Goal: Task Accomplishment & Management: Manage account settings

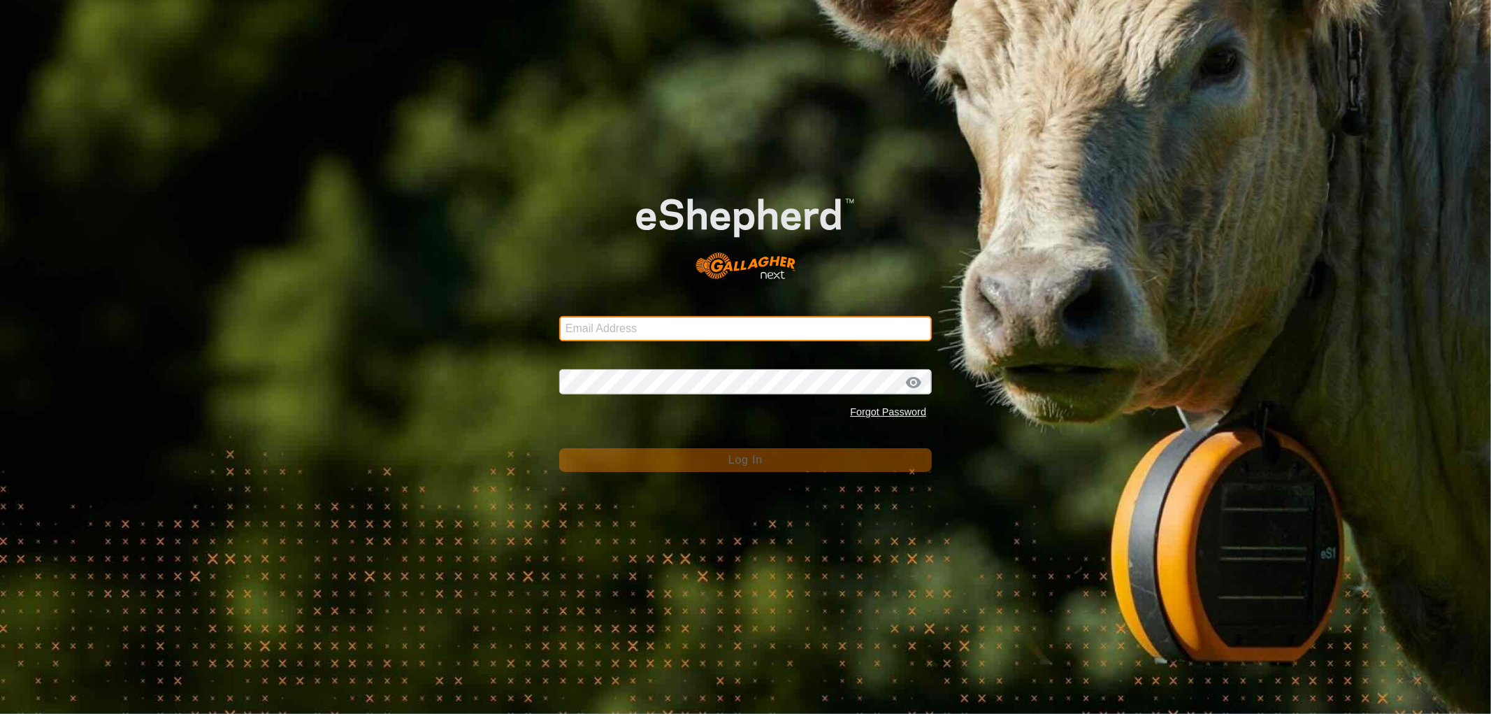
click at [596, 329] on input "Email Address" at bounding box center [745, 328] width 373 height 25
type input "[EMAIL_ADDRESS][DOMAIN_NAME]"
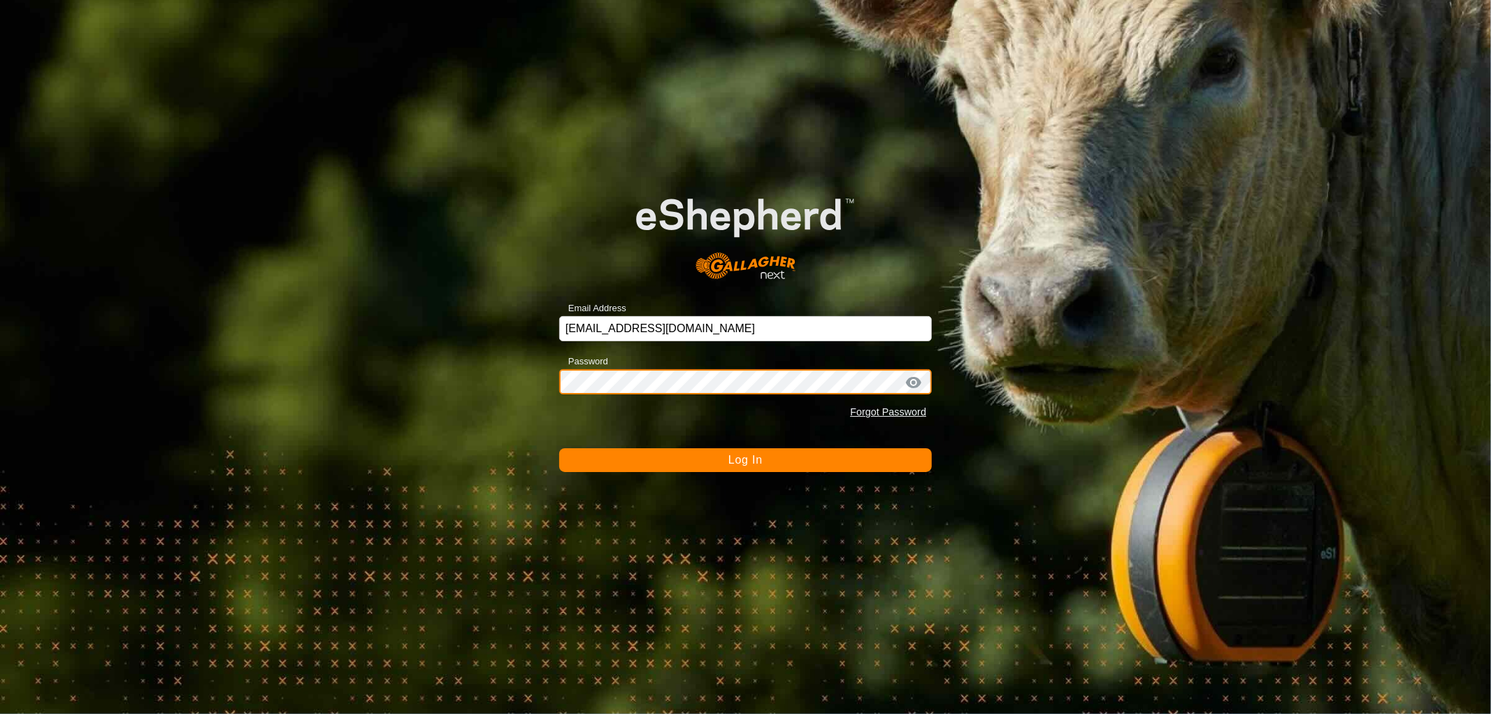
click at [559, 448] on button "Log In" at bounding box center [745, 460] width 373 height 24
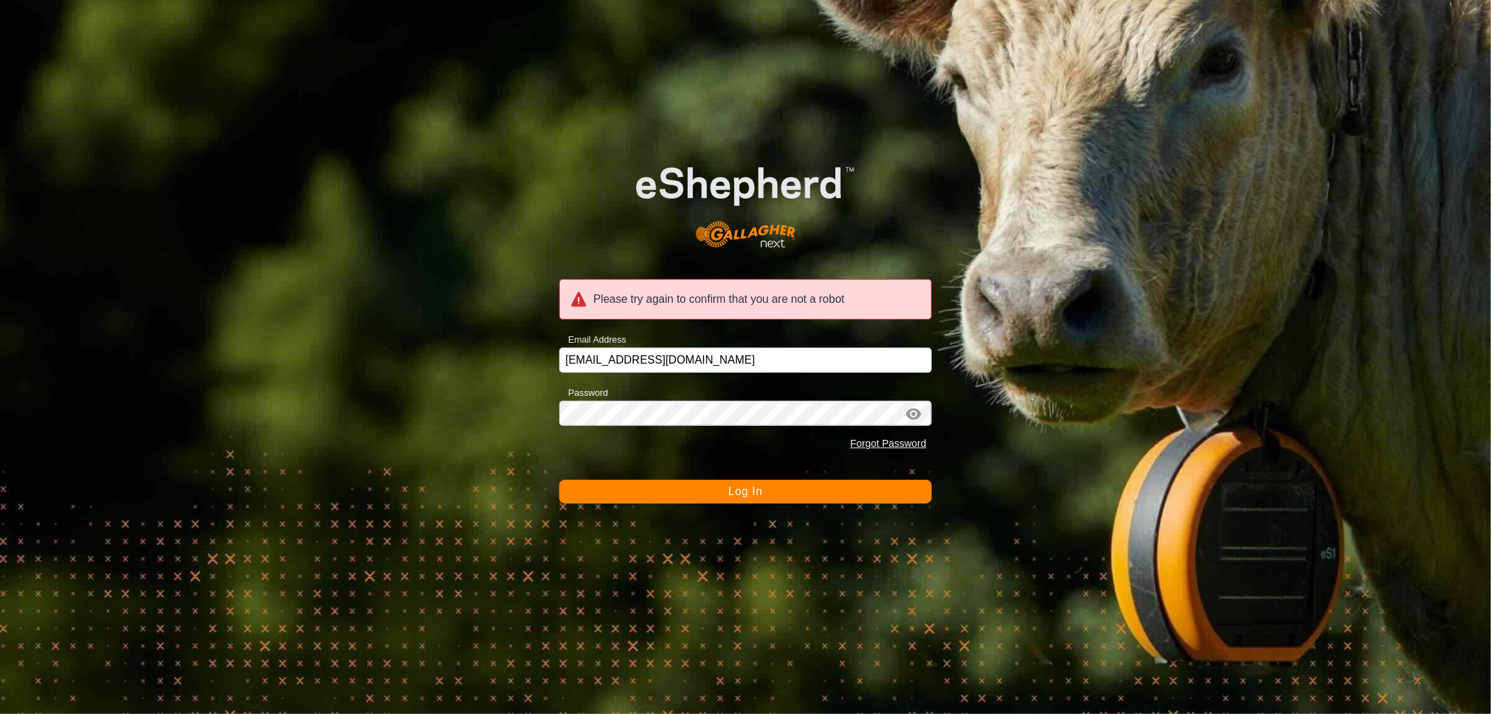
click at [635, 487] on button "Log In" at bounding box center [745, 492] width 373 height 24
click at [693, 493] on button "Log In" at bounding box center [745, 492] width 373 height 24
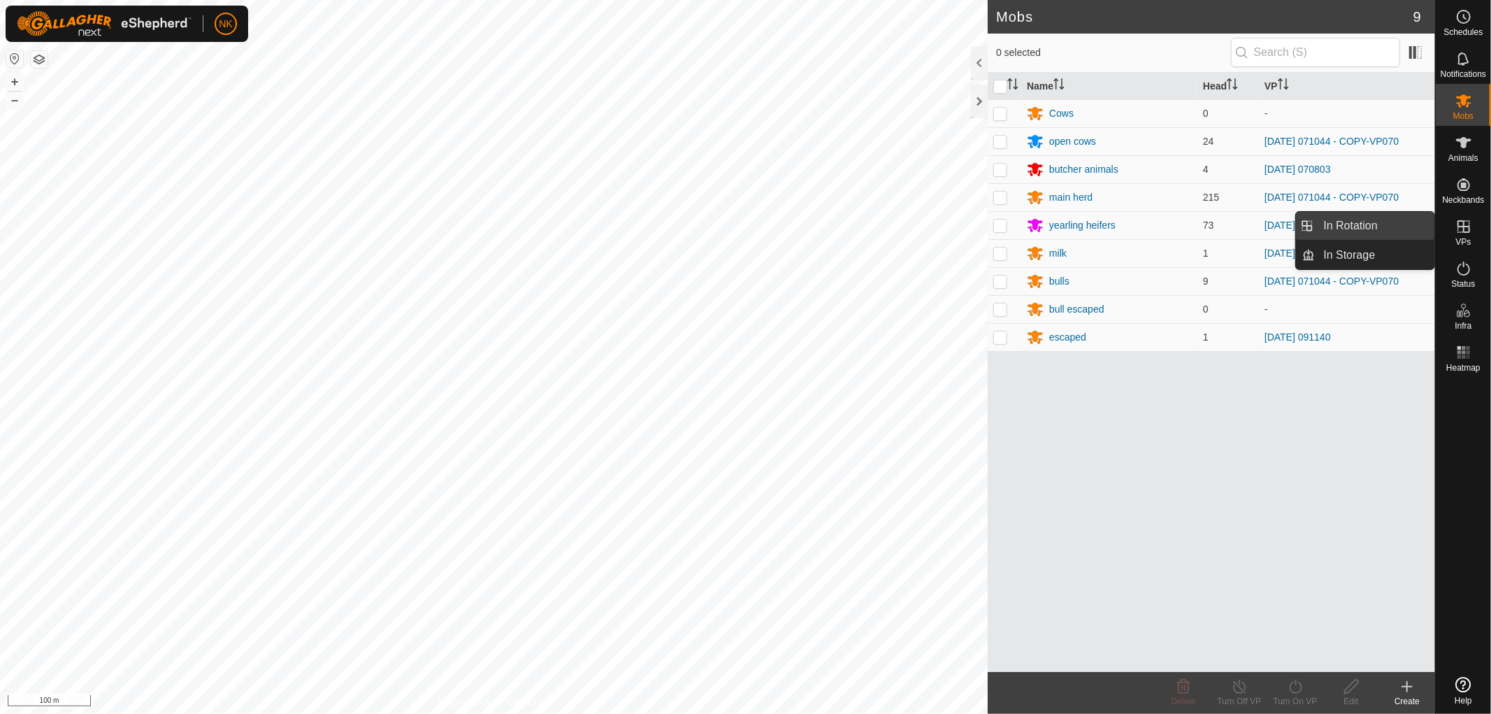
click at [1356, 231] on link "In Rotation" at bounding box center [1375, 226] width 120 height 28
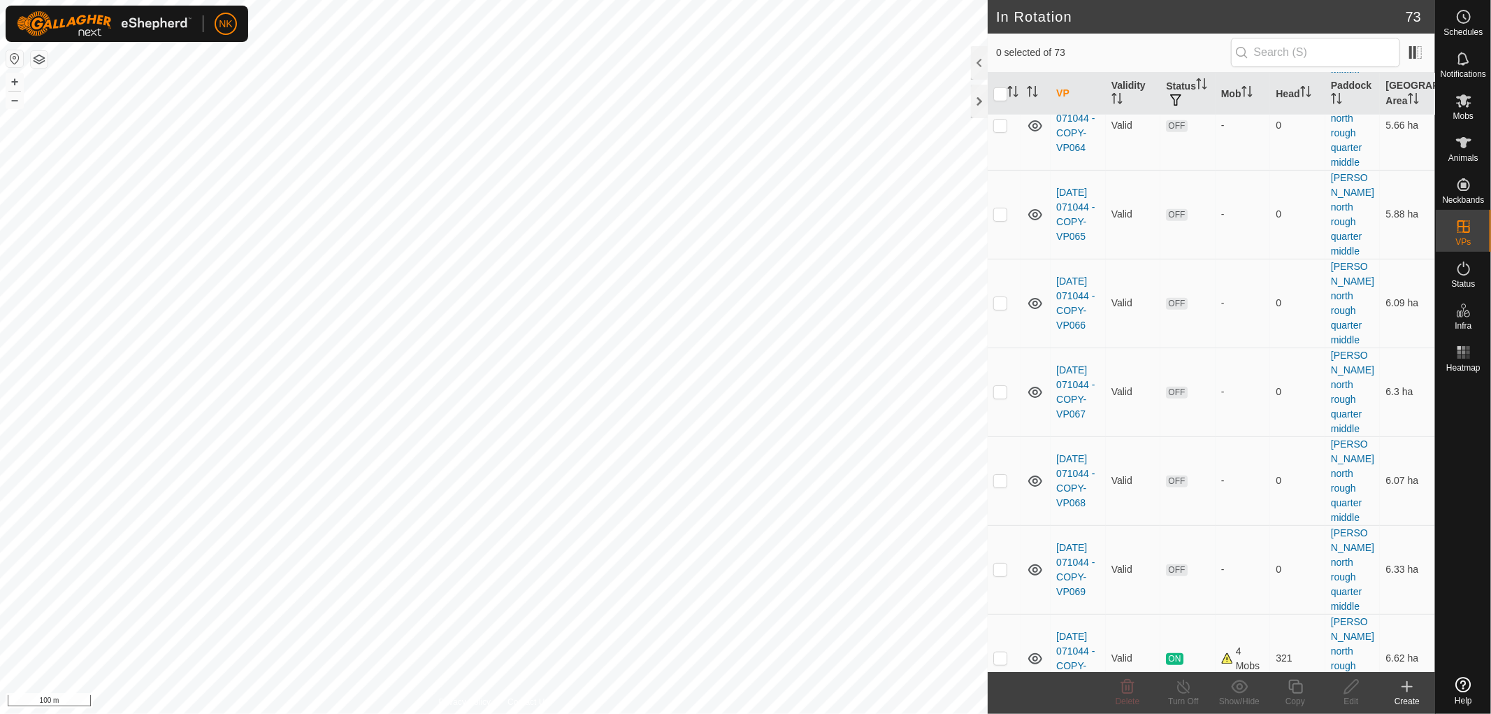
scroll to position [932, 0]
click at [1000, 654] on p-checkbox at bounding box center [1000, 659] width 14 height 11
checkbox input "true"
click at [1296, 688] on icon at bounding box center [1295, 686] width 17 height 17
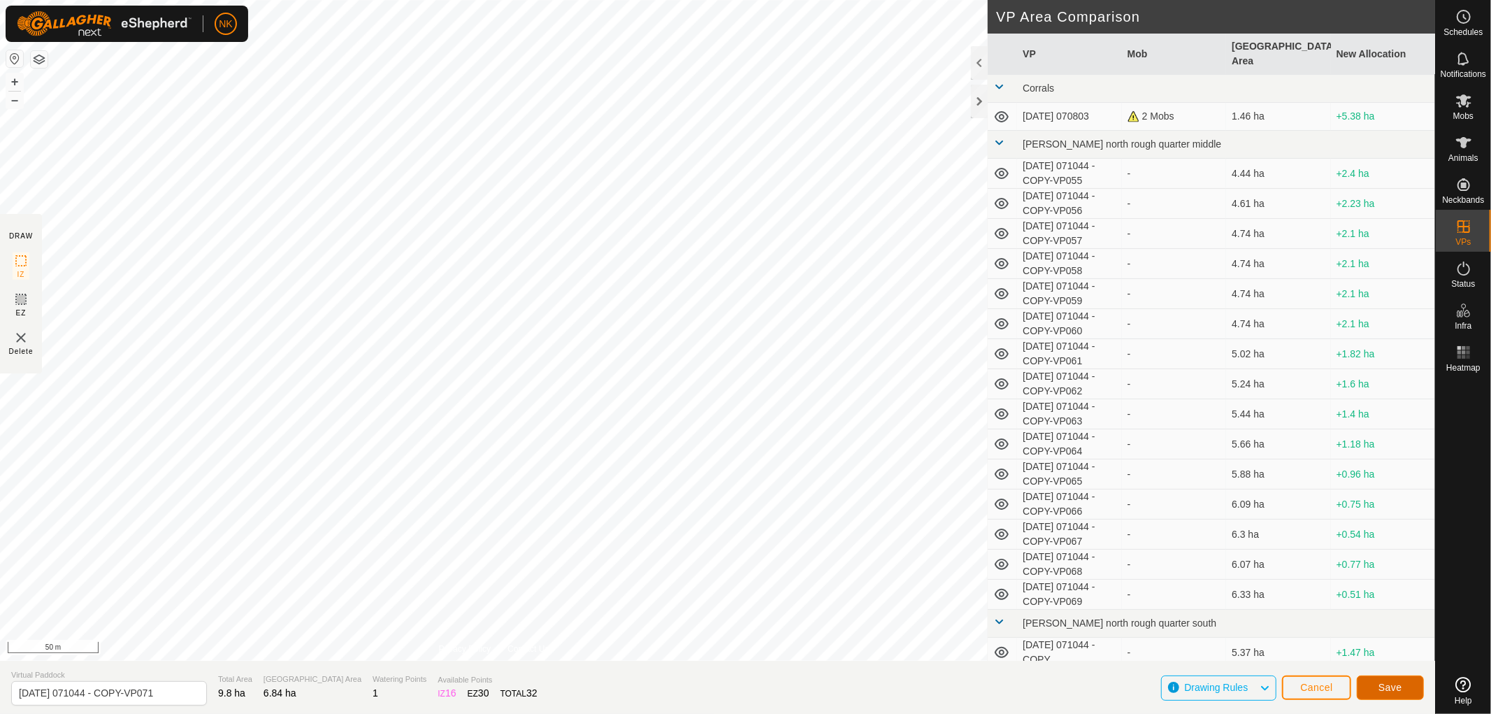
click at [1400, 692] on span "Save" at bounding box center [1390, 687] width 24 height 11
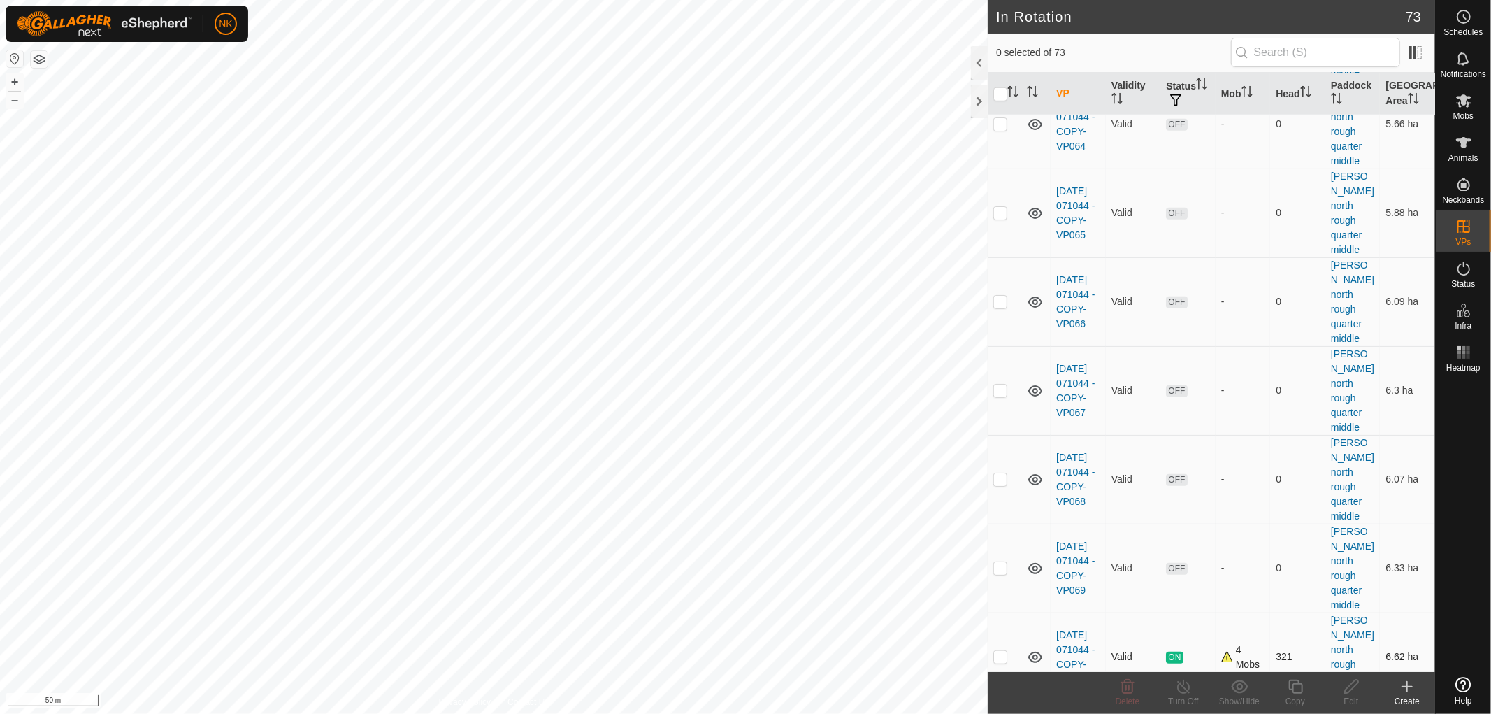
scroll to position [1009, 0]
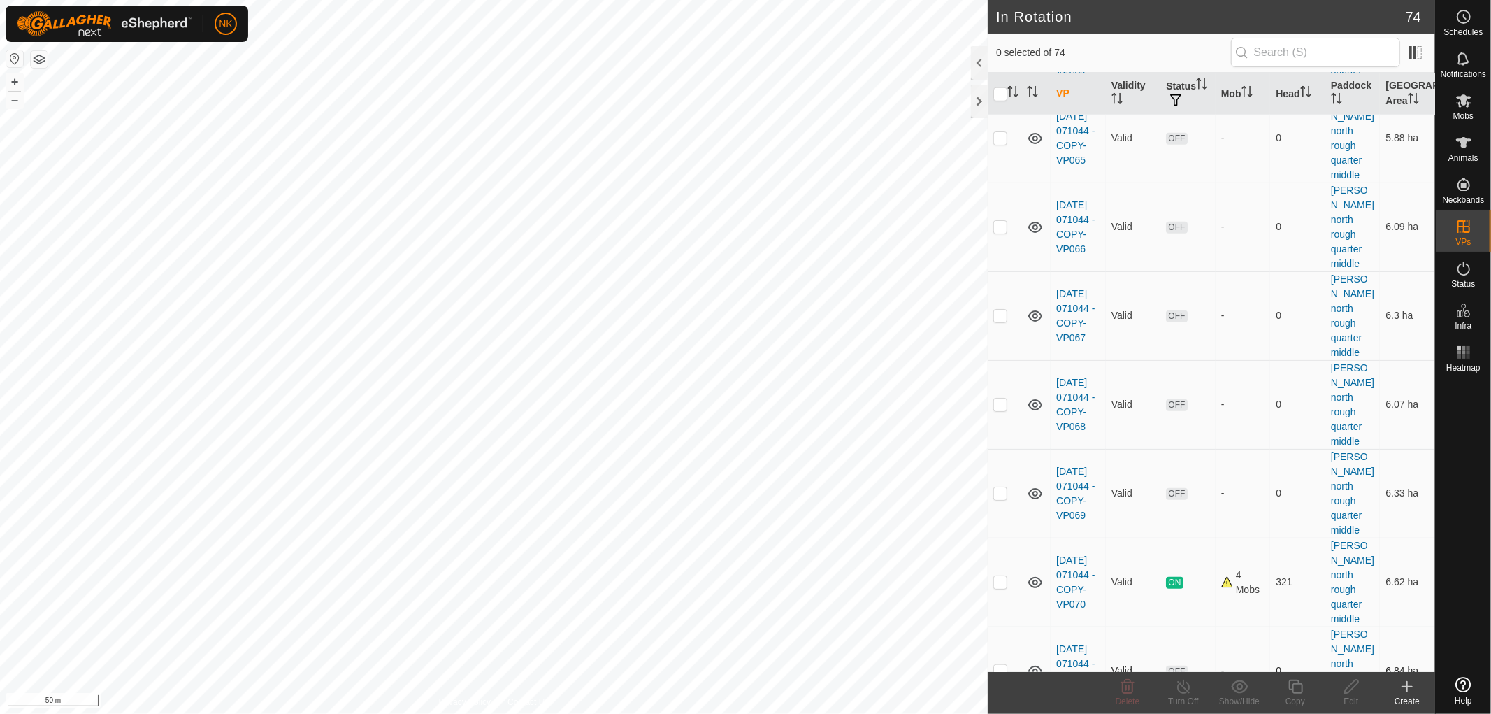
click at [1001, 665] on p-checkbox at bounding box center [1000, 670] width 14 height 11
checkbox input "true"
click at [1292, 686] on icon at bounding box center [1295, 686] width 14 height 14
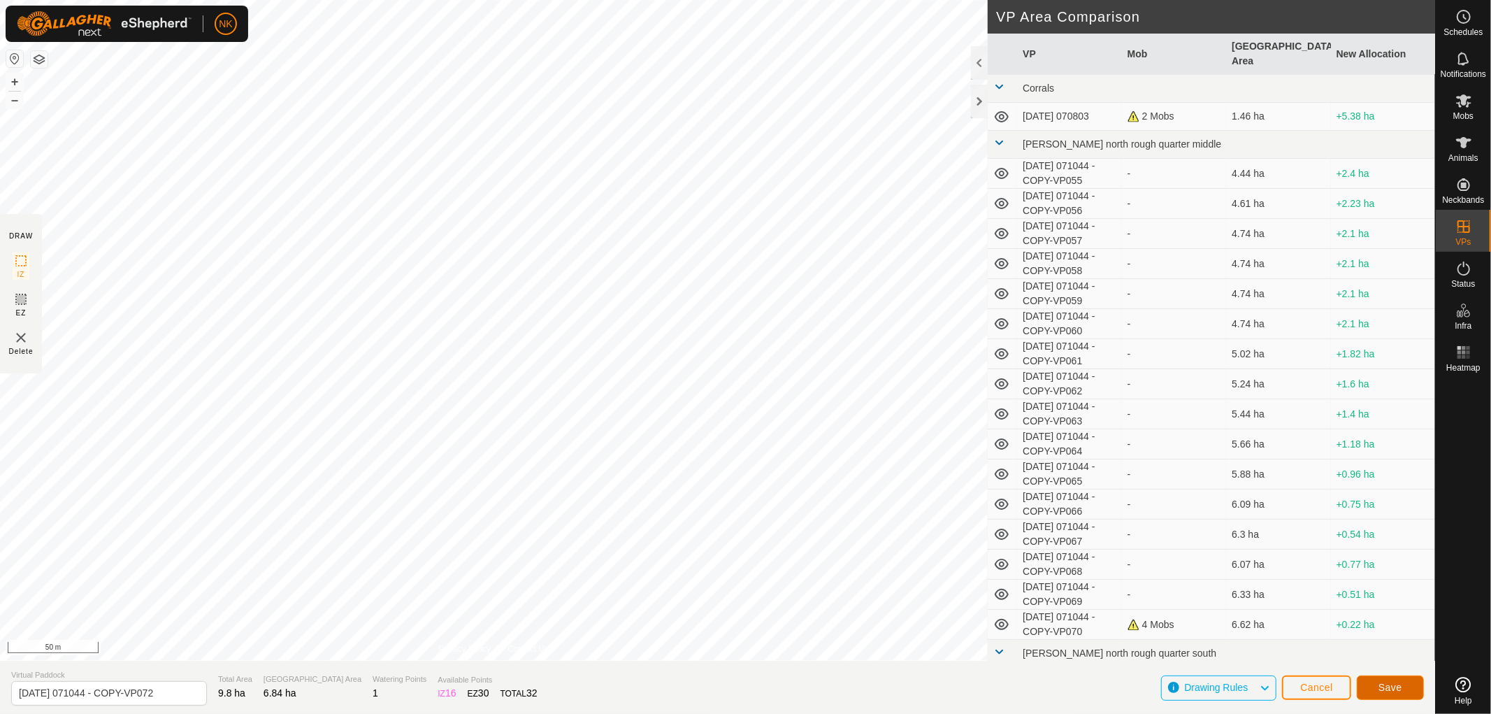
click at [1396, 692] on span "Save" at bounding box center [1390, 687] width 24 height 11
click at [1318, 686] on span "Cancel" at bounding box center [1316, 687] width 33 height 11
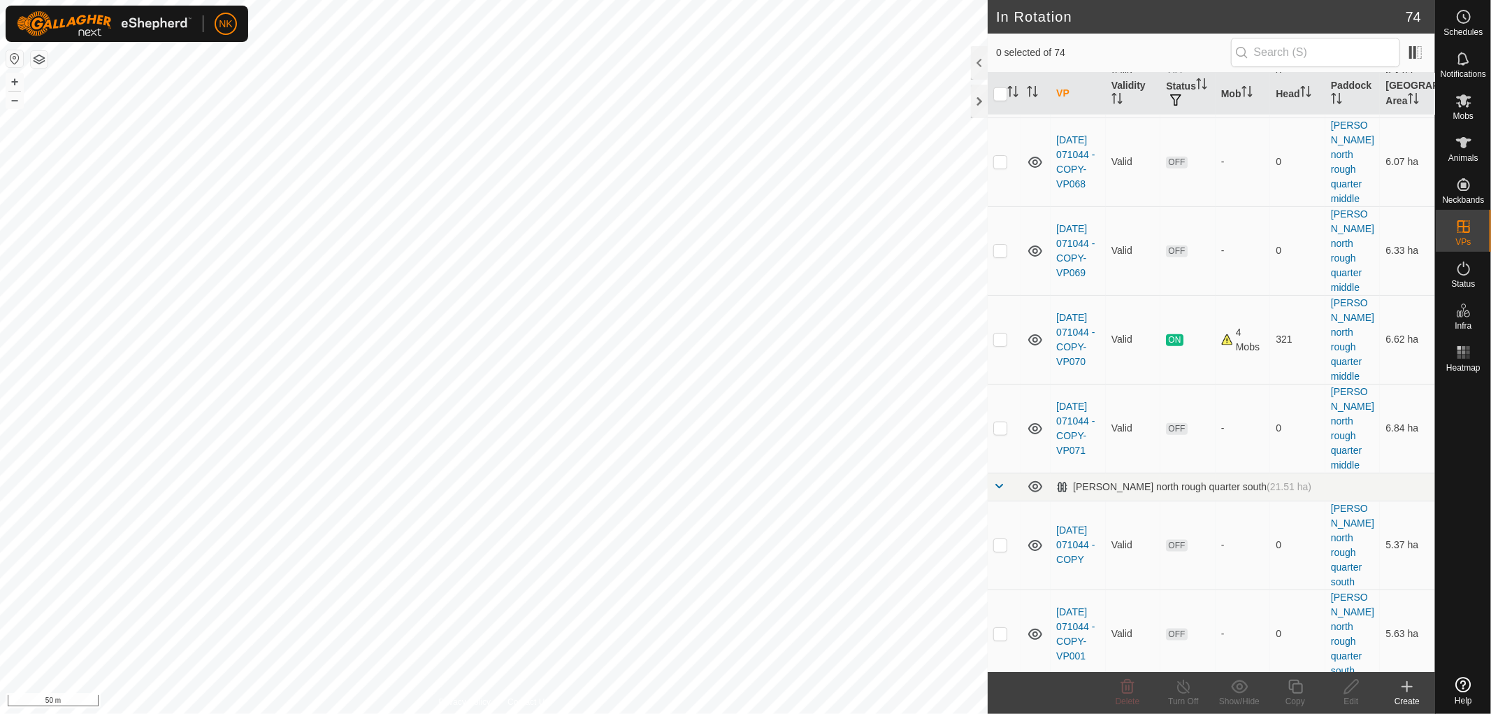
scroll to position [1009, 0]
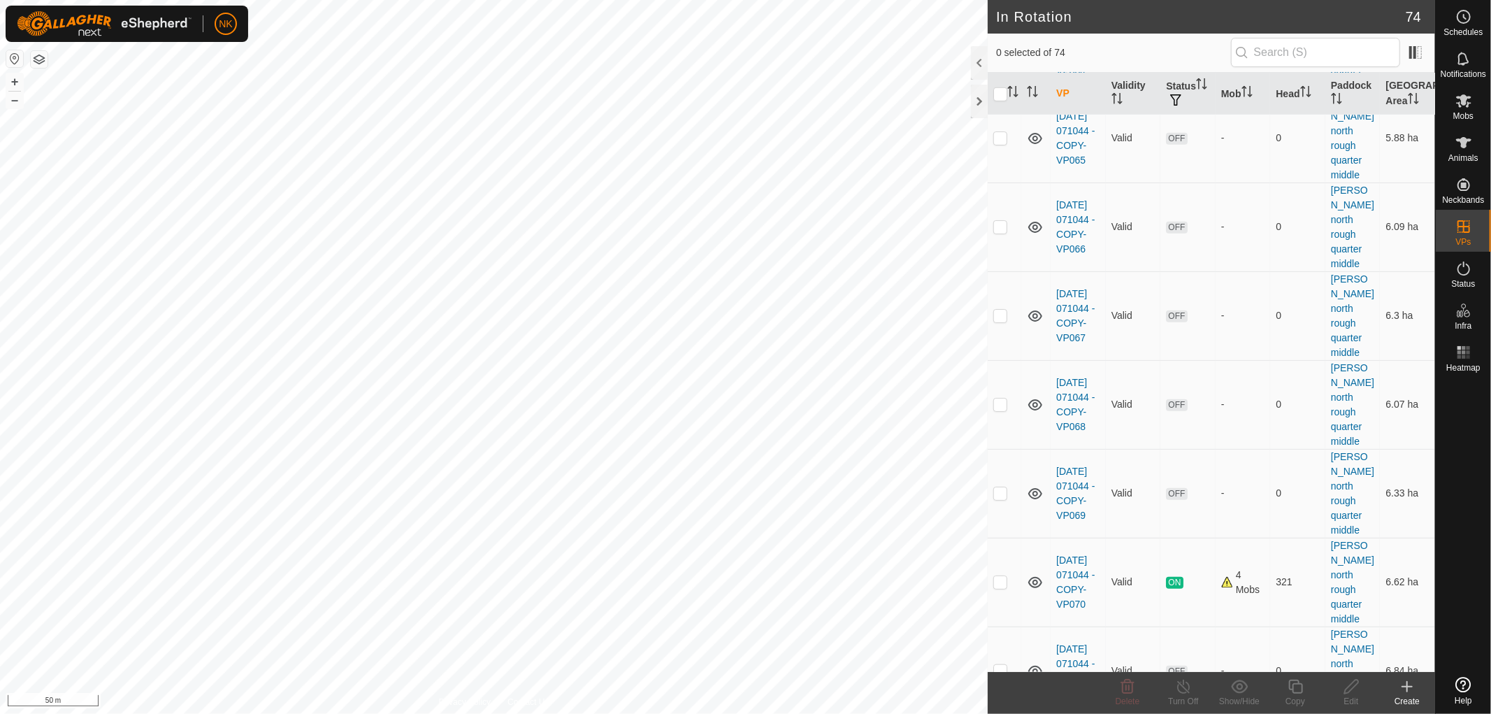
click at [1002, 665] on p-checkbox at bounding box center [1000, 670] width 14 height 11
checkbox input "true"
click at [1302, 690] on icon at bounding box center [1295, 686] width 14 height 14
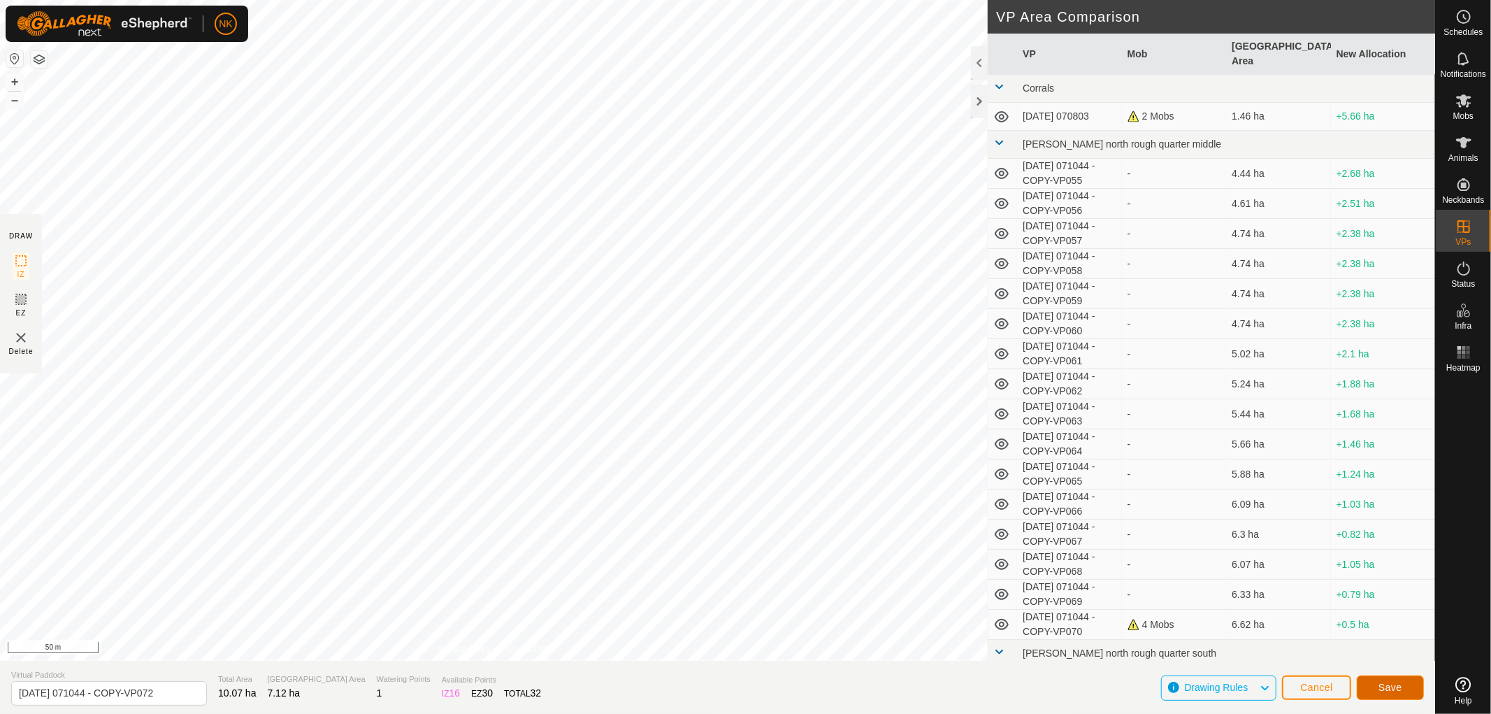
click at [1391, 686] on span "Save" at bounding box center [1390, 687] width 24 height 11
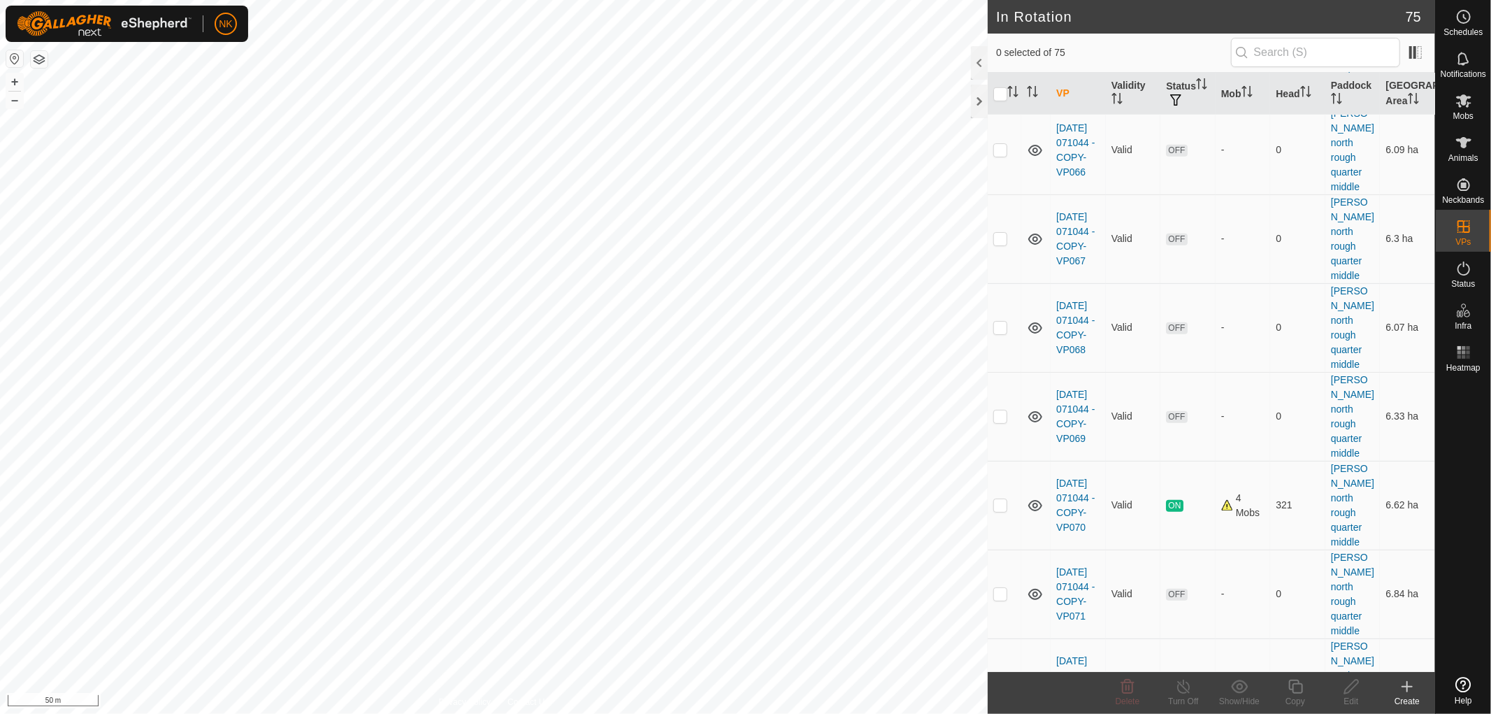
scroll to position [1087, 0]
click at [1001, 676] on p-checkbox at bounding box center [1000, 681] width 14 height 11
checkbox input "true"
click at [1293, 687] on icon at bounding box center [1295, 686] width 14 height 14
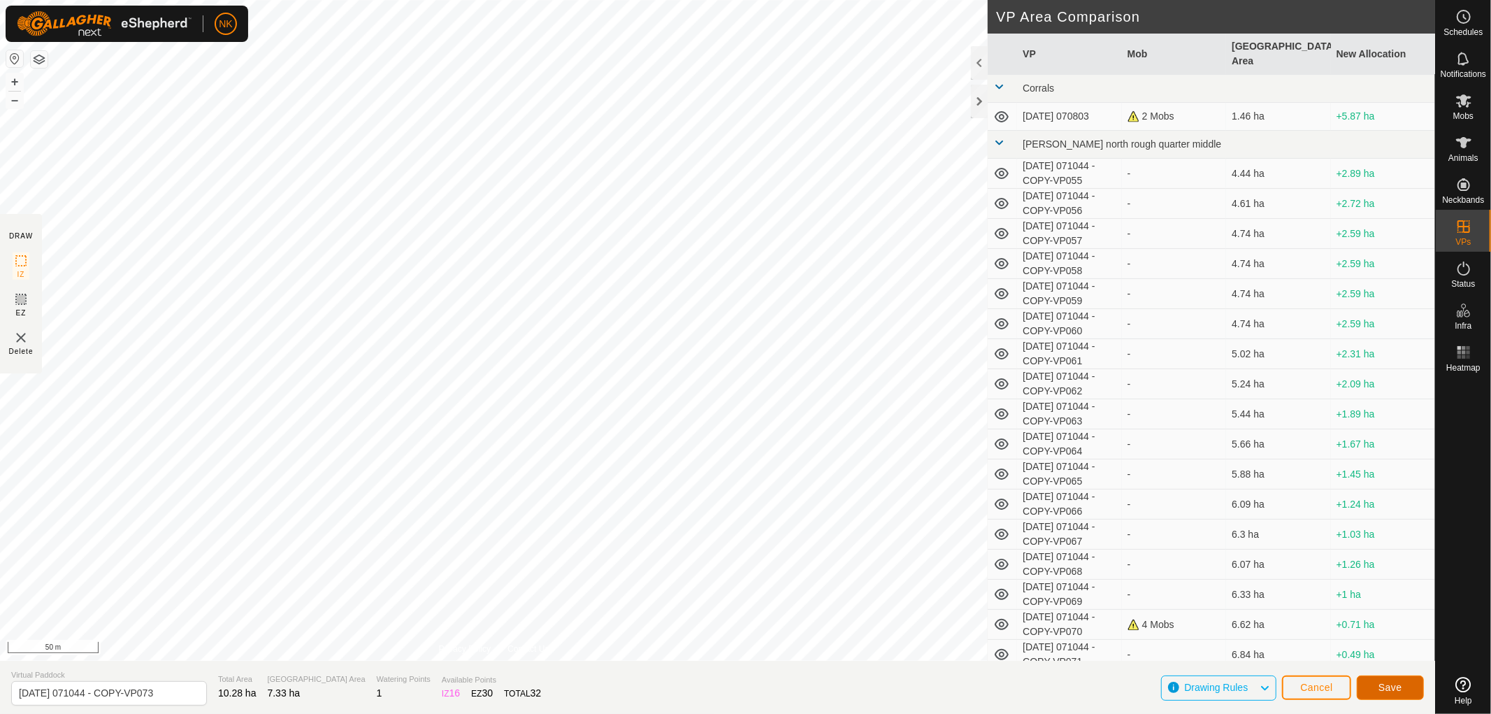
click at [1380, 687] on span "Save" at bounding box center [1390, 687] width 24 height 11
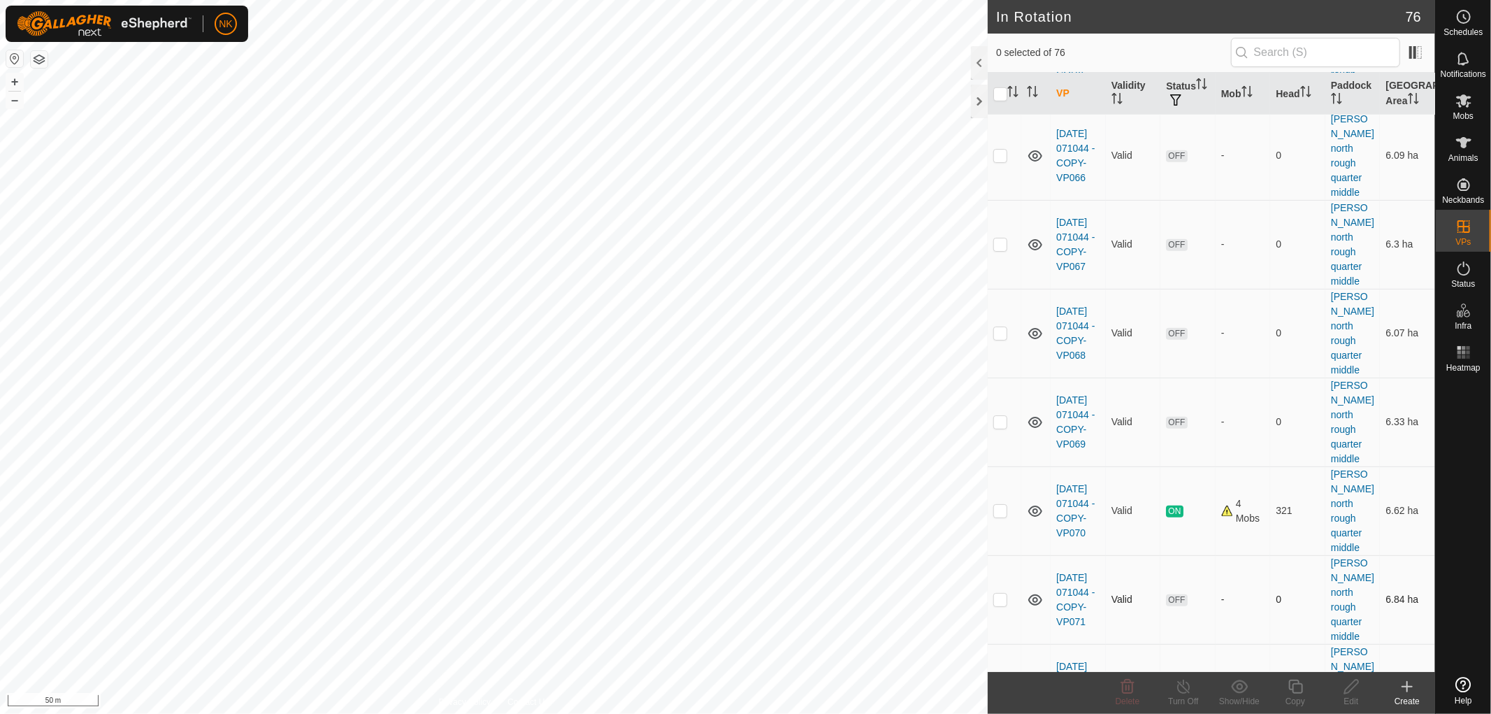
scroll to position [1087, 0]
checkbox input "true"
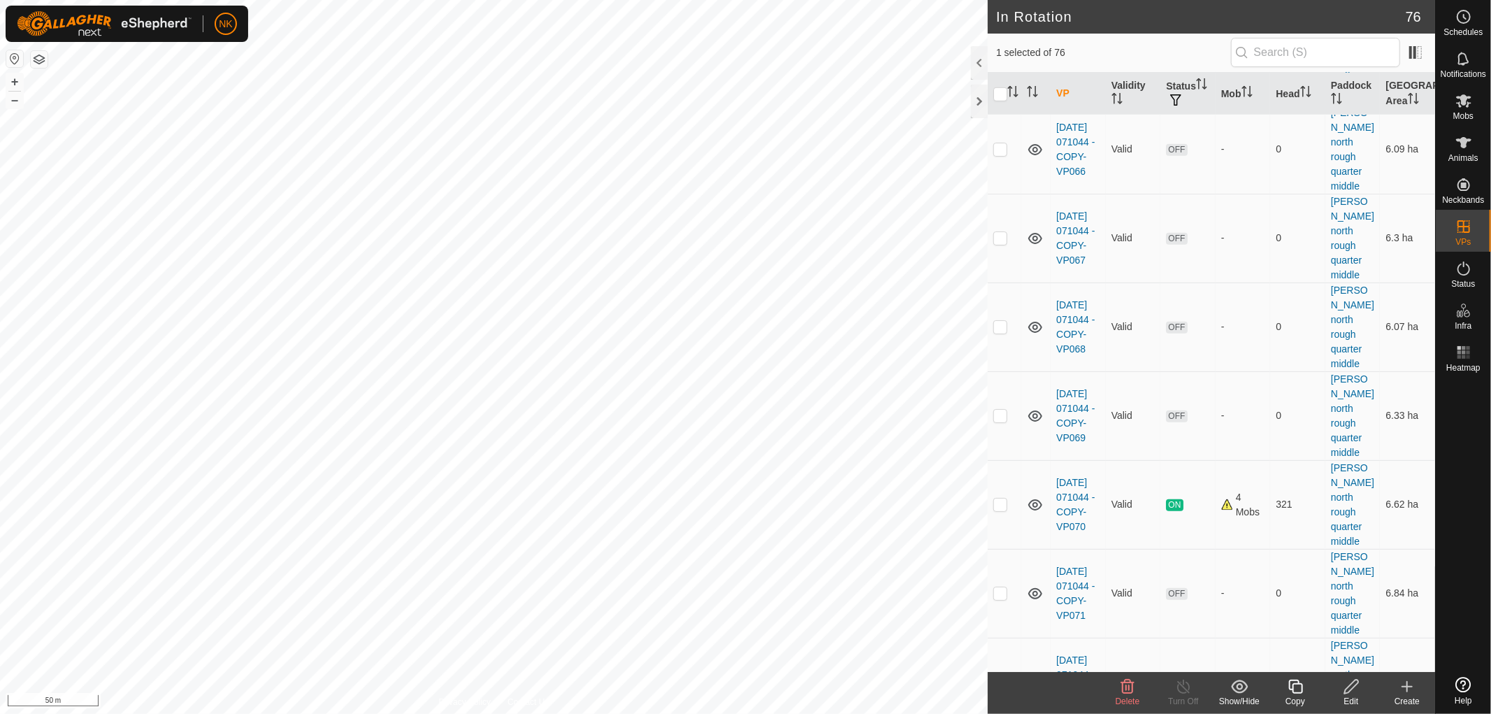
click at [1297, 691] on icon at bounding box center [1295, 686] width 17 height 17
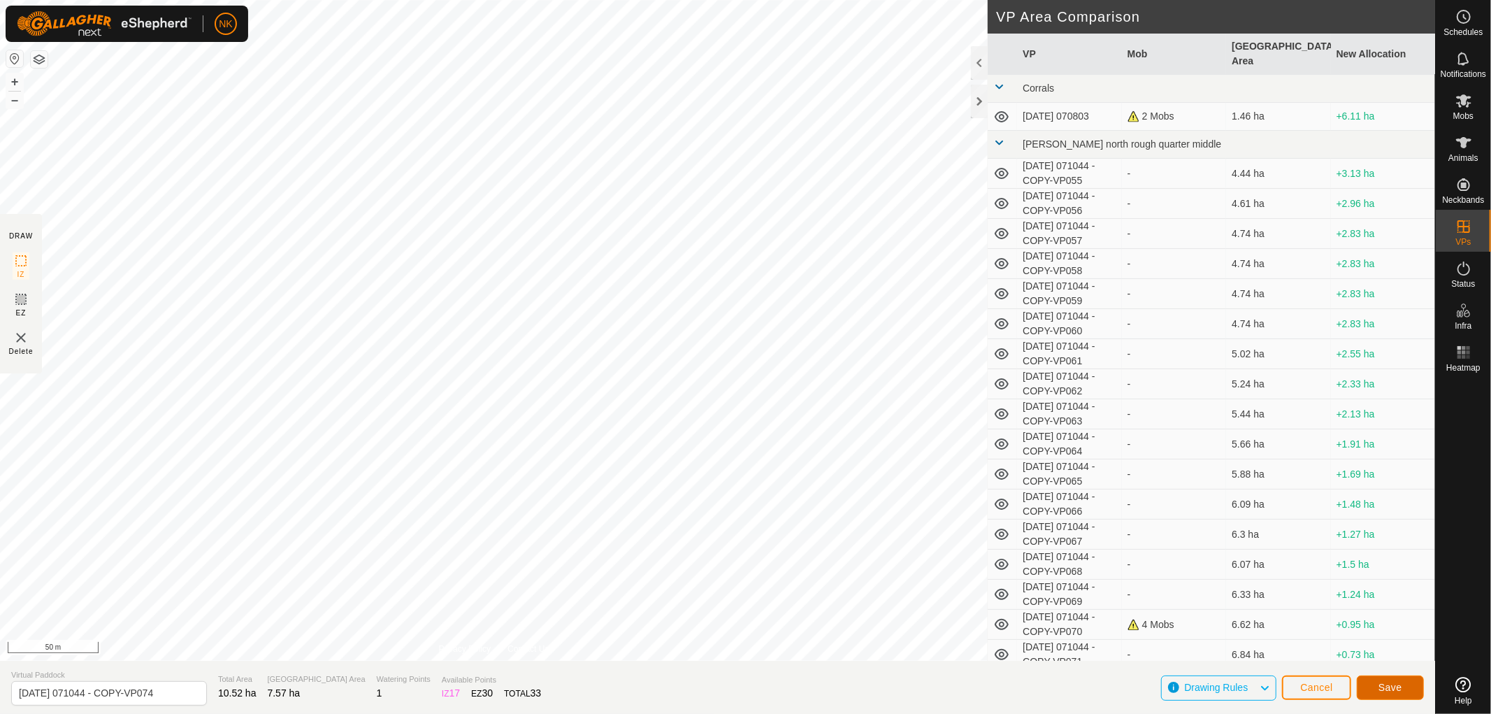
click at [1385, 688] on span "Save" at bounding box center [1390, 687] width 24 height 11
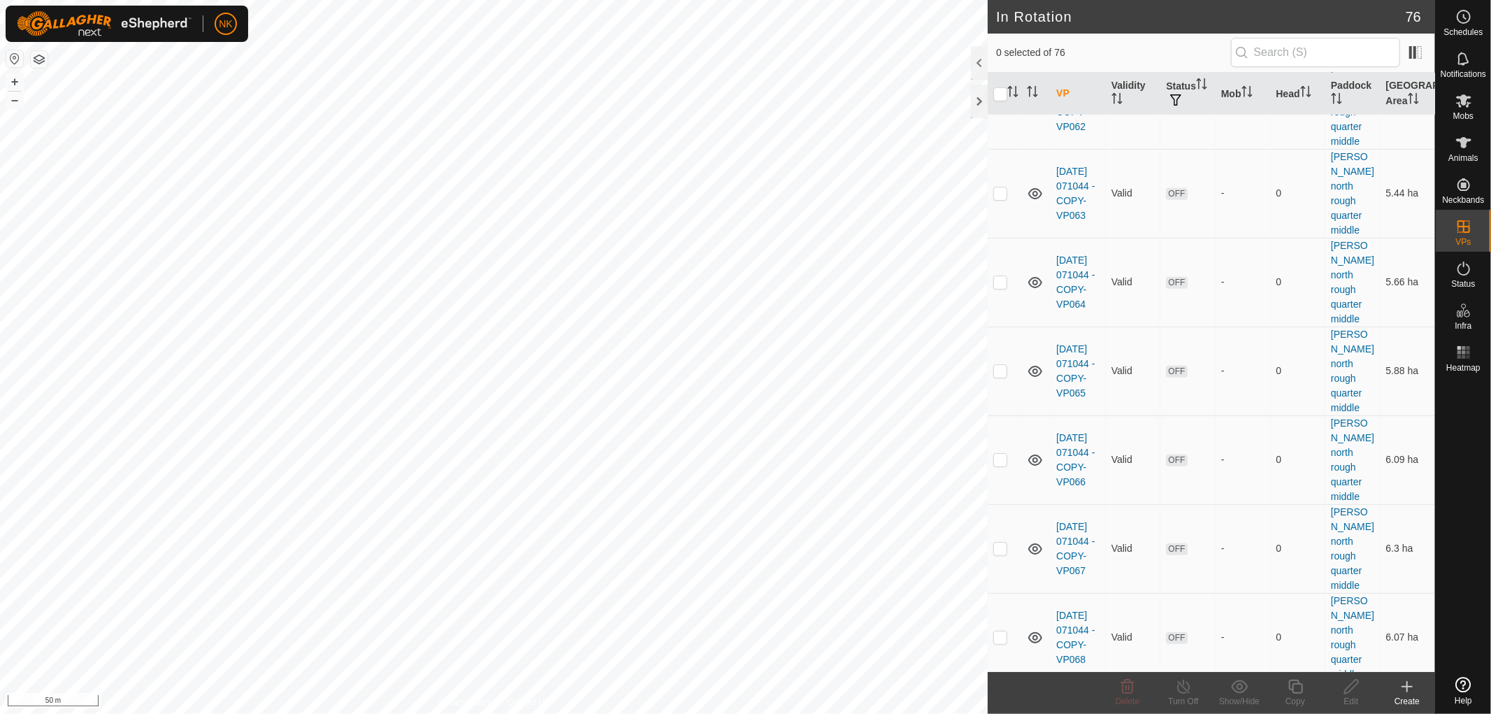
scroll to position [1165, 0]
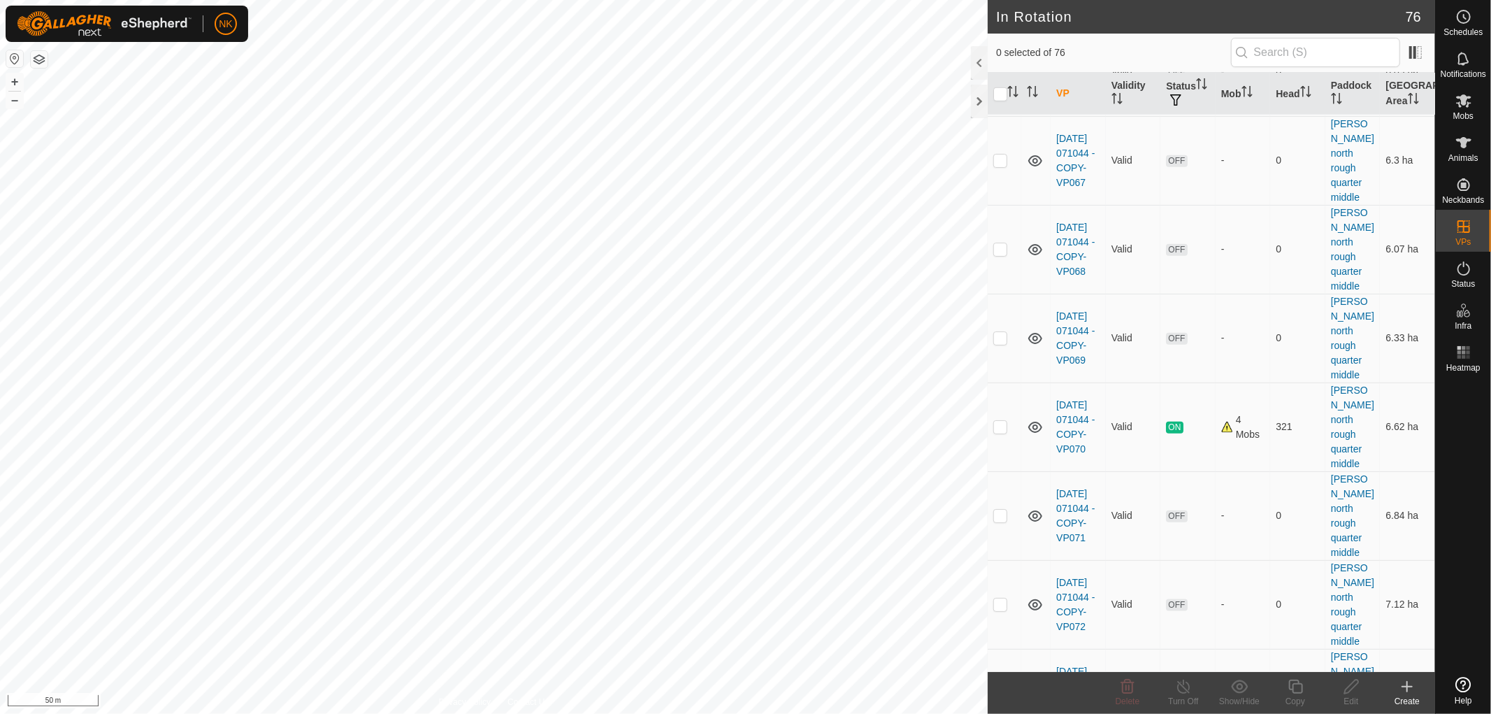
click at [1000, 687] on p-checkbox at bounding box center [1000, 692] width 14 height 11
checkbox input "true"
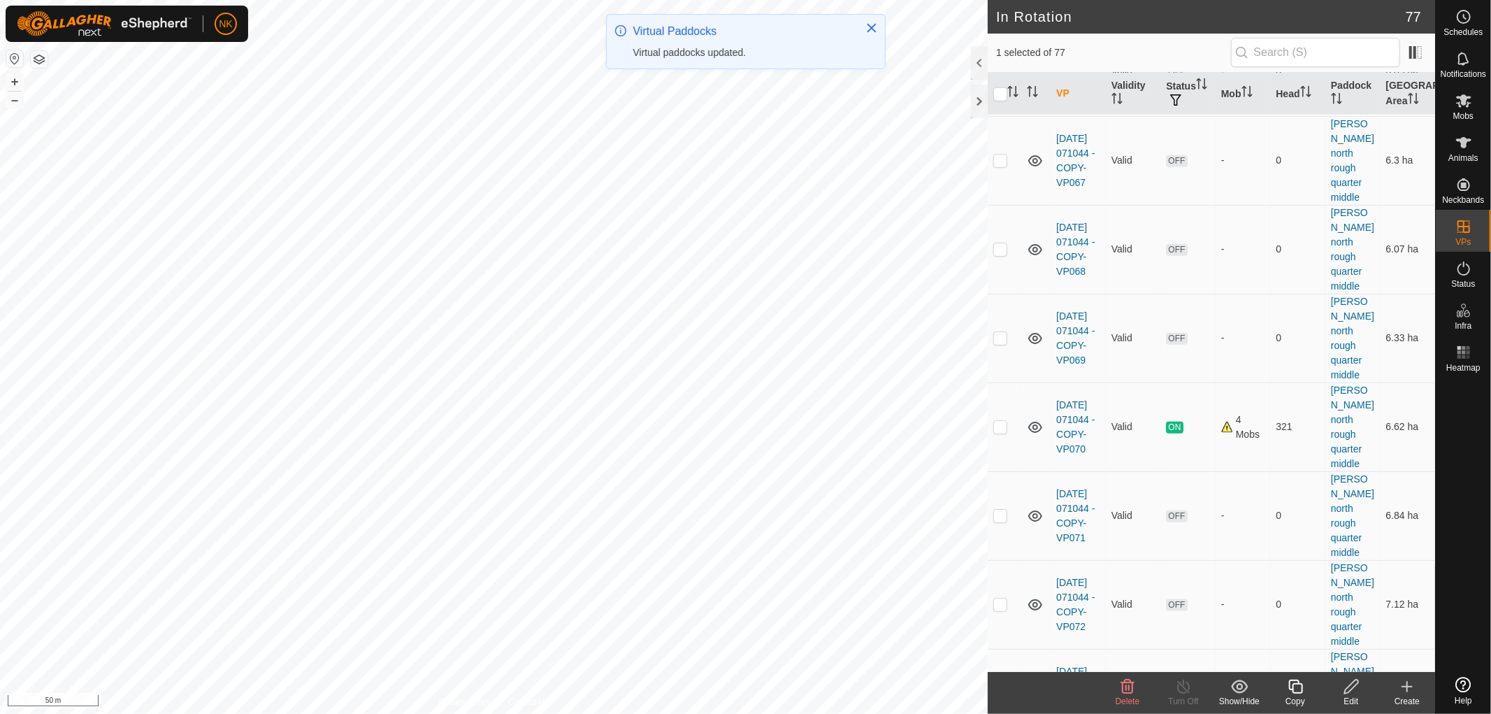
click at [1297, 688] on icon at bounding box center [1295, 686] width 17 height 17
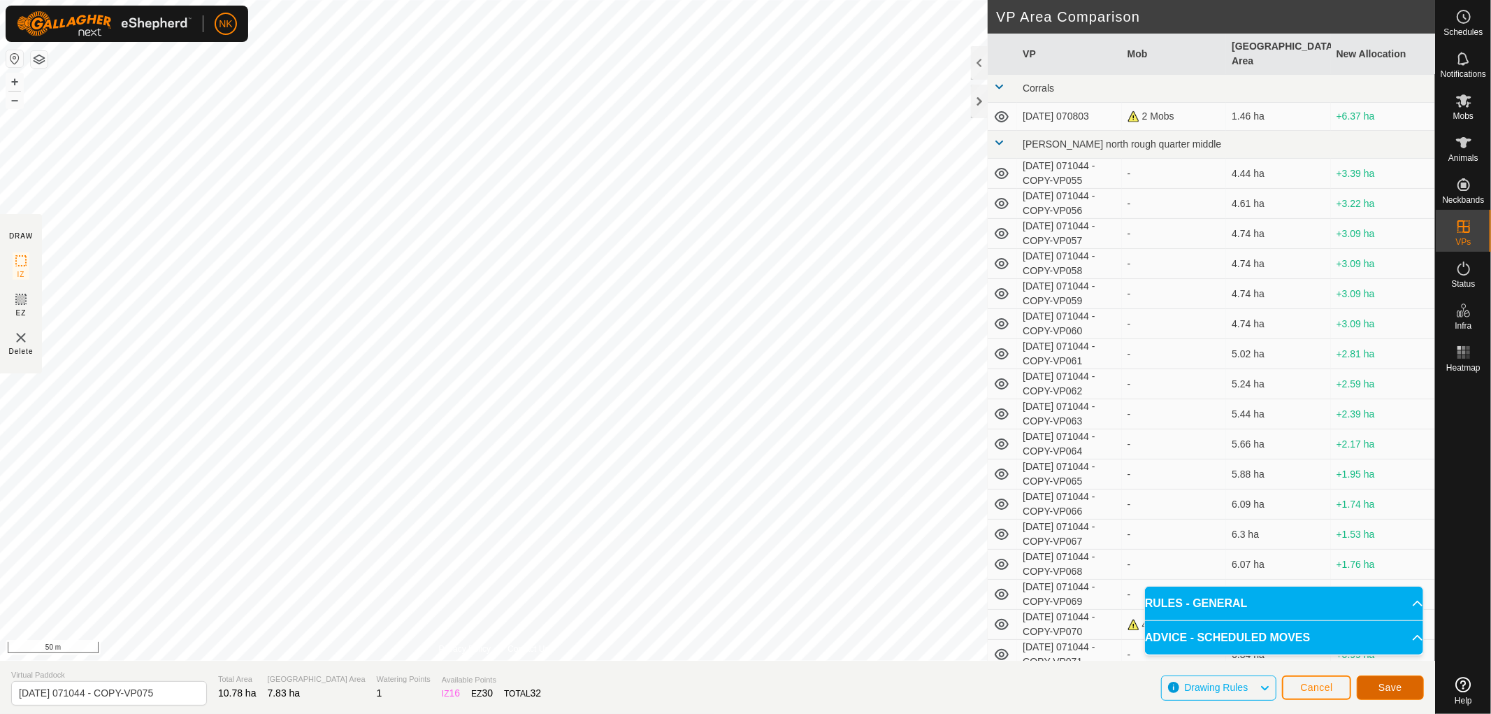
click at [1389, 686] on span "Save" at bounding box center [1390, 687] width 24 height 11
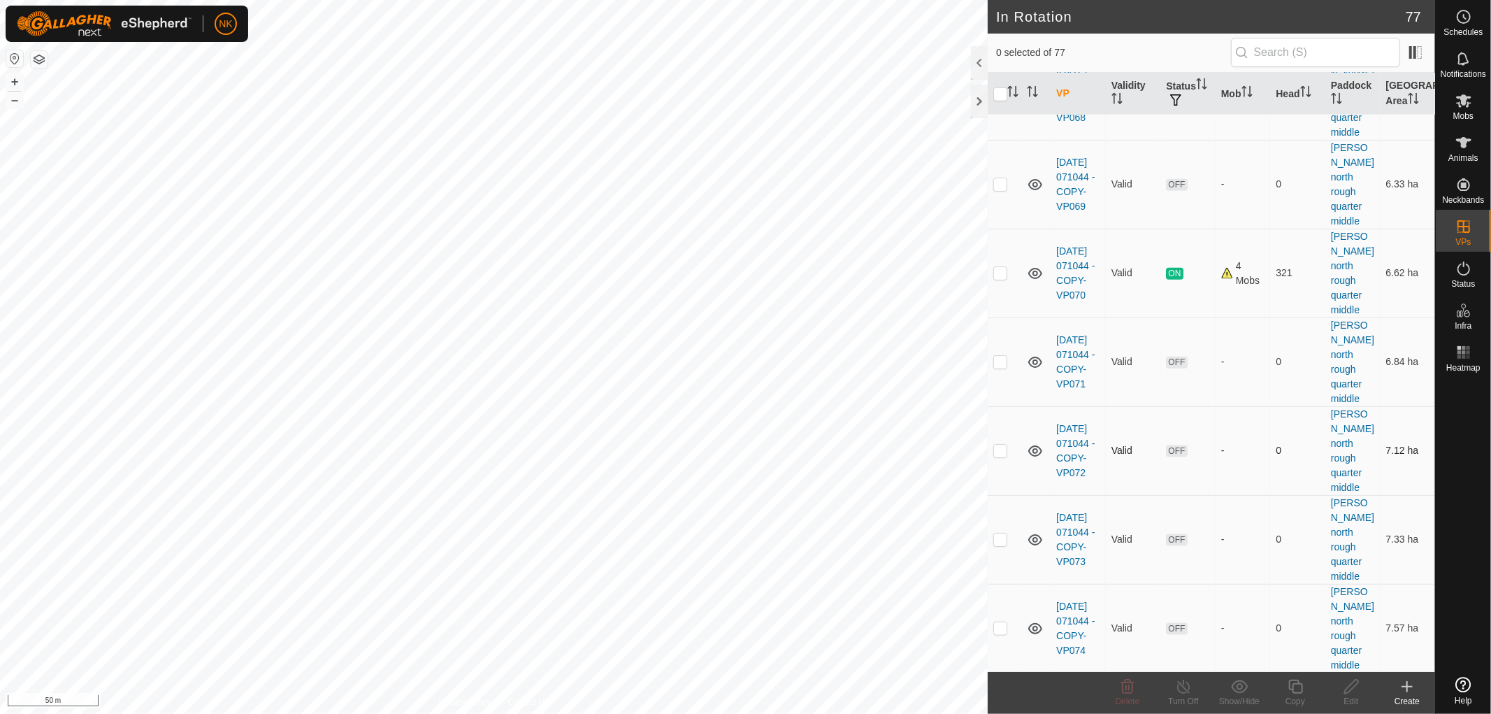
scroll to position [1320, 0]
click at [1000, 709] on p-checkbox at bounding box center [1000, 714] width 14 height 11
checkbox input "true"
click at [1288, 684] on icon at bounding box center [1295, 686] width 17 height 17
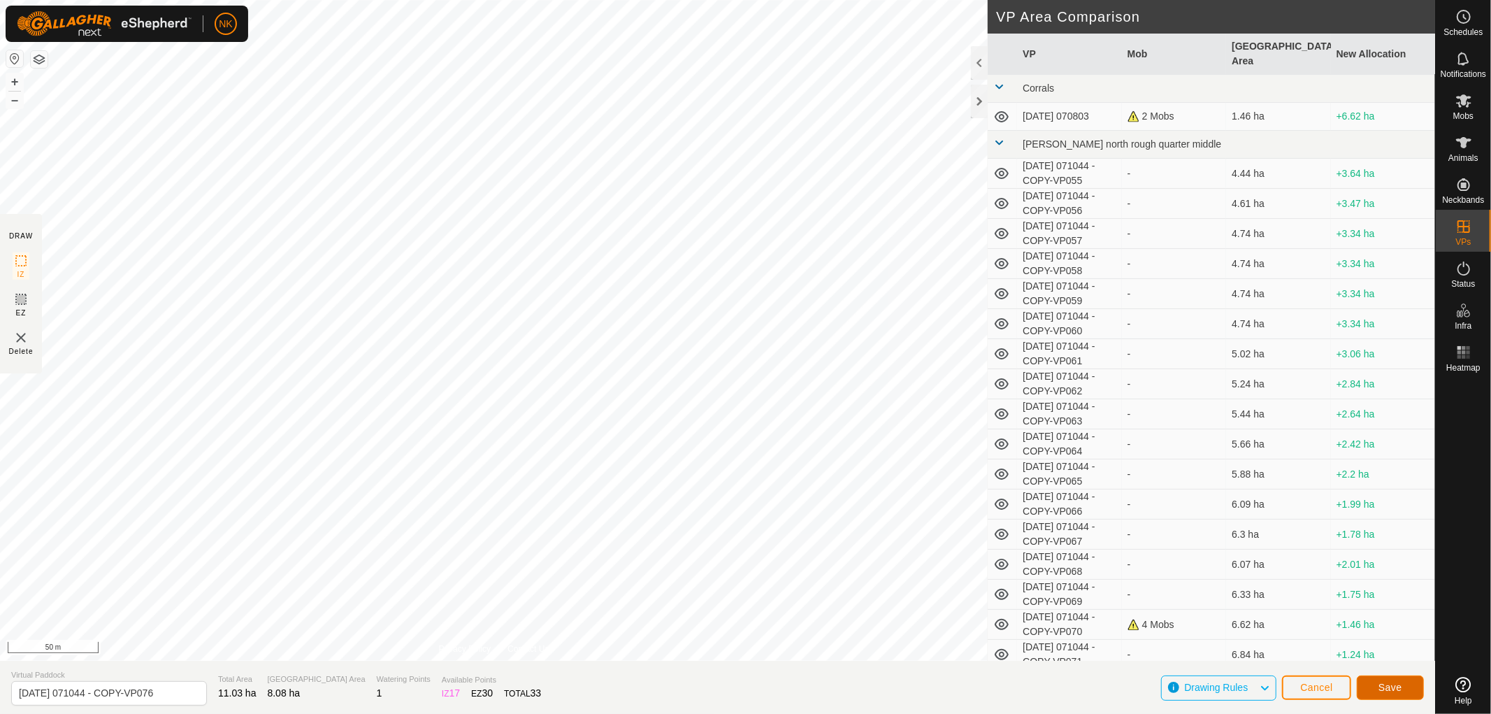
click at [1385, 692] on span "Save" at bounding box center [1390, 687] width 24 height 11
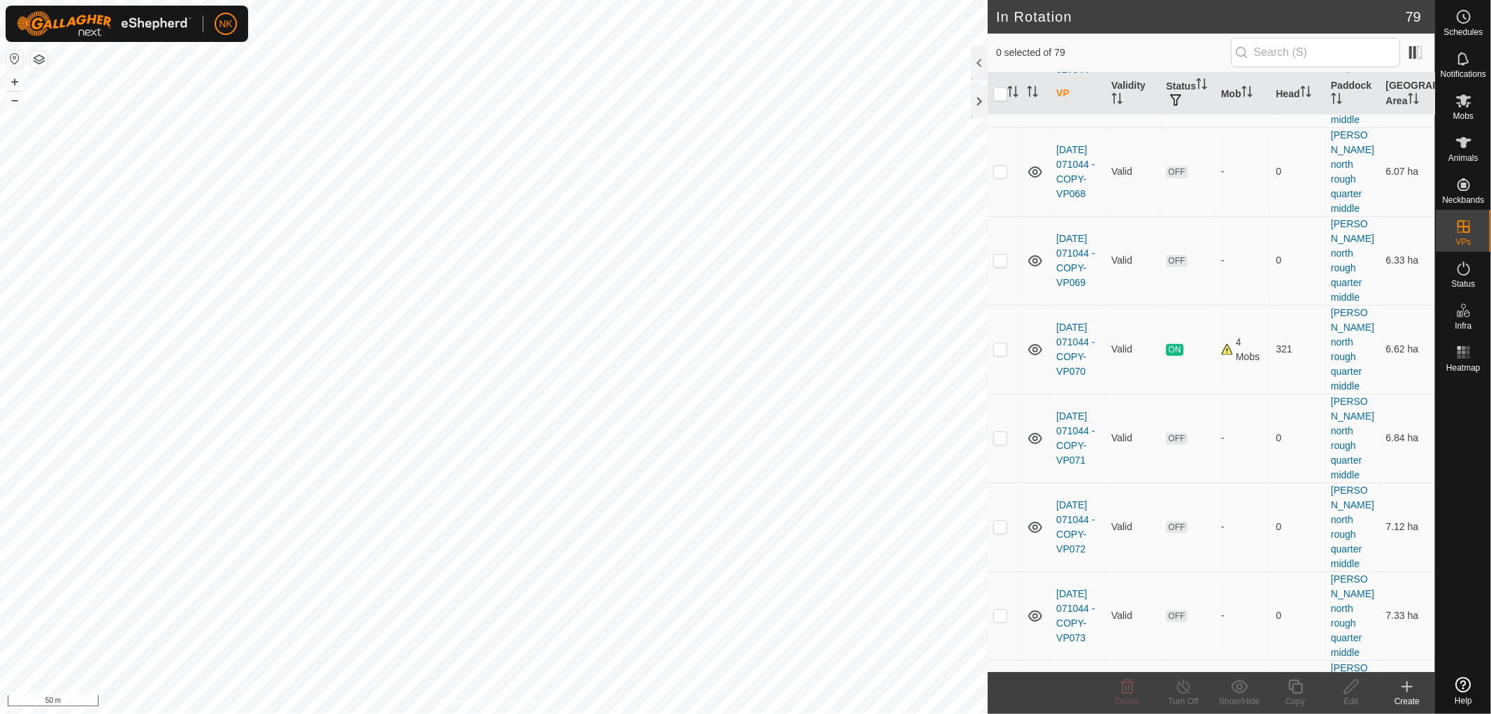
scroll to position [1320, 0]
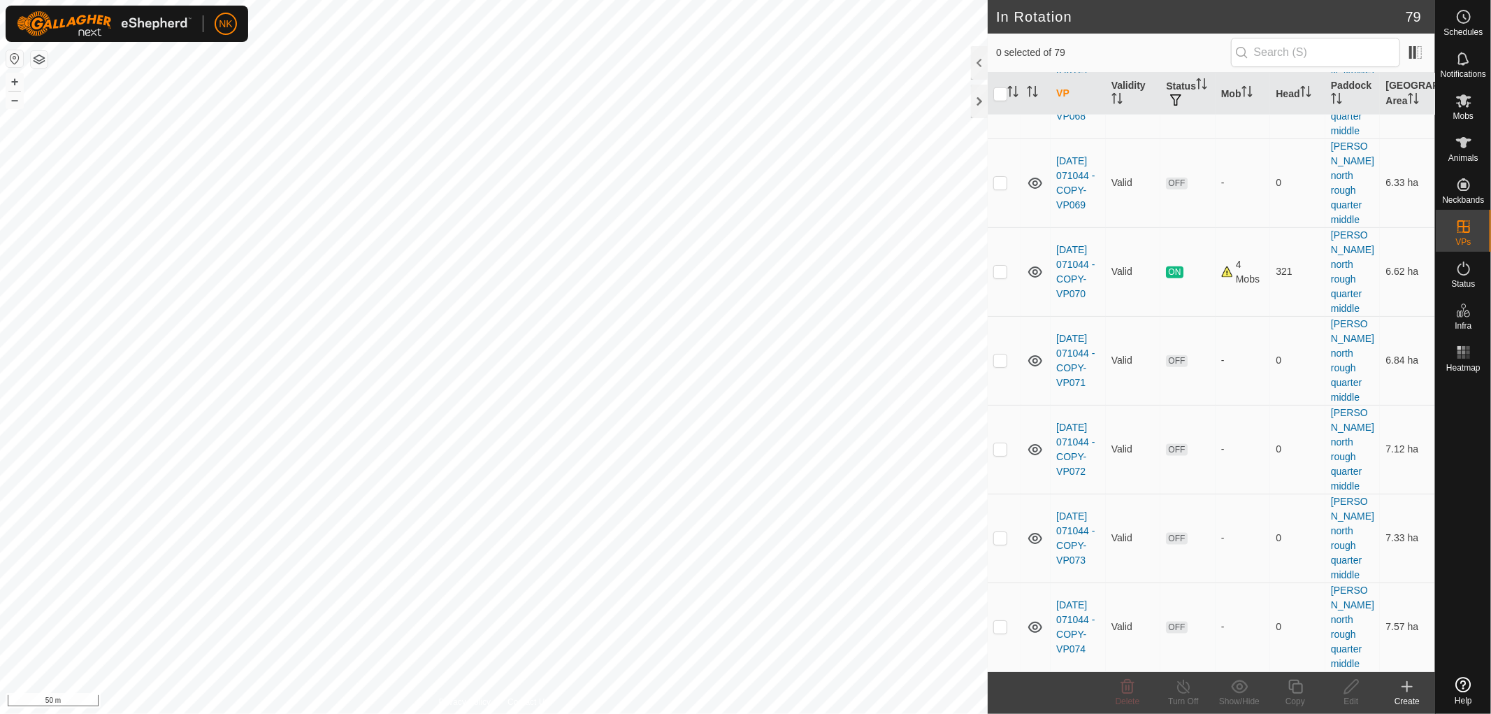
checkbox input "true"
click at [1297, 690] on icon at bounding box center [1295, 686] width 17 height 17
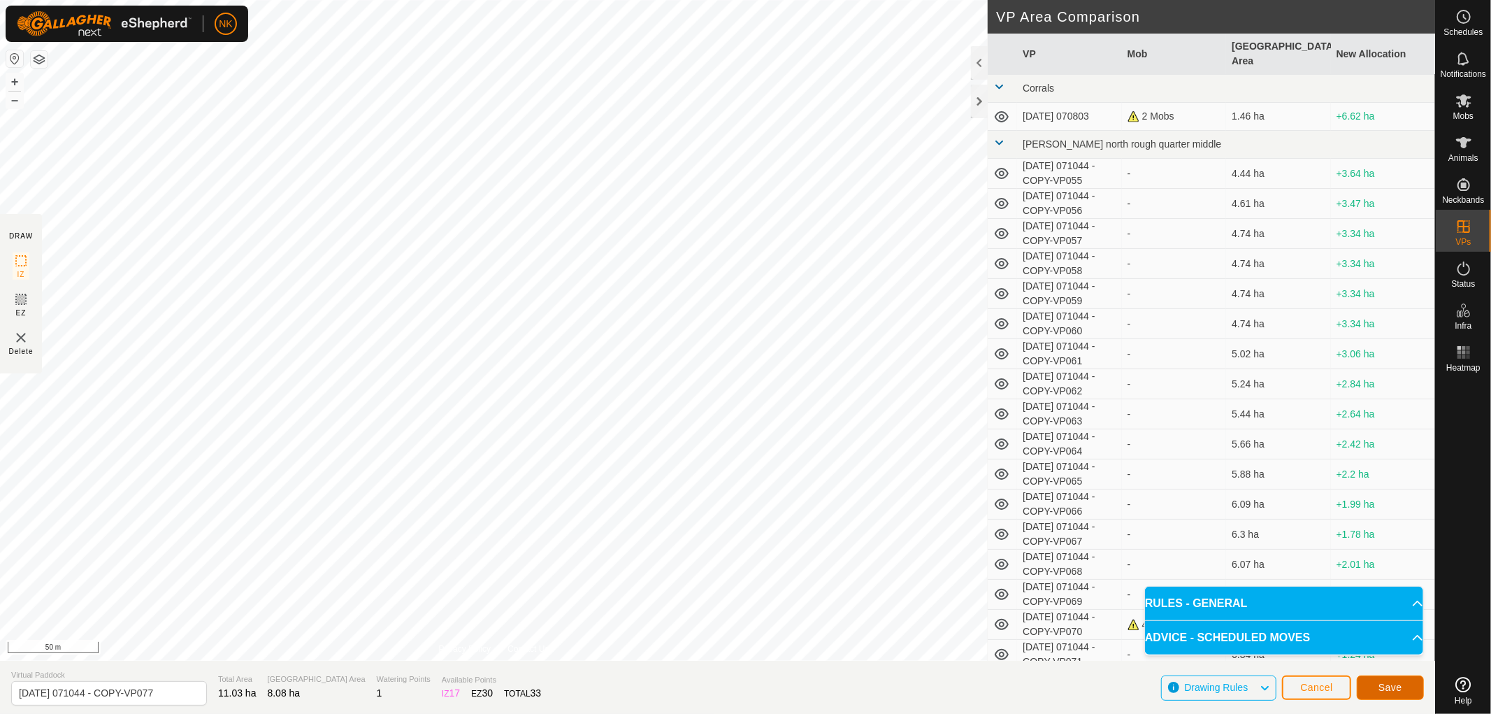
click at [1398, 682] on span "Save" at bounding box center [1390, 687] width 24 height 11
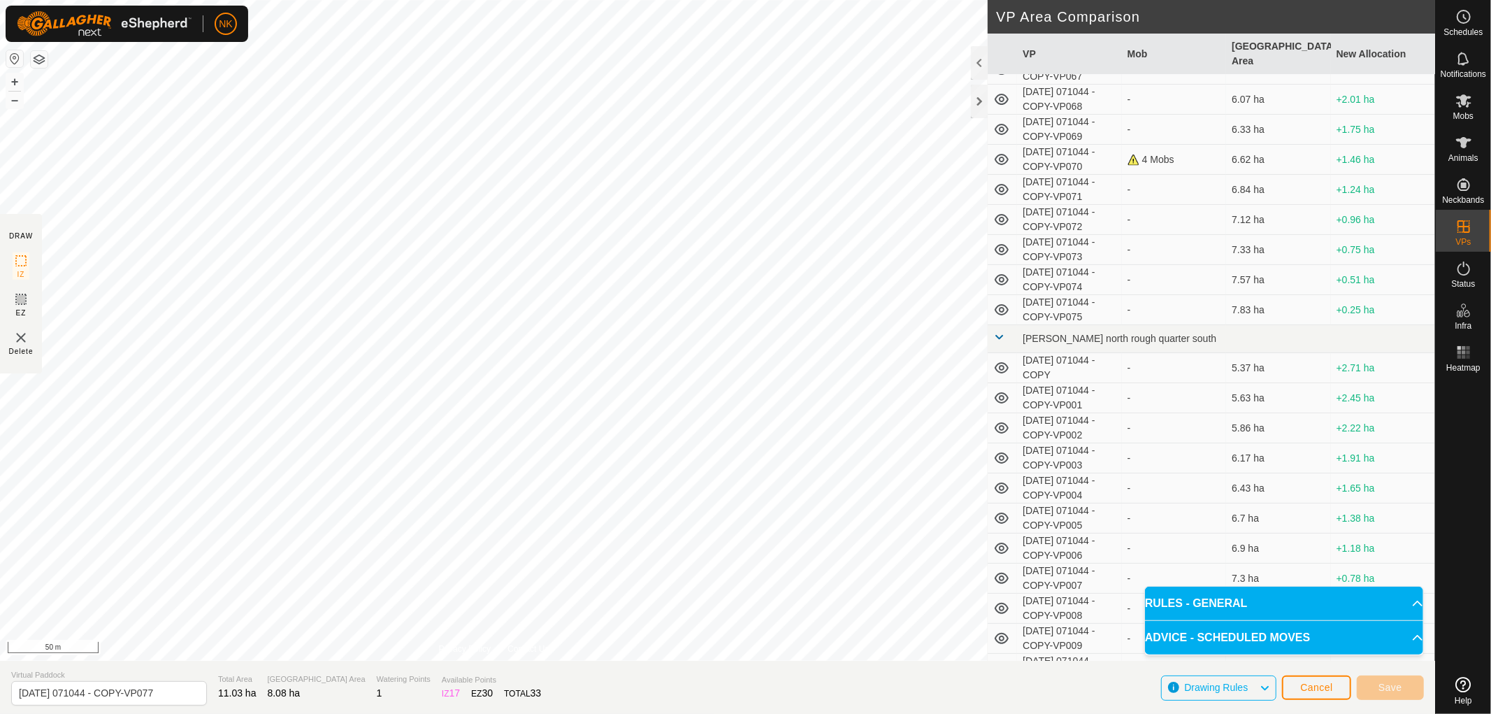
scroll to position [466, 0]
click at [1325, 690] on span "Cancel" at bounding box center [1316, 687] width 33 height 11
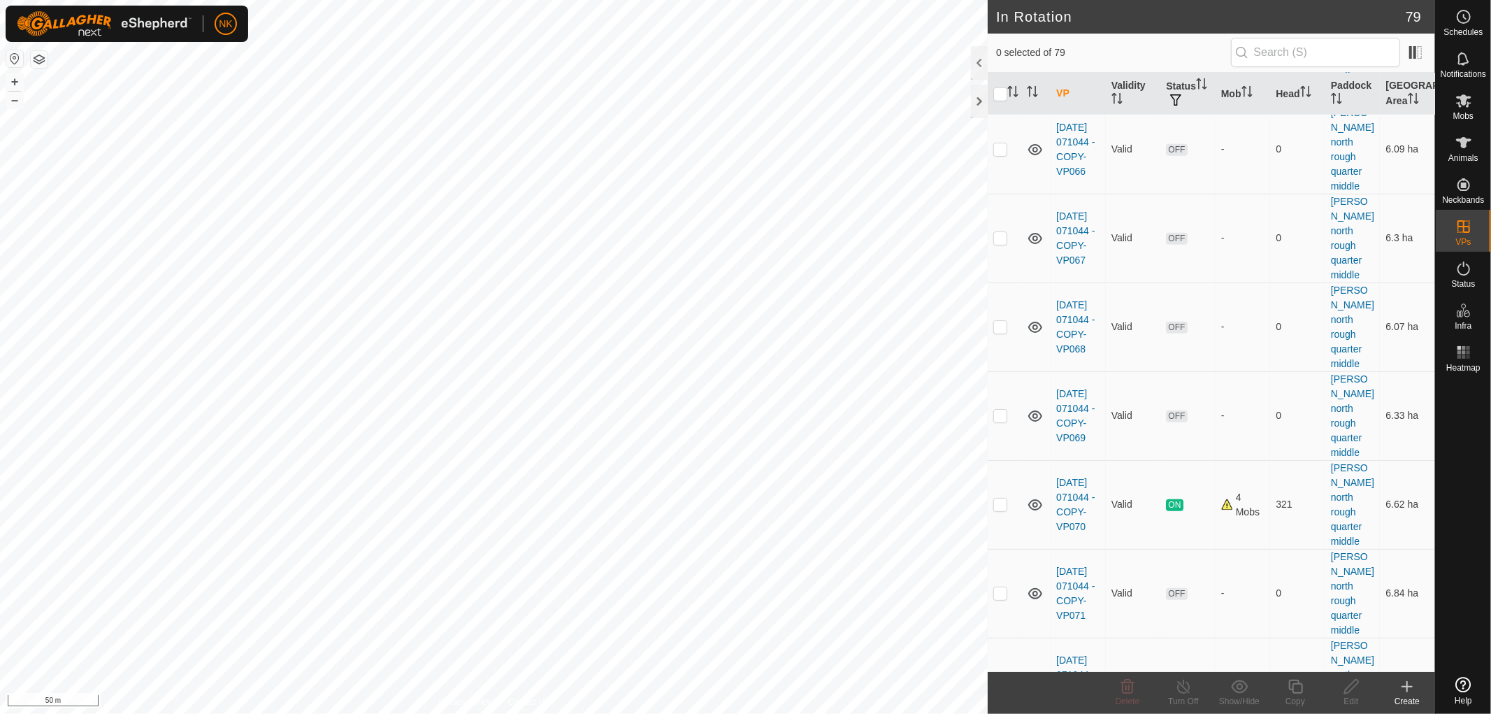
scroll to position [1320, 0]
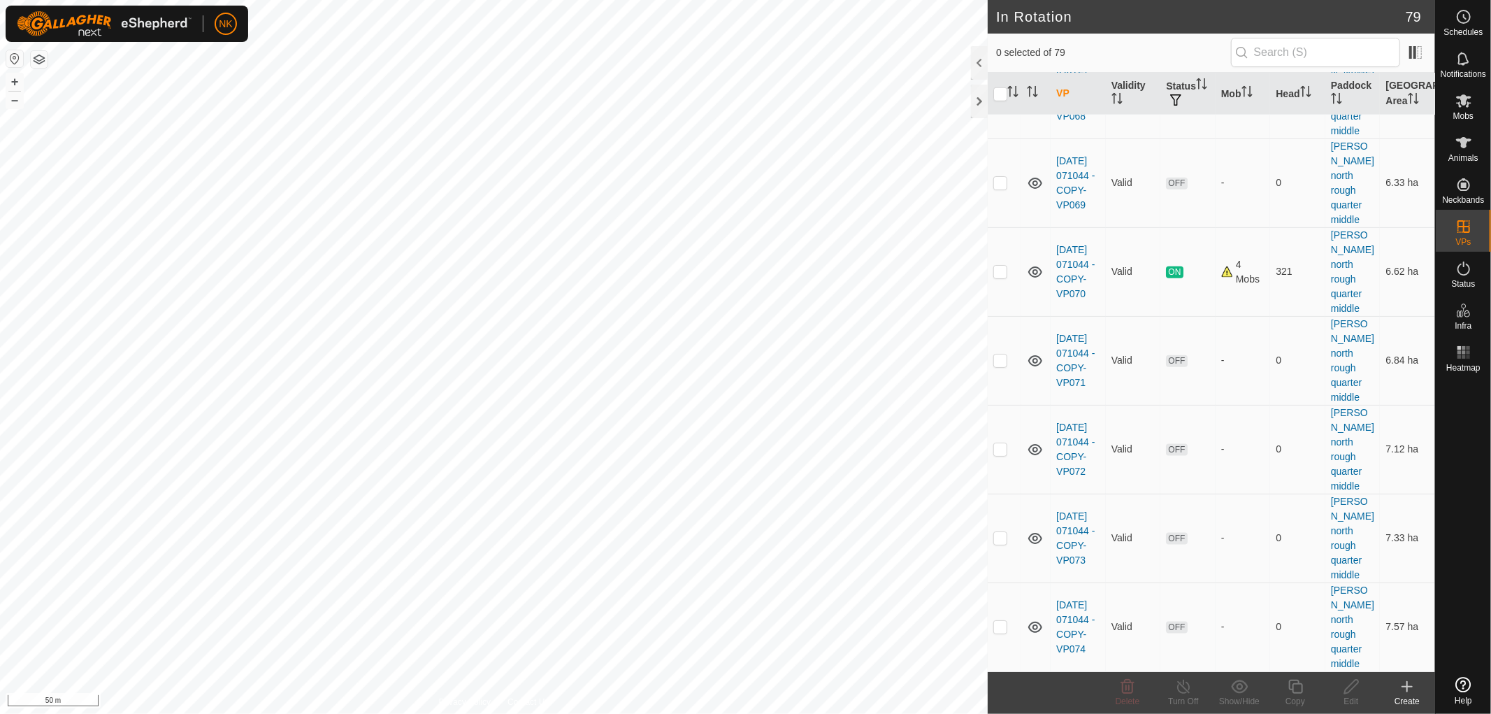
checkbox input "true"
click at [1297, 691] on icon at bounding box center [1295, 686] width 17 height 17
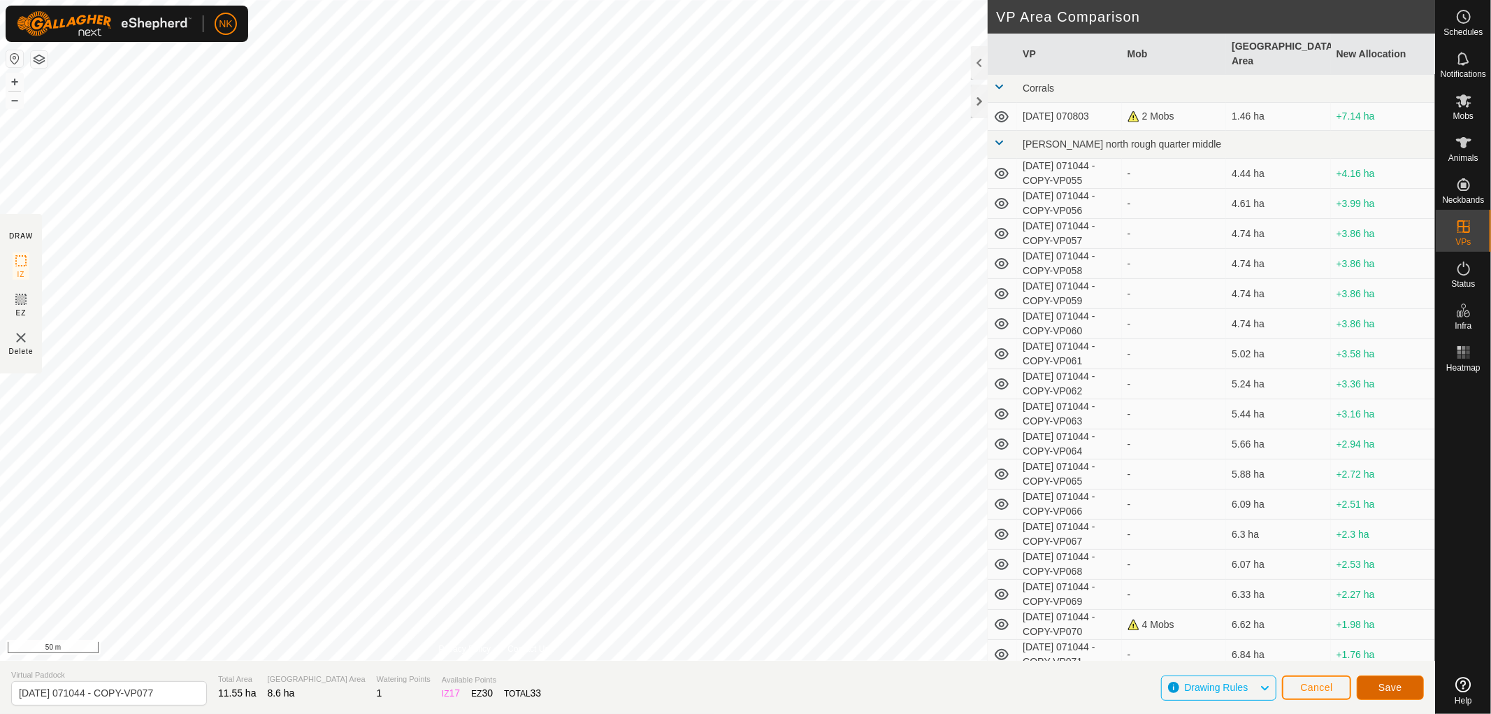
click at [1392, 693] on button "Save" at bounding box center [1390, 687] width 67 height 24
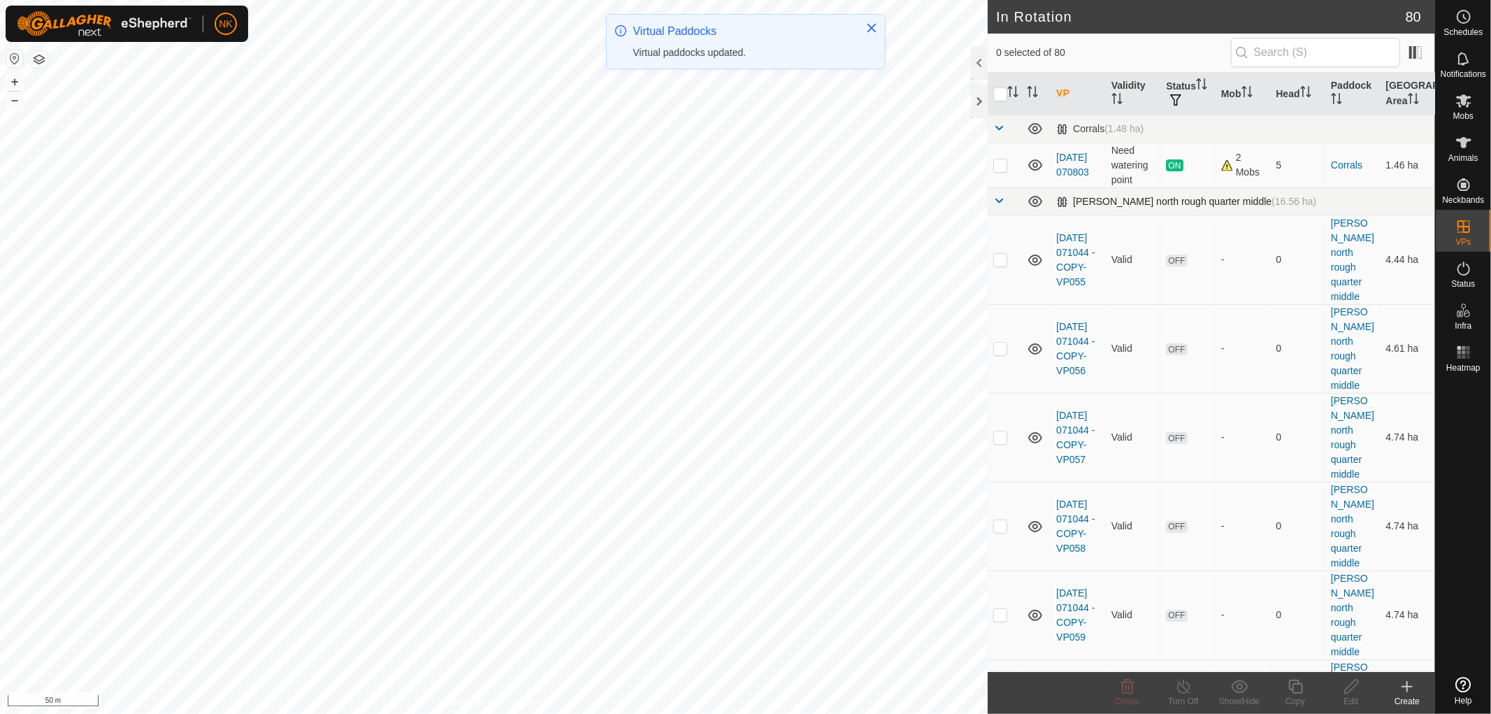
click at [995, 199] on span at bounding box center [998, 200] width 11 height 11
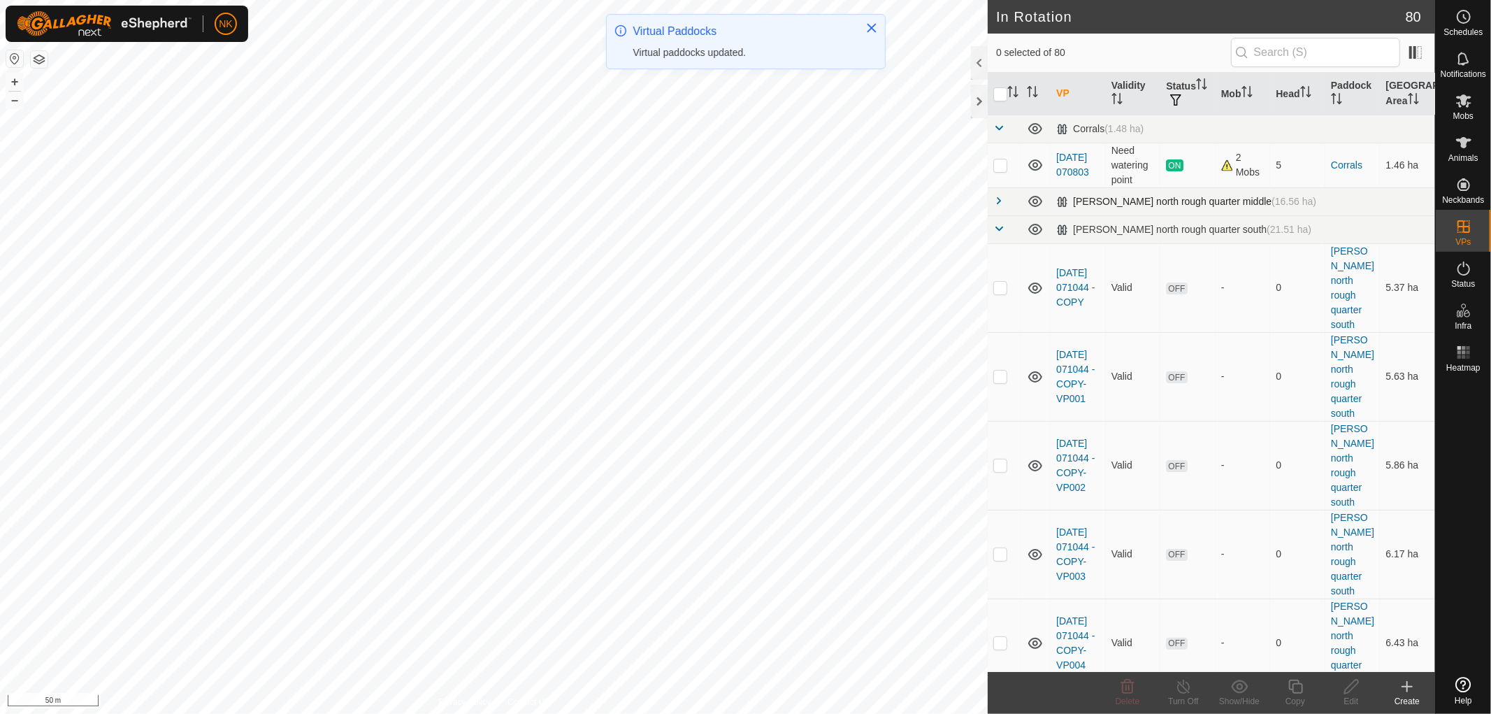
click at [995, 199] on span at bounding box center [998, 200] width 11 height 11
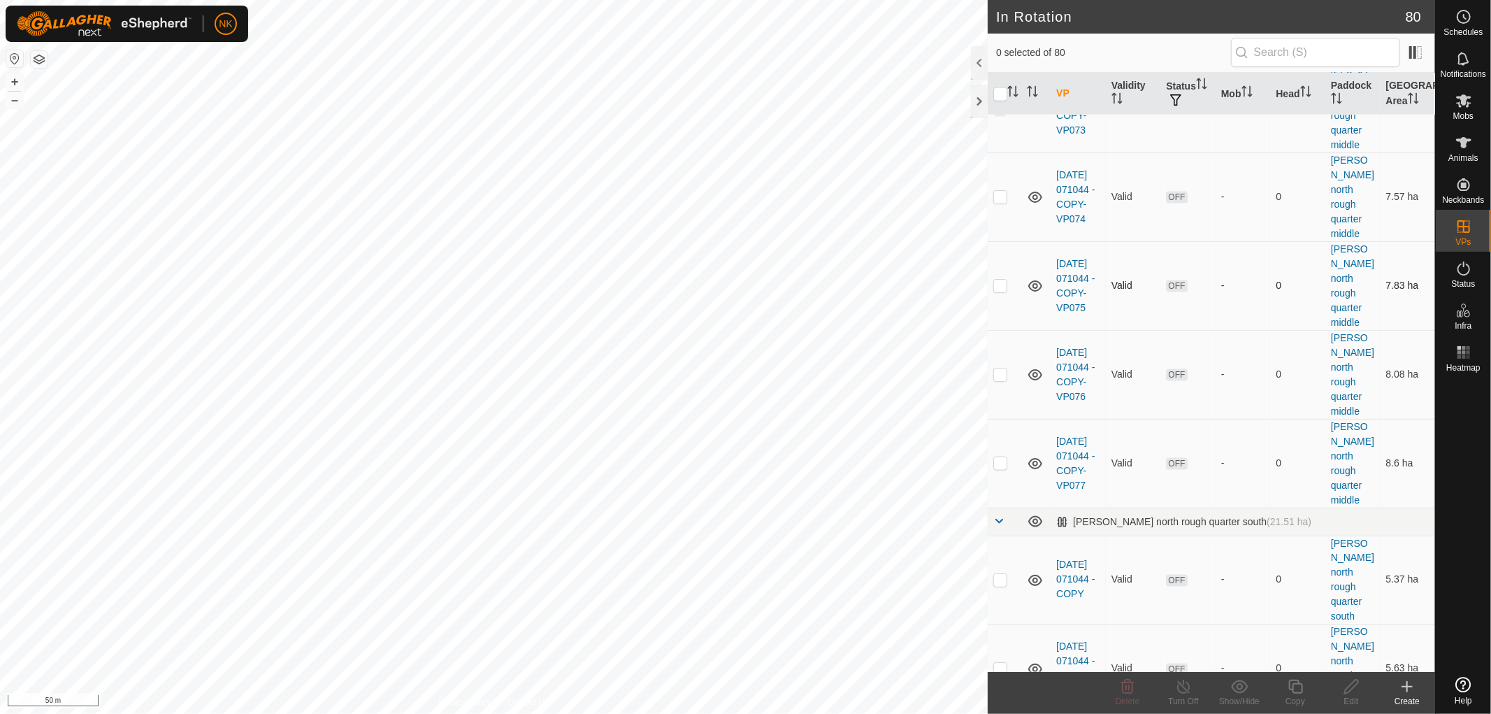
scroll to position [1553, 0]
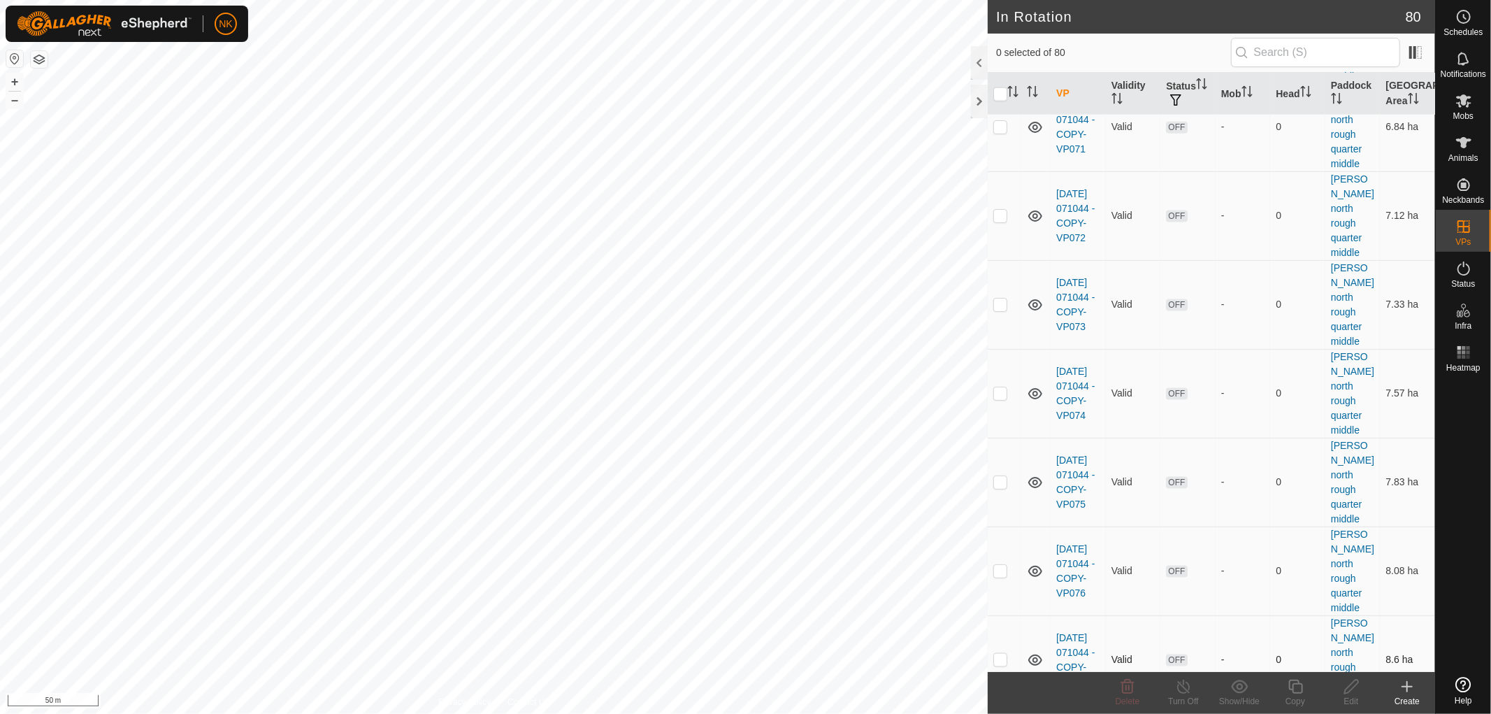
click at [998, 654] on p-checkbox at bounding box center [1000, 659] width 14 height 11
checkbox input "true"
click at [1345, 687] on icon at bounding box center [1351, 686] width 17 height 17
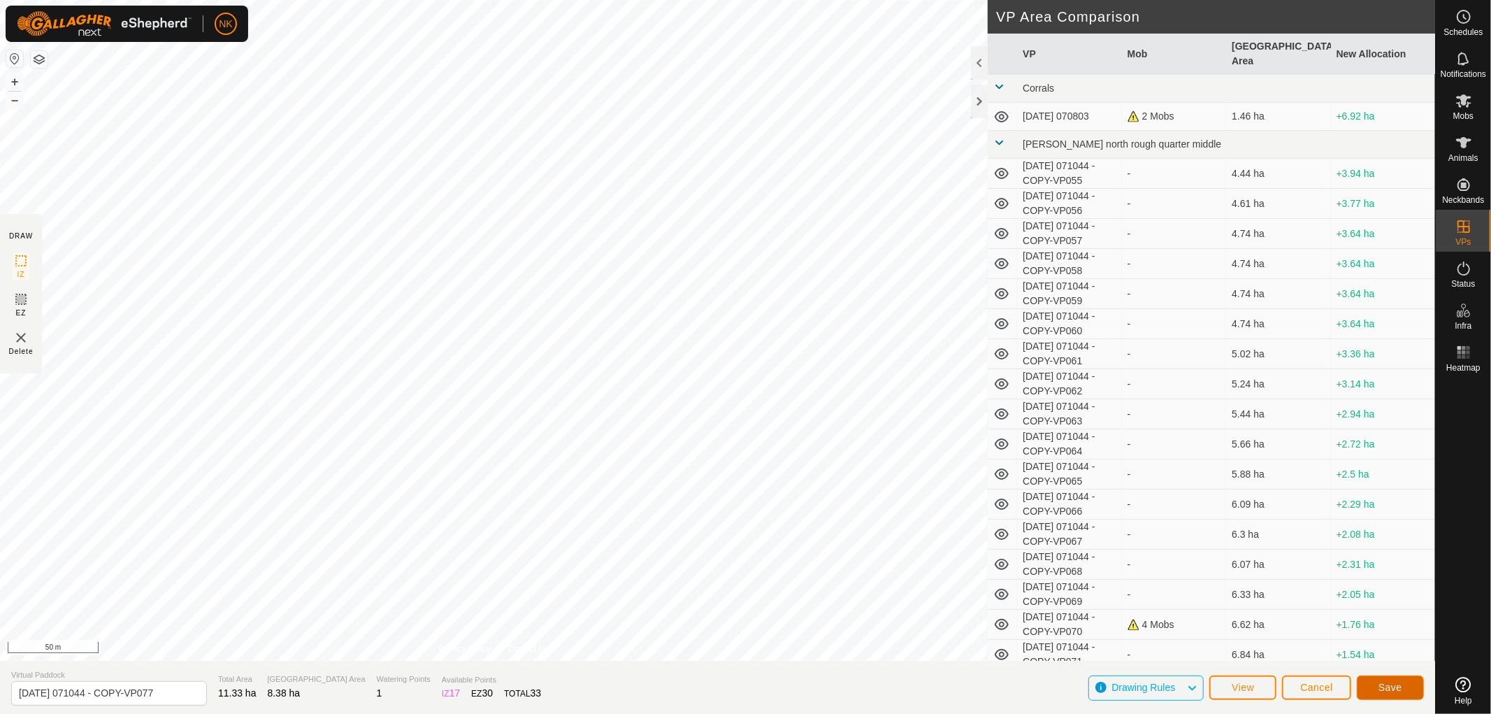
click at [1383, 695] on button "Save" at bounding box center [1390, 687] width 67 height 24
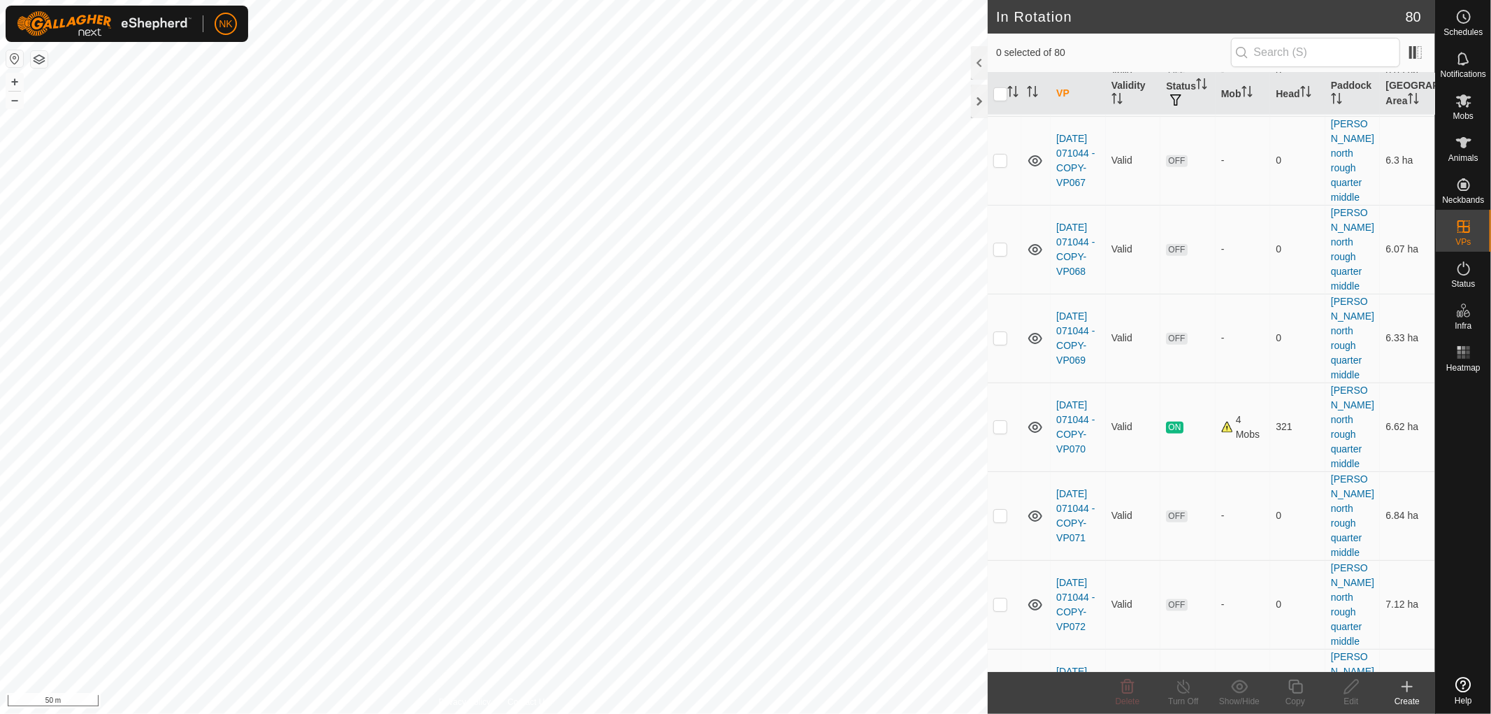
scroll to position [1553, 0]
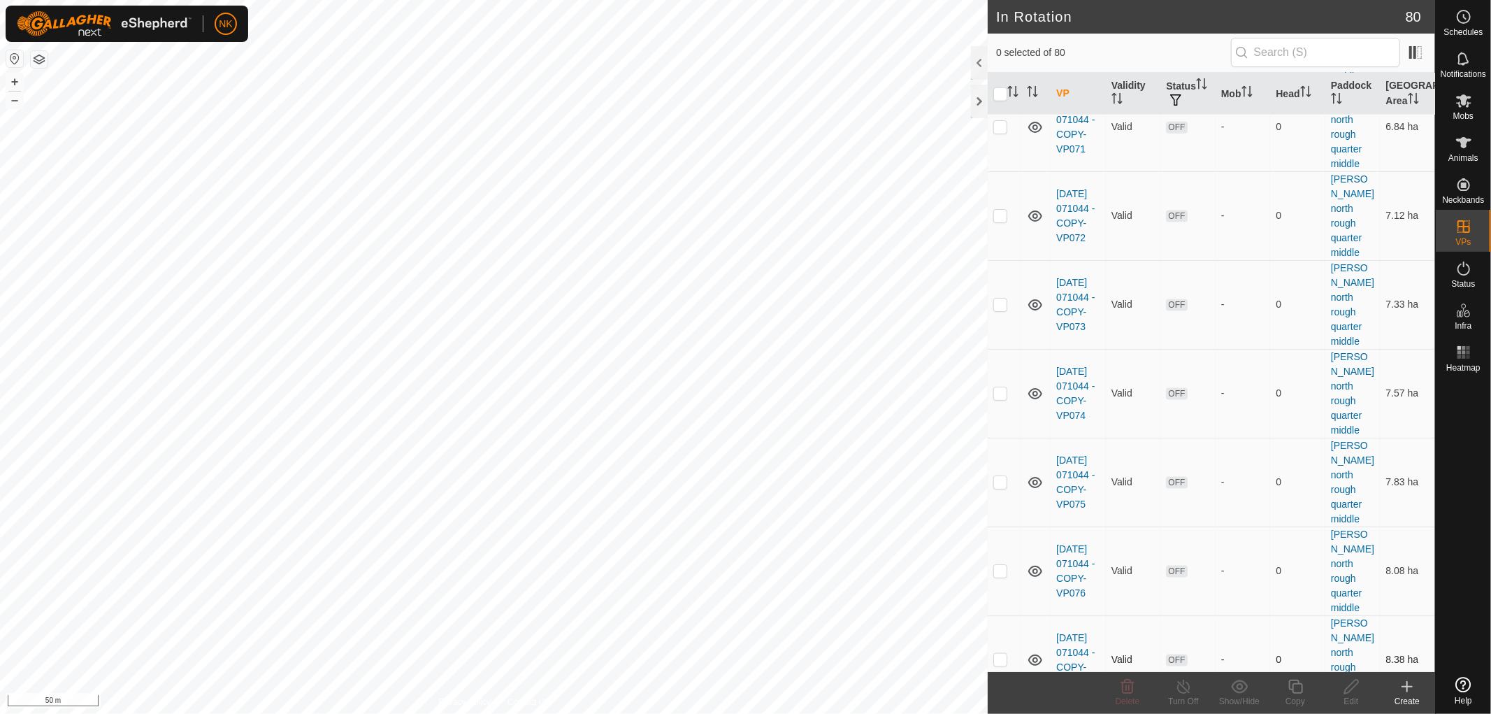
click at [1002, 654] on p-checkbox at bounding box center [1000, 659] width 14 height 11
checkbox input "true"
click at [1290, 691] on icon at bounding box center [1295, 686] width 17 height 17
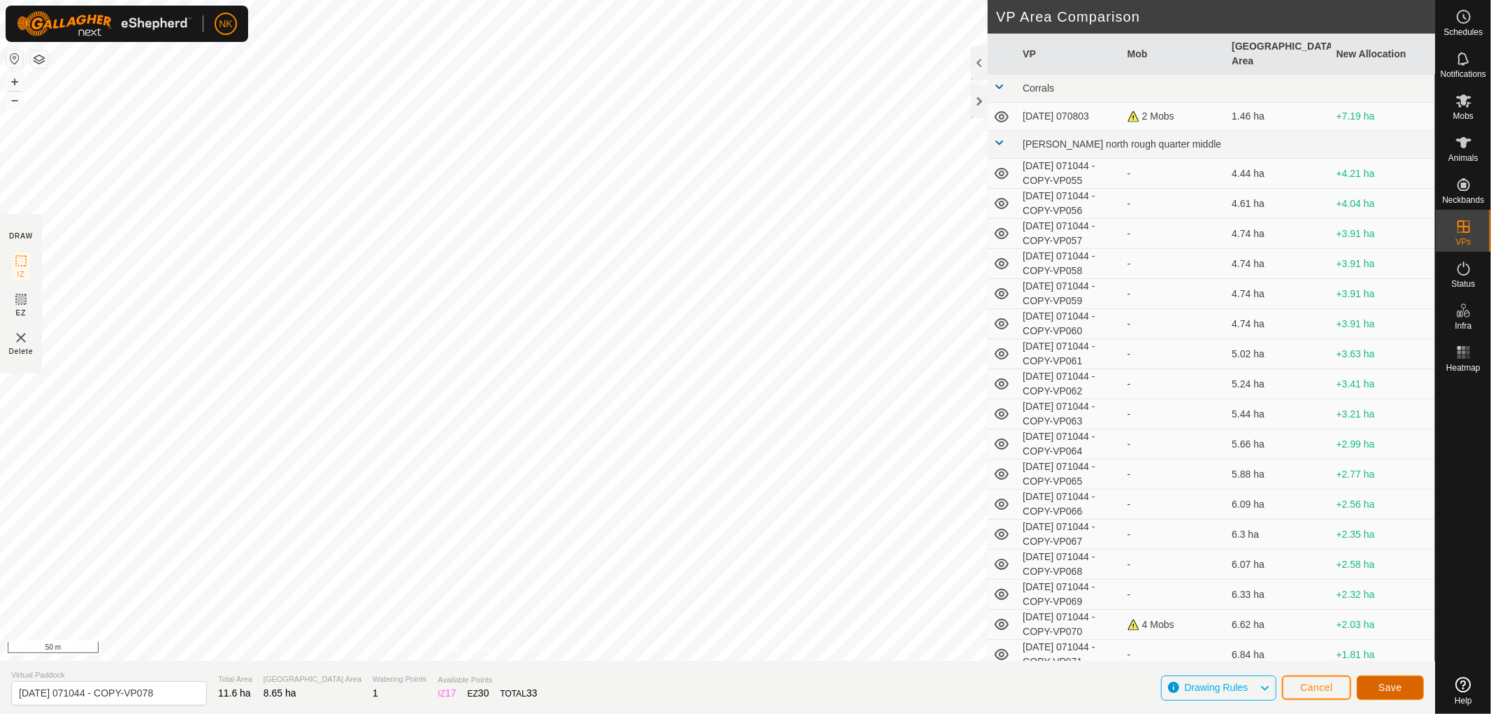
click at [1417, 690] on button "Save" at bounding box center [1390, 687] width 67 height 24
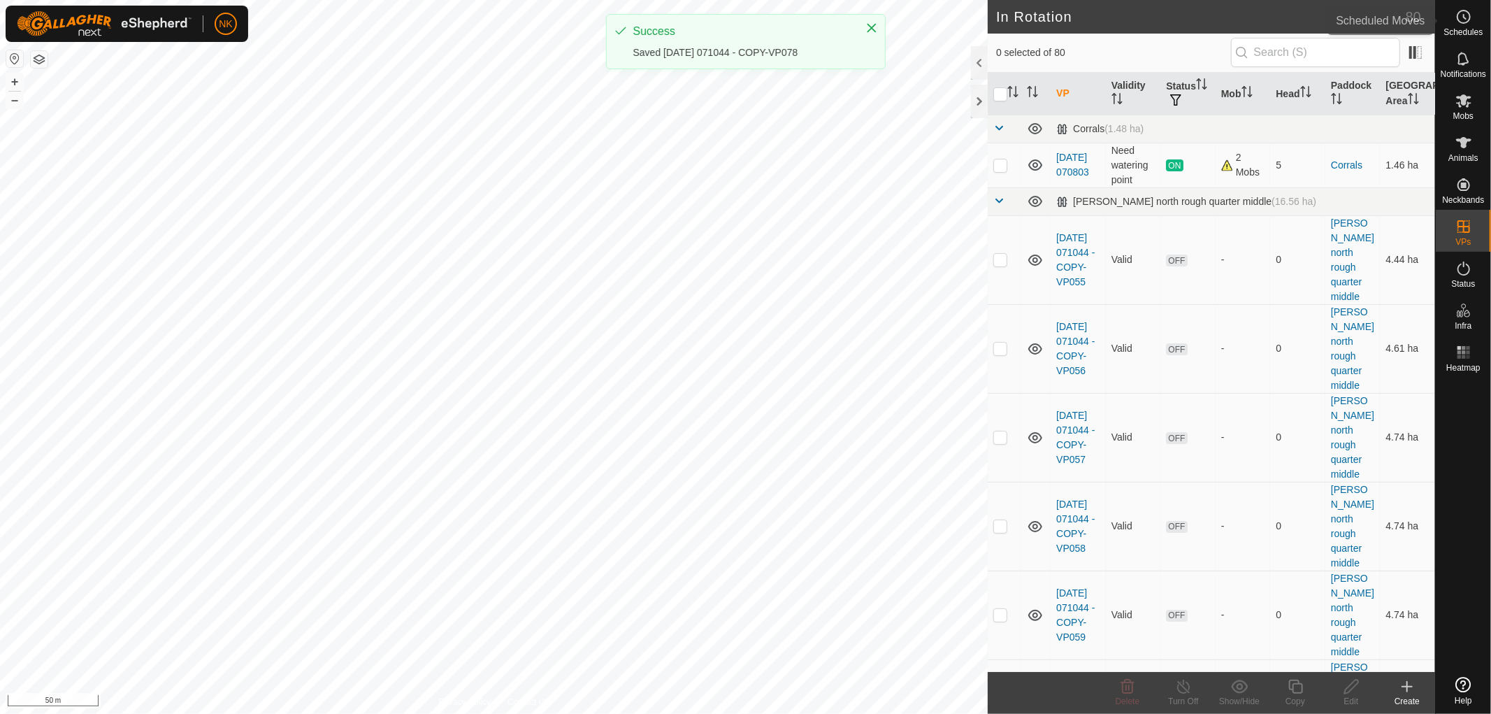
click at [1462, 31] on span "Schedules" at bounding box center [1462, 32] width 39 height 8
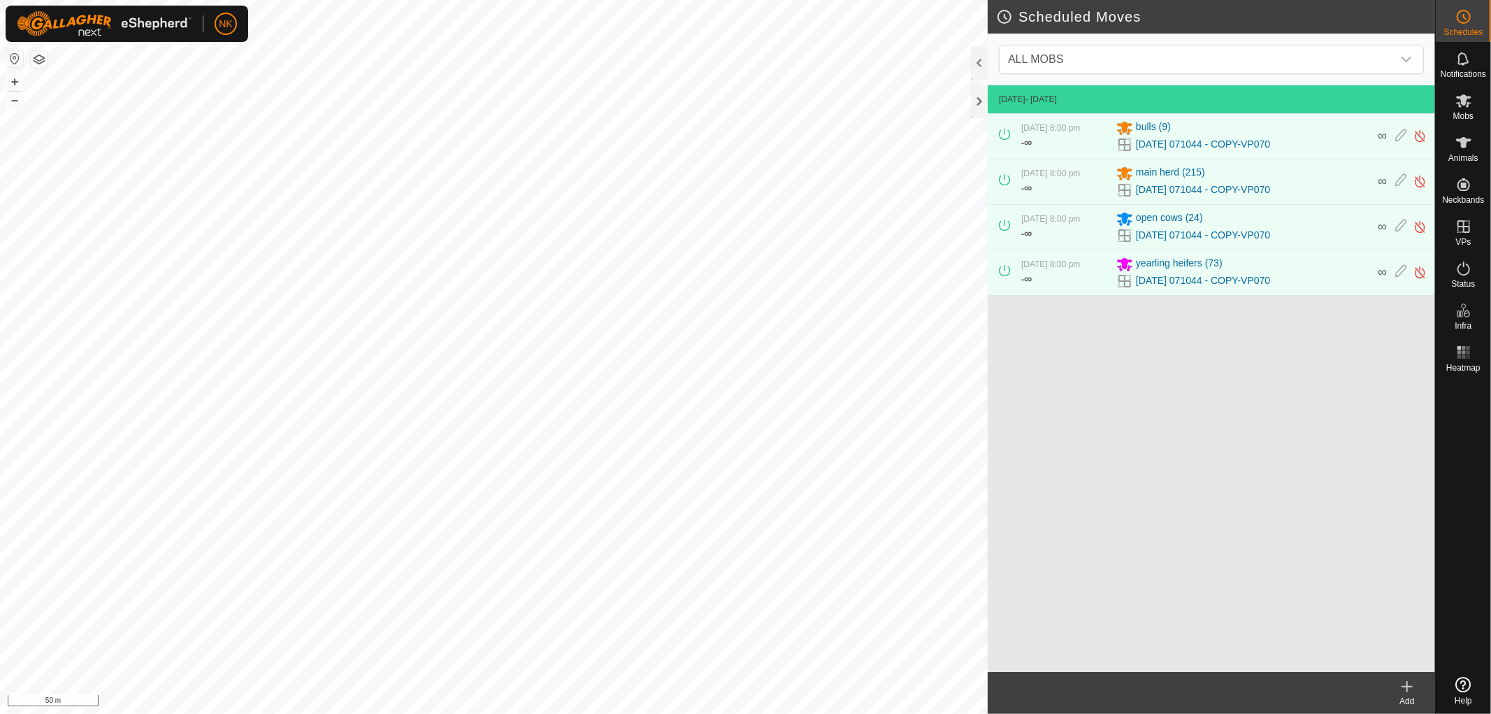
click at [1406, 686] on icon at bounding box center [1407, 686] width 10 height 0
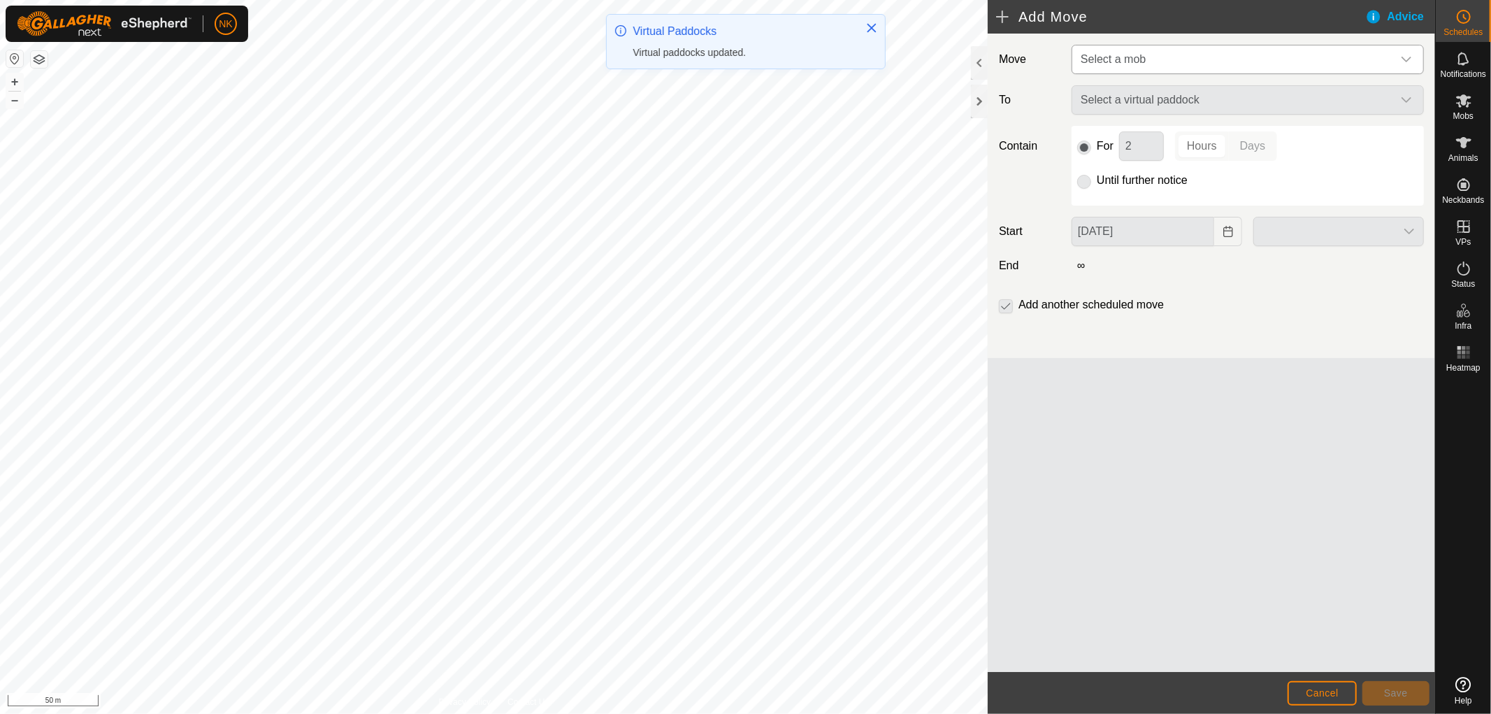
click at [1139, 57] on span "Select a mob" at bounding box center [1113, 59] width 65 height 12
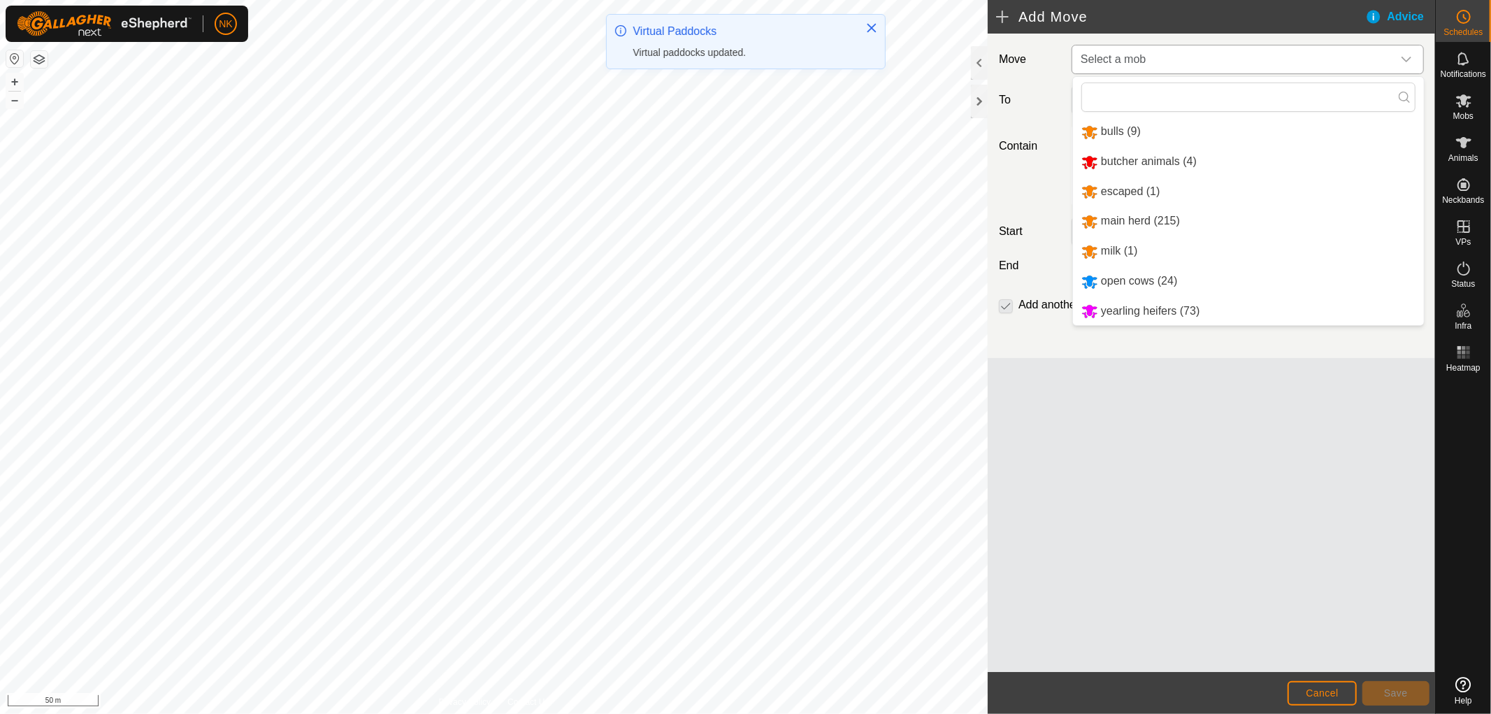
click at [1130, 124] on li "bulls (9)" at bounding box center [1248, 131] width 351 height 29
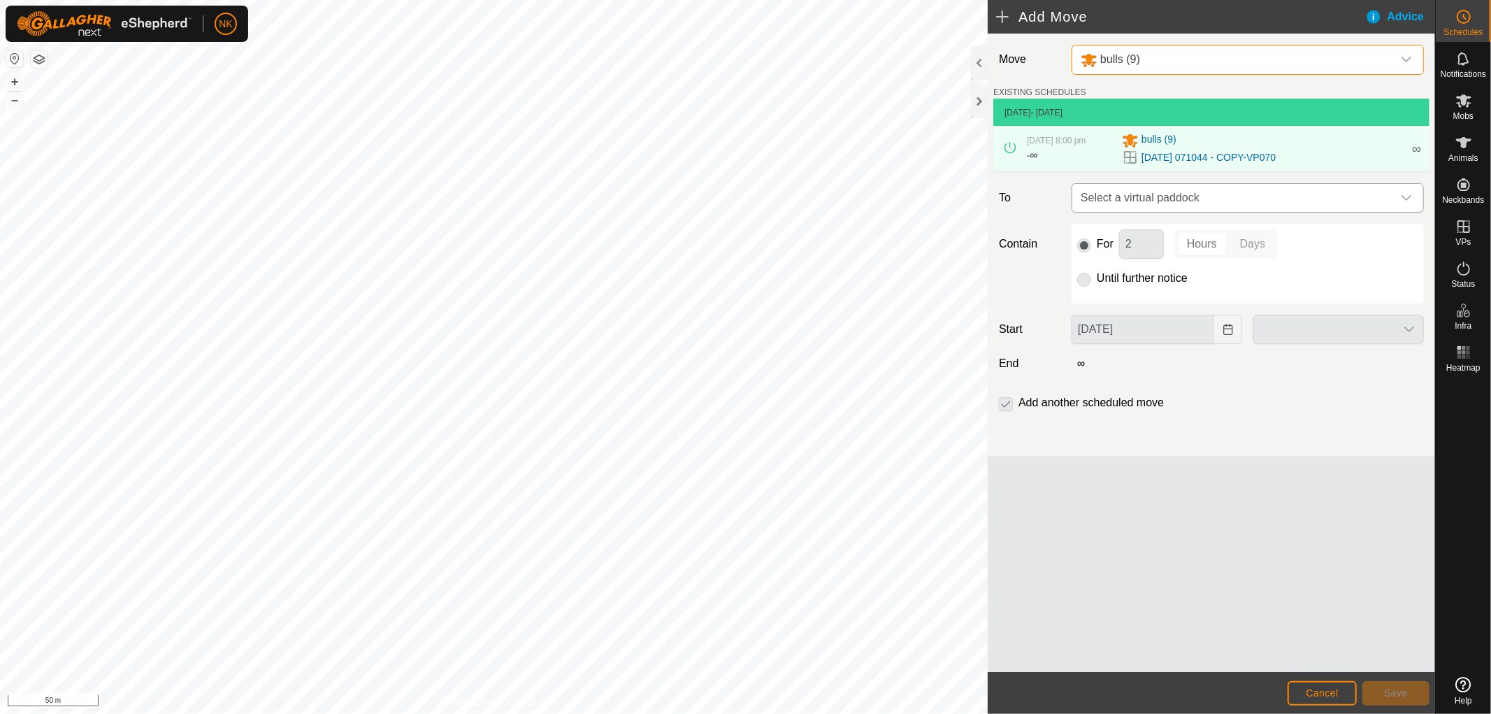
click at [1207, 210] on span "Select a virtual paddock" at bounding box center [1233, 198] width 317 height 28
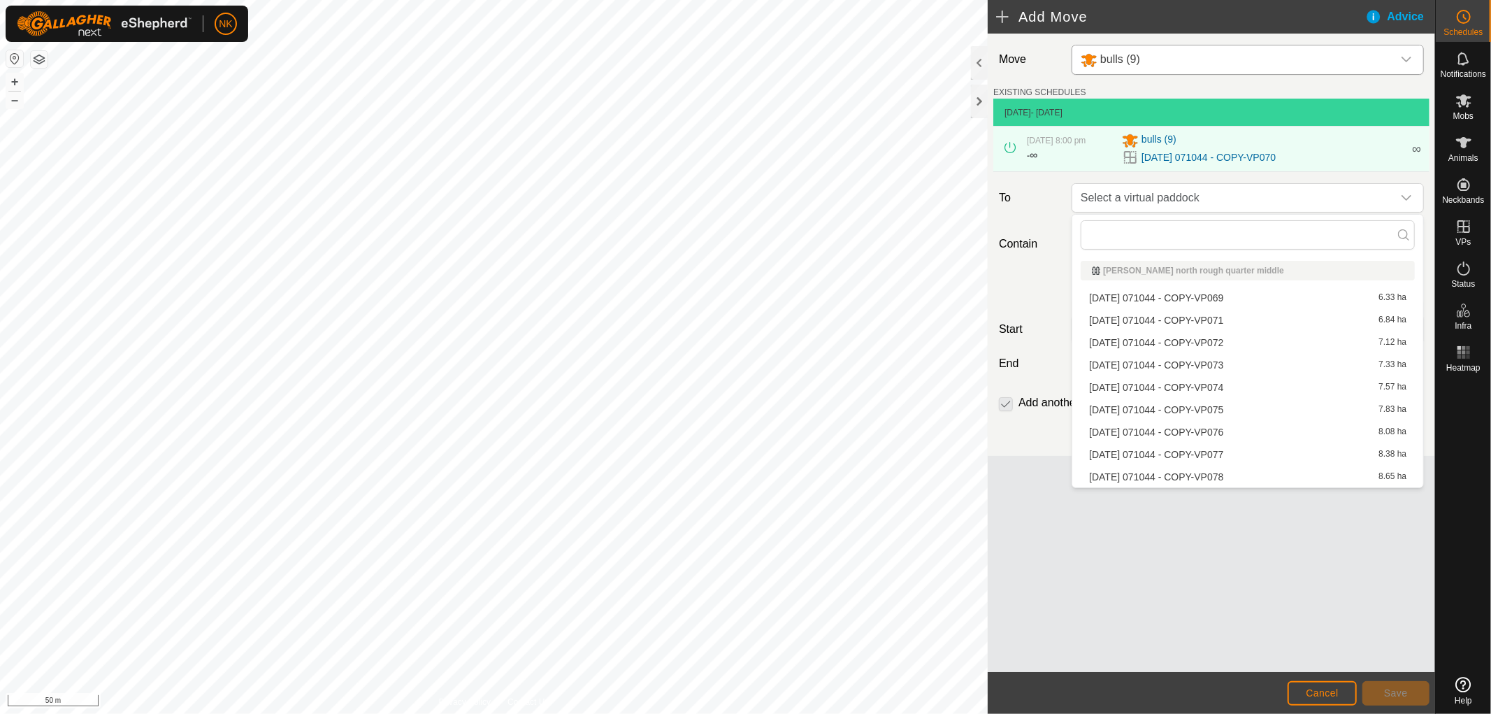
click at [1187, 322] on li "[DATE] 071044 - COPY-VP071 6.84 ha" at bounding box center [1248, 320] width 334 height 21
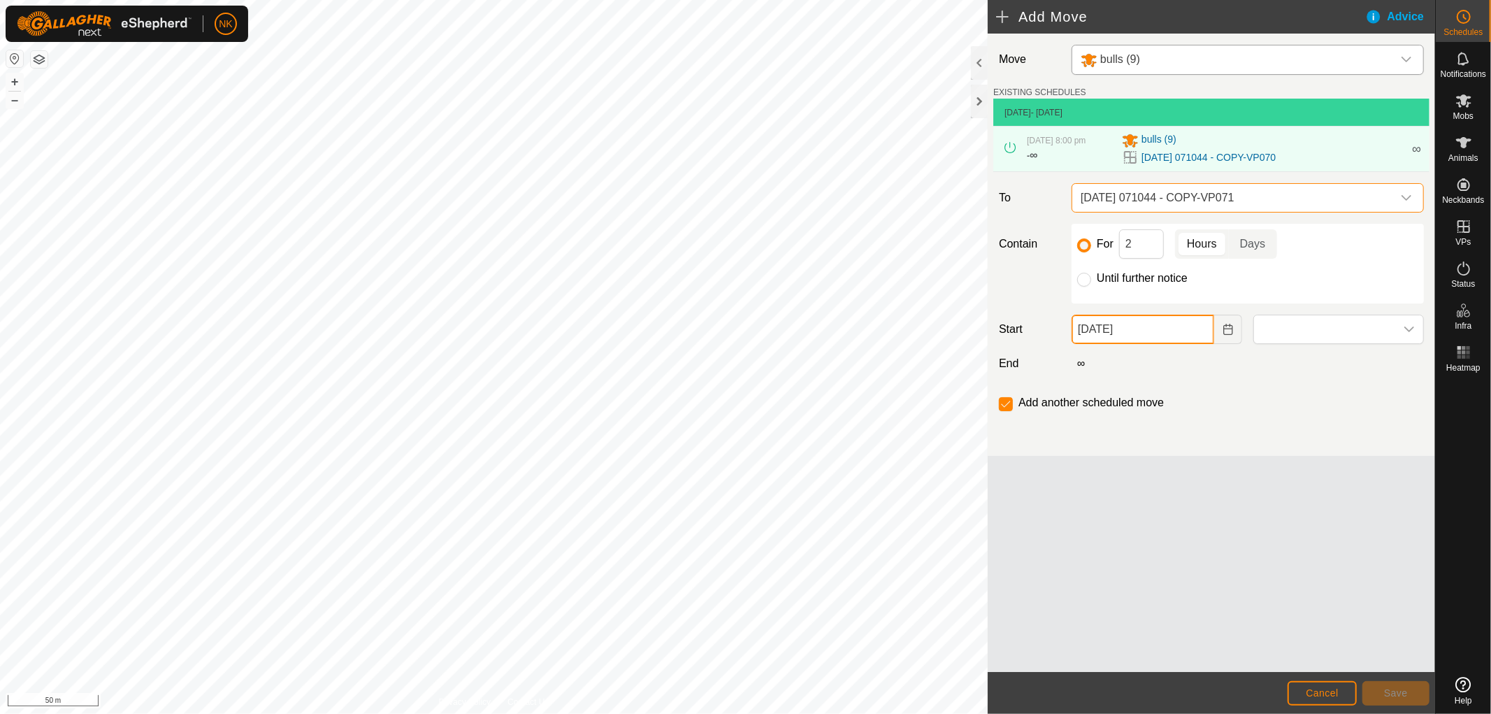
click at [1133, 331] on input "[DATE]" at bounding box center [1143, 329] width 143 height 29
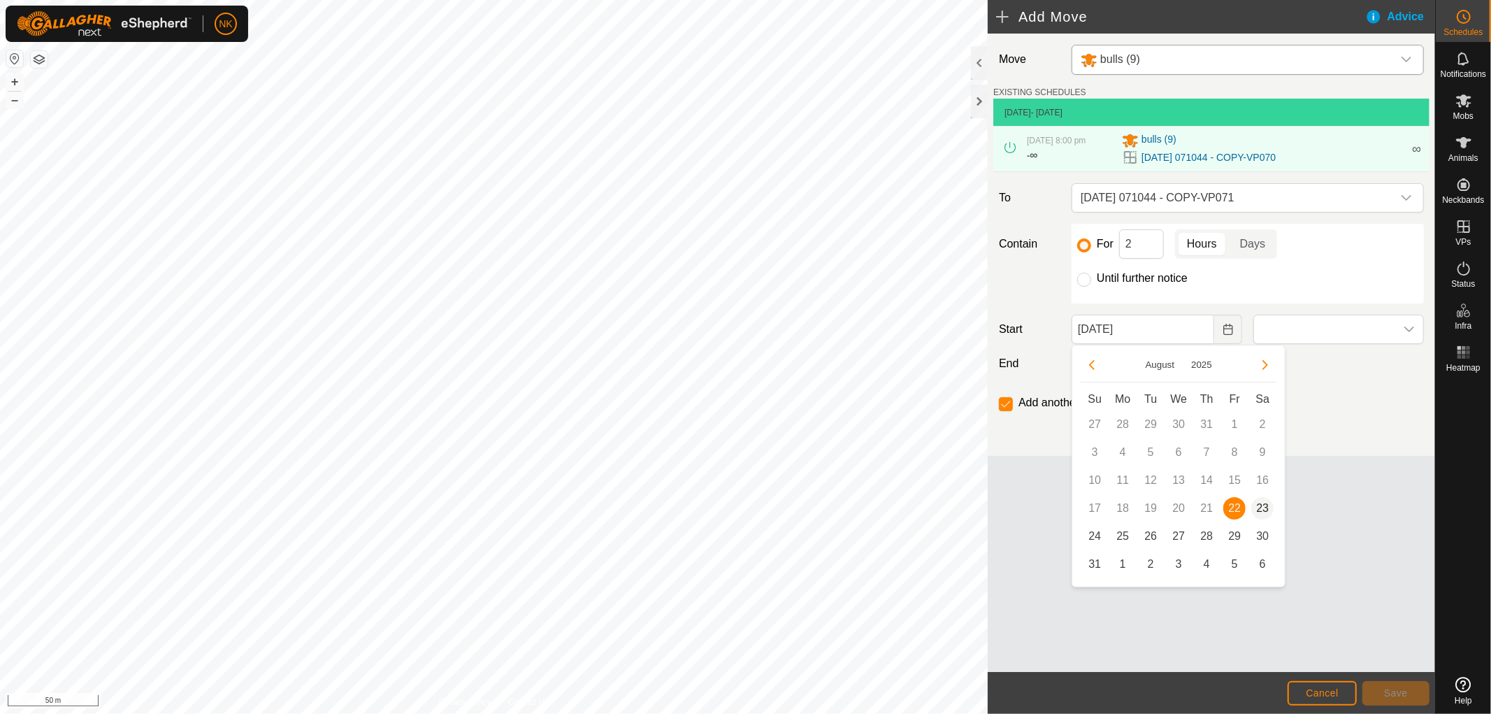
click at [1262, 504] on span "23" at bounding box center [1262, 508] width 22 height 22
type input "[DATE]"
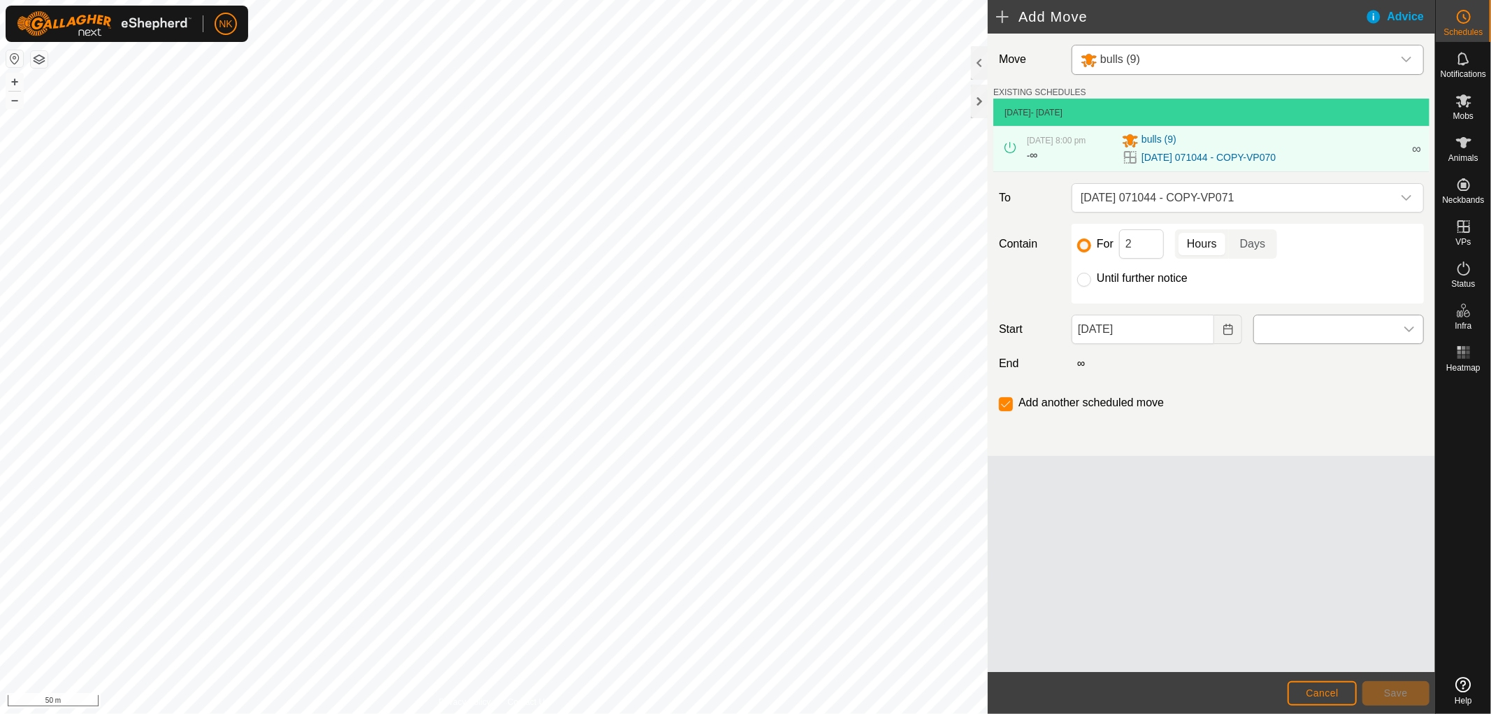
click at [1297, 339] on span at bounding box center [1324, 329] width 141 height 28
click at [1279, 410] on li "5:00 am" at bounding box center [1338, 422] width 169 height 28
click at [1394, 691] on span "Save" at bounding box center [1396, 692] width 24 height 11
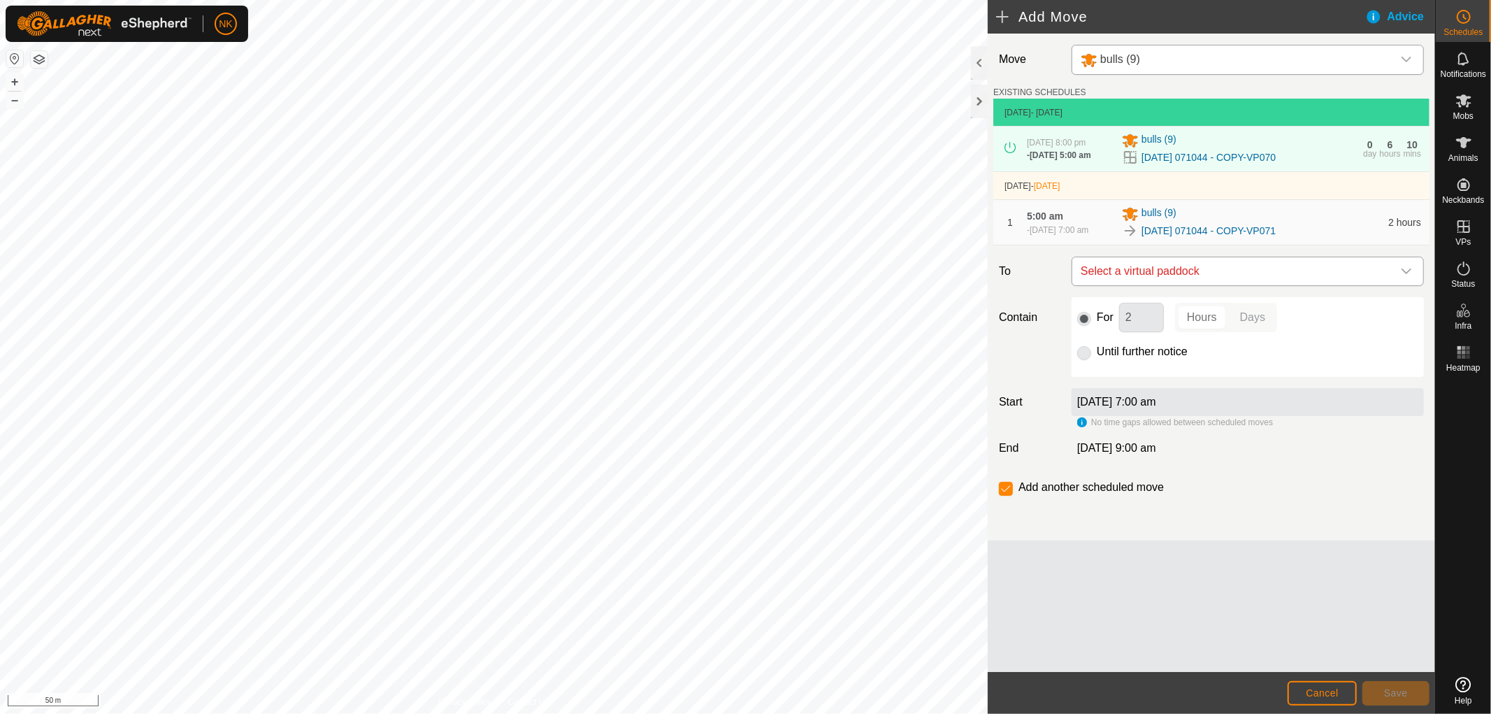
click at [1251, 283] on span "Select a virtual paddock" at bounding box center [1233, 271] width 317 height 28
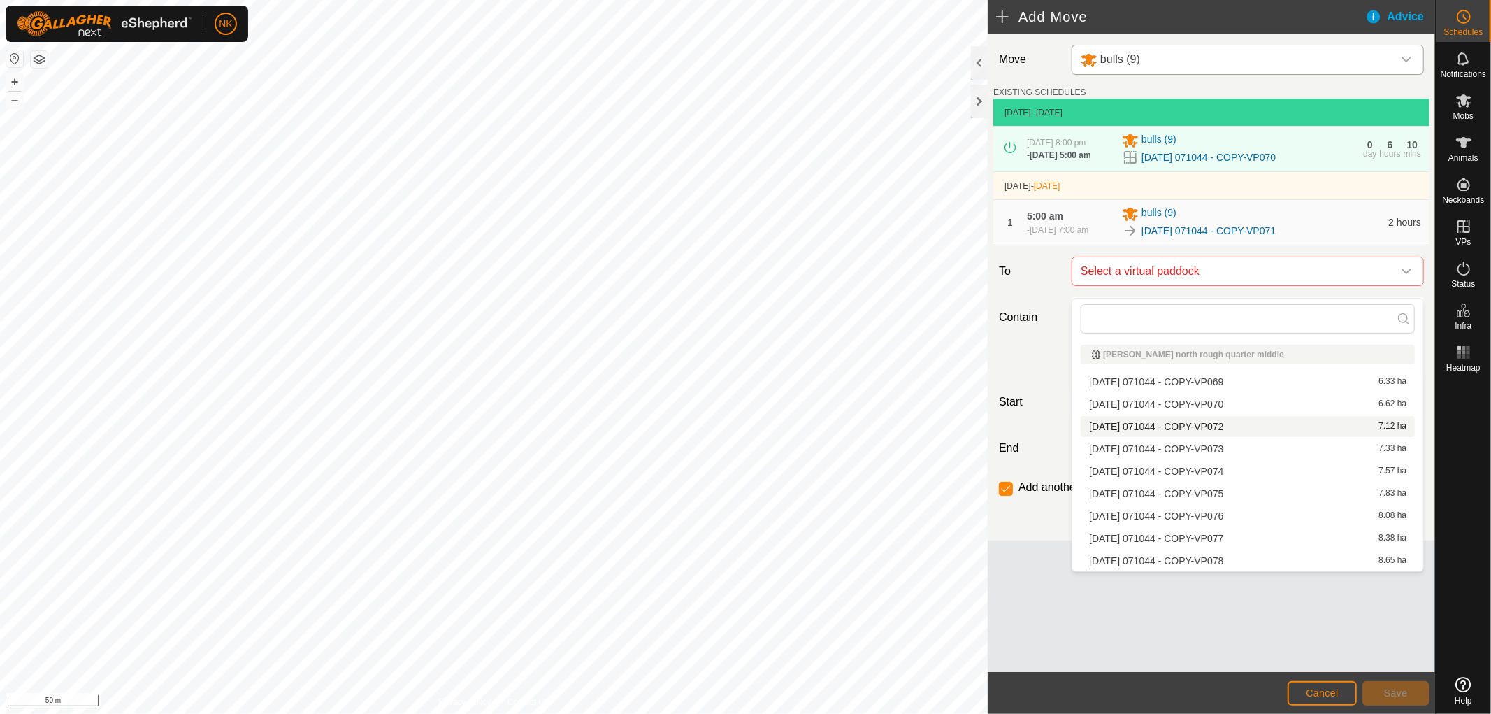
click at [1207, 427] on li "[DATE] 071044 - COPY-VP072 7.12 ha" at bounding box center [1248, 426] width 334 height 21
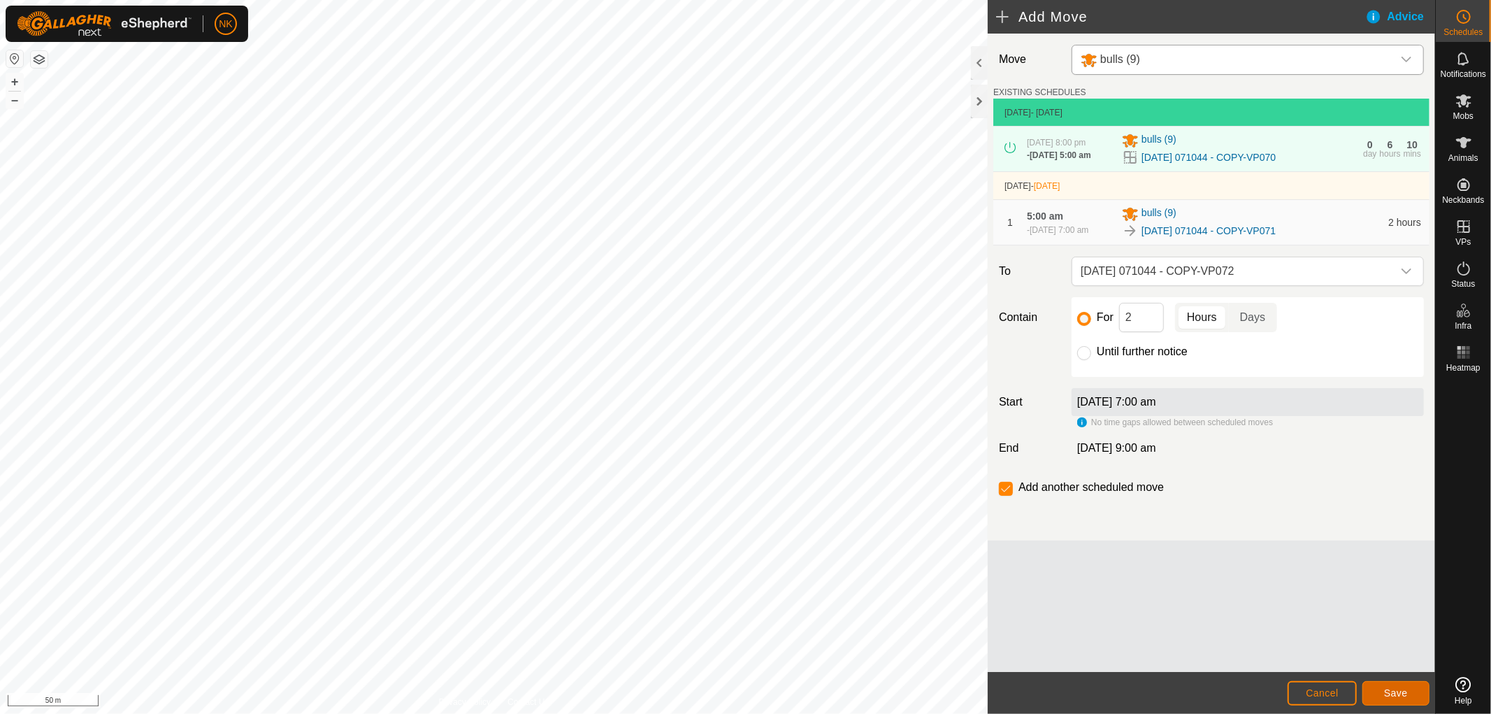
click at [1374, 681] on button "Save" at bounding box center [1395, 693] width 67 height 24
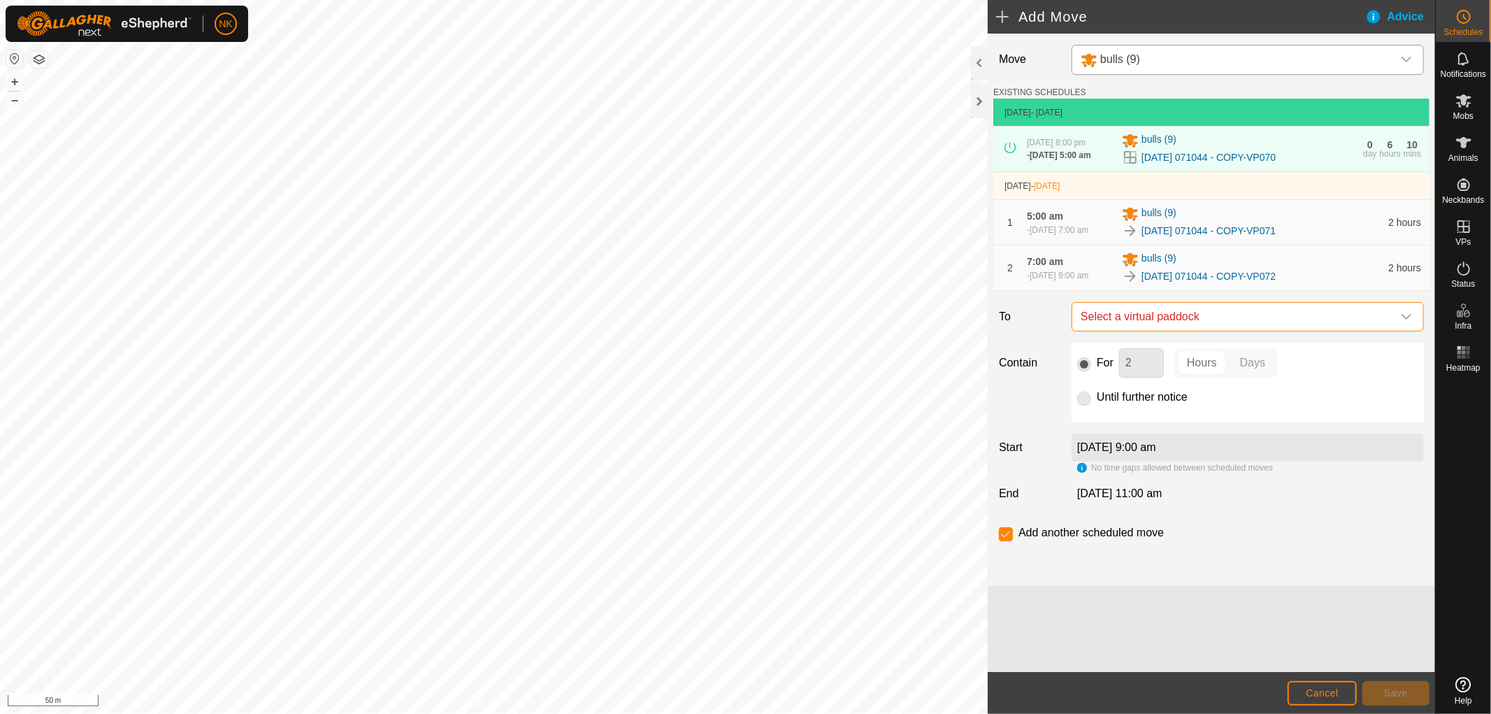
click at [1301, 331] on span "Select a virtual paddock" at bounding box center [1233, 317] width 317 height 28
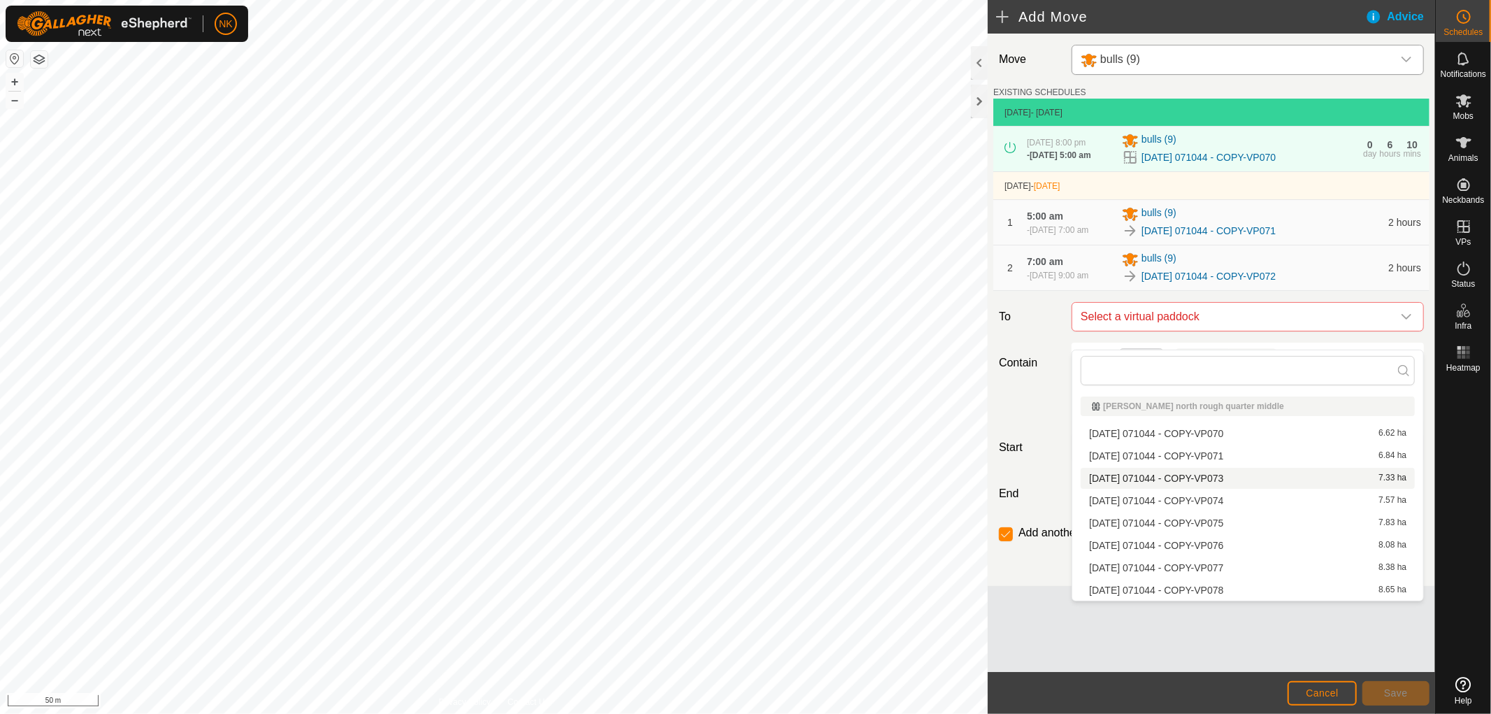
click at [1254, 476] on li "[DATE] 071044 - COPY-VP073 7.33 ha" at bounding box center [1248, 478] width 334 height 21
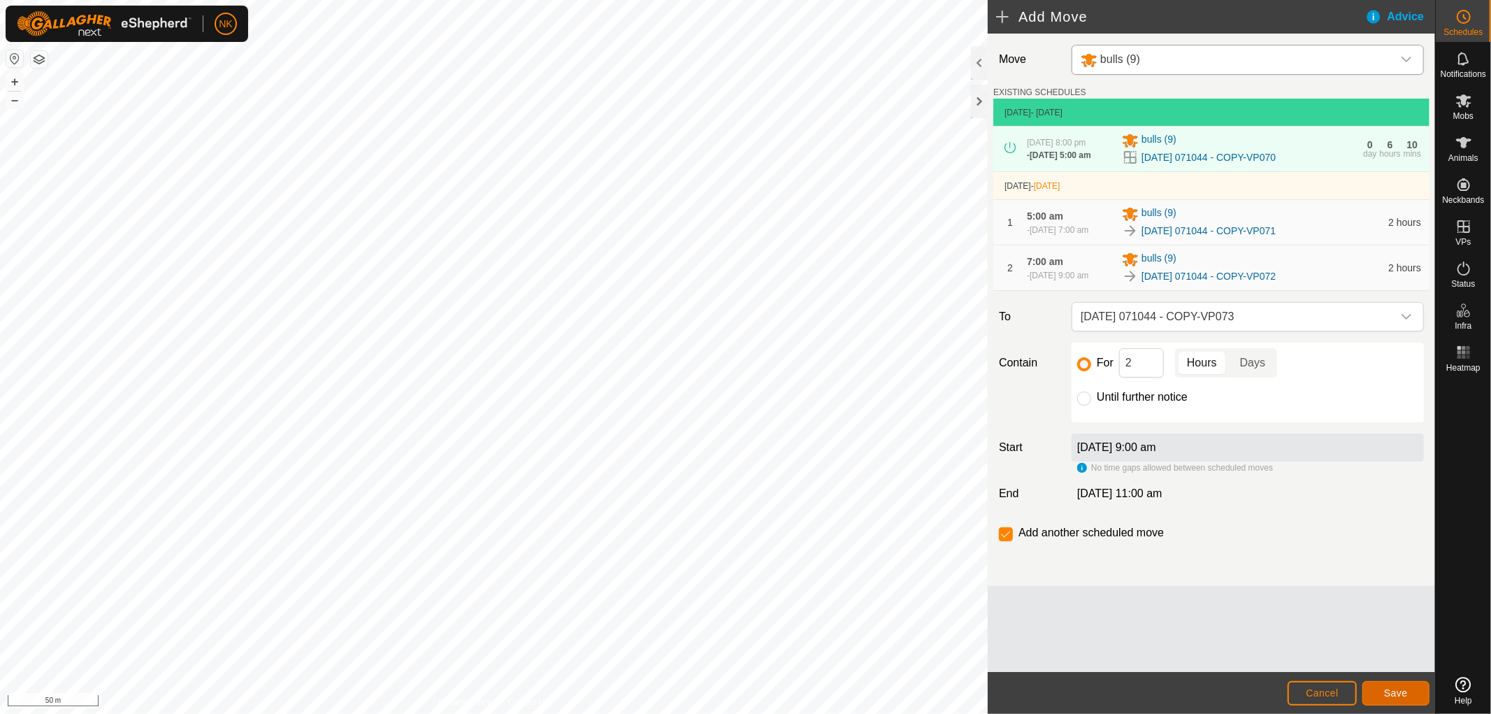
click at [1402, 695] on span "Save" at bounding box center [1396, 692] width 24 height 11
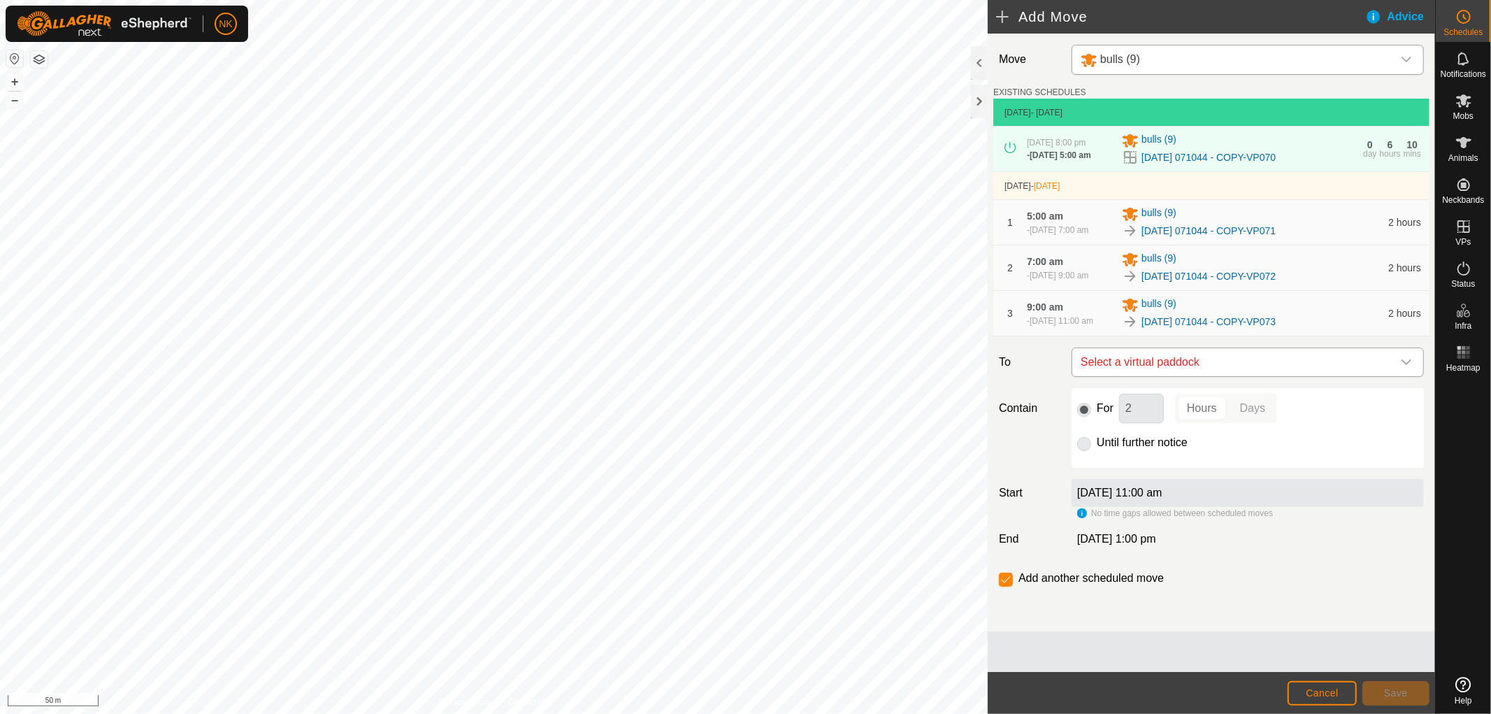
click at [1326, 376] on span "Select a virtual paddock" at bounding box center [1233, 362] width 317 height 28
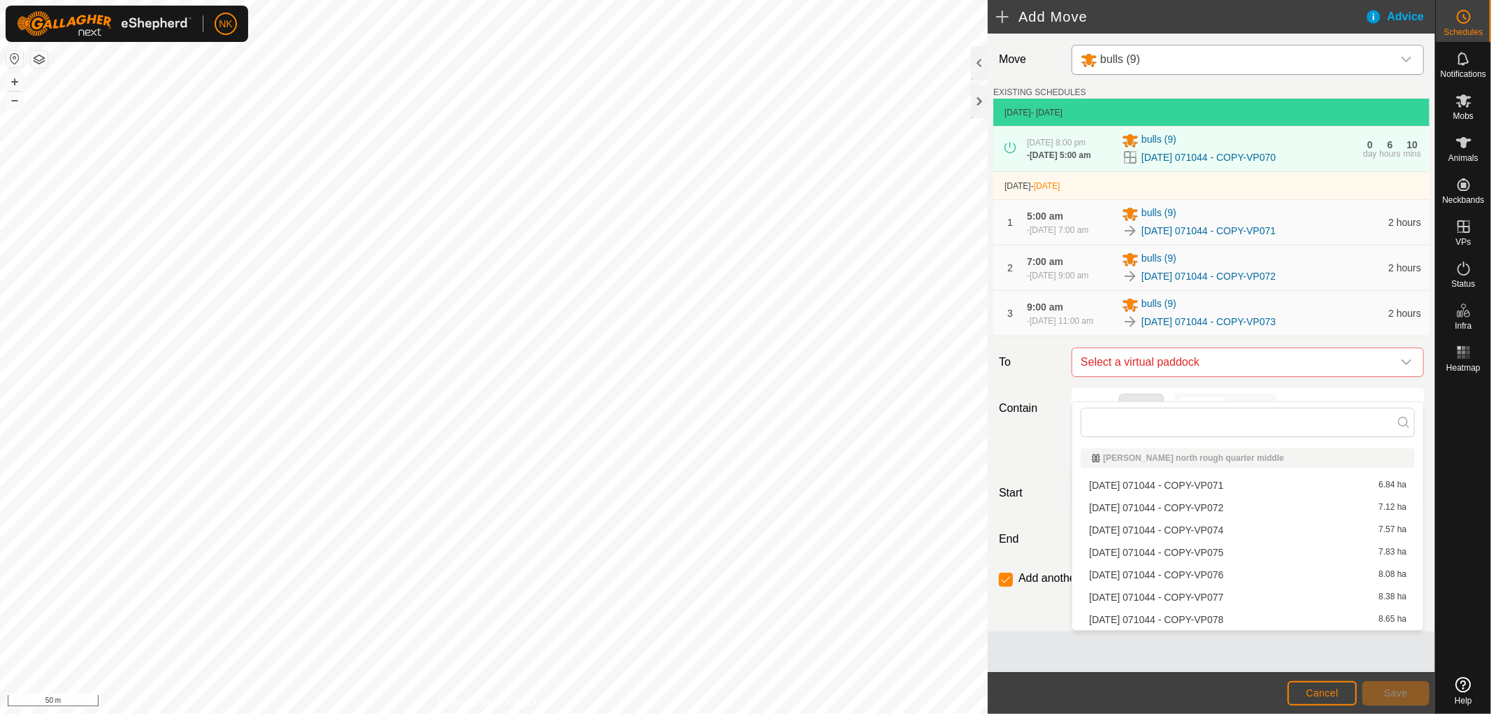
click at [1221, 526] on li "[DATE] 071044 - COPY-VP074 7.57 ha" at bounding box center [1248, 529] width 334 height 21
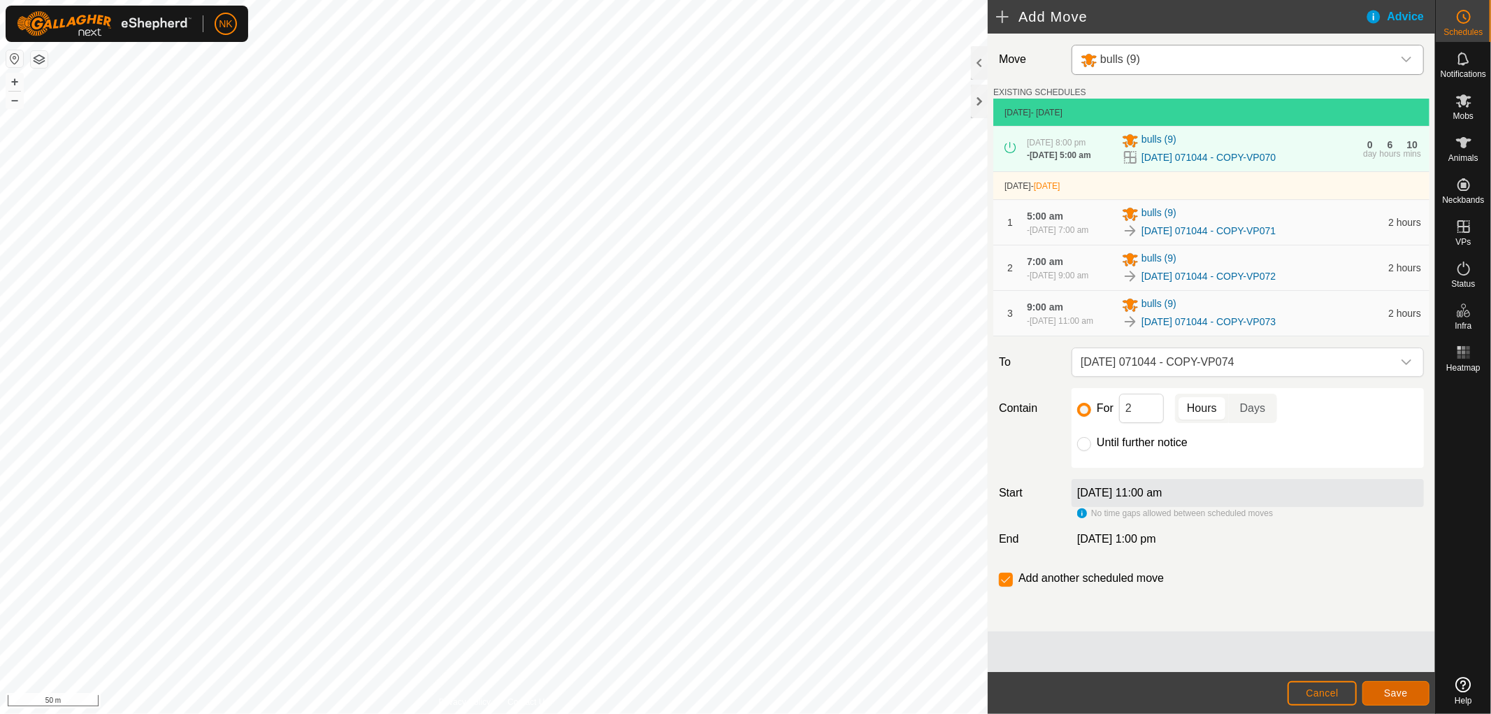
click at [1397, 695] on span "Save" at bounding box center [1396, 692] width 24 height 11
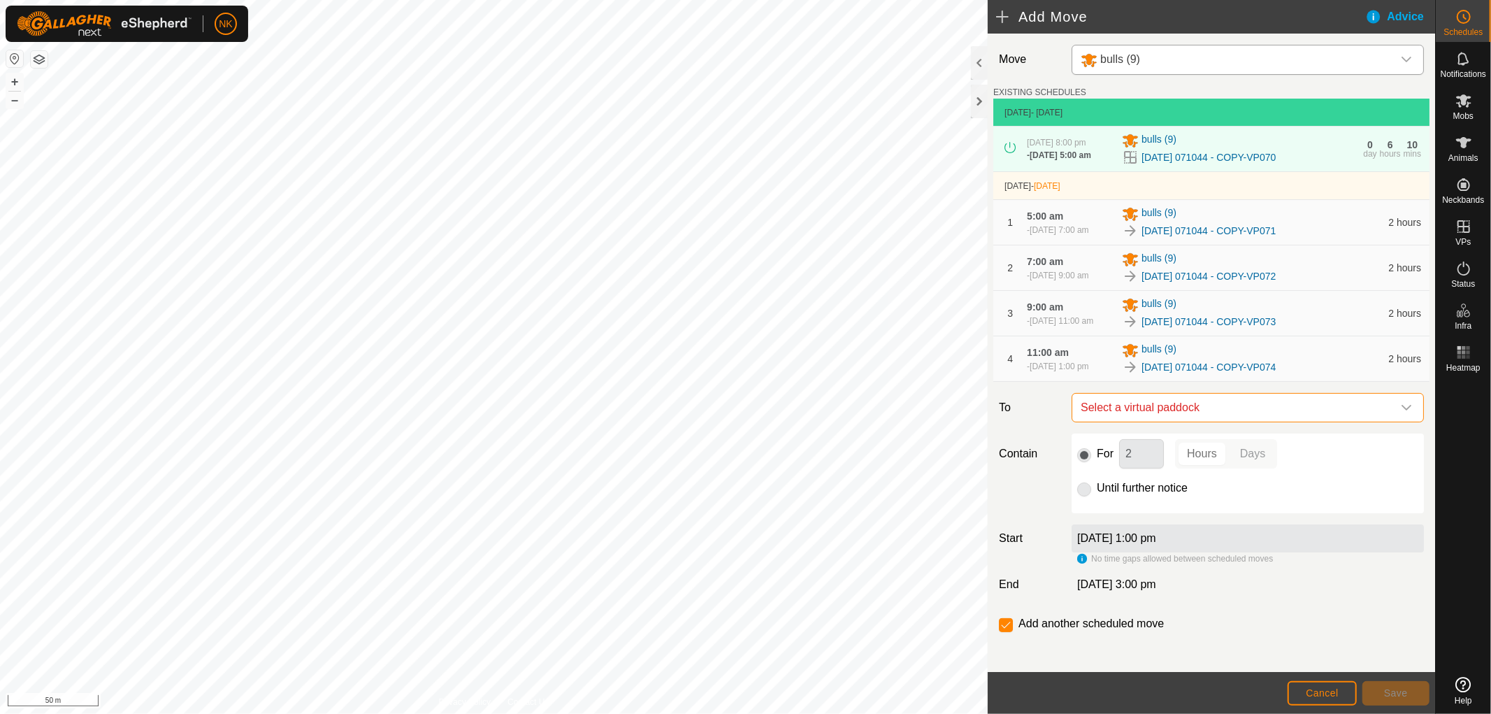
click at [1206, 421] on span "Select a virtual paddock" at bounding box center [1233, 408] width 317 height 28
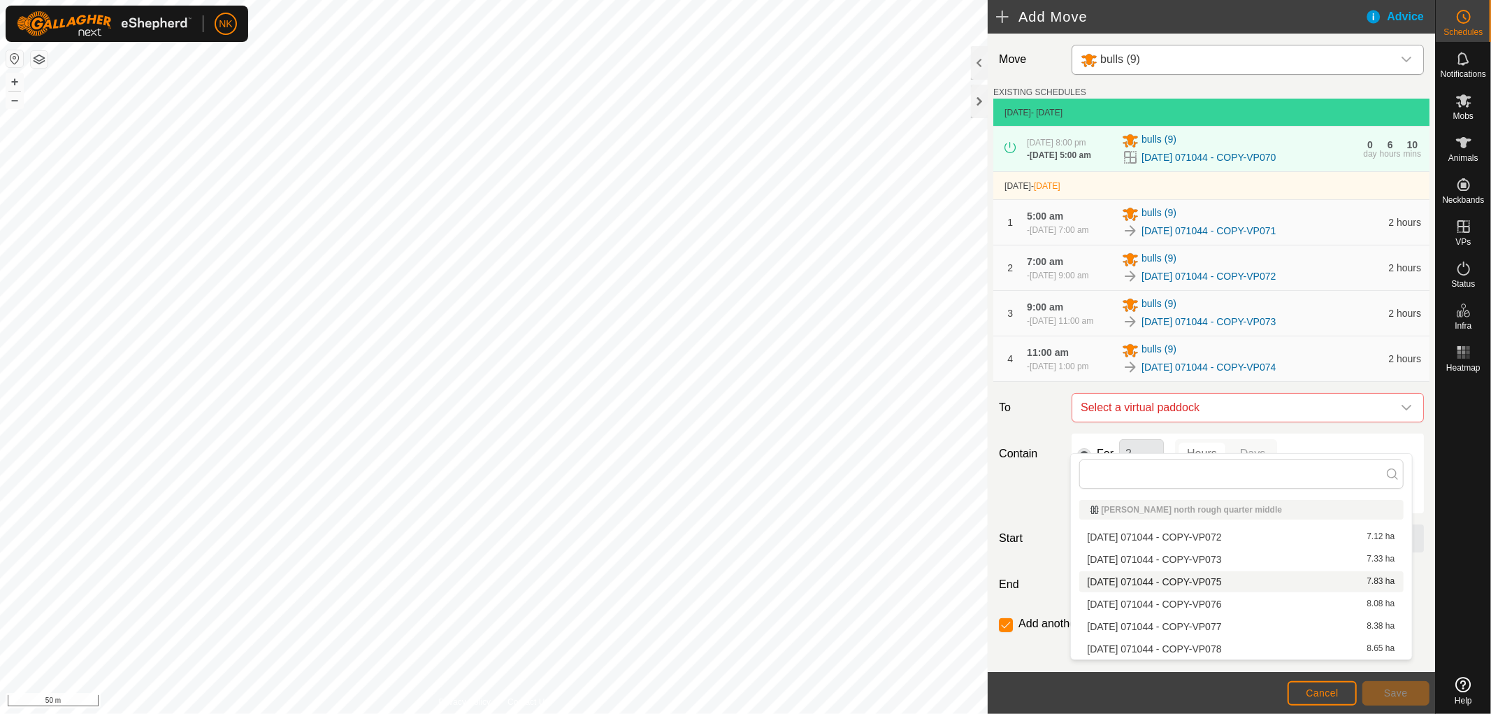
click at [1195, 577] on li "[DATE] 071044 - COPY-VP075 7.83 ha" at bounding box center [1241, 581] width 324 height 21
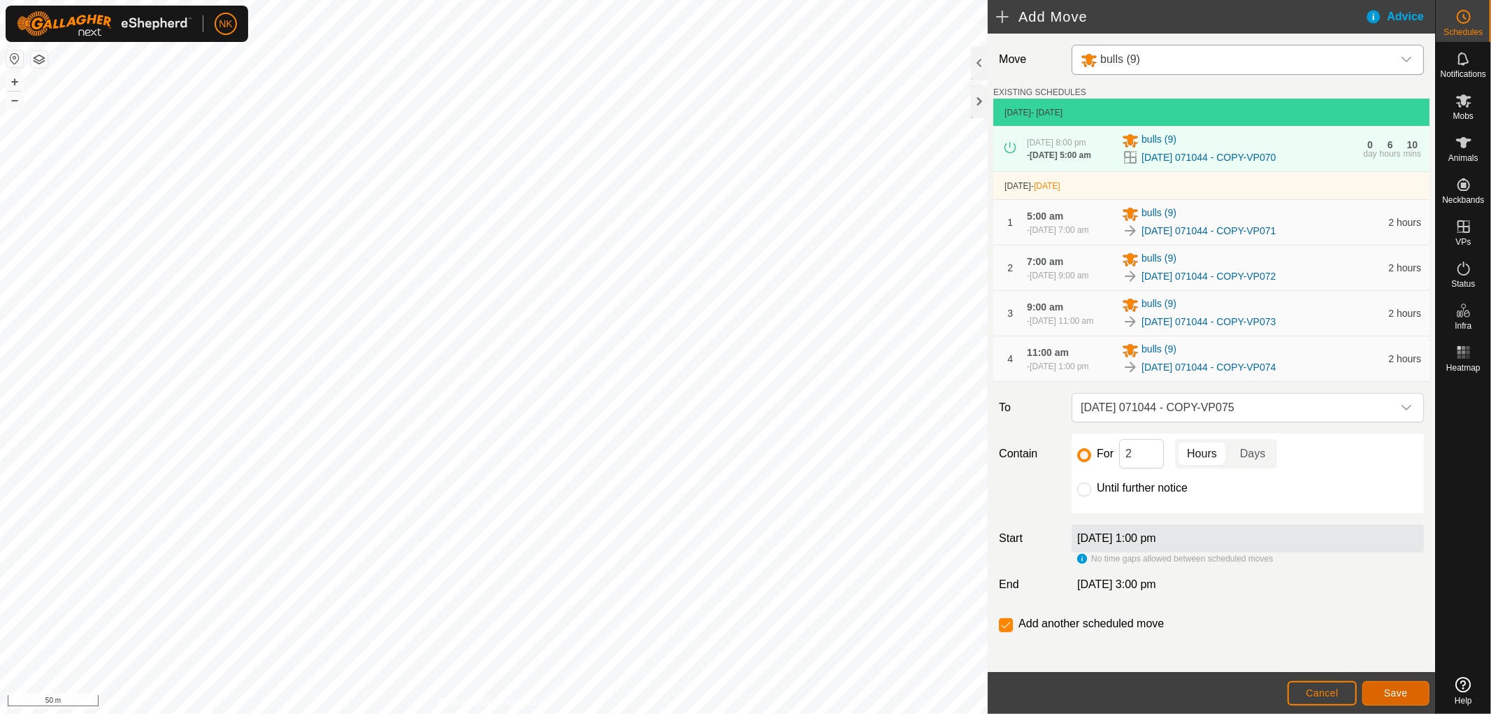
click at [1409, 695] on button "Save" at bounding box center [1395, 693] width 67 height 24
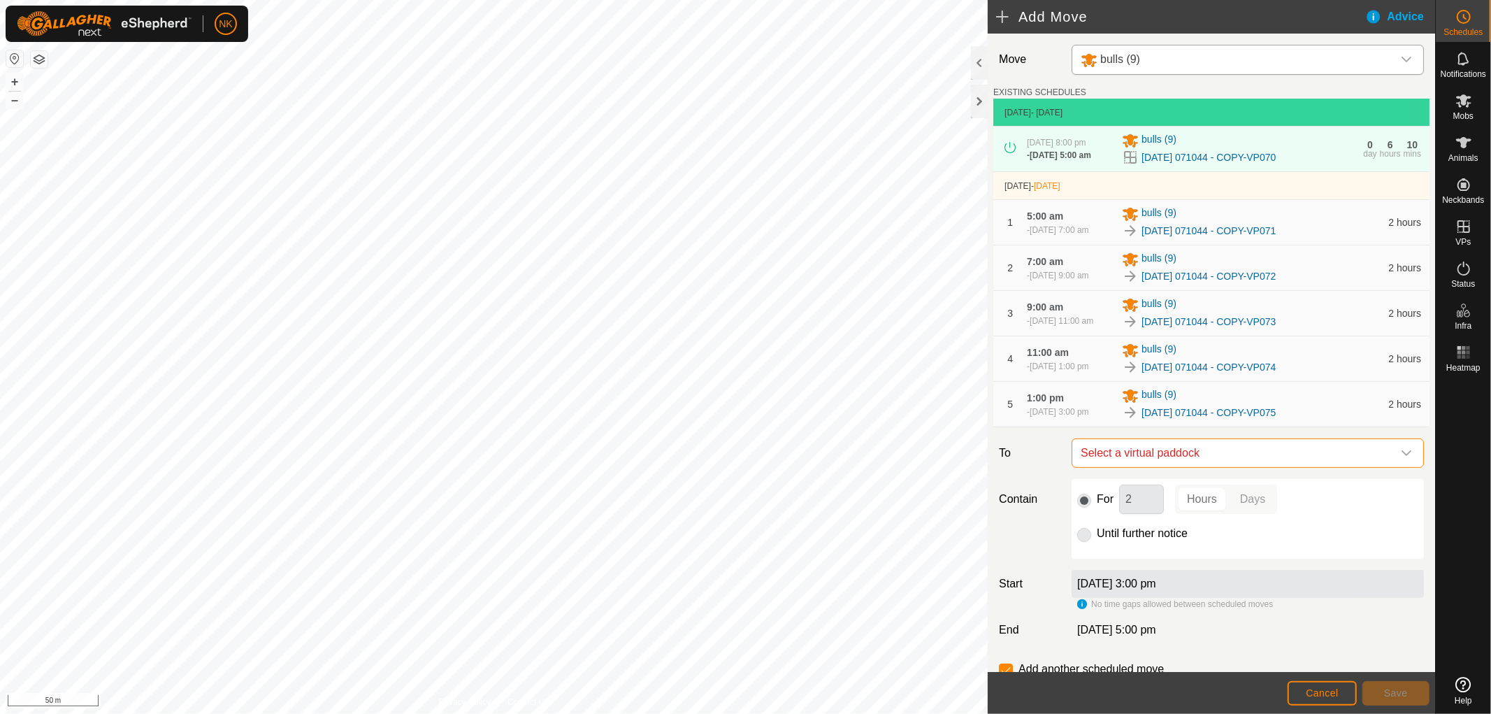
click at [1263, 467] on span "Select a virtual paddock" at bounding box center [1233, 453] width 317 height 28
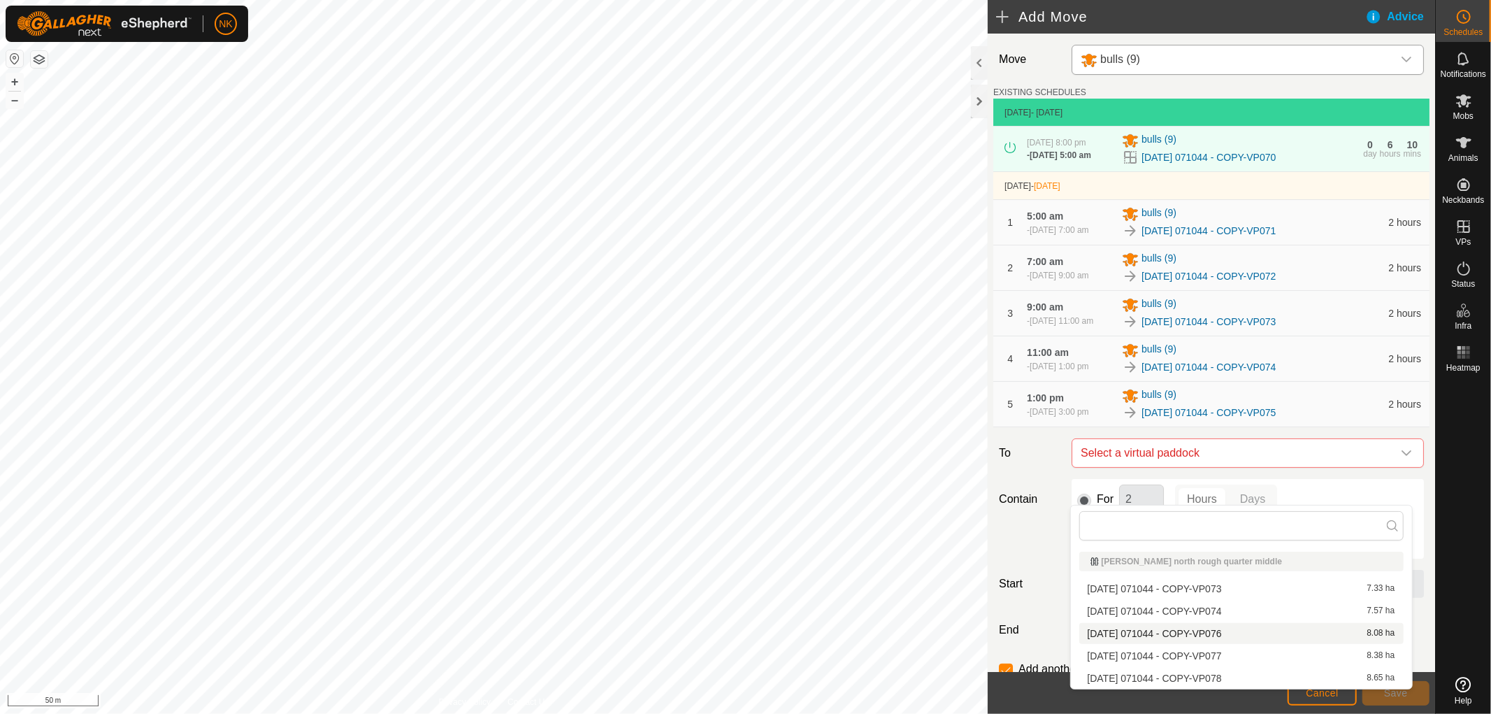
click at [1204, 637] on li "[DATE] 071044 - COPY-VP076 8.08 ha" at bounding box center [1241, 633] width 324 height 21
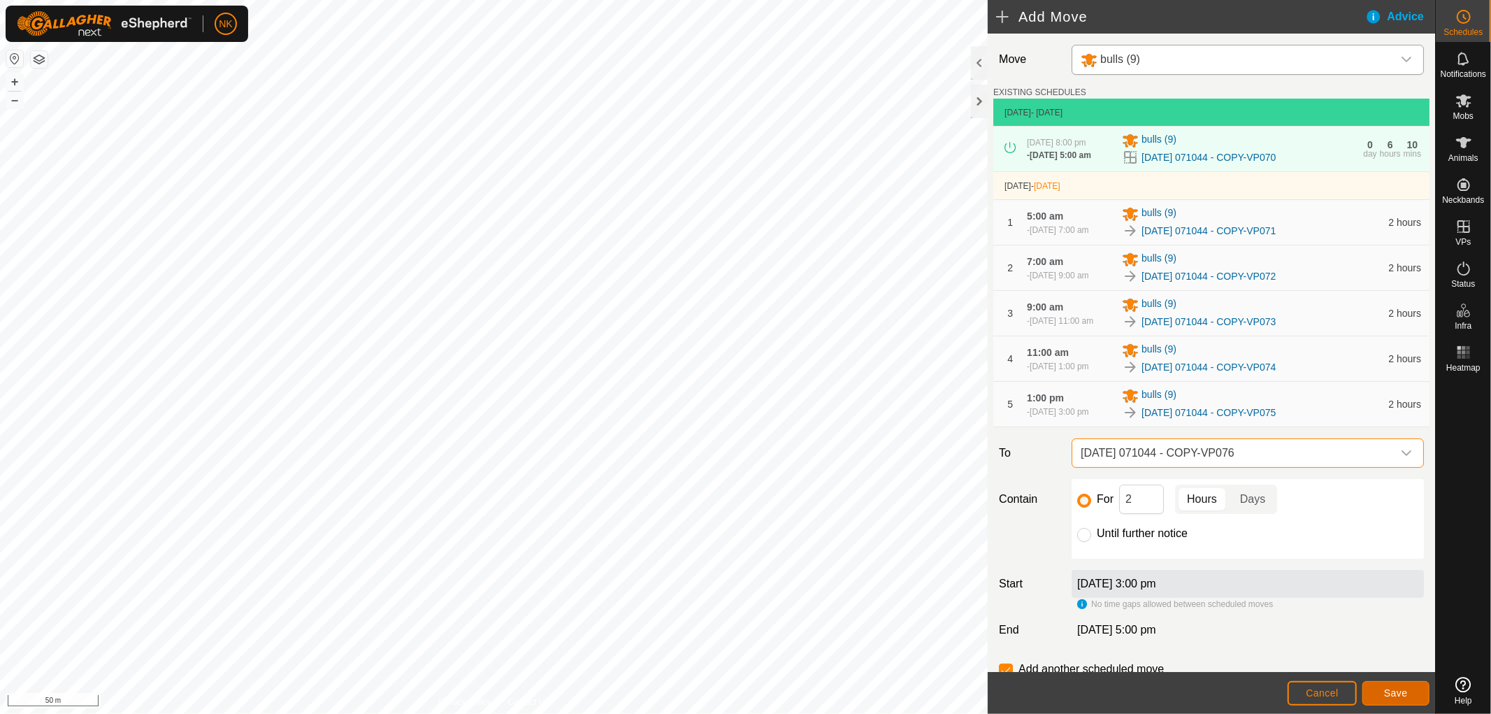
click at [1385, 701] on button "Save" at bounding box center [1395, 693] width 67 height 24
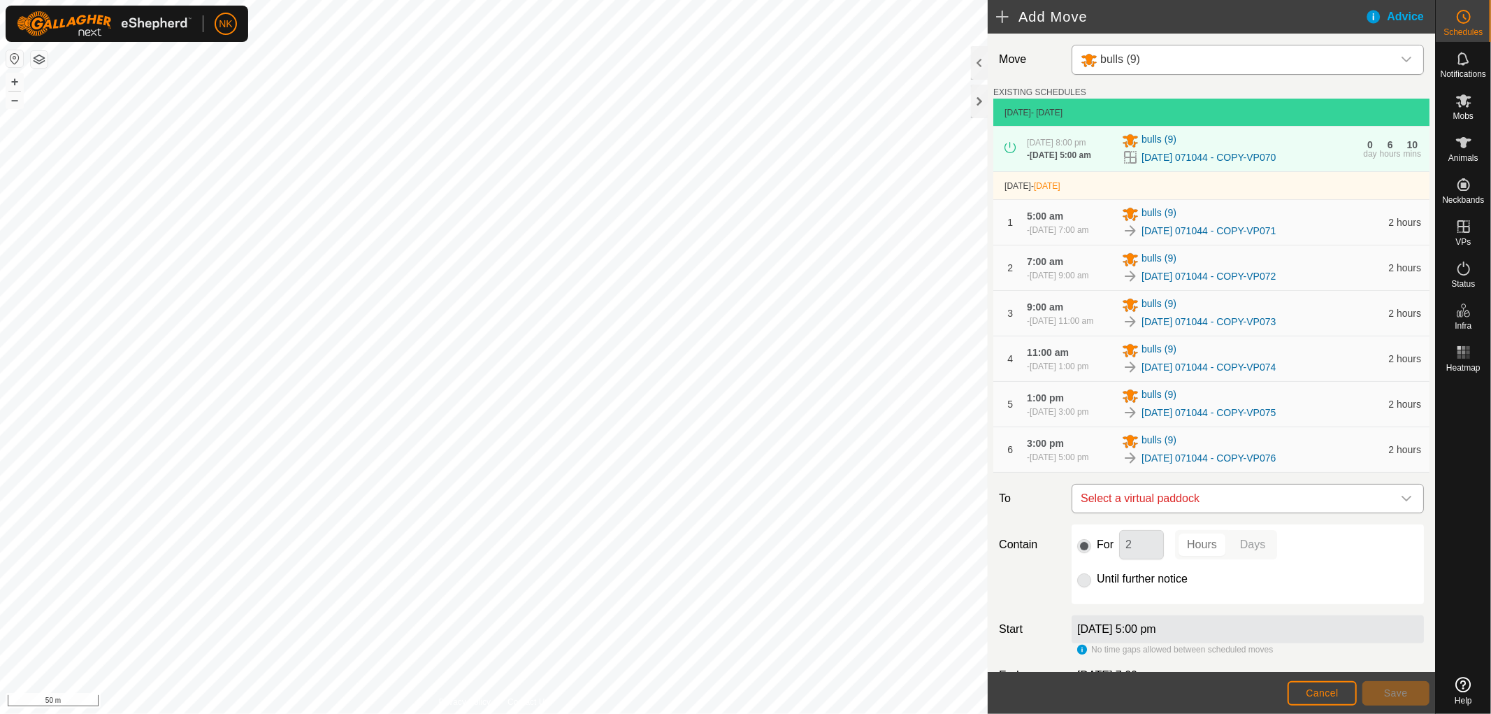
click at [1299, 512] on span "Select a virtual paddock" at bounding box center [1233, 498] width 317 height 28
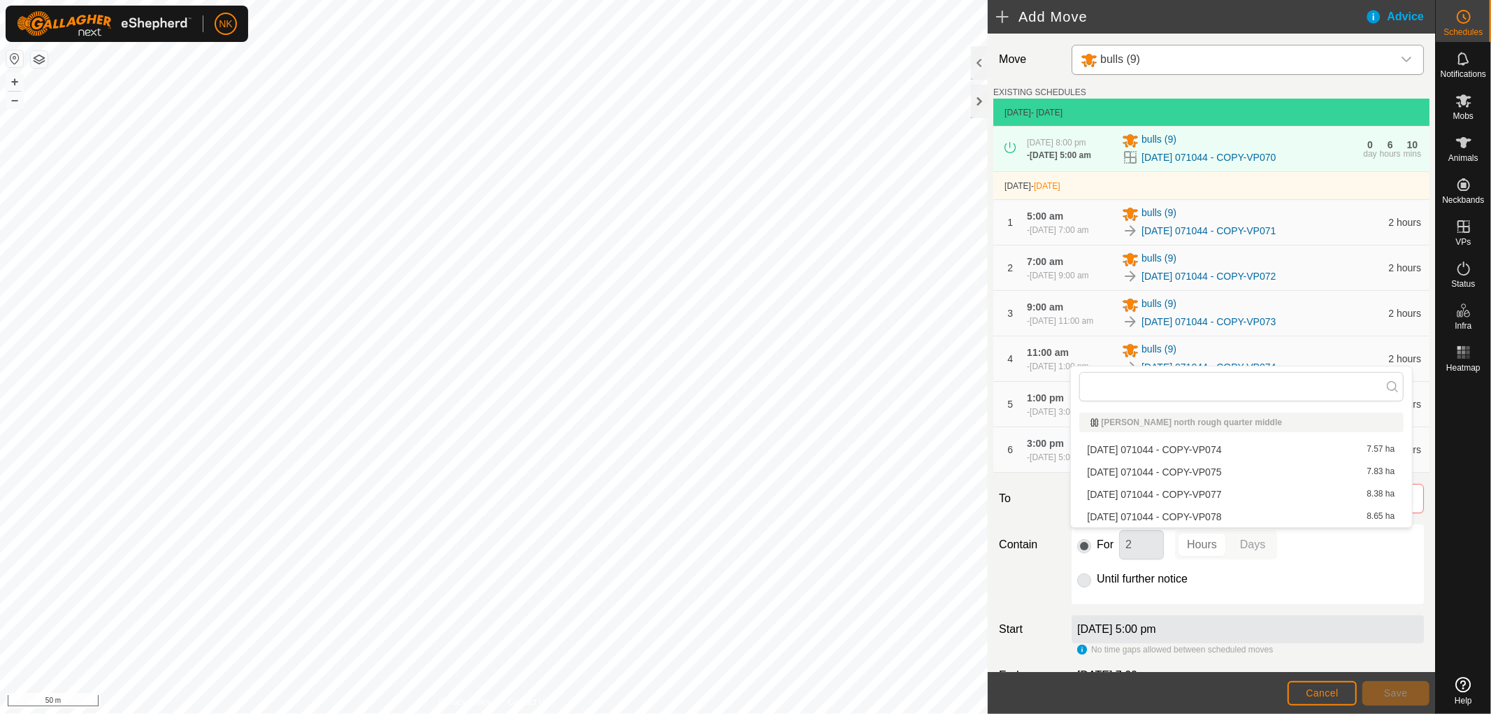
click at [1215, 493] on li "[DATE] 071044 - COPY-VP077 8.38 ha" at bounding box center [1241, 494] width 324 height 21
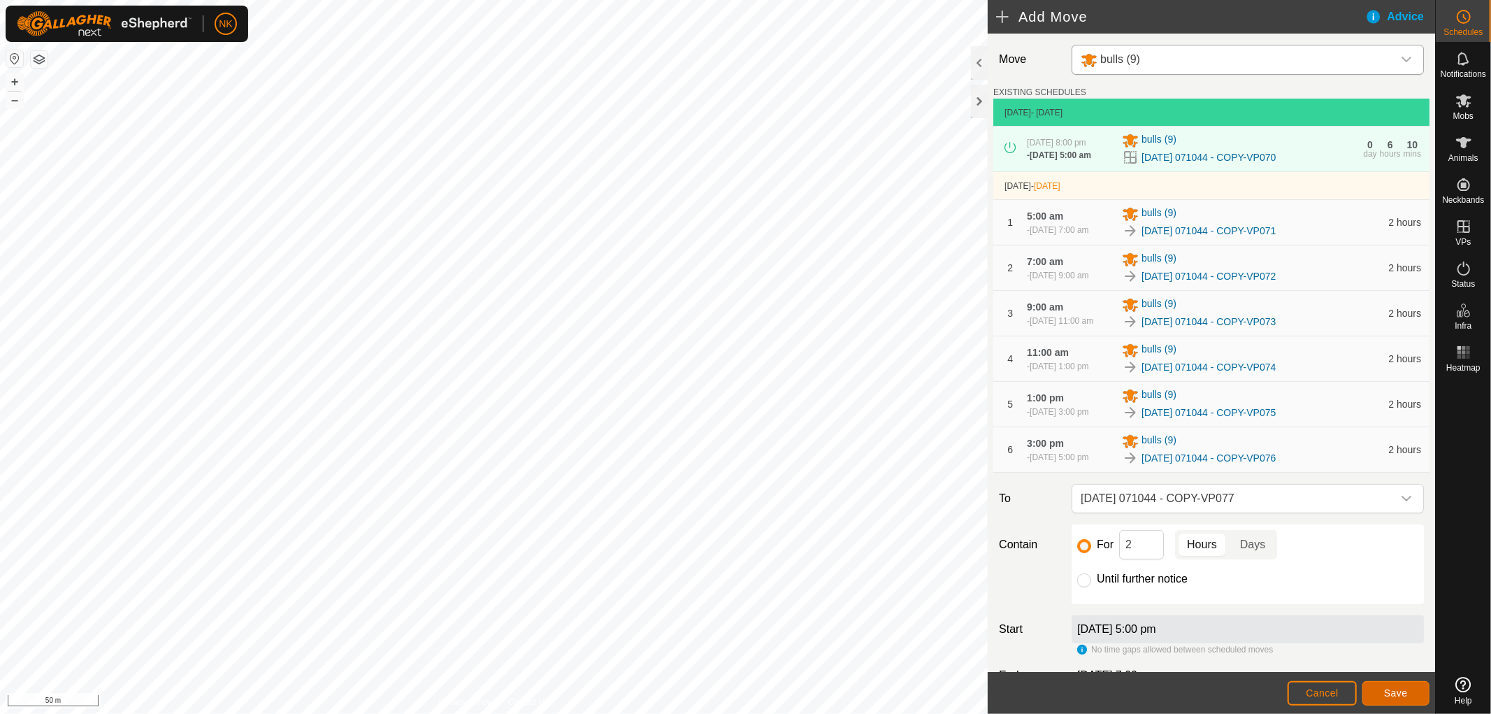
click at [1387, 690] on span "Save" at bounding box center [1396, 692] width 24 height 11
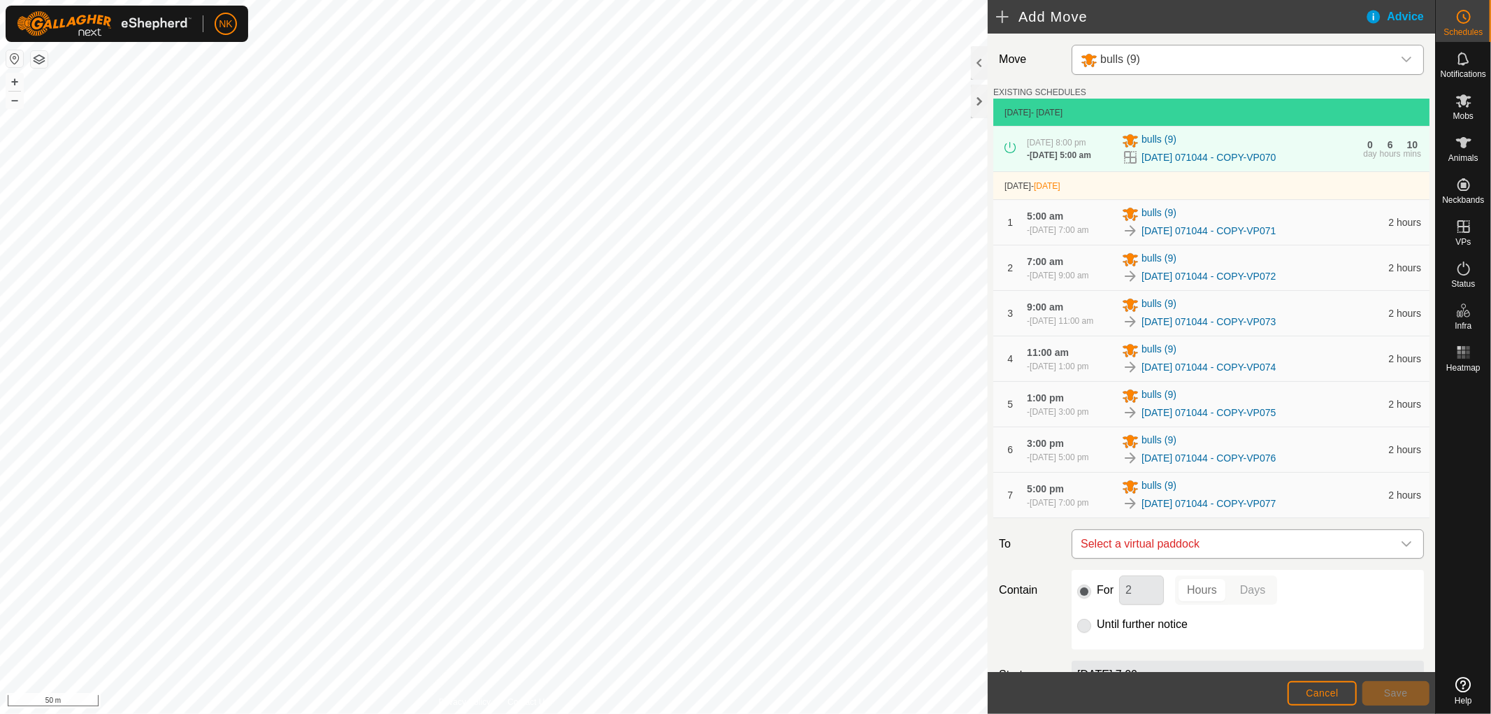
click at [1221, 558] on span "Select a virtual paddock" at bounding box center [1233, 544] width 317 height 28
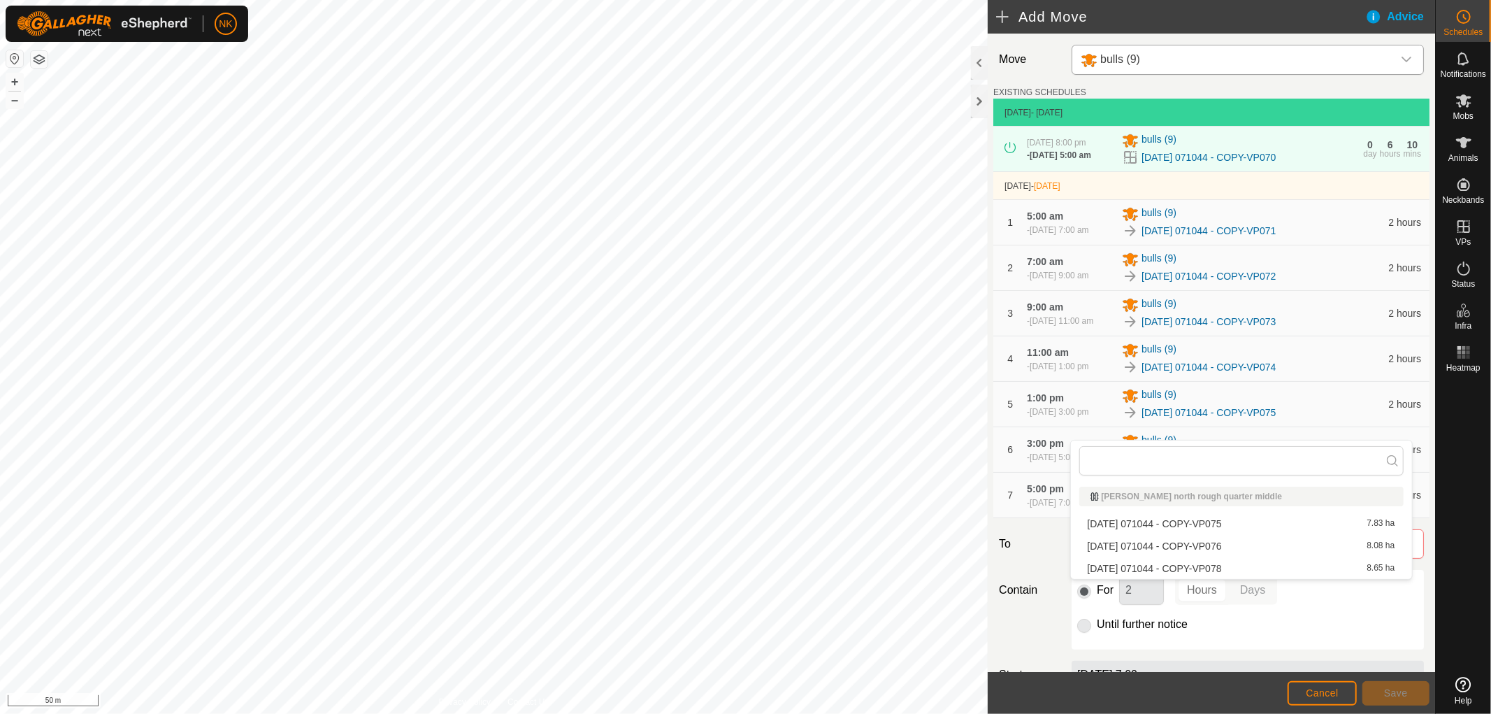
click at [1215, 564] on li "[DATE] 071044 - COPY-VP078 8.65 ha" at bounding box center [1241, 568] width 324 height 21
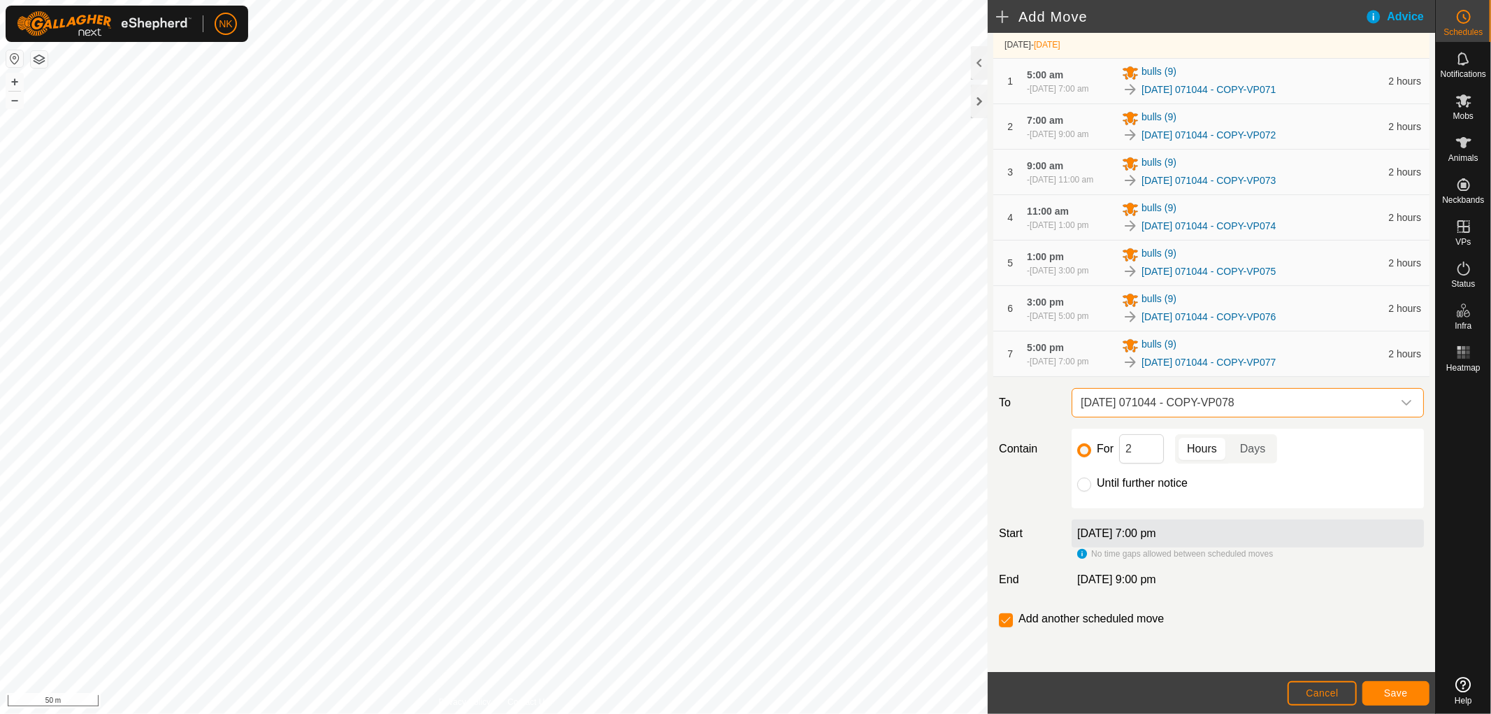
scroll to position [189, 0]
click at [1086, 484] on input "Until further notice" at bounding box center [1084, 484] width 14 height 14
radio input "true"
checkbox input "false"
click at [1399, 685] on button "Save" at bounding box center [1395, 693] width 67 height 24
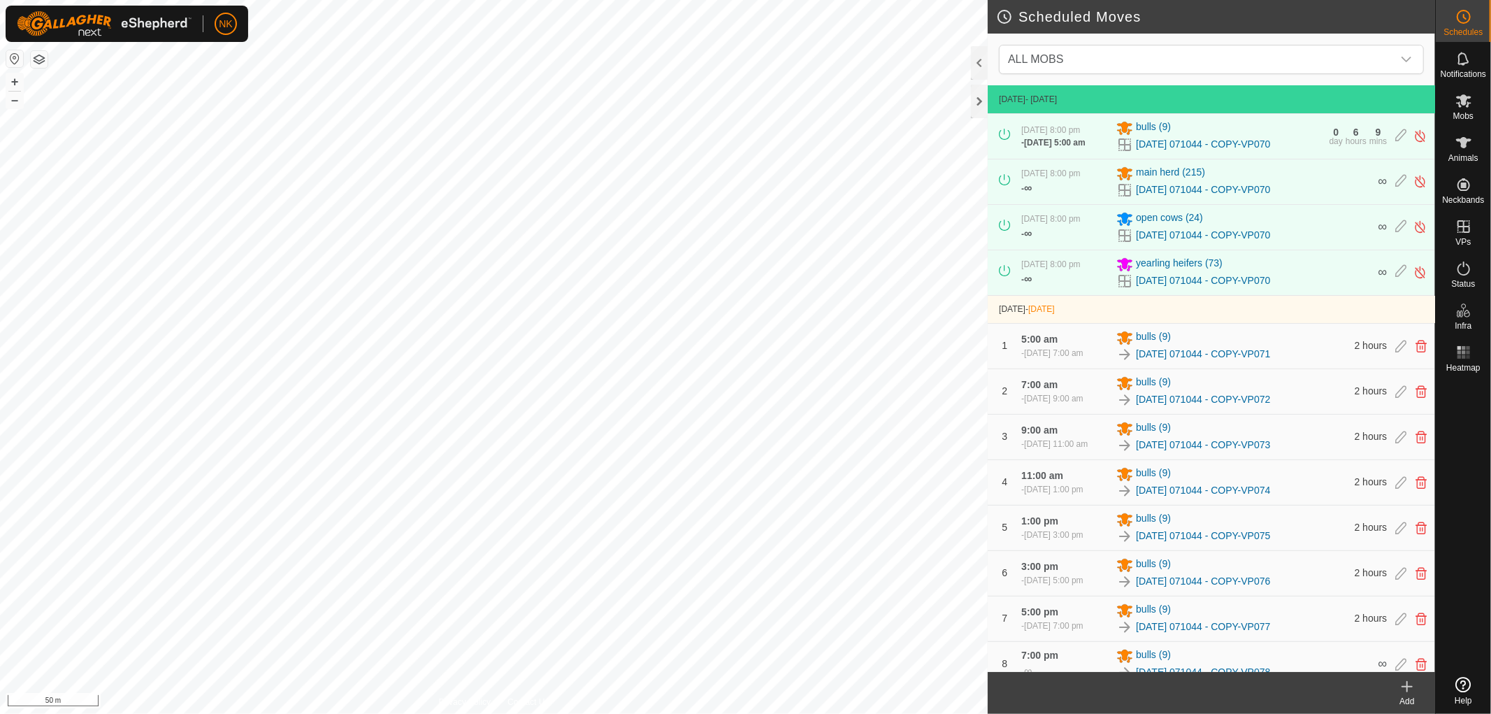
click at [1406, 691] on icon at bounding box center [1407, 686] width 17 height 17
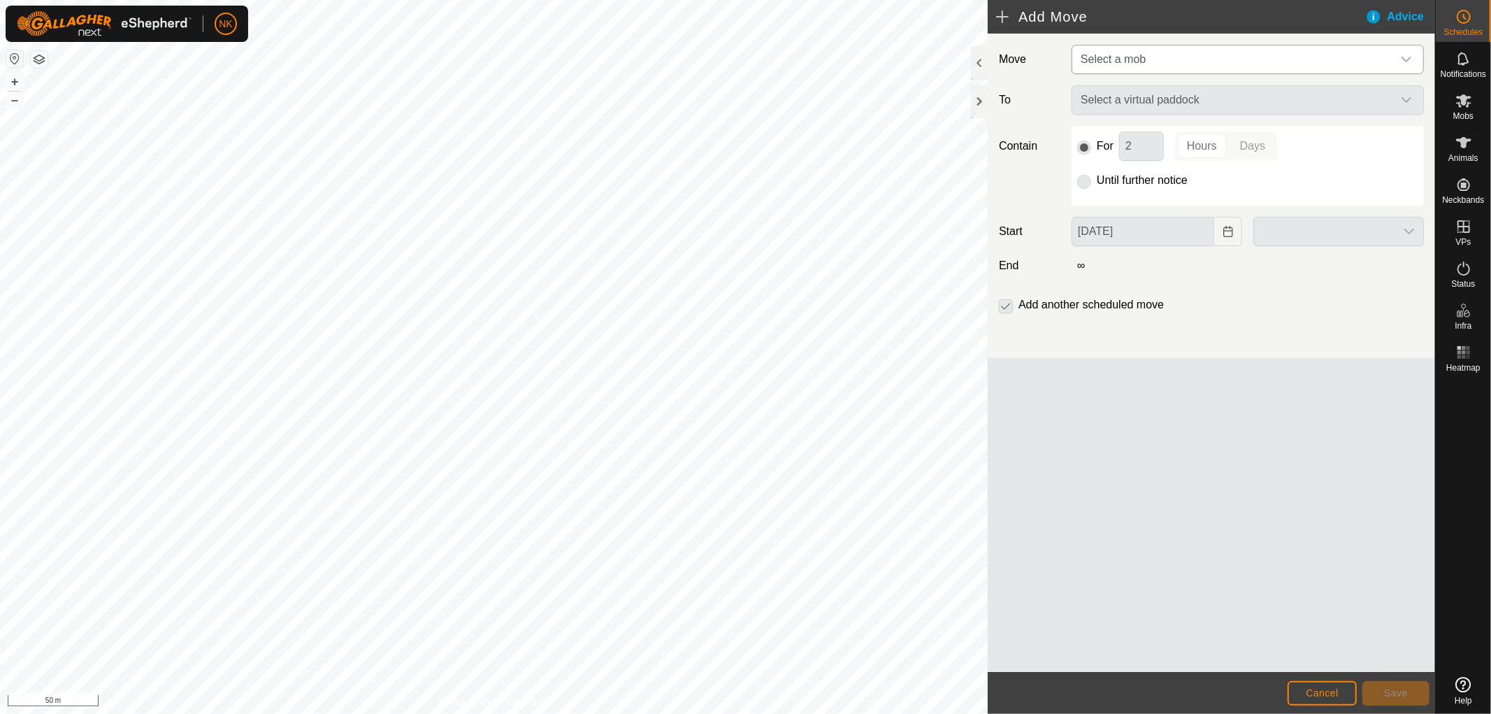
click at [1164, 62] on span "Select a mob" at bounding box center [1233, 59] width 317 height 28
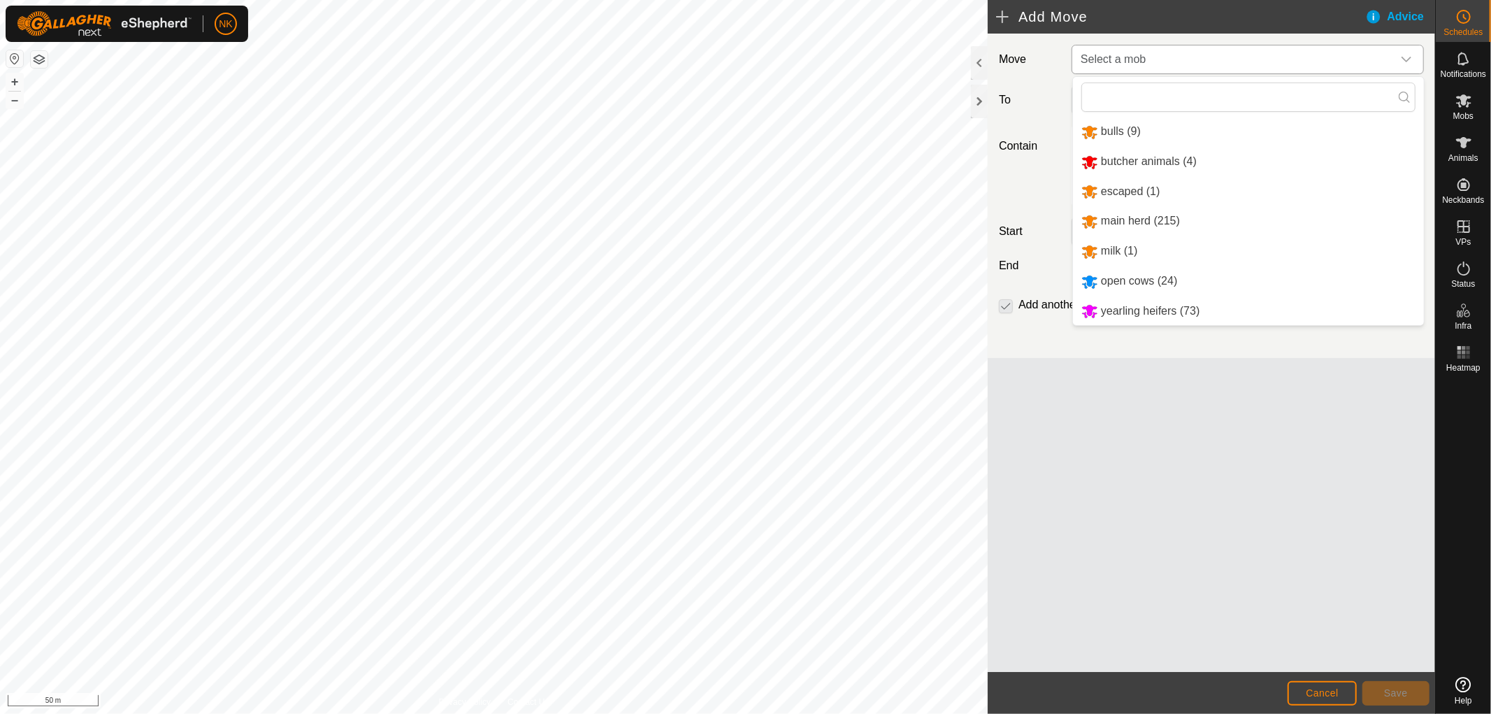
click at [1129, 221] on li "main herd (215)" at bounding box center [1248, 221] width 351 height 29
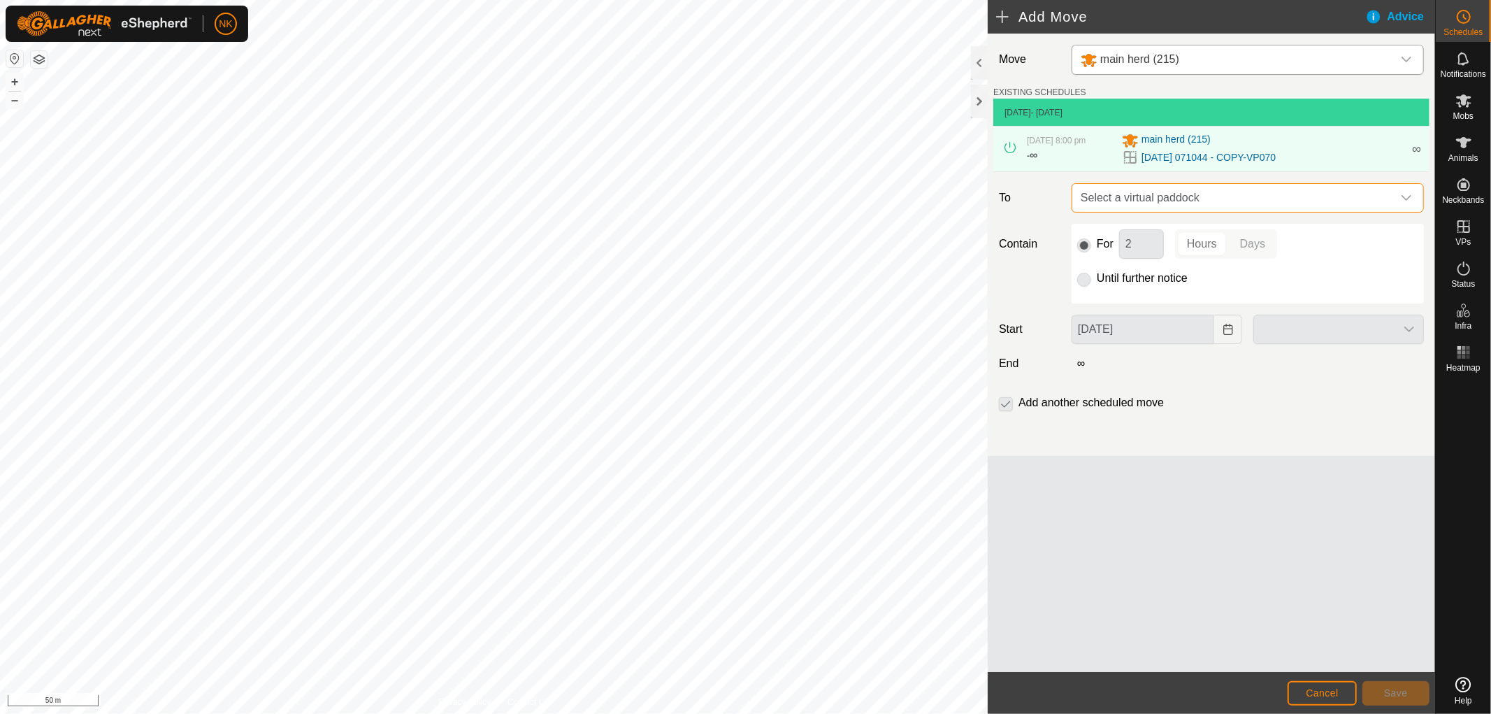
click at [1184, 206] on span "Select a virtual paddock" at bounding box center [1233, 198] width 317 height 28
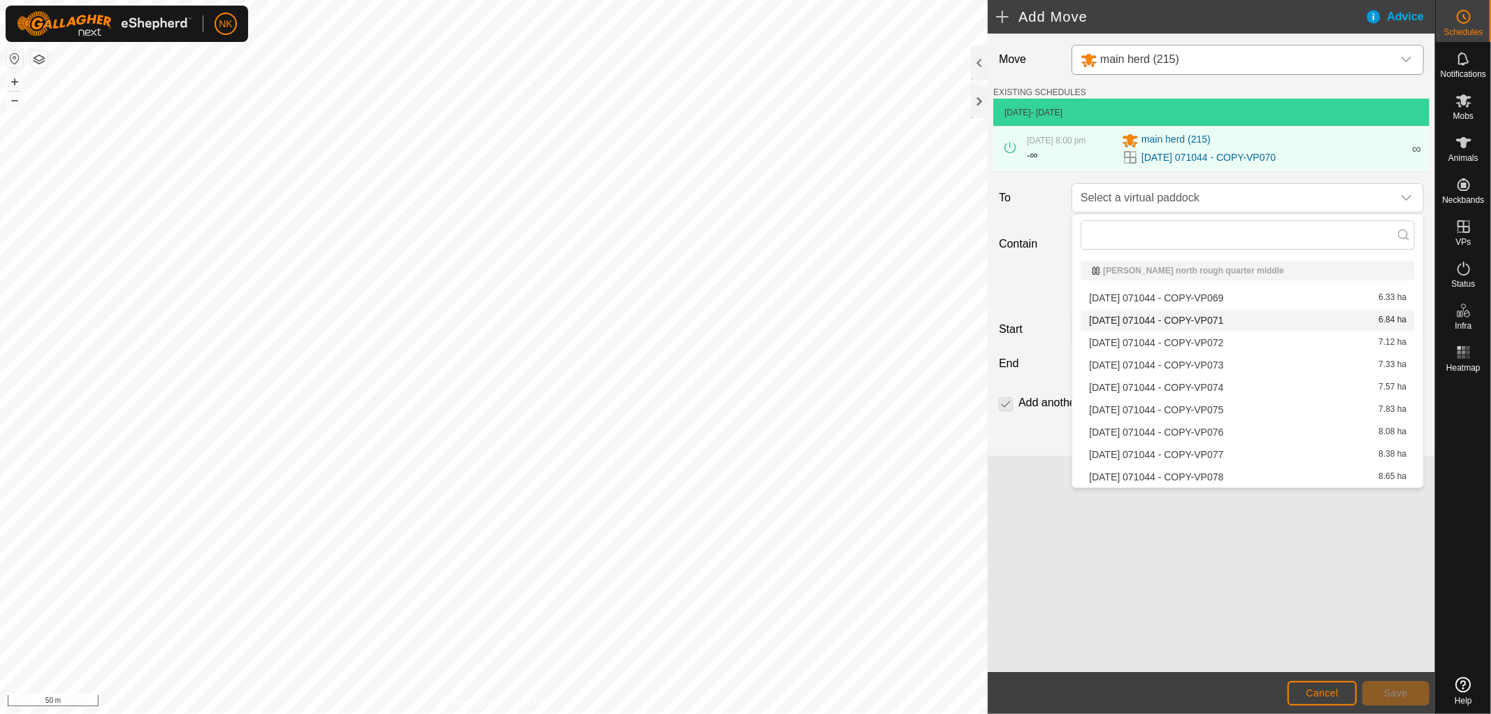
click at [1178, 313] on li "[DATE] 071044 - COPY-VP071 6.84 ha" at bounding box center [1248, 320] width 334 height 21
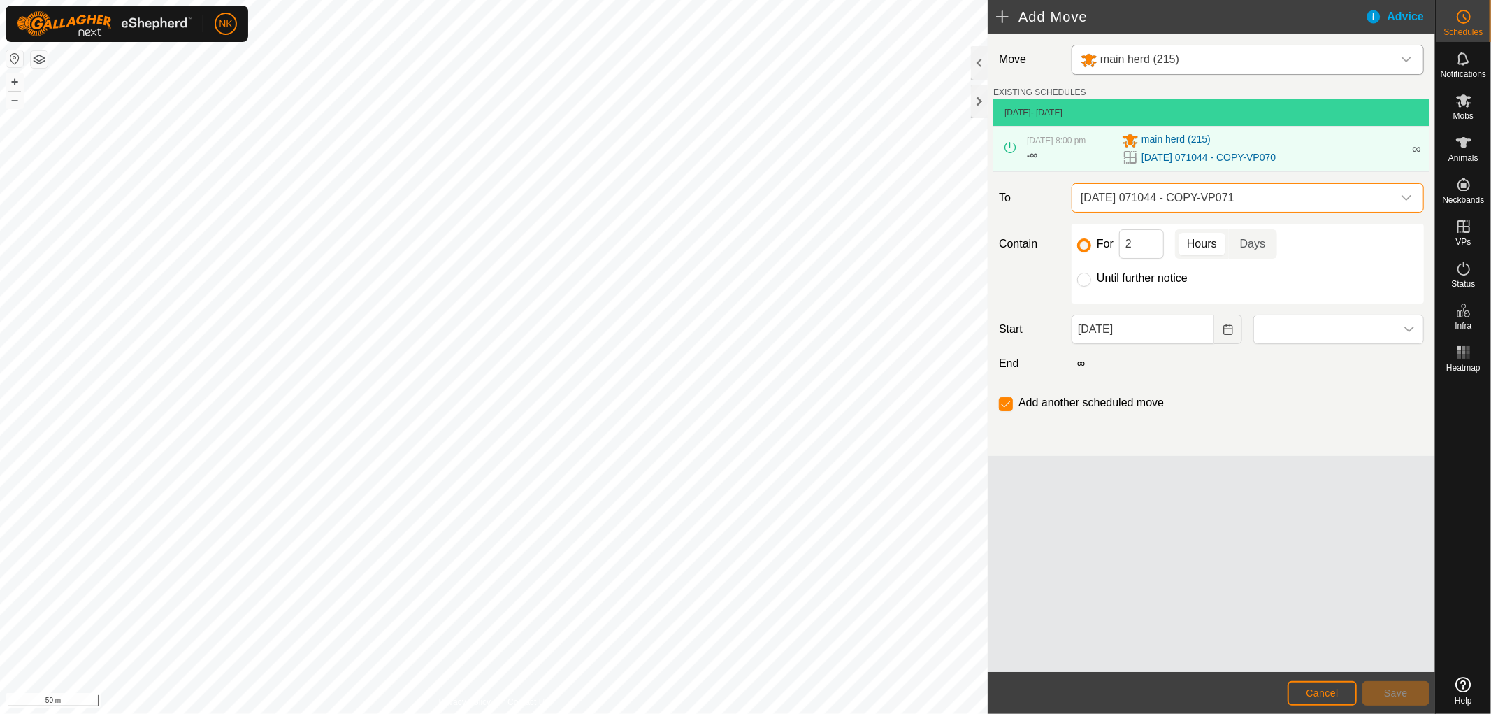
click at [1198, 196] on span "[DATE] 071044 - COPY-VP071" at bounding box center [1233, 198] width 317 height 28
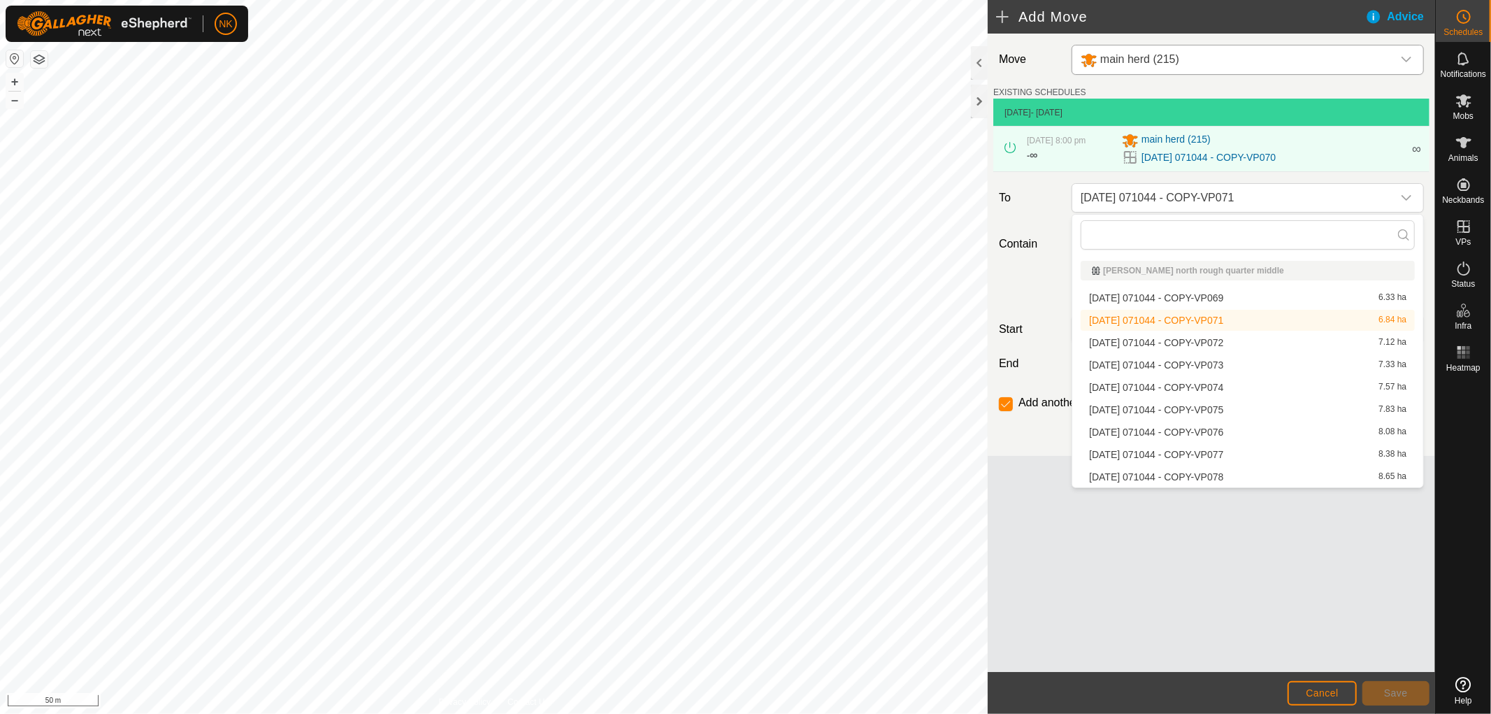
click at [1168, 318] on li "[DATE] 071044 - COPY-VP071 6.84 ha" at bounding box center [1248, 320] width 334 height 21
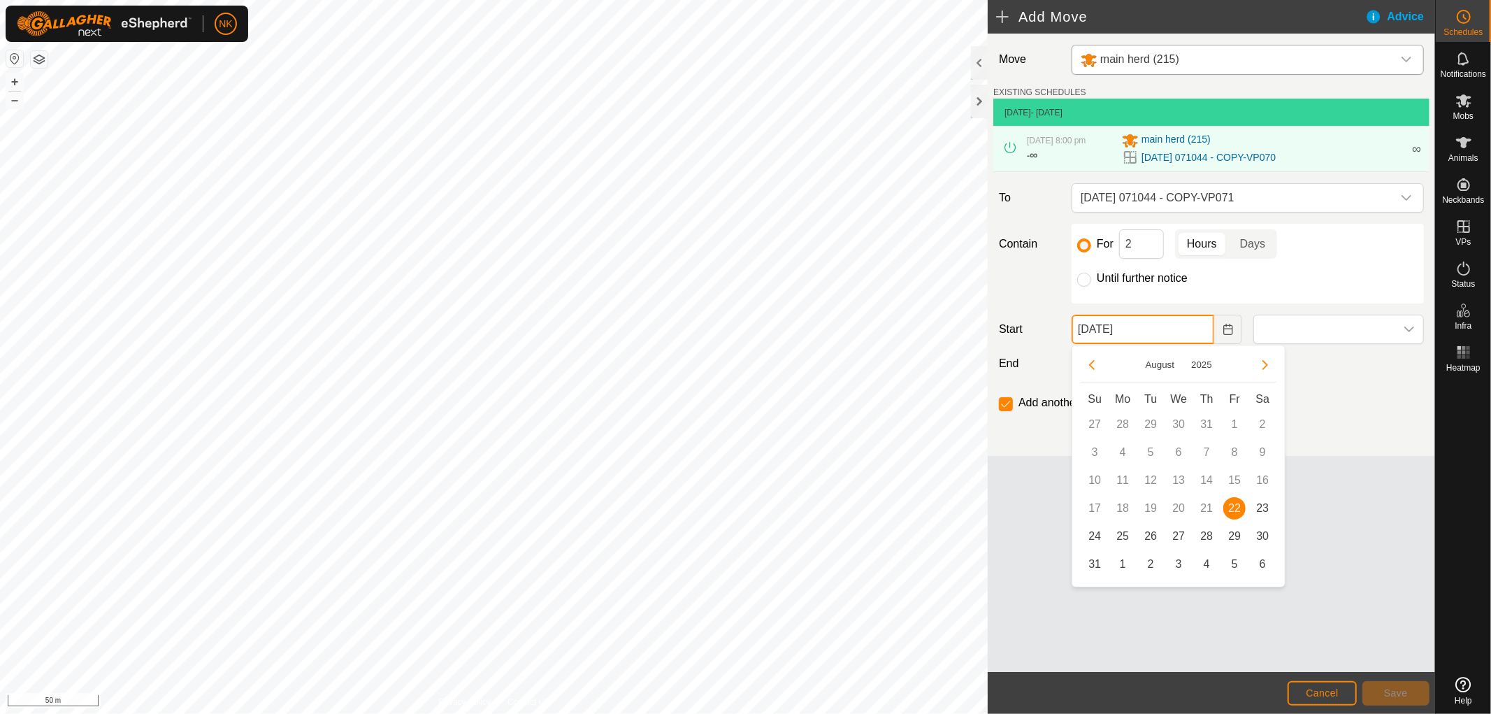
click at [1186, 343] on input "[DATE]" at bounding box center [1143, 329] width 143 height 29
click at [1260, 506] on span "23" at bounding box center [1262, 508] width 22 height 22
type input "[DATE]"
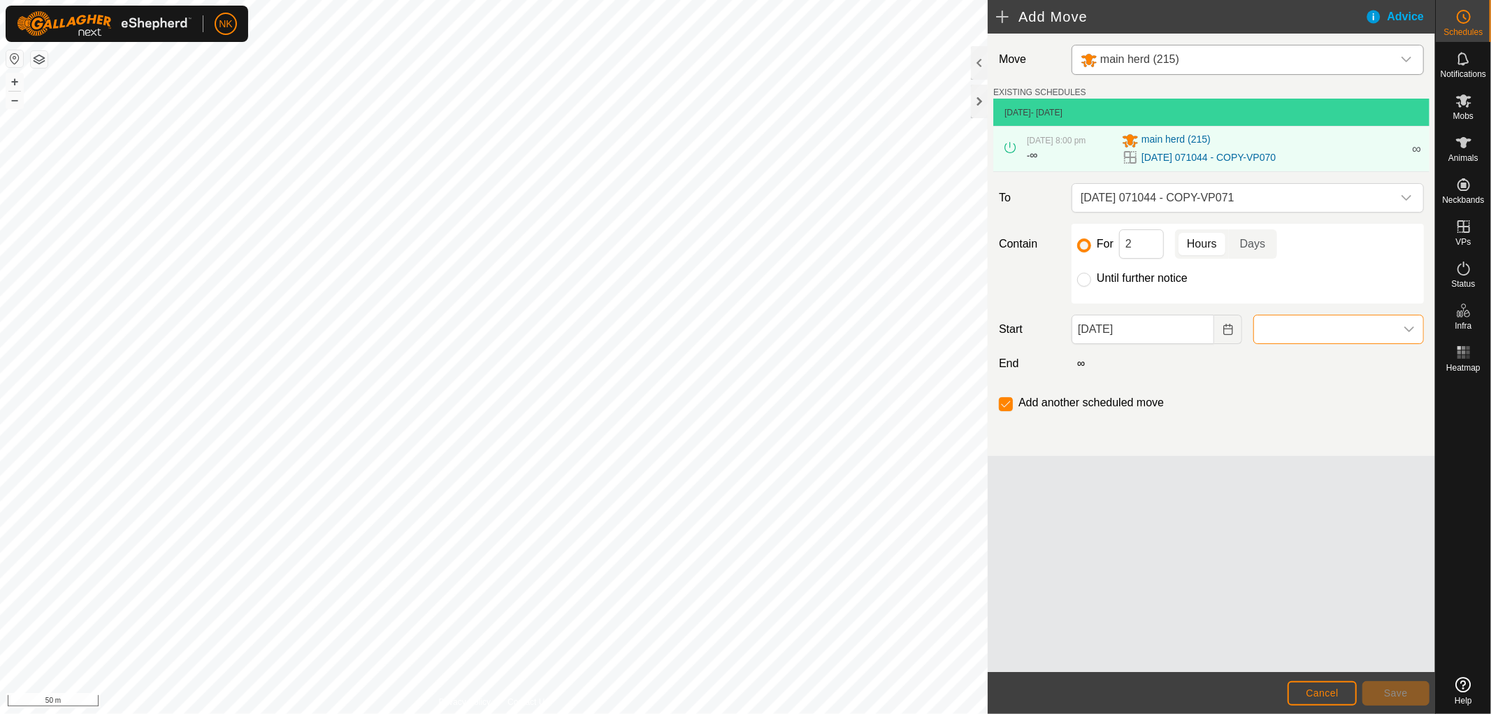
click at [1290, 326] on span at bounding box center [1324, 329] width 141 height 28
click at [1274, 414] on li "5:00 am" at bounding box center [1338, 422] width 169 height 28
click at [1405, 689] on span "Save" at bounding box center [1396, 692] width 24 height 11
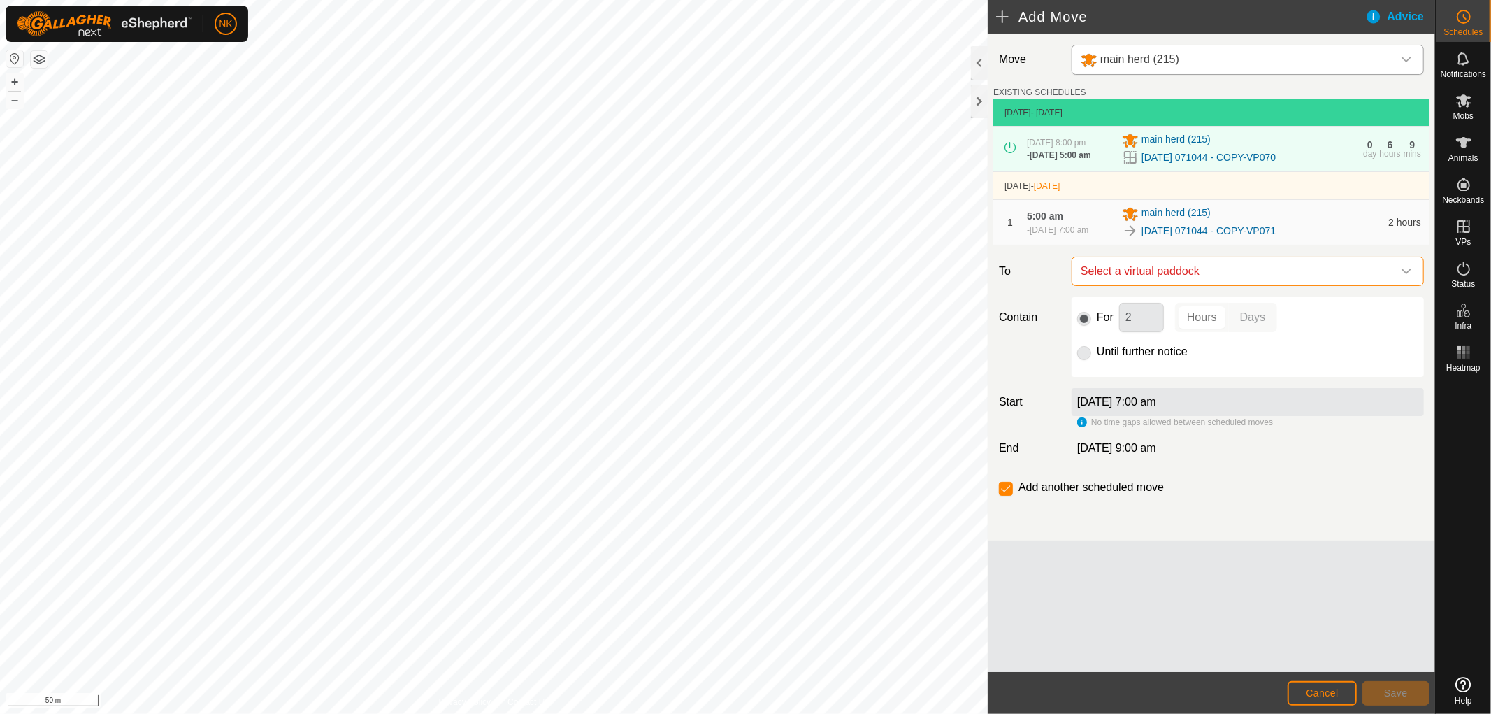
click at [1221, 278] on span "Select a virtual paddock" at bounding box center [1233, 271] width 317 height 28
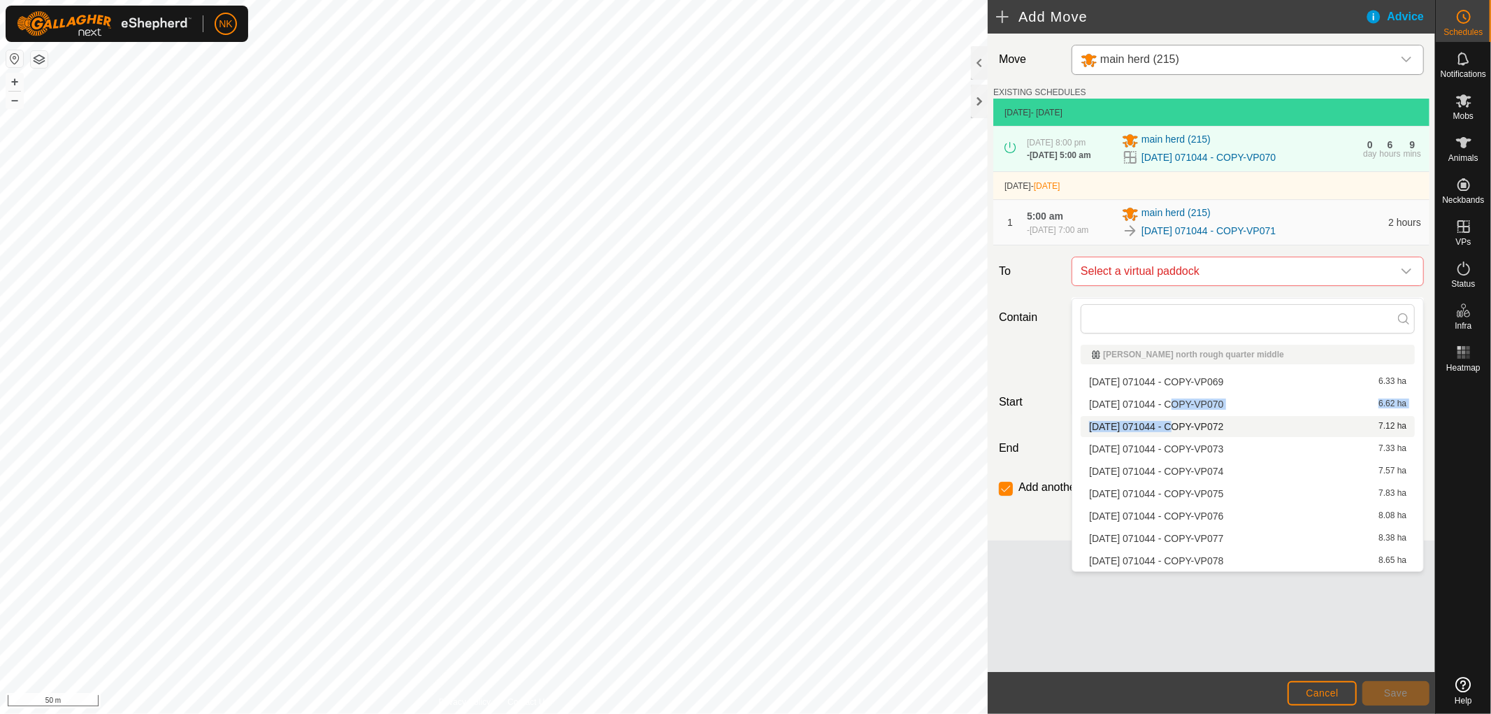
drag, startPoint x: 1173, startPoint y: 404, endPoint x: 1172, endPoint y: 428, distance: 24.5
click at [1172, 428] on ul "[PERSON_NAME] north rough quarter middle [DATE] 071044 - COPY-VP069 6.33 ha [DA…" at bounding box center [1247, 455] width 351 height 232
click at [1213, 416] on li "[DATE] 071044 - COPY-VP072 7.12 ha" at bounding box center [1248, 426] width 334 height 21
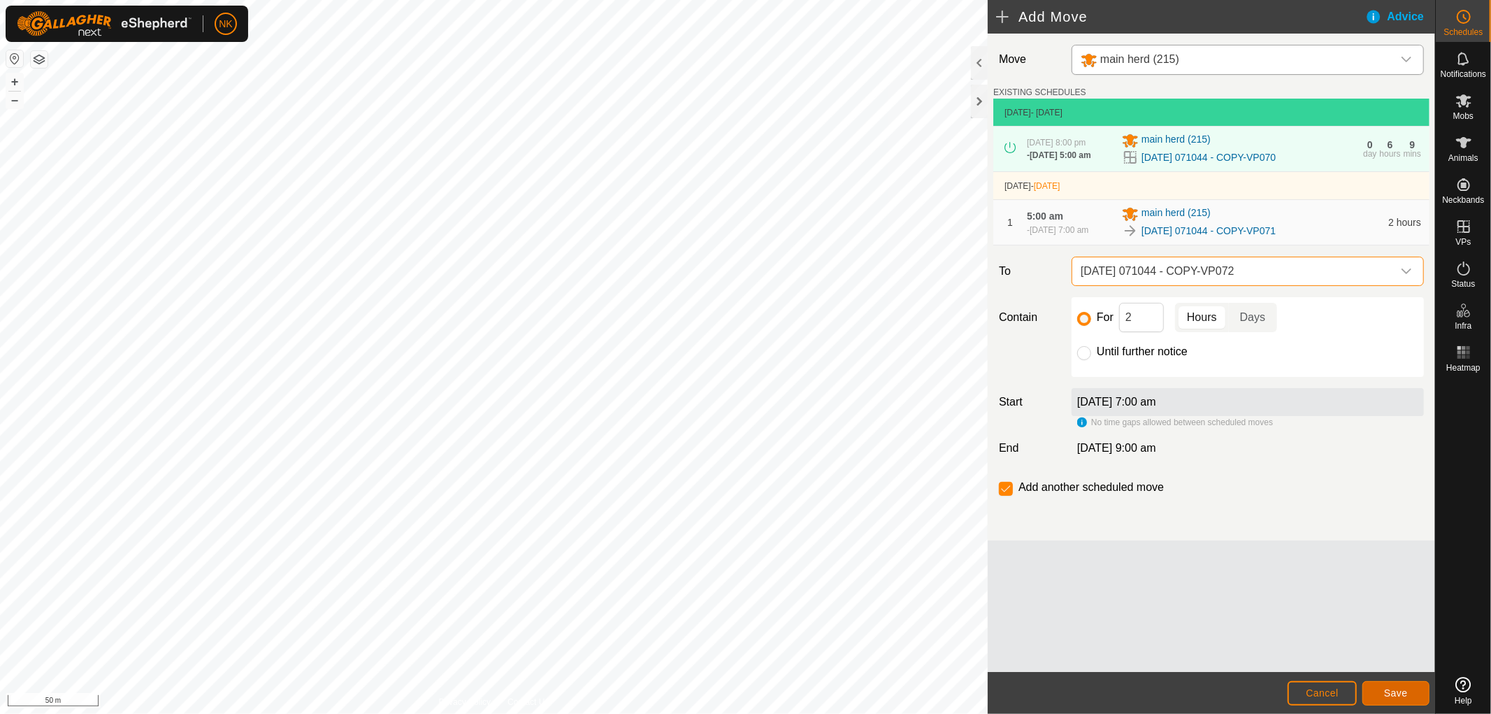
click at [1392, 688] on span "Save" at bounding box center [1396, 692] width 24 height 11
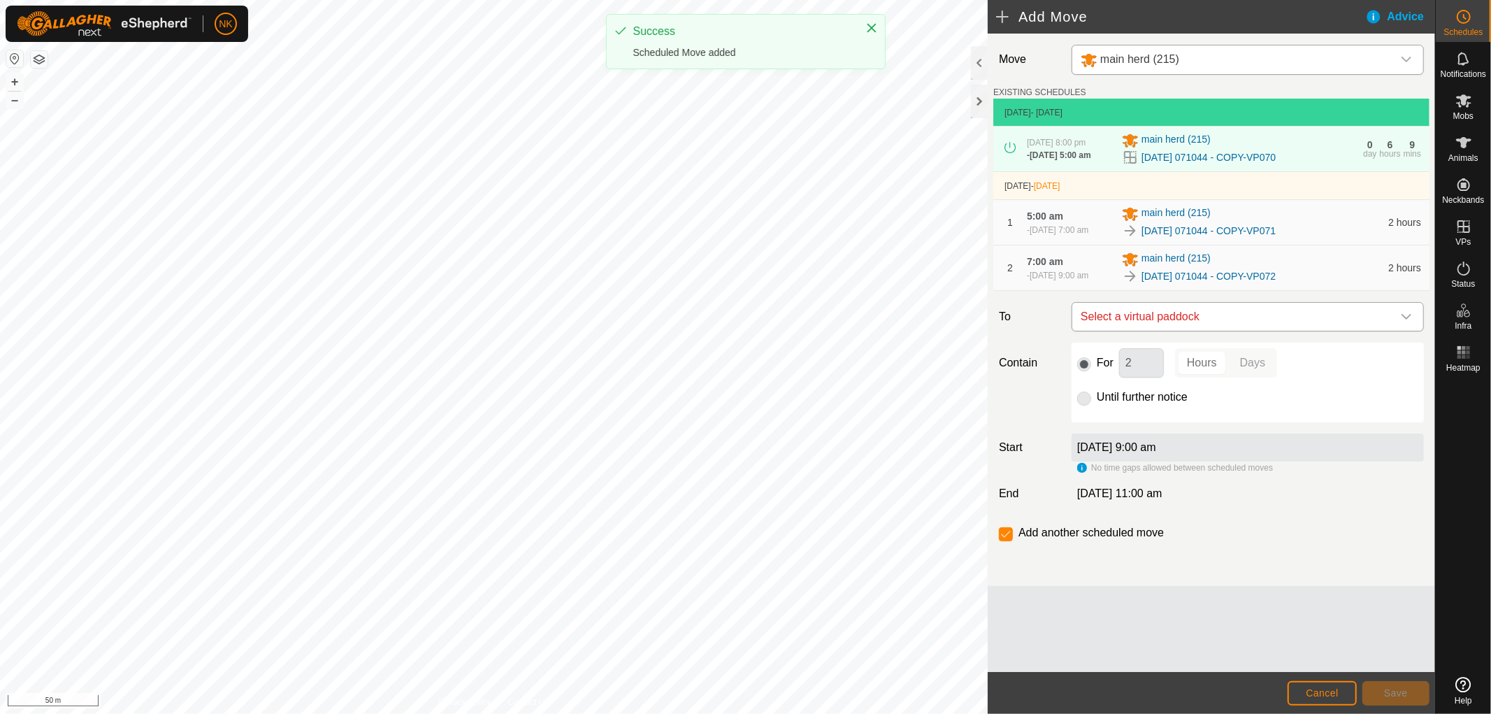
click at [1185, 331] on span "Select a virtual paddock" at bounding box center [1233, 317] width 317 height 28
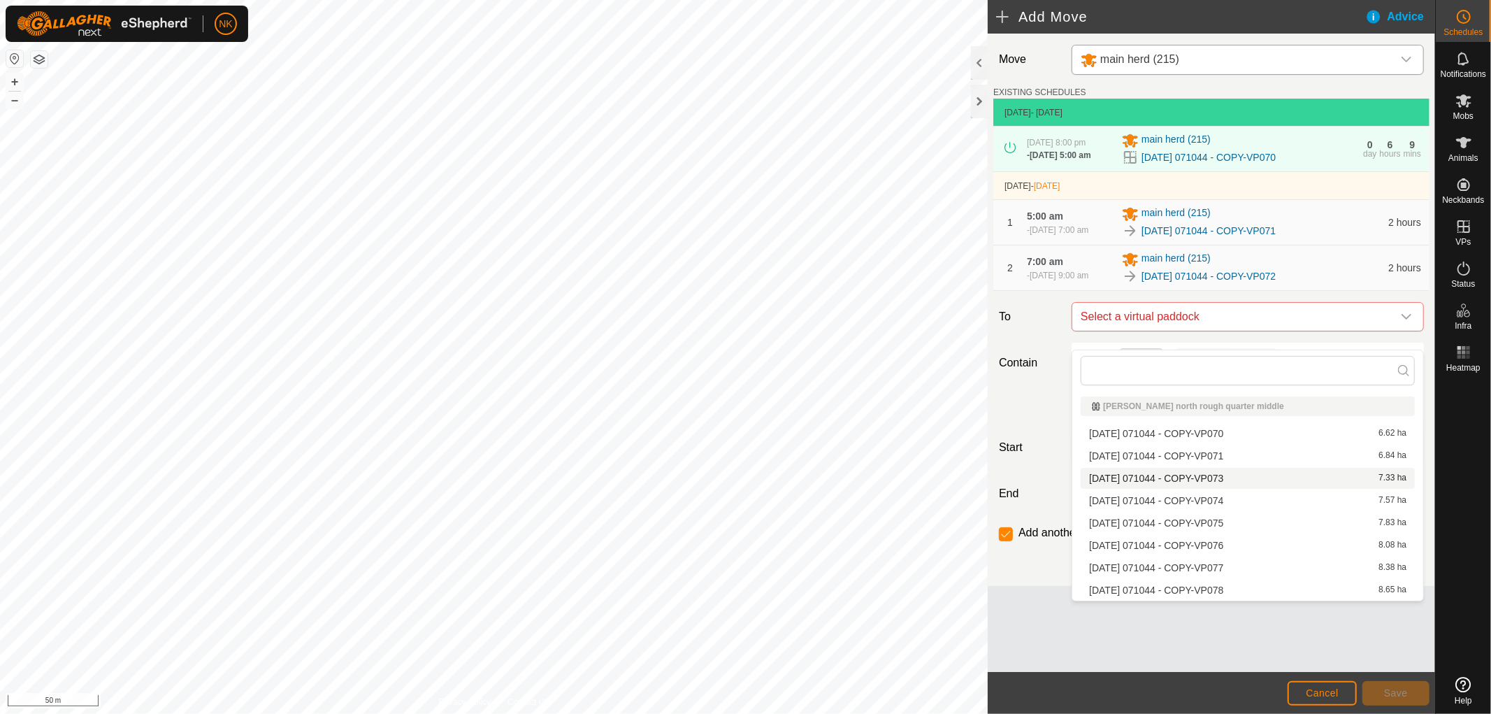
click at [1181, 479] on li "[DATE] 071044 - COPY-VP073 7.33 ha" at bounding box center [1248, 478] width 334 height 21
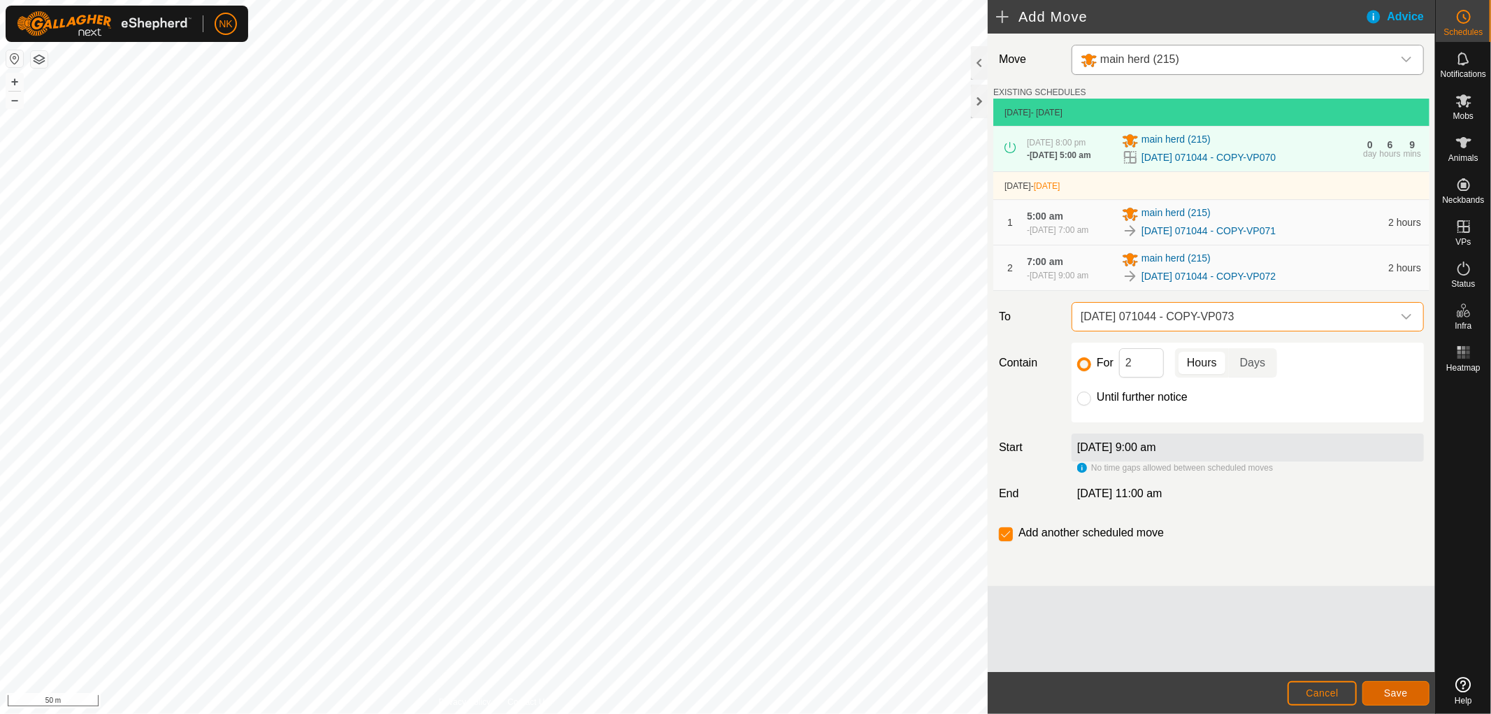
click at [1382, 686] on button "Save" at bounding box center [1395, 693] width 67 height 24
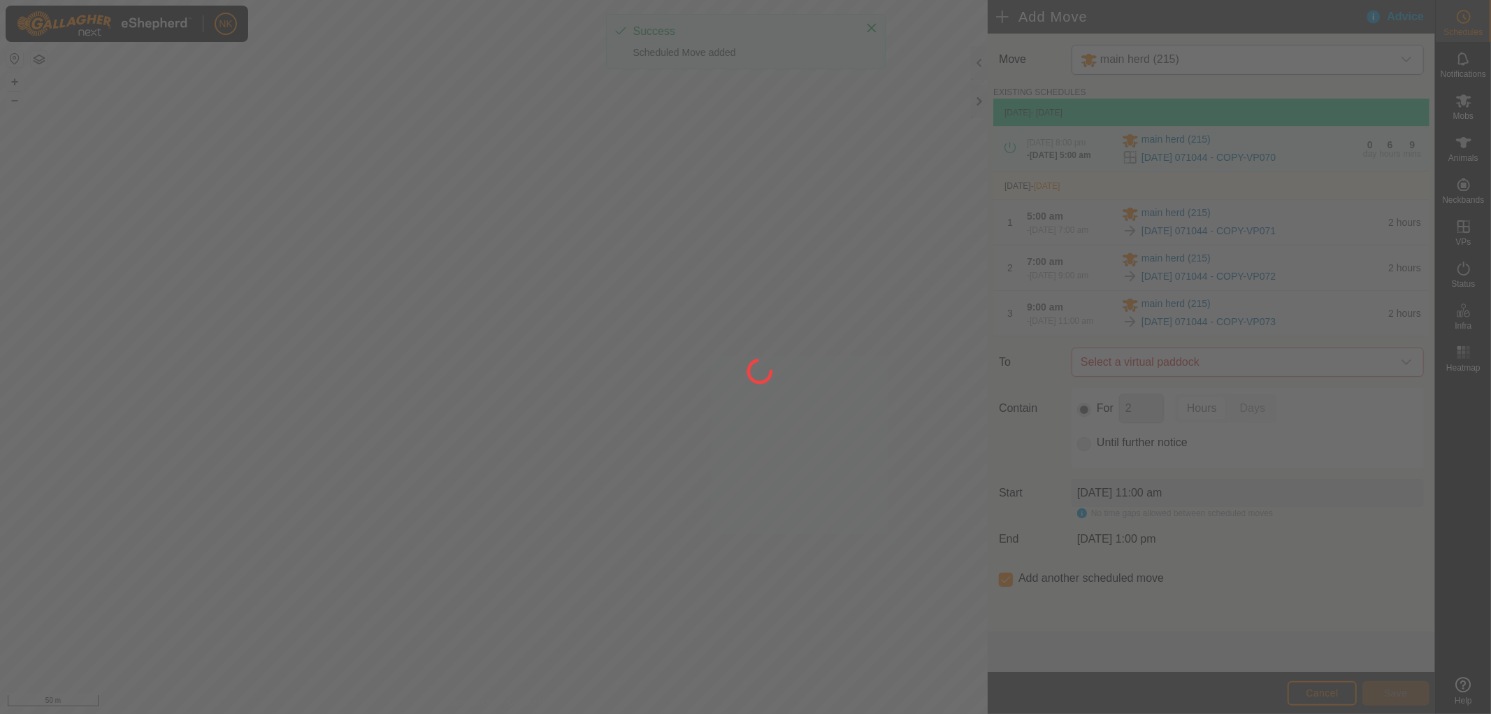
click at [1227, 390] on div at bounding box center [745, 357] width 1491 height 714
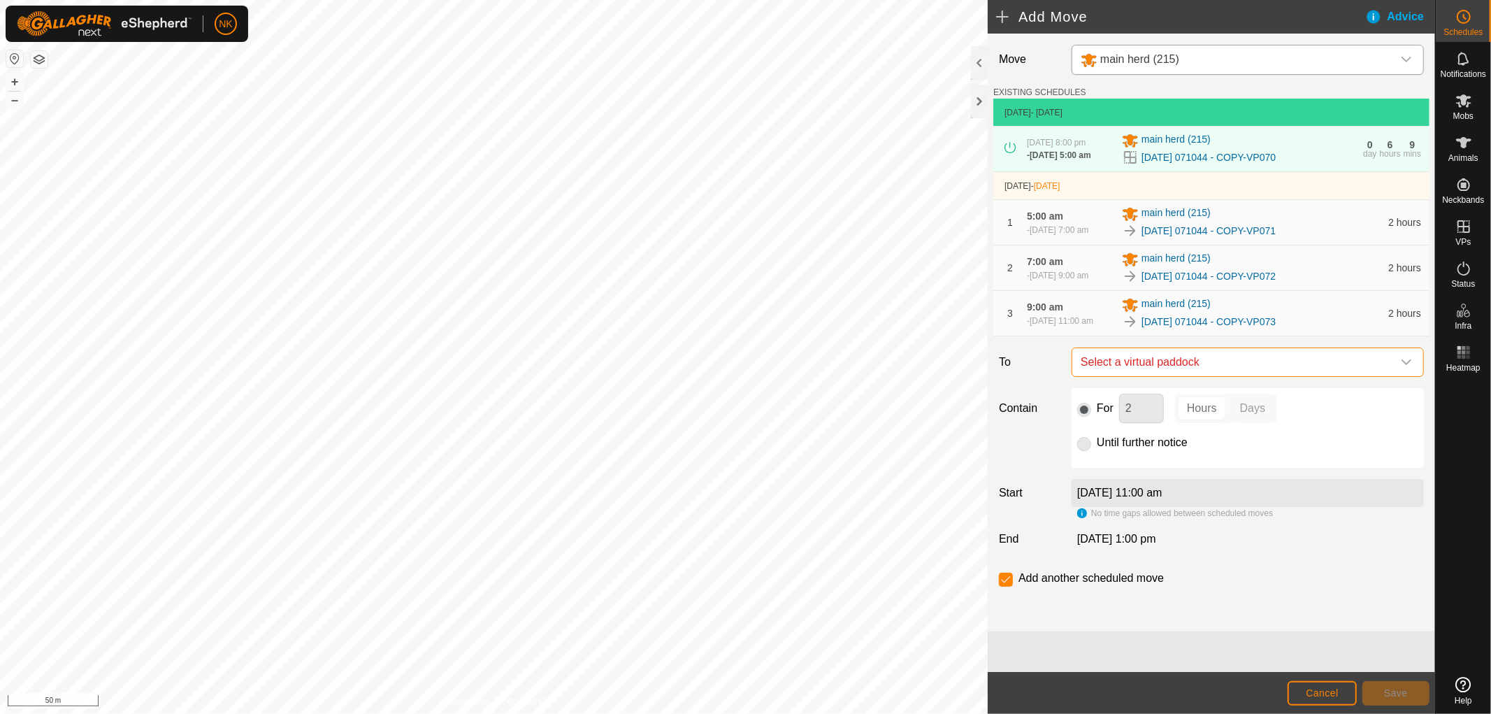
click at [1227, 376] on span "Select a virtual paddock" at bounding box center [1233, 362] width 317 height 28
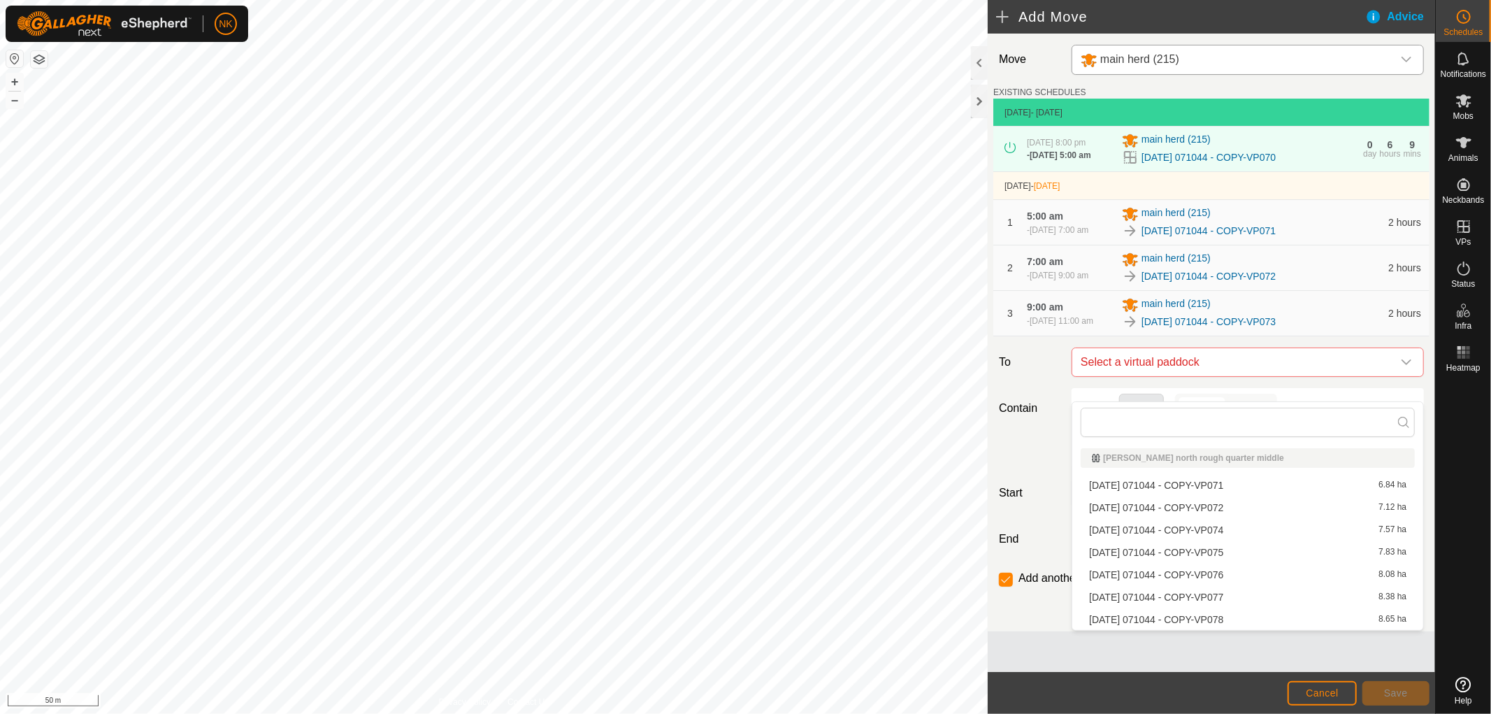
click at [1213, 529] on li "[DATE] 071044 - COPY-VP074 7.57 ha" at bounding box center [1248, 529] width 334 height 21
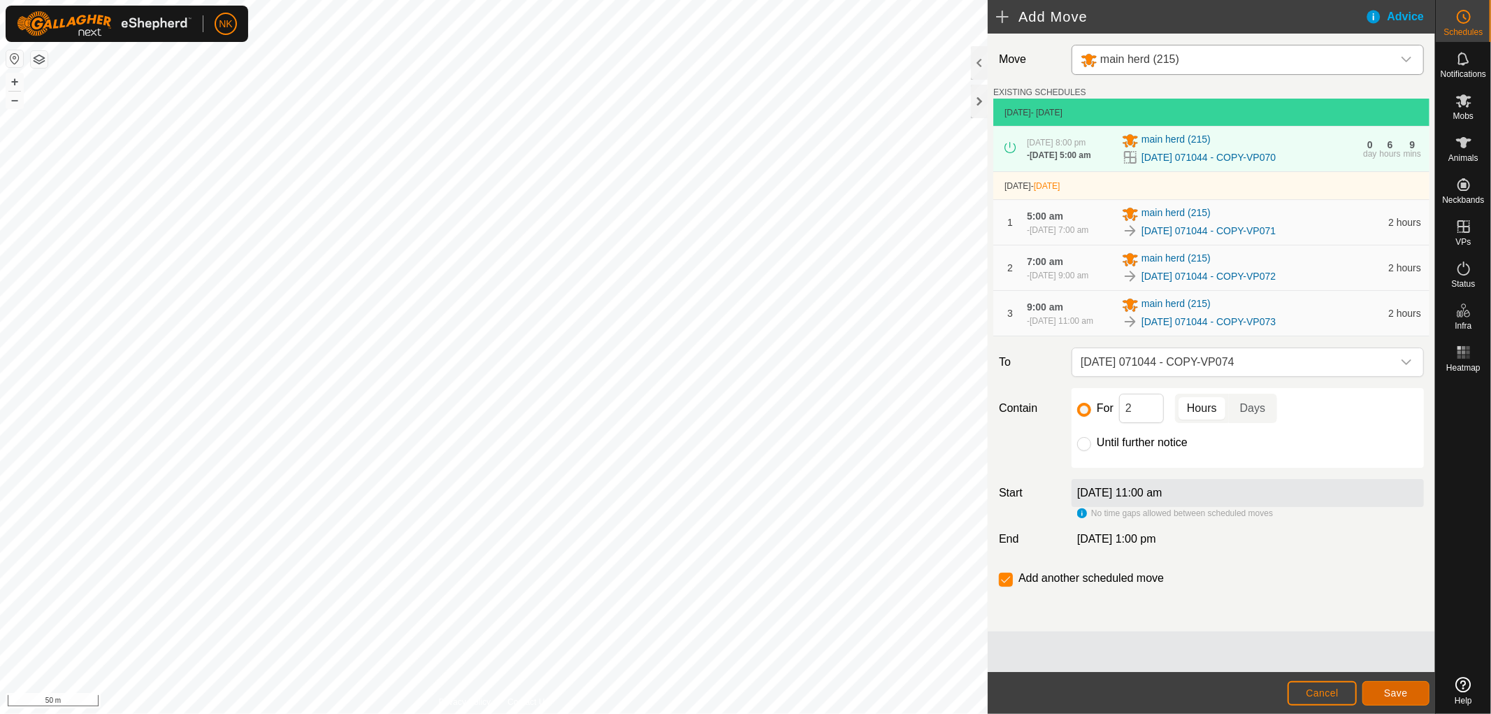
click at [1378, 692] on button "Save" at bounding box center [1395, 693] width 67 height 24
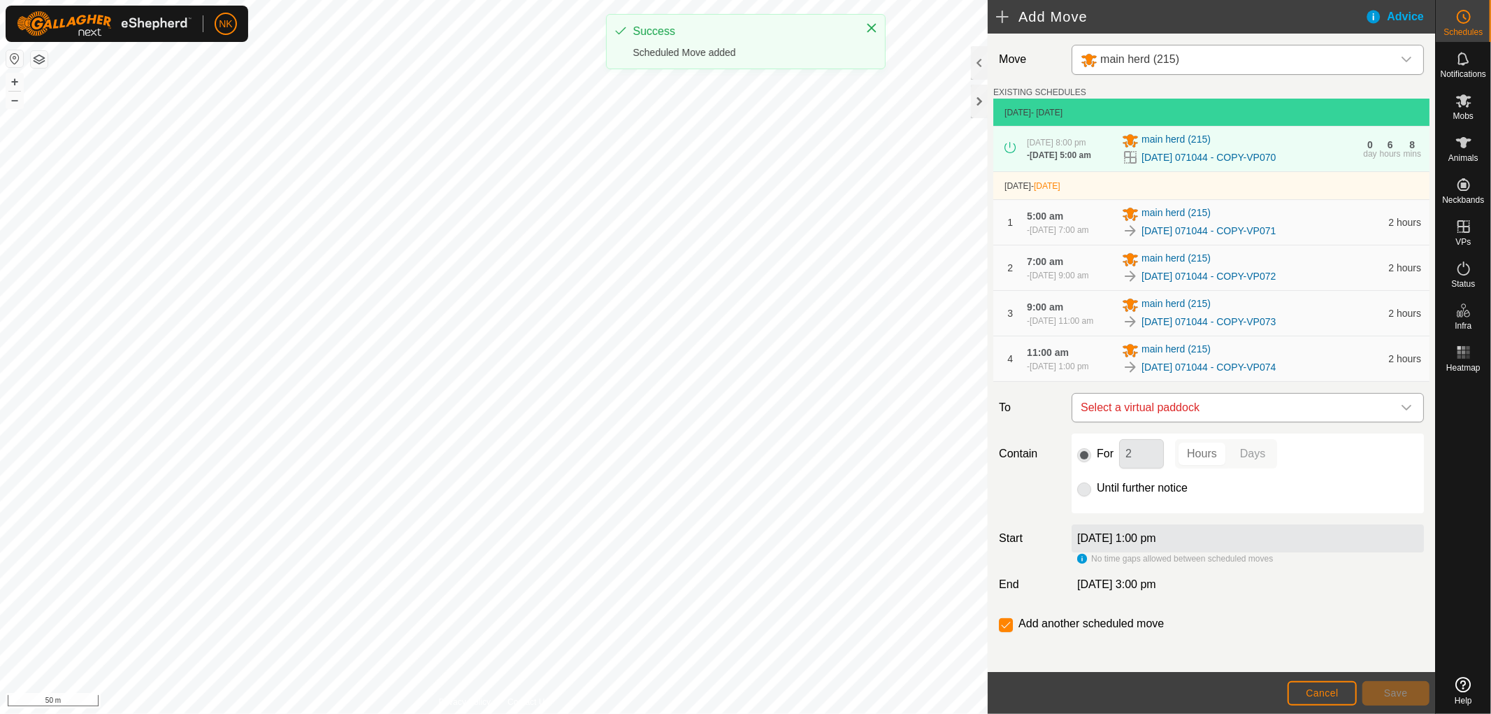
click at [1258, 421] on span "Select a virtual paddock" at bounding box center [1233, 408] width 317 height 28
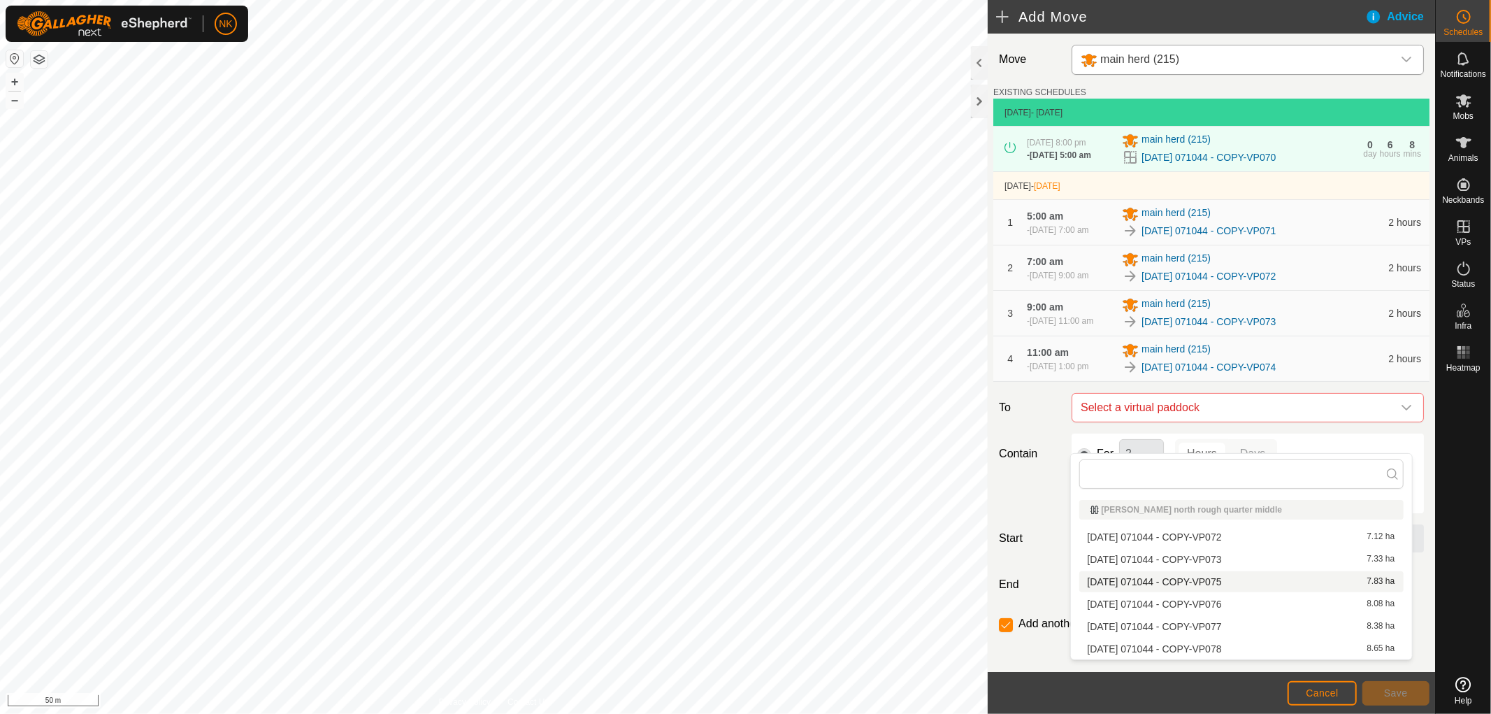
click at [1220, 578] on li "[DATE] 071044 - COPY-VP075 7.83 ha" at bounding box center [1241, 581] width 324 height 21
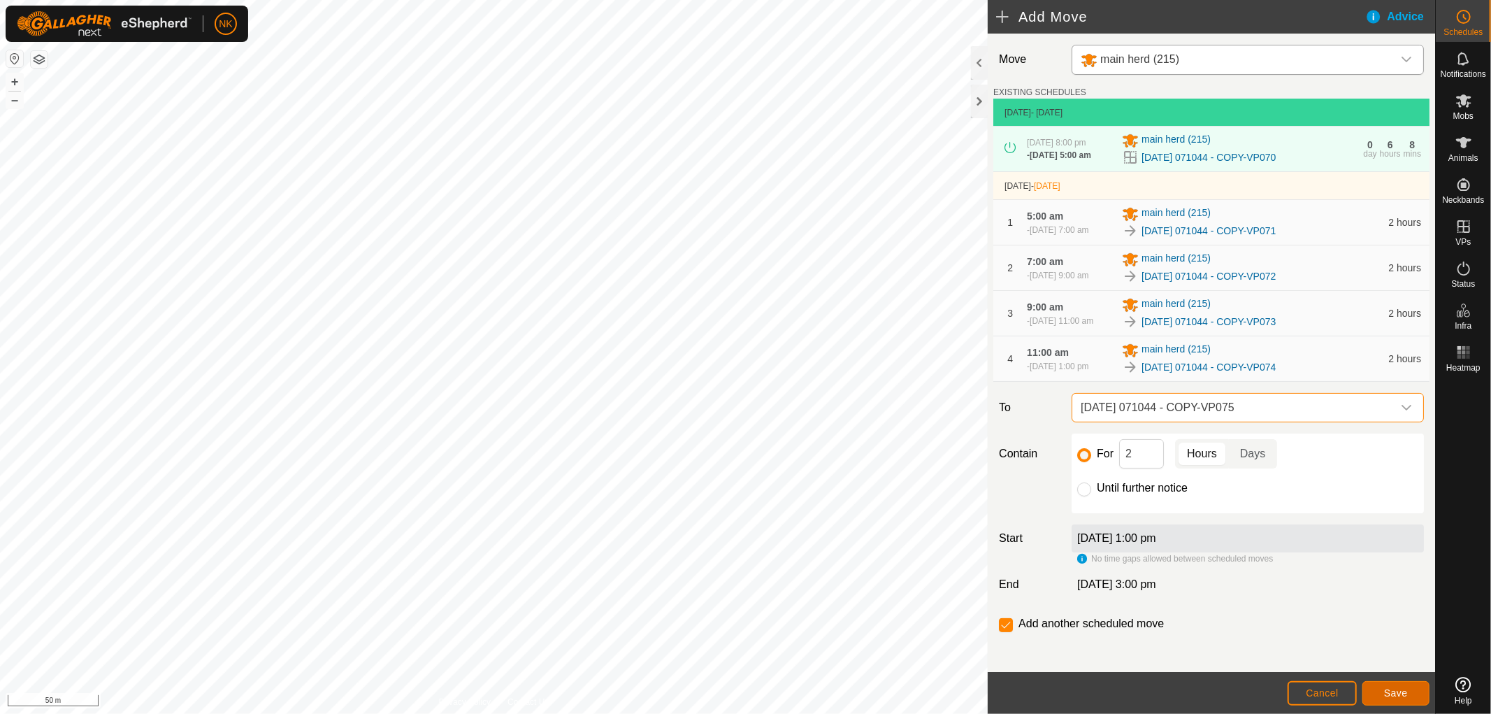
click at [1402, 688] on span "Save" at bounding box center [1396, 692] width 24 height 11
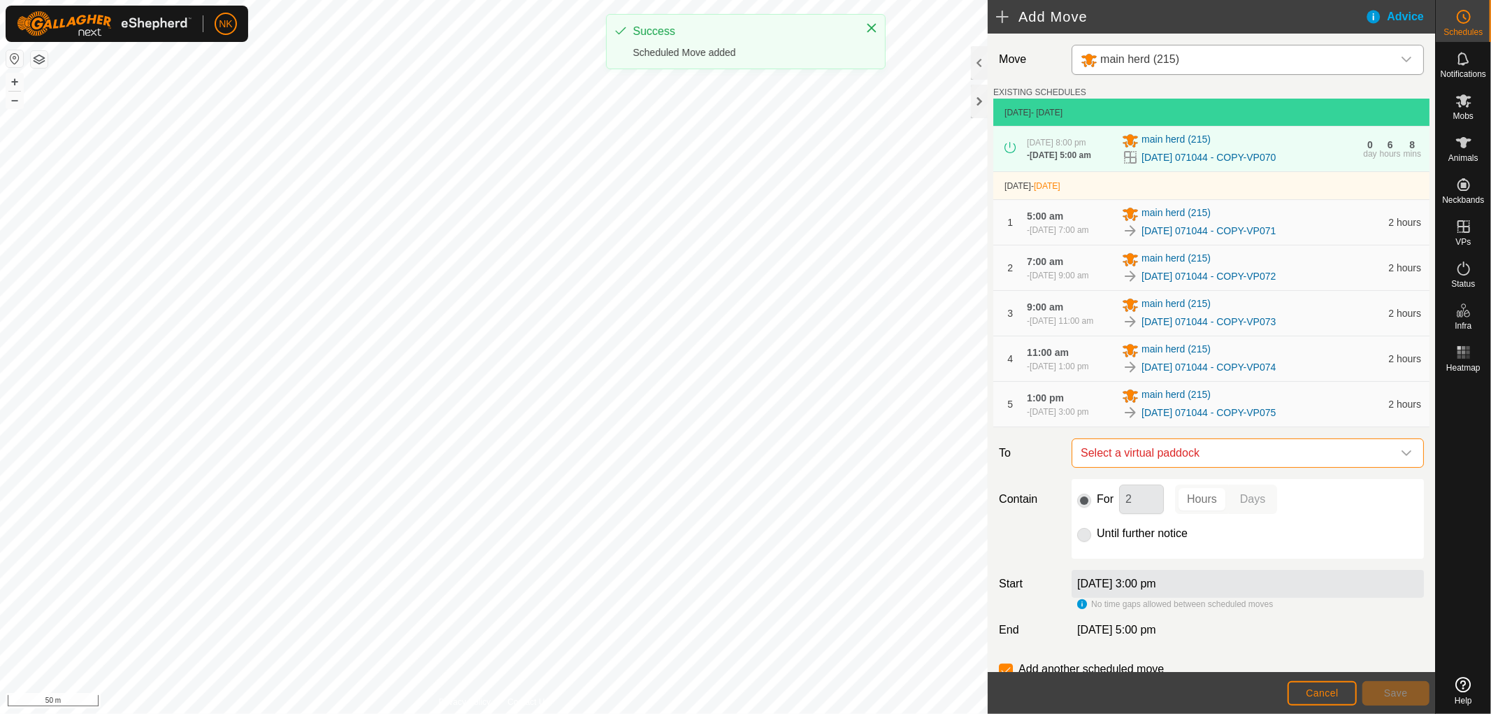
click at [1278, 467] on span "Select a virtual paddock" at bounding box center [1233, 453] width 317 height 28
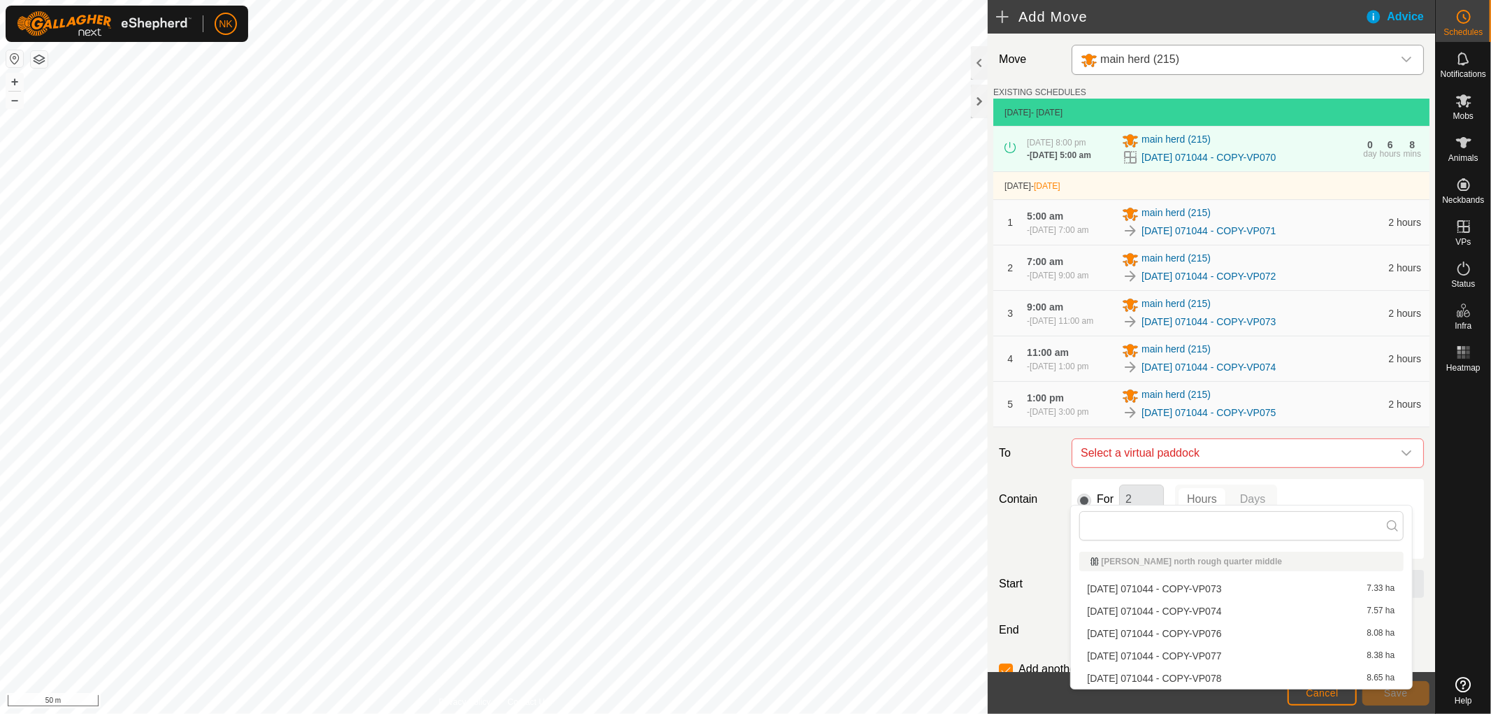
click at [1218, 633] on li "[DATE] 071044 - COPY-VP076 8.08 ha" at bounding box center [1241, 633] width 324 height 21
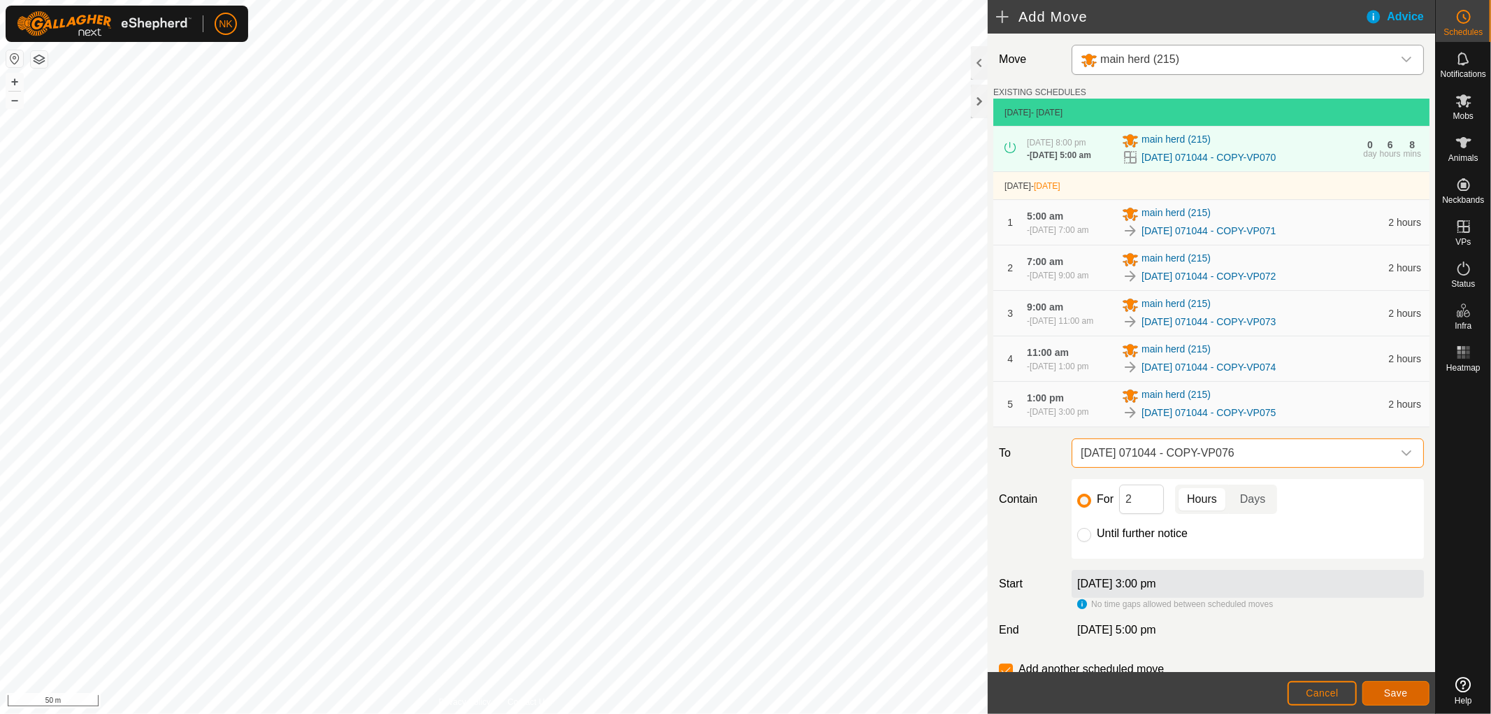
click at [1400, 693] on span "Save" at bounding box center [1396, 692] width 24 height 11
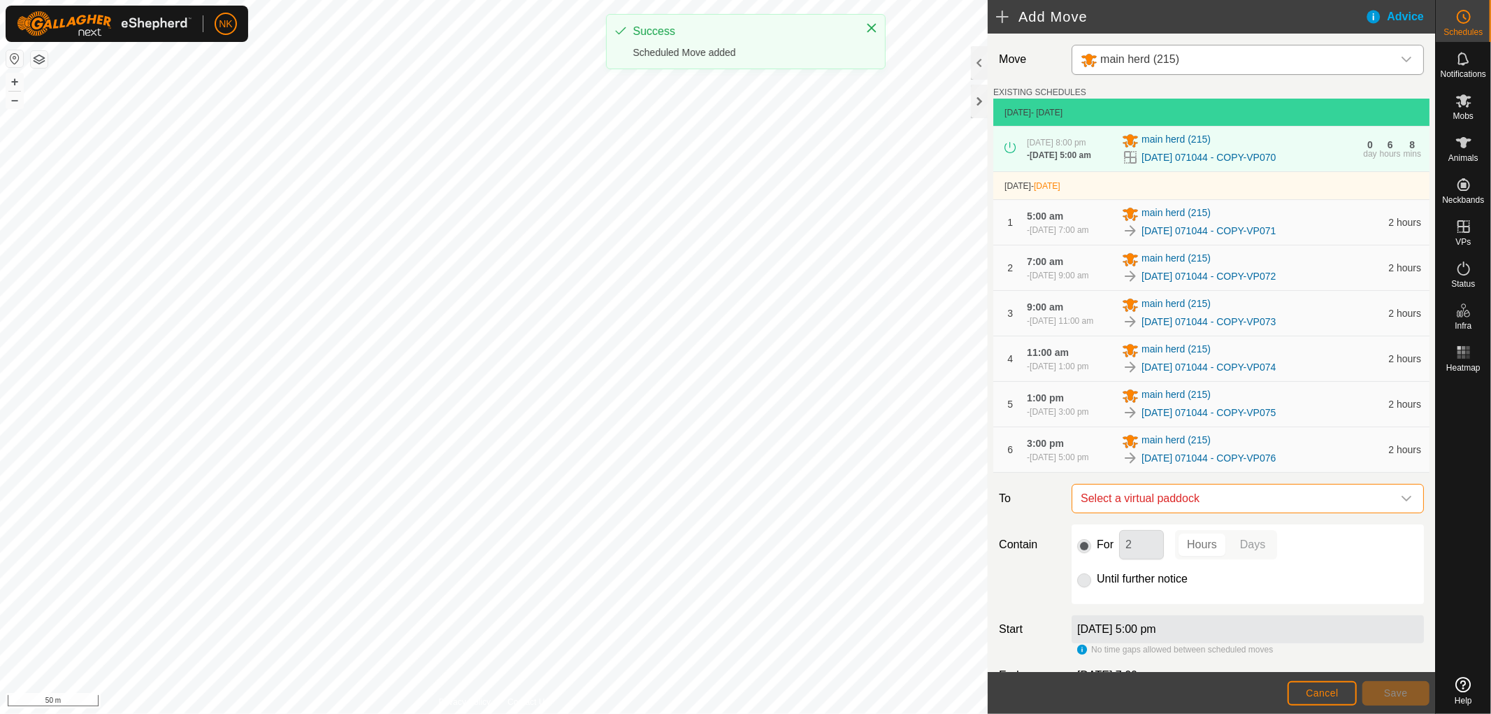
click at [1258, 512] on span "Select a virtual paddock" at bounding box center [1233, 498] width 317 height 28
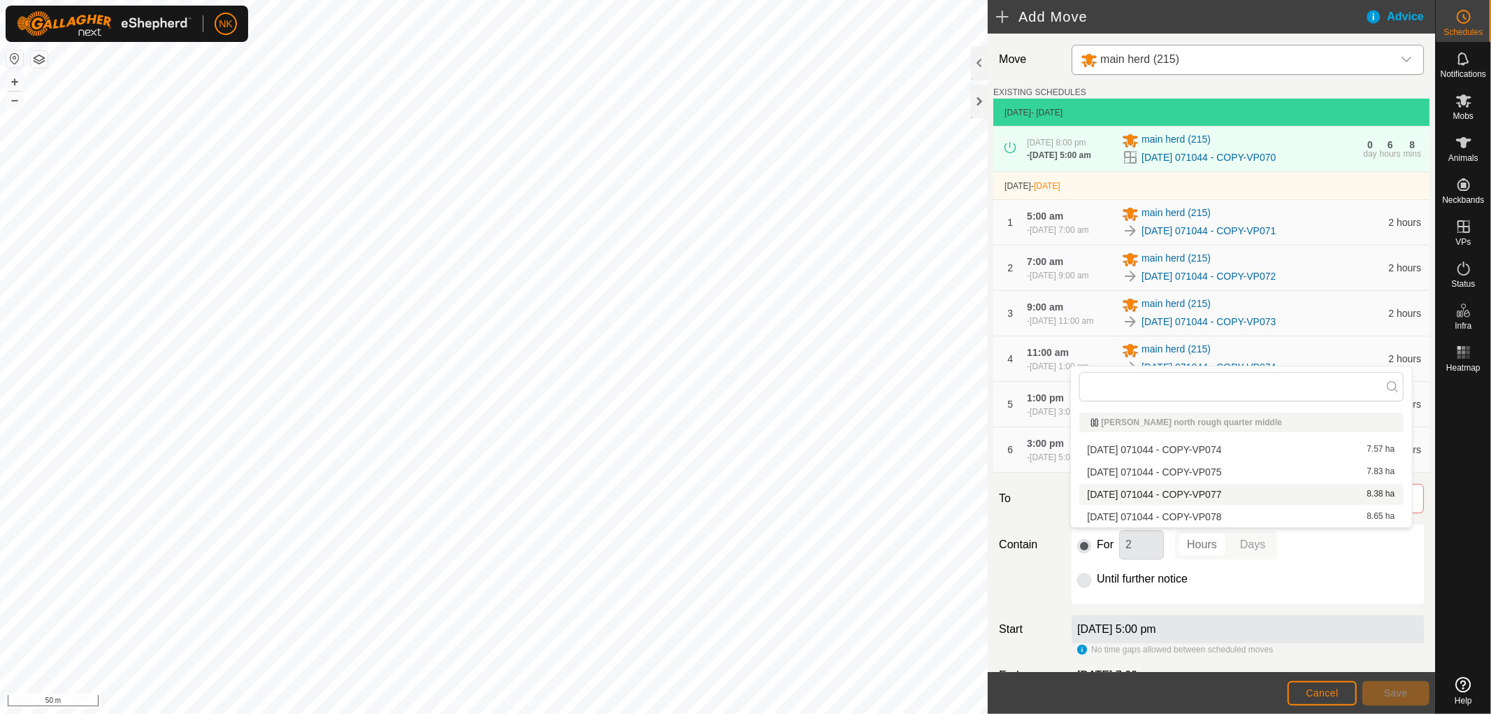
click at [1234, 494] on li "[DATE] 071044 - COPY-VP077 8.38 ha" at bounding box center [1241, 494] width 324 height 21
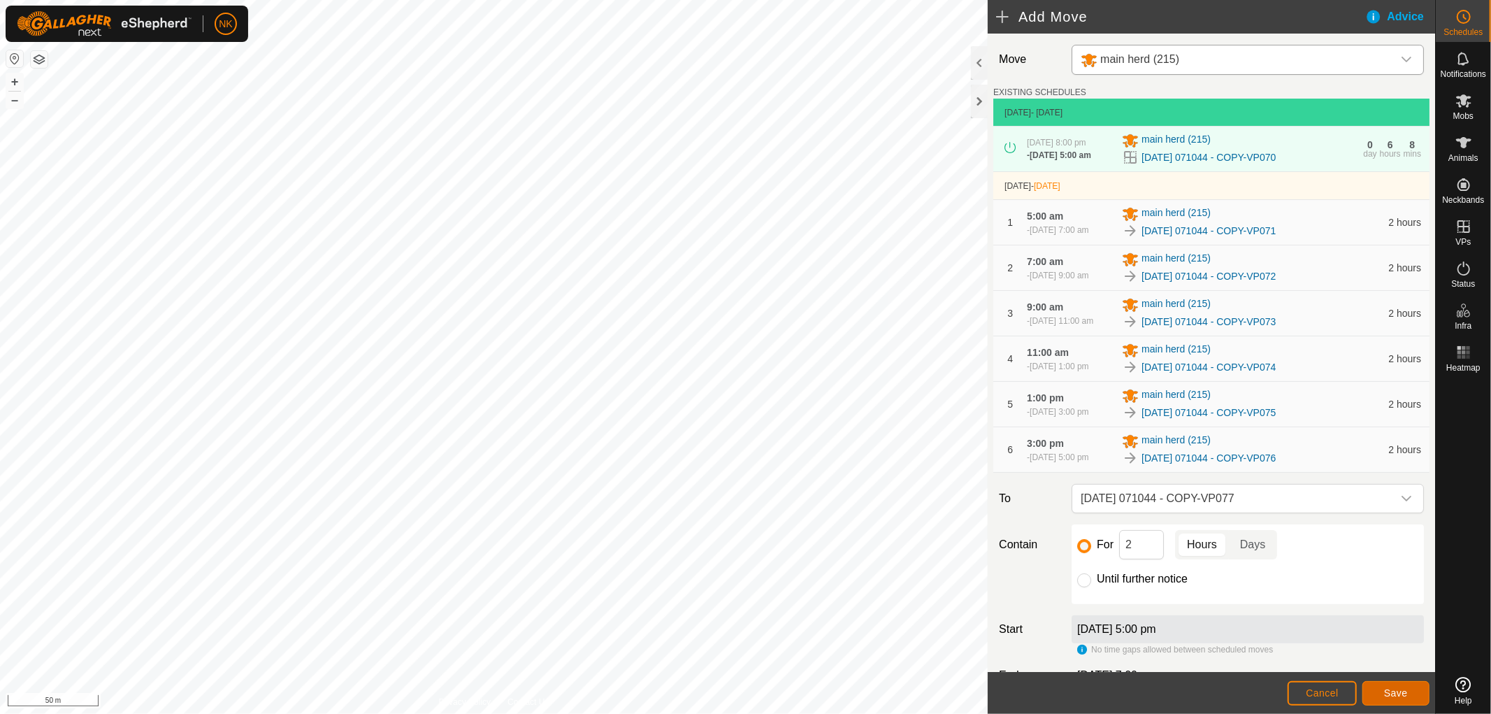
click at [1387, 687] on span "Save" at bounding box center [1396, 692] width 24 height 11
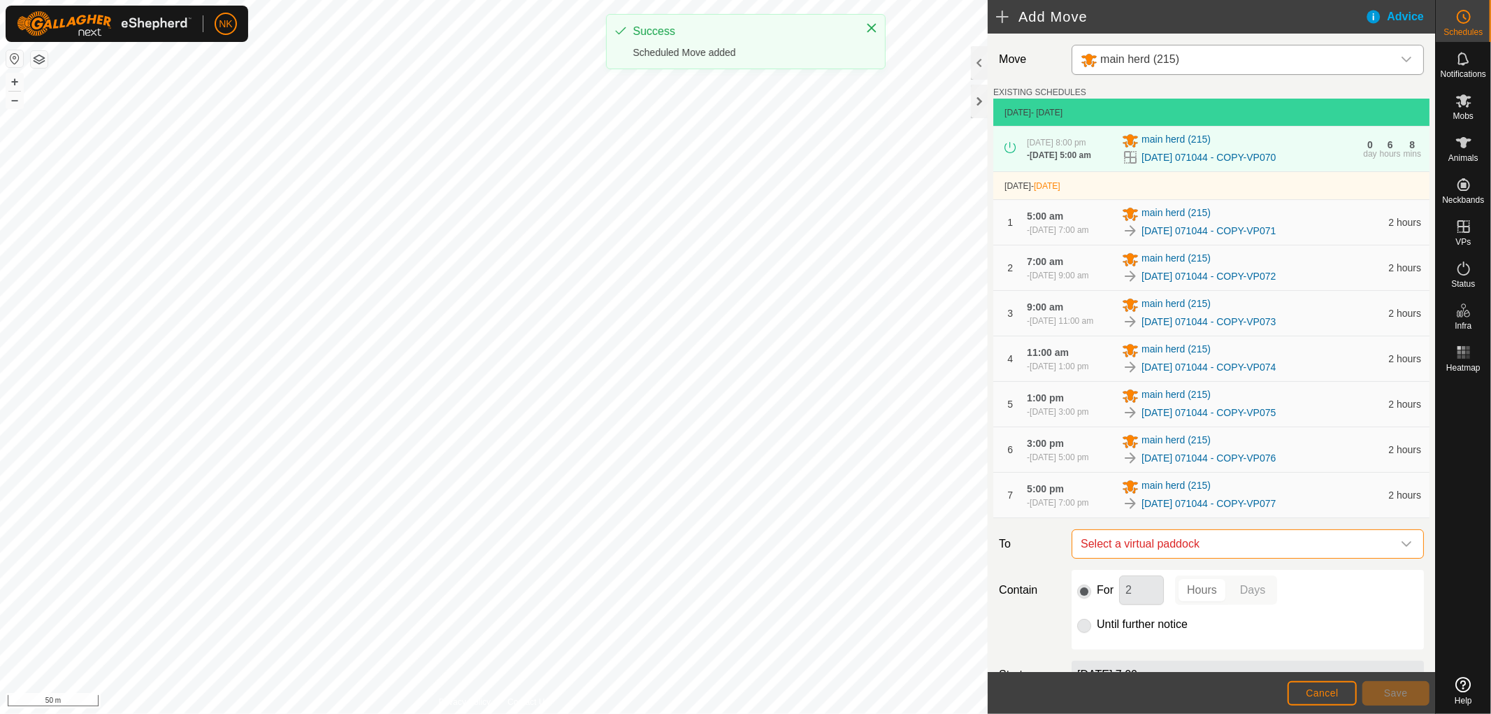
click at [1265, 558] on span "Select a virtual paddock" at bounding box center [1233, 544] width 317 height 28
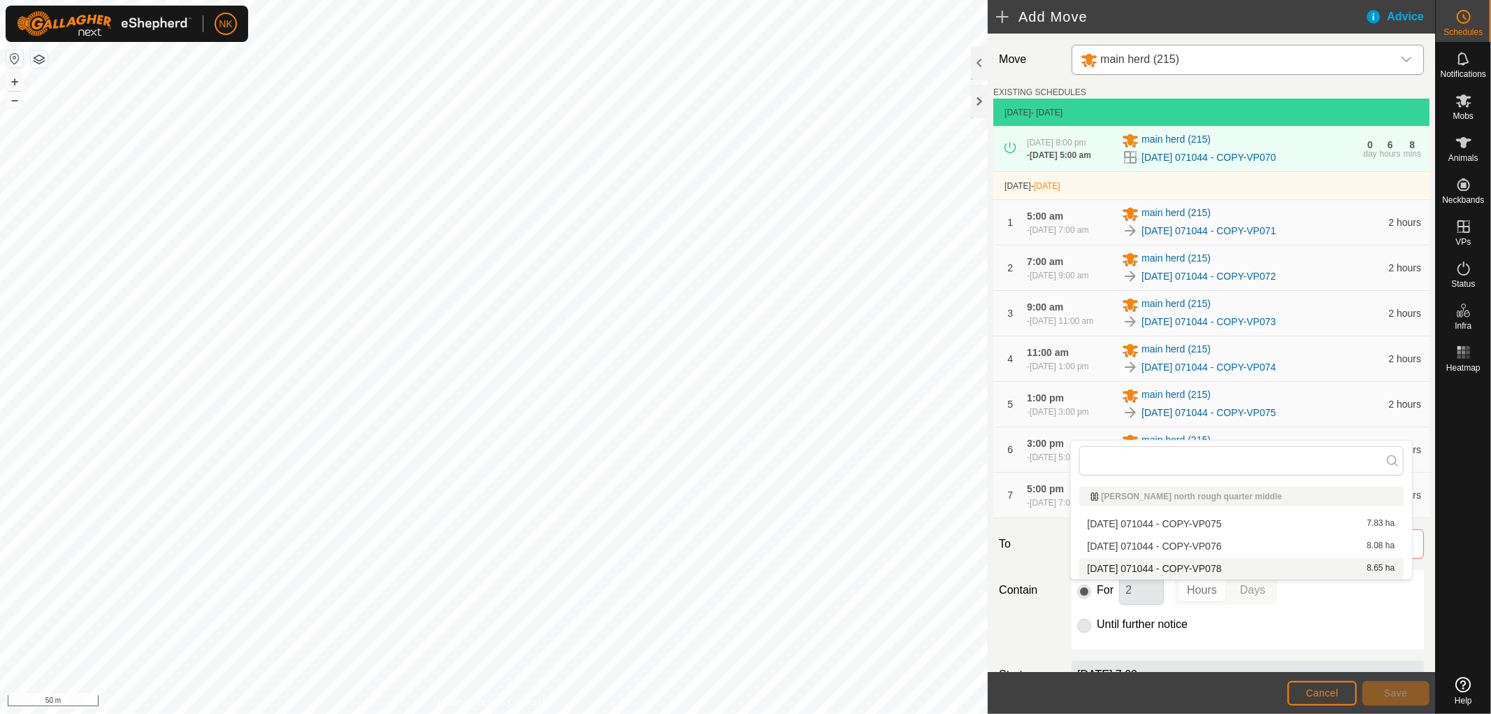
click at [1229, 564] on li "[DATE] 071044 - COPY-VP078 8.65 ha" at bounding box center [1241, 568] width 324 height 21
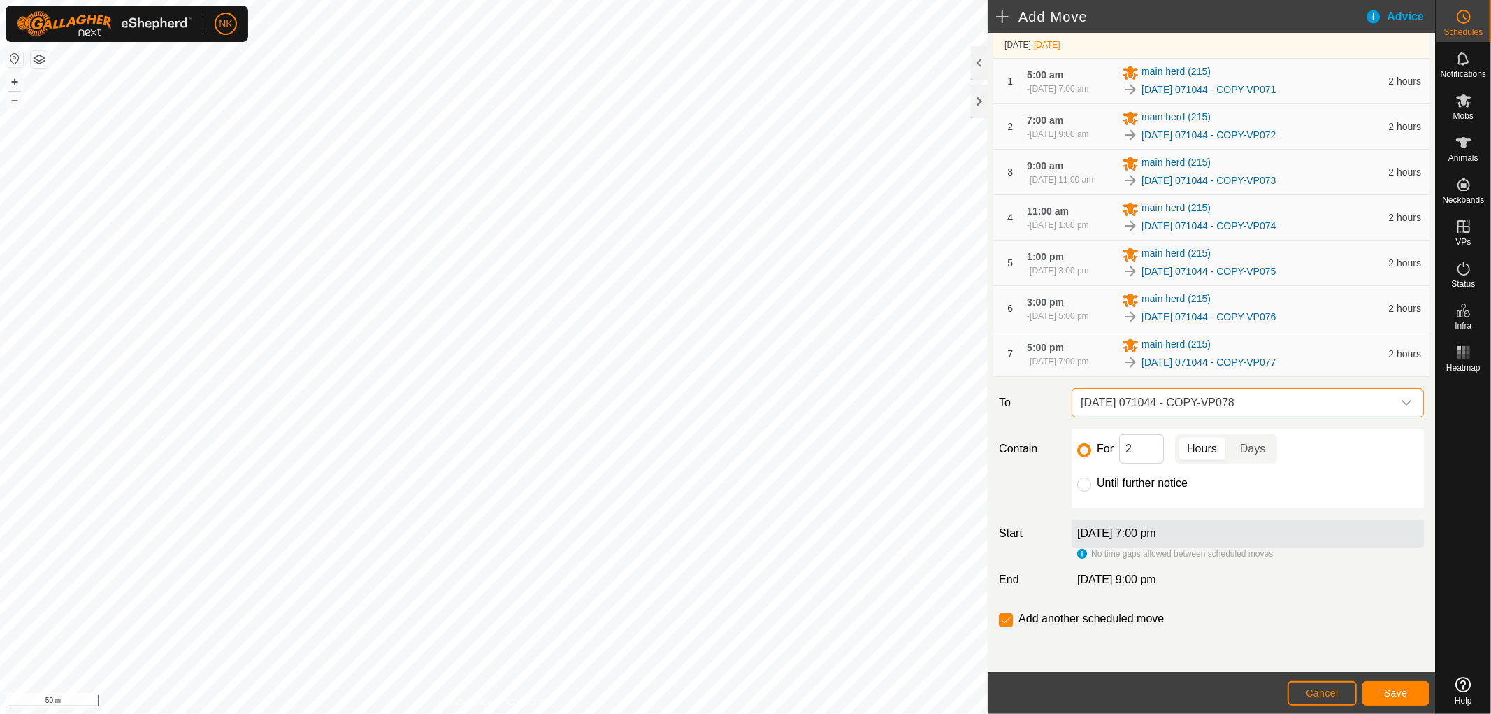
scroll to position [189, 0]
click at [1086, 486] on input "Until further notice" at bounding box center [1084, 484] width 14 height 14
radio input "true"
checkbox input "false"
click at [1392, 697] on span "Save" at bounding box center [1396, 692] width 24 height 11
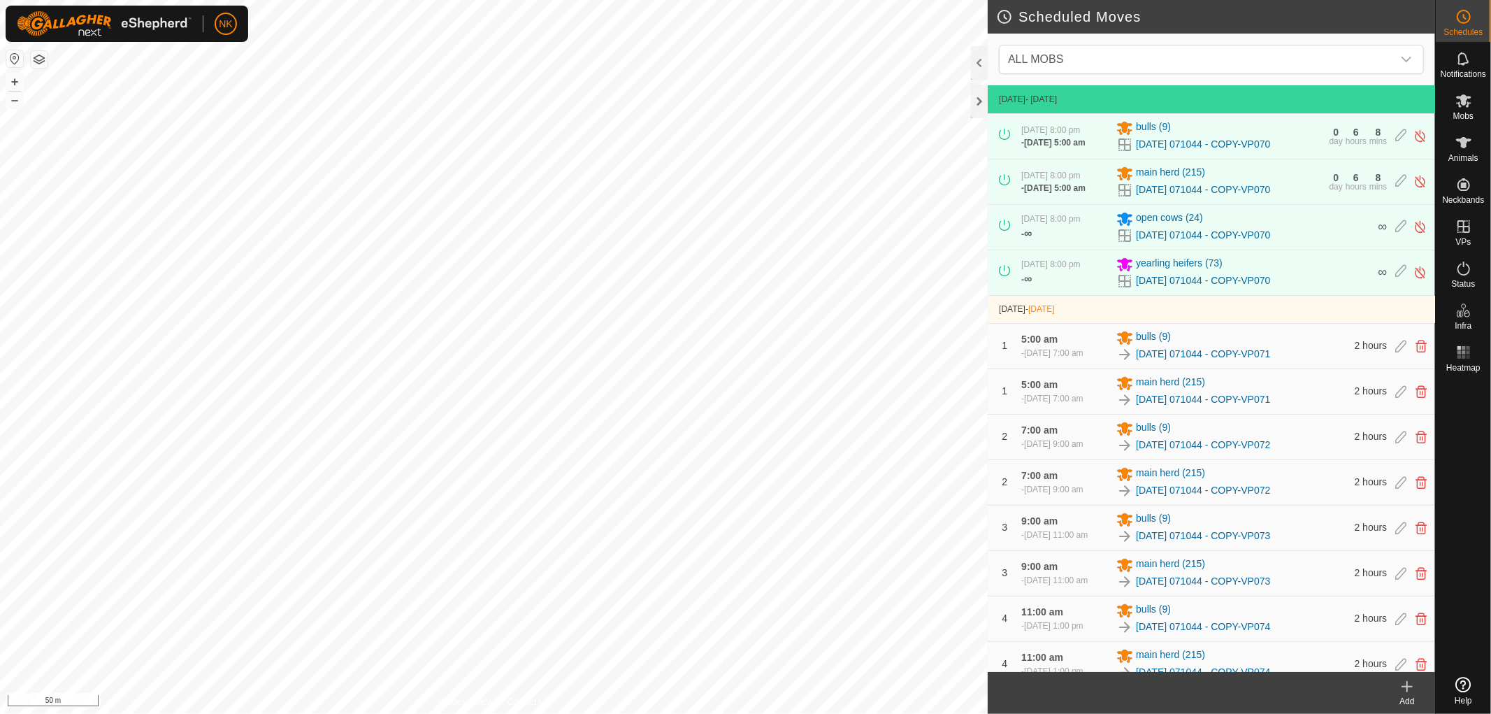
click at [1405, 686] on icon at bounding box center [1407, 686] width 10 height 0
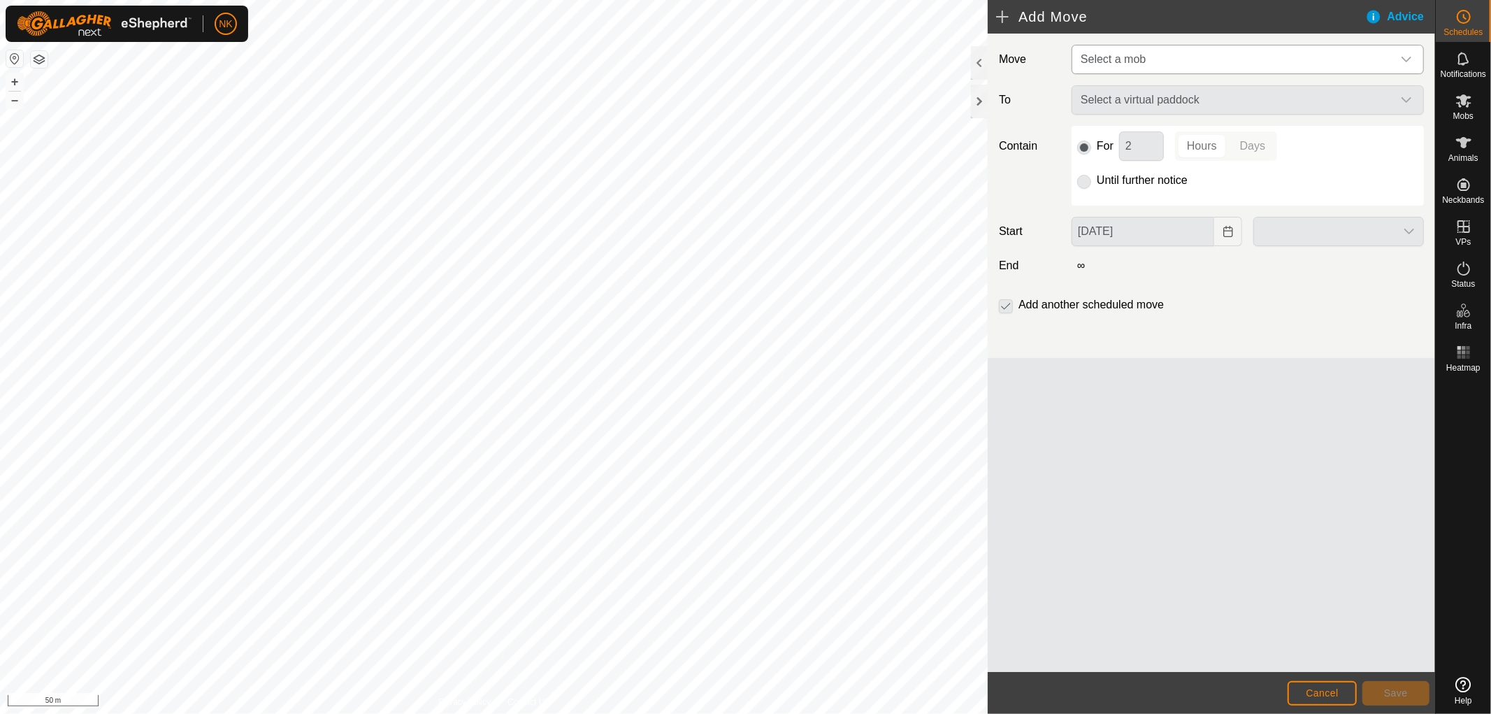
click at [1165, 60] on span "Select a mob" at bounding box center [1233, 59] width 317 height 28
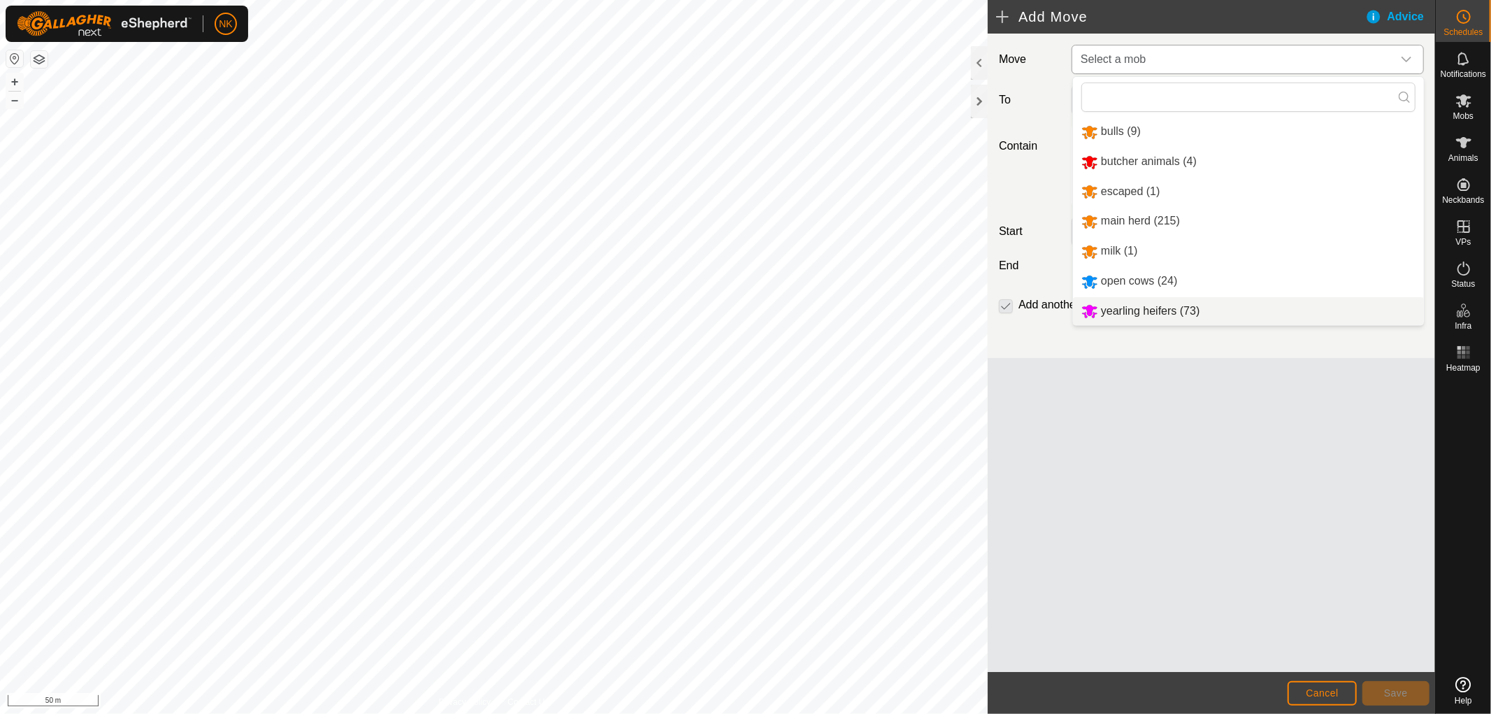
click at [1138, 305] on li "yearling heifers (73)" at bounding box center [1248, 311] width 351 height 29
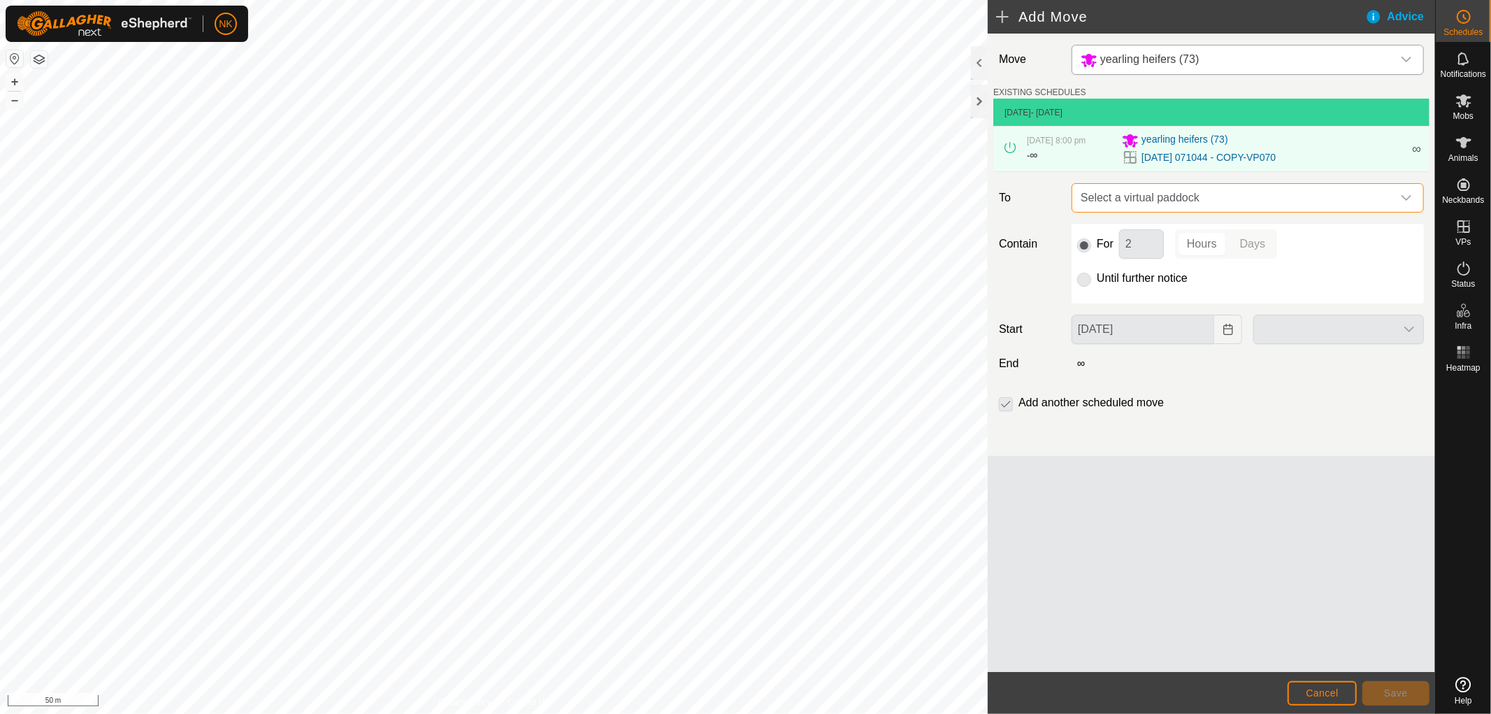
click at [1162, 203] on span "Select a virtual paddock" at bounding box center [1233, 198] width 317 height 28
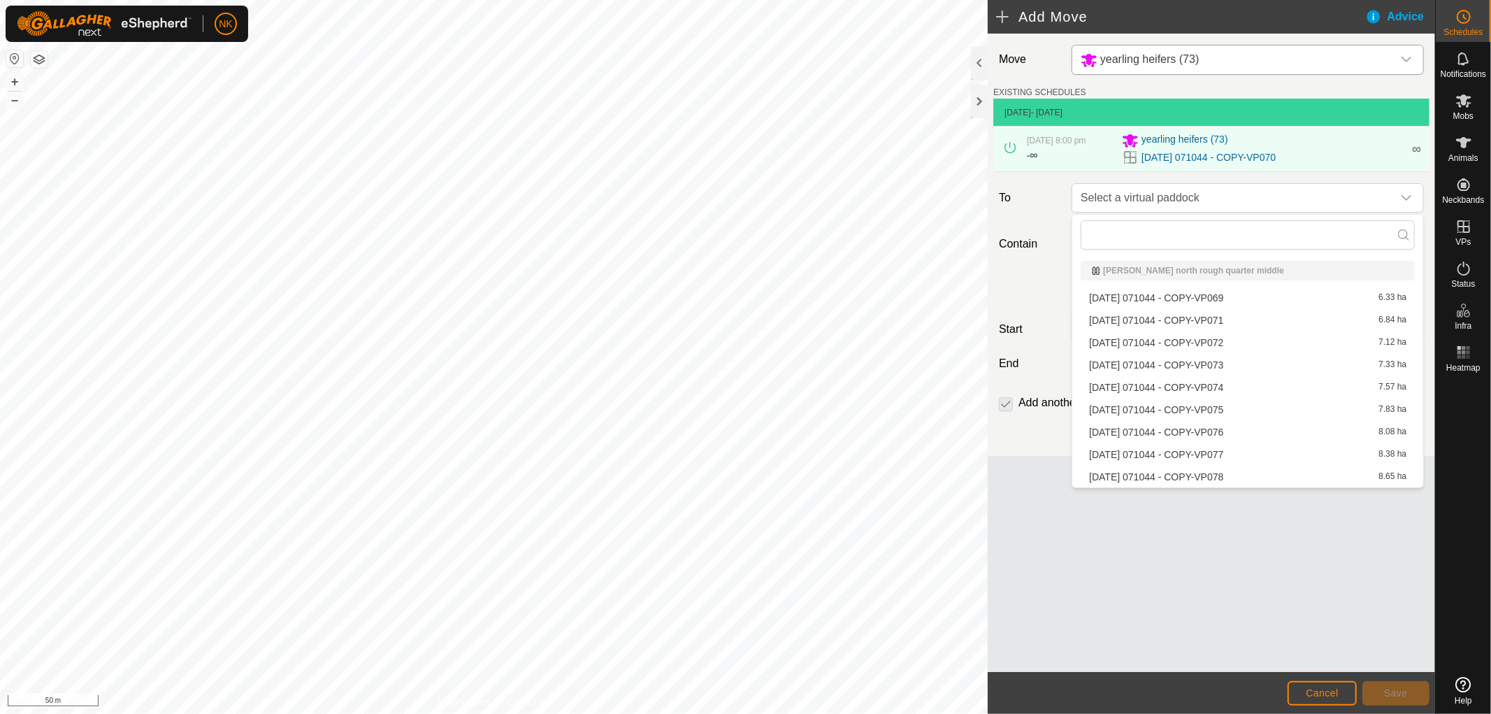
click at [1171, 317] on li "[DATE] 071044 - COPY-VP071 6.84 ha" at bounding box center [1248, 320] width 334 height 21
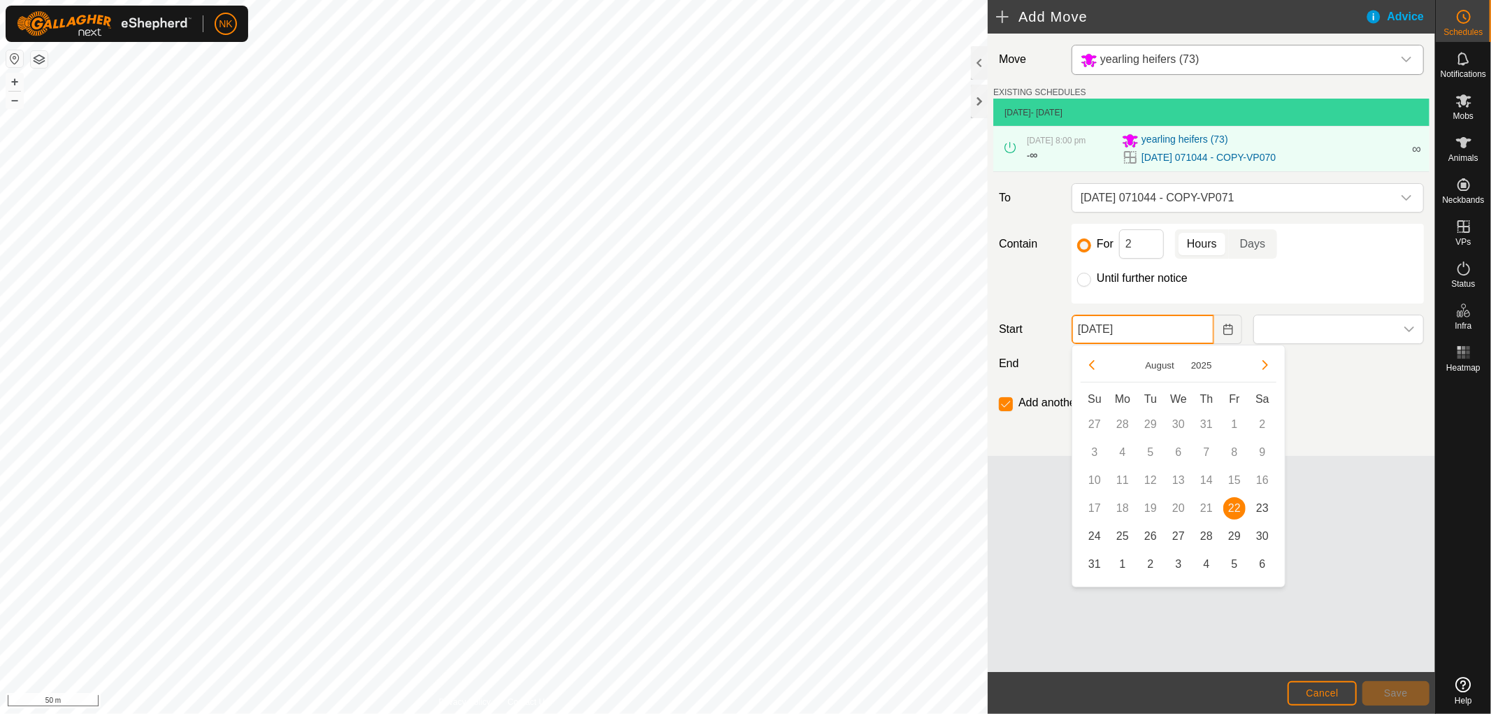
click at [1185, 331] on input "[DATE]" at bounding box center [1143, 329] width 143 height 29
click at [1265, 507] on span "23" at bounding box center [1262, 508] width 22 height 22
type input "[DATE]"
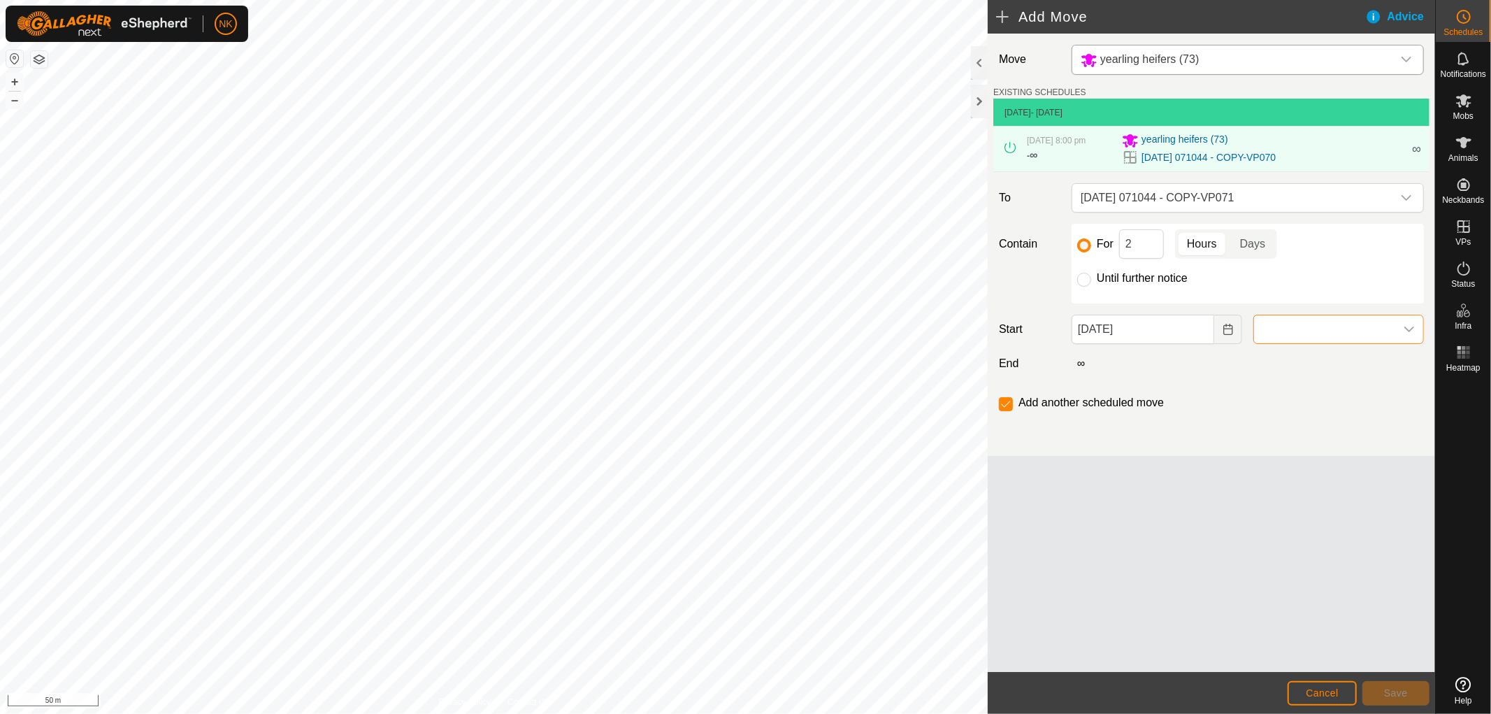
click at [1332, 338] on span at bounding box center [1324, 329] width 141 height 28
click at [1295, 414] on li "5:00 am" at bounding box center [1338, 422] width 169 height 28
click at [1399, 691] on span "Save" at bounding box center [1396, 692] width 24 height 11
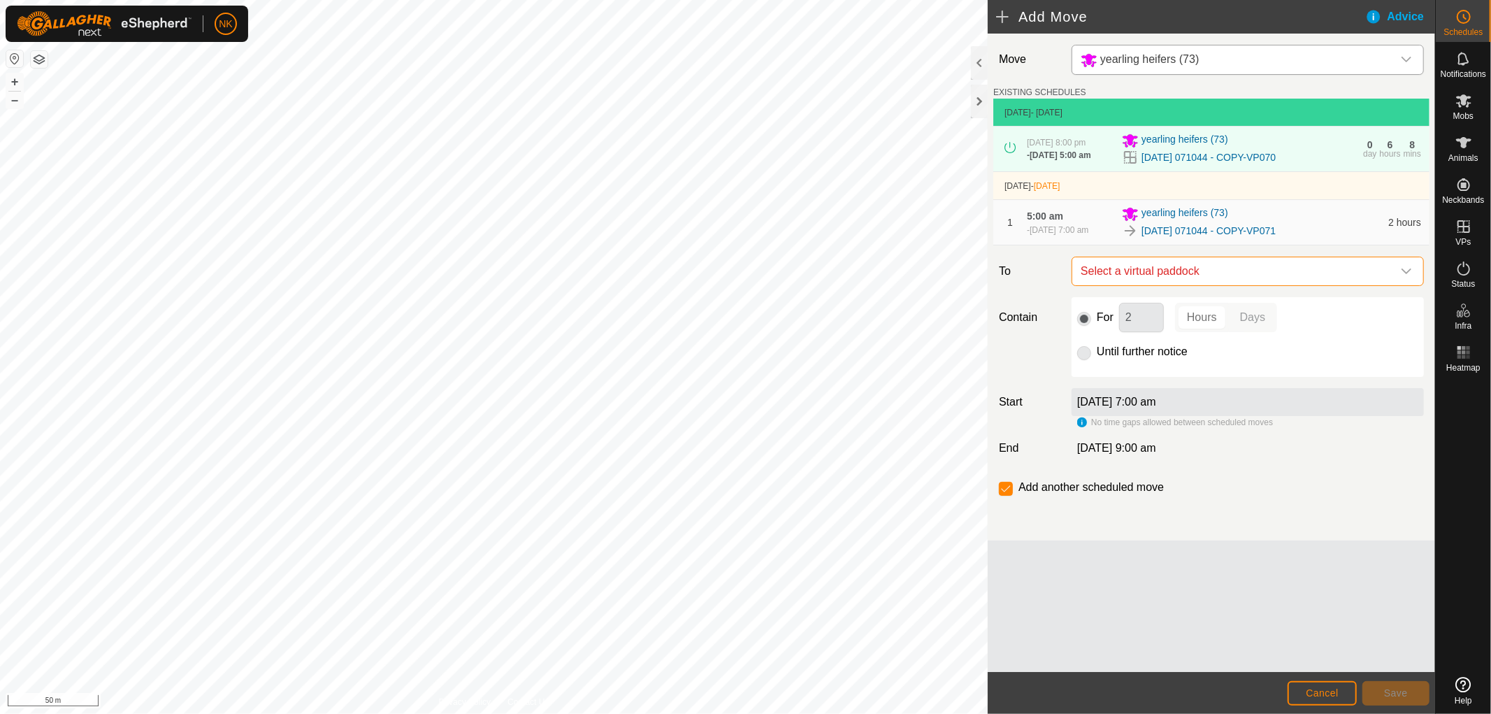
click at [1273, 285] on span "Select a virtual paddock" at bounding box center [1233, 271] width 317 height 28
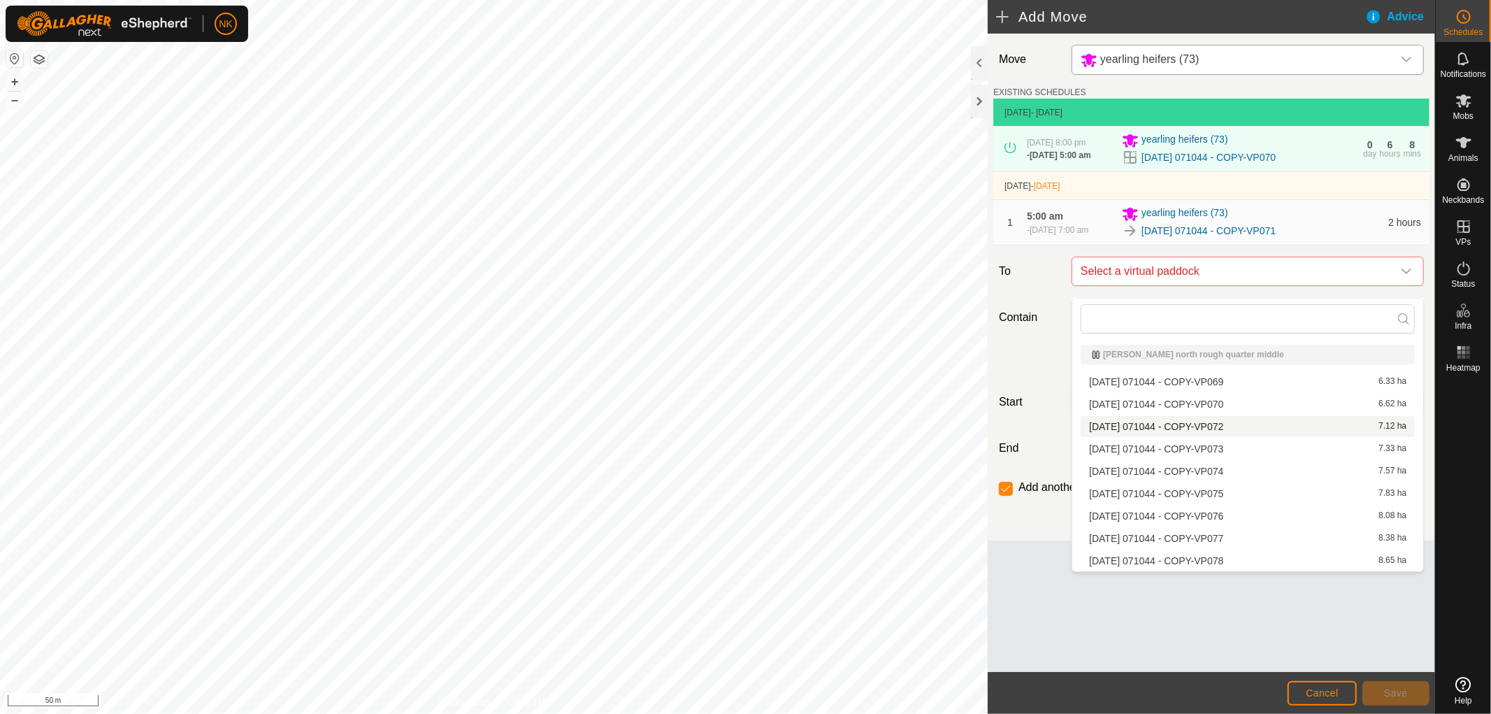
click at [1219, 424] on li "[DATE] 071044 - COPY-VP072 7.12 ha" at bounding box center [1248, 426] width 334 height 21
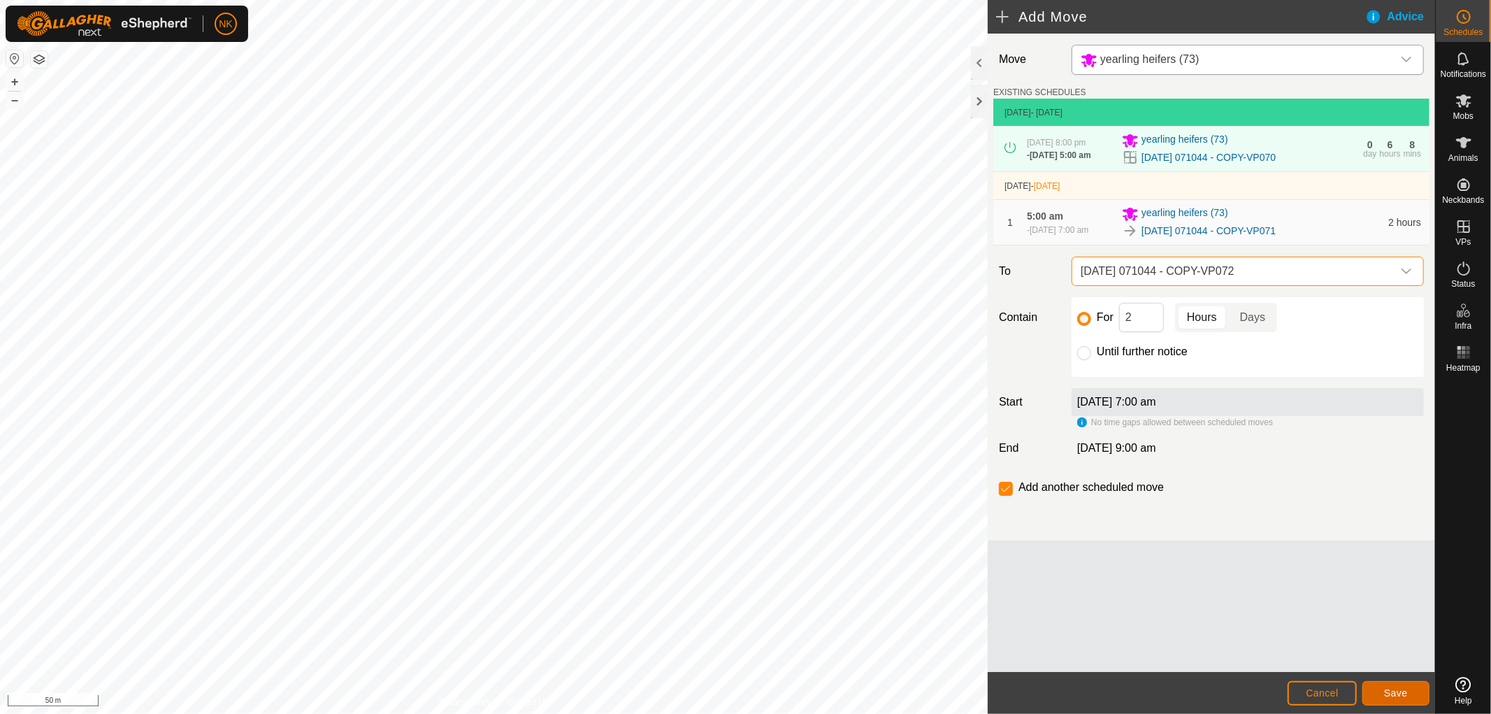
click at [1387, 691] on span "Save" at bounding box center [1396, 692] width 24 height 11
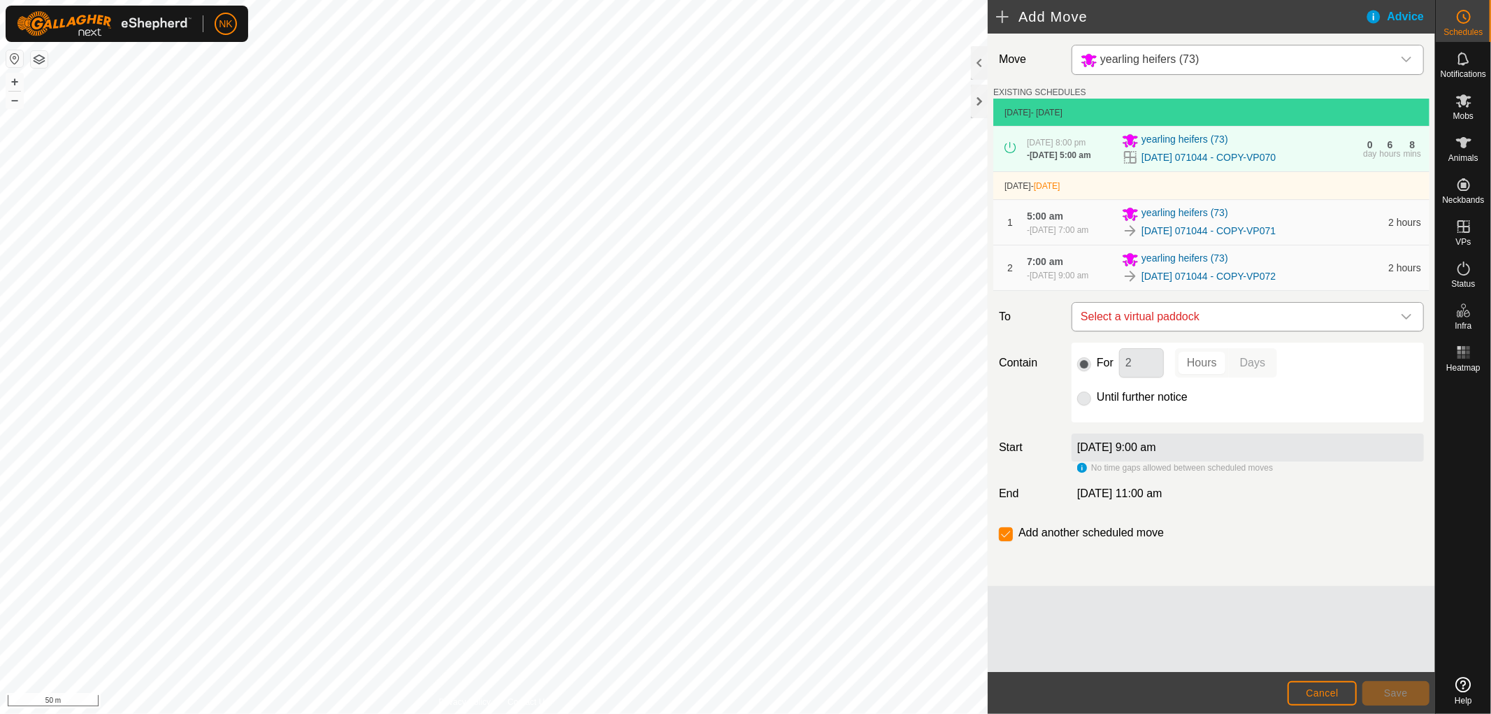
click at [1257, 331] on span "Select a virtual paddock" at bounding box center [1233, 317] width 317 height 28
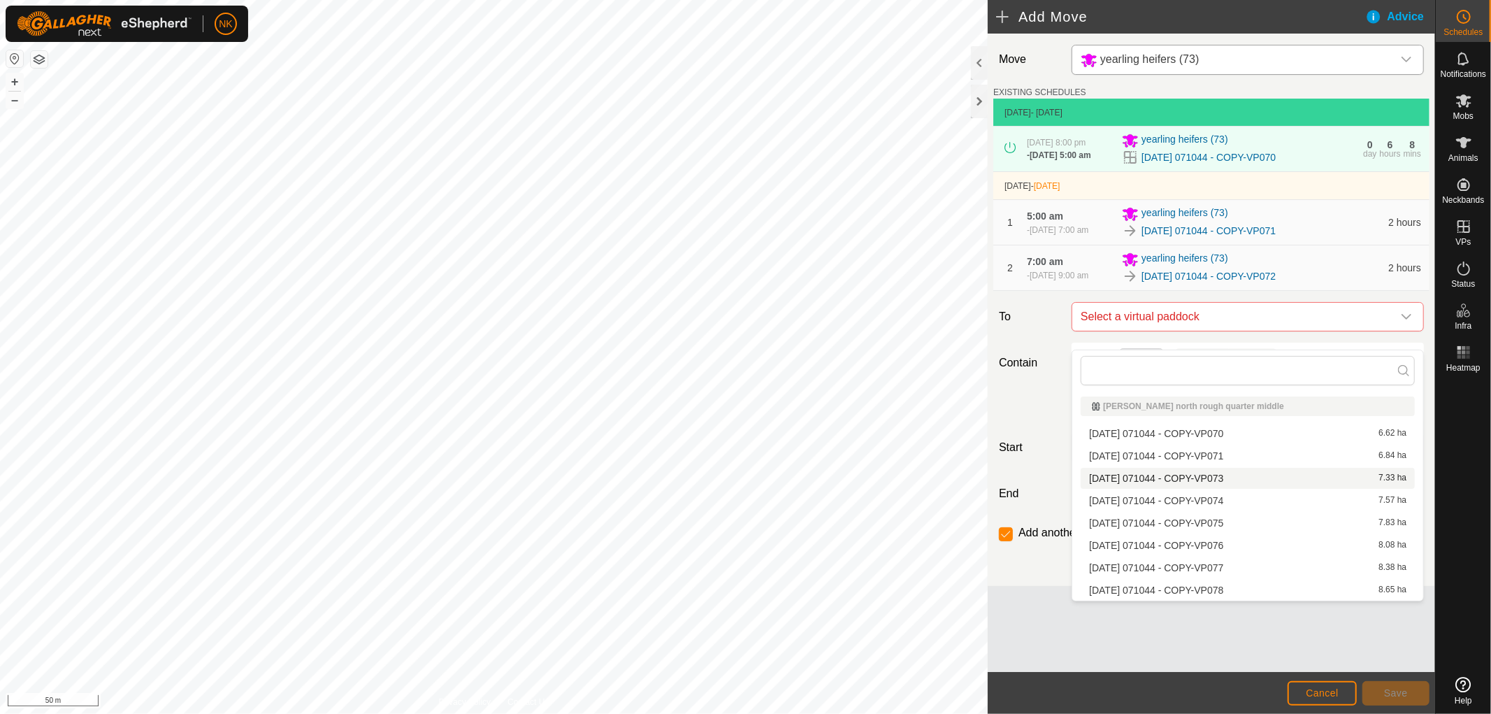
click at [1191, 480] on li "[DATE] 071044 - COPY-VP073 7.33 ha" at bounding box center [1248, 478] width 334 height 21
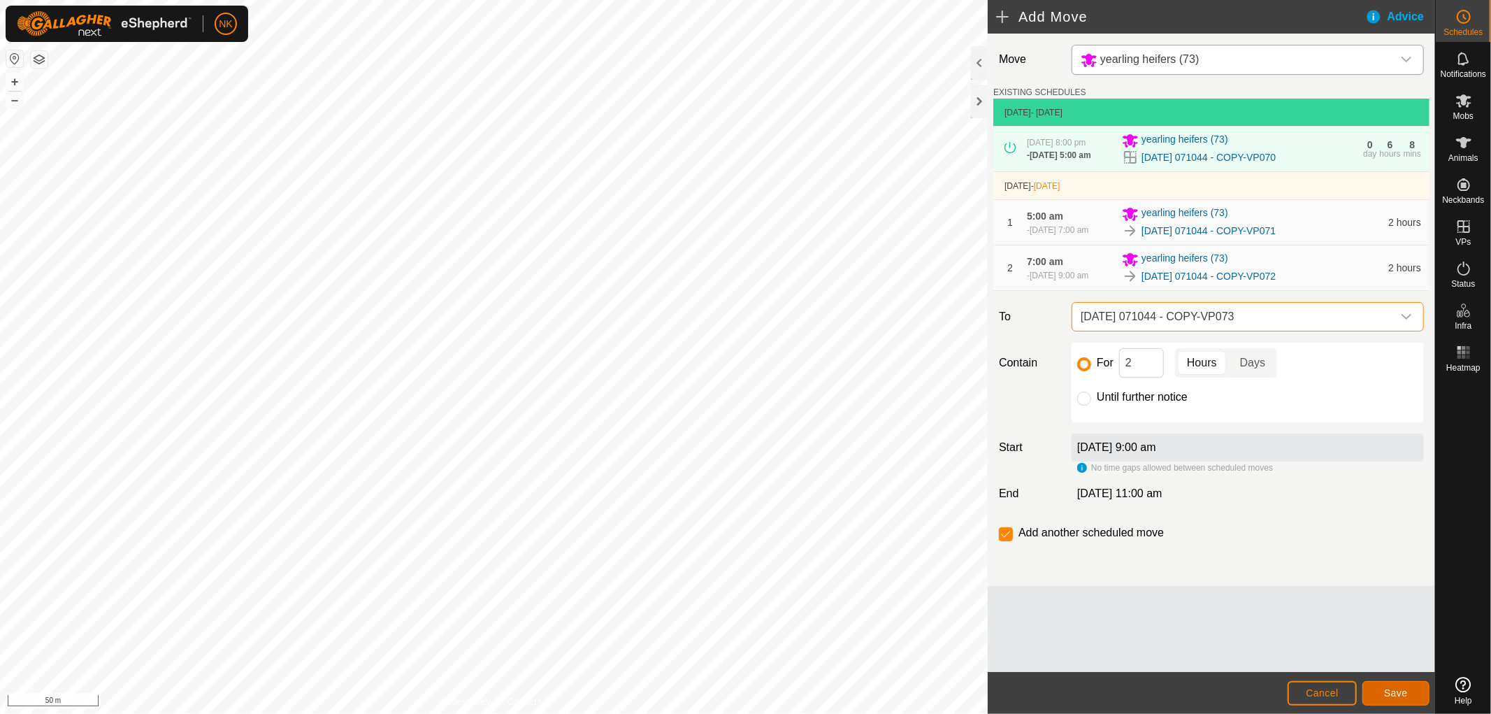
click at [1401, 684] on button "Save" at bounding box center [1395, 693] width 67 height 24
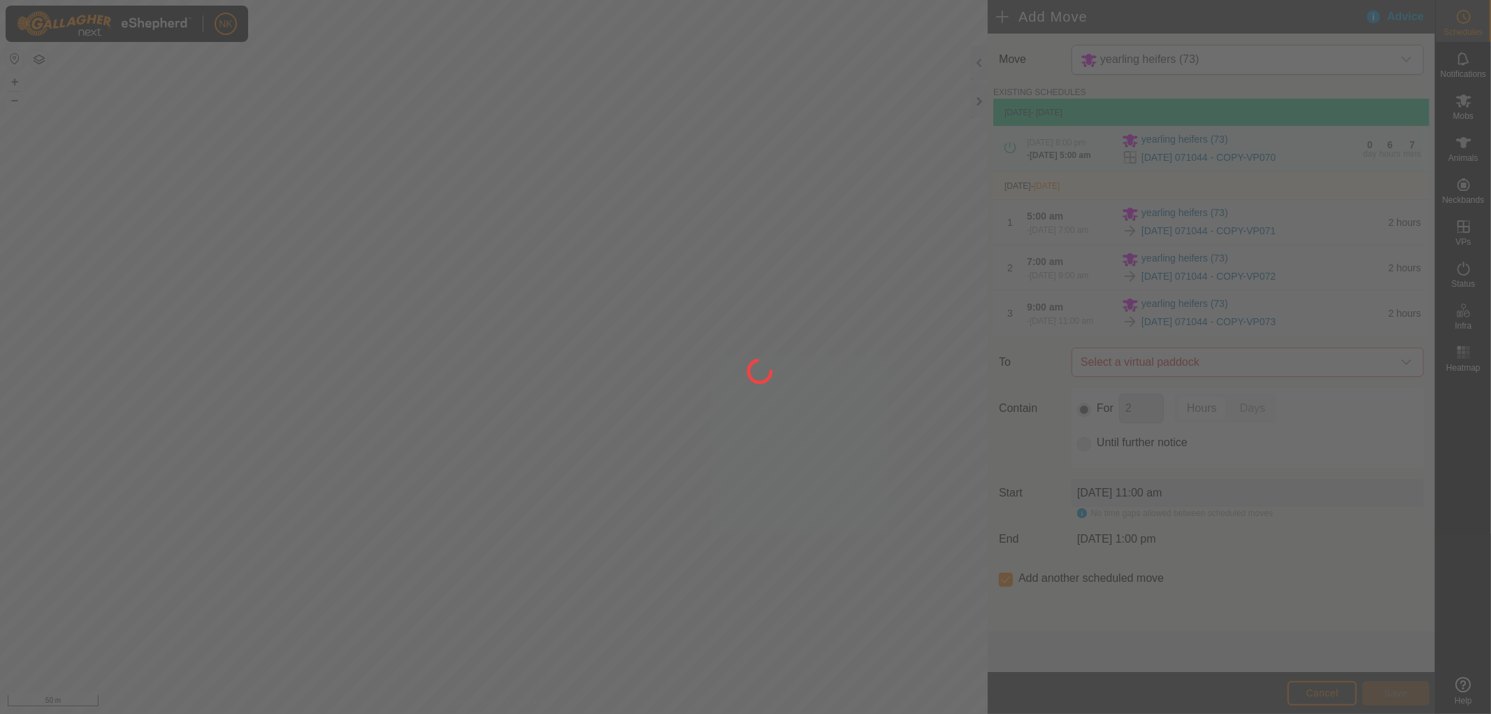
click at [1232, 383] on div at bounding box center [745, 357] width 1491 height 714
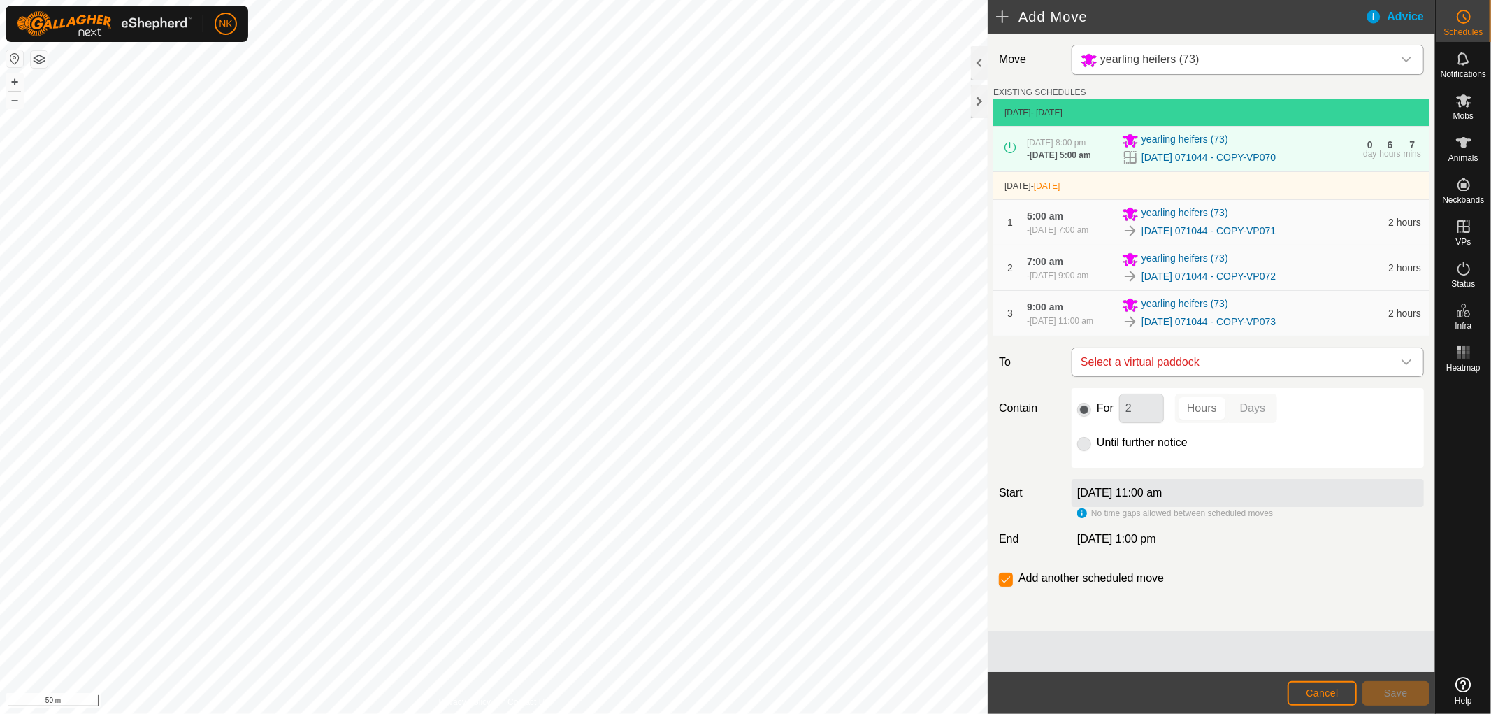
click at [1232, 376] on span "Select a virtual paddock" at bounding box center [1233, 362] width 317 height 28
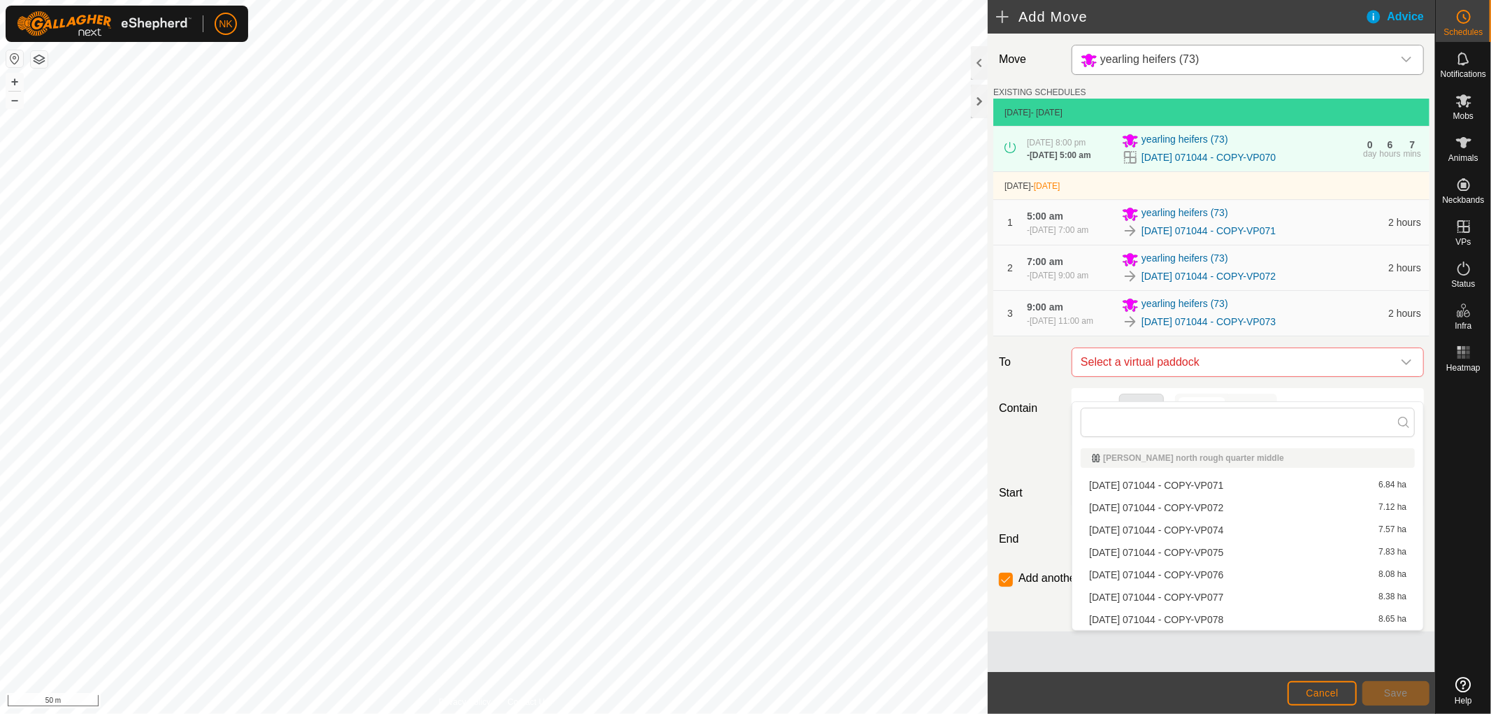
click at [1210, 526] on li "[DATE] 071044 - COPY-VP074 7.57 ha" at bounding box center [1248, 529] width 334 height 21
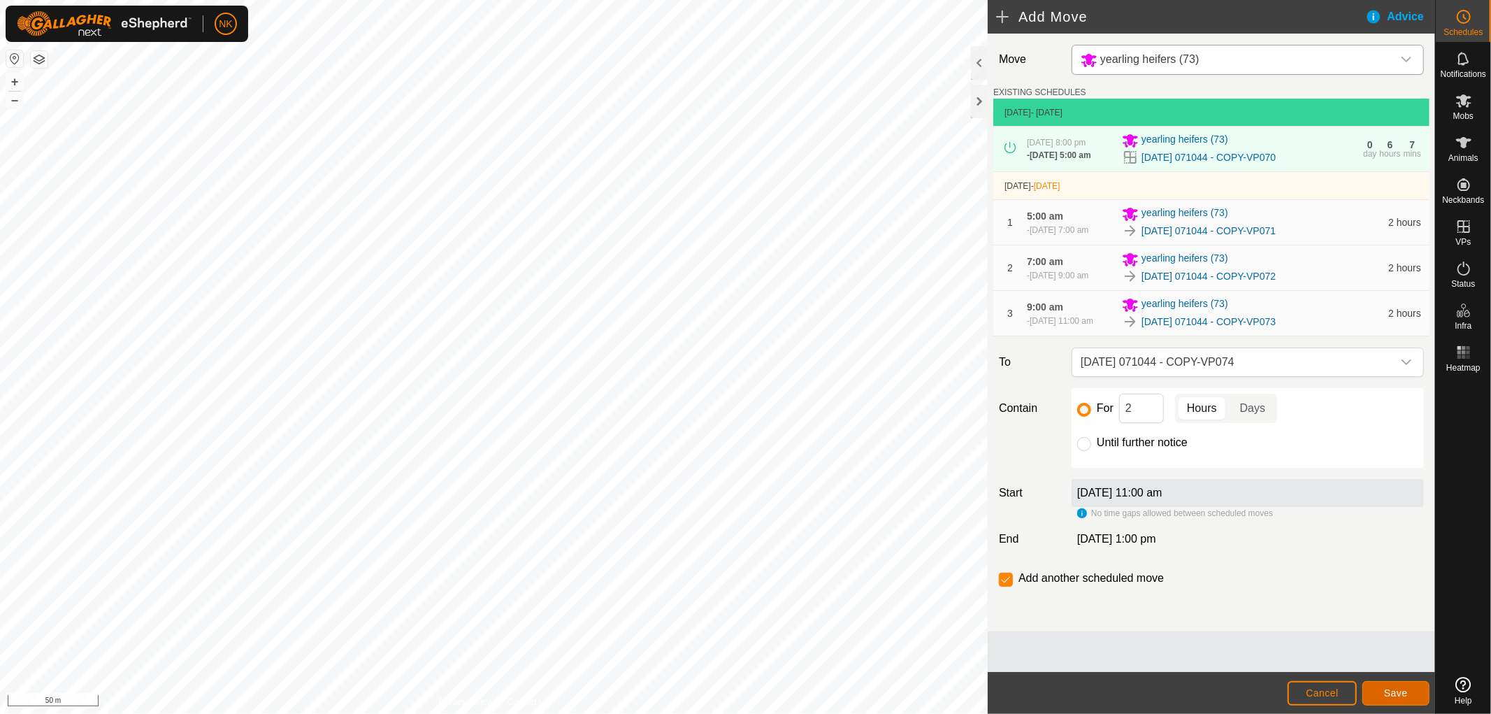
click at [1384, 683] on button "Save" at bounding box center [1395, 693] width 67 height 24
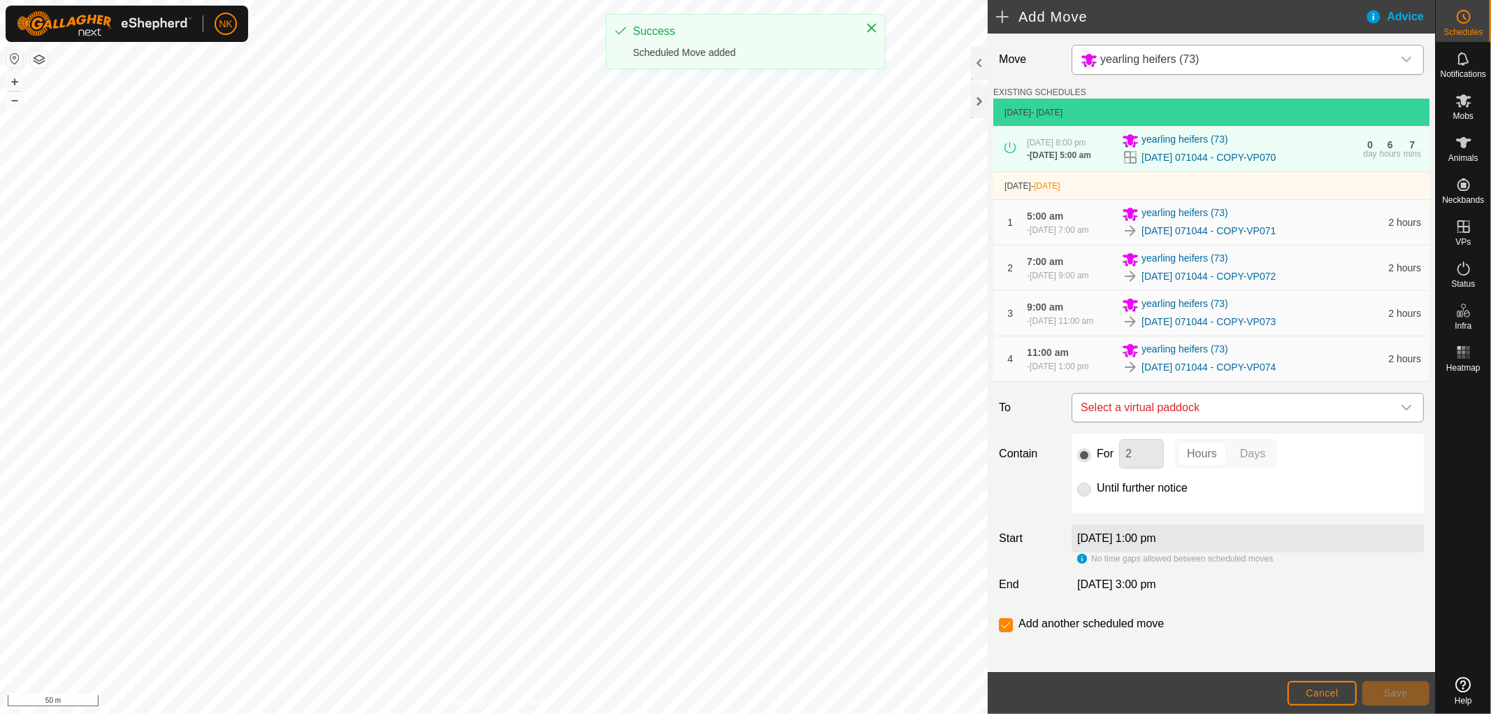
click at [1247, 421] on span "Select a virtual paddock" at bounding box center [1233, 408] width 317 height 28
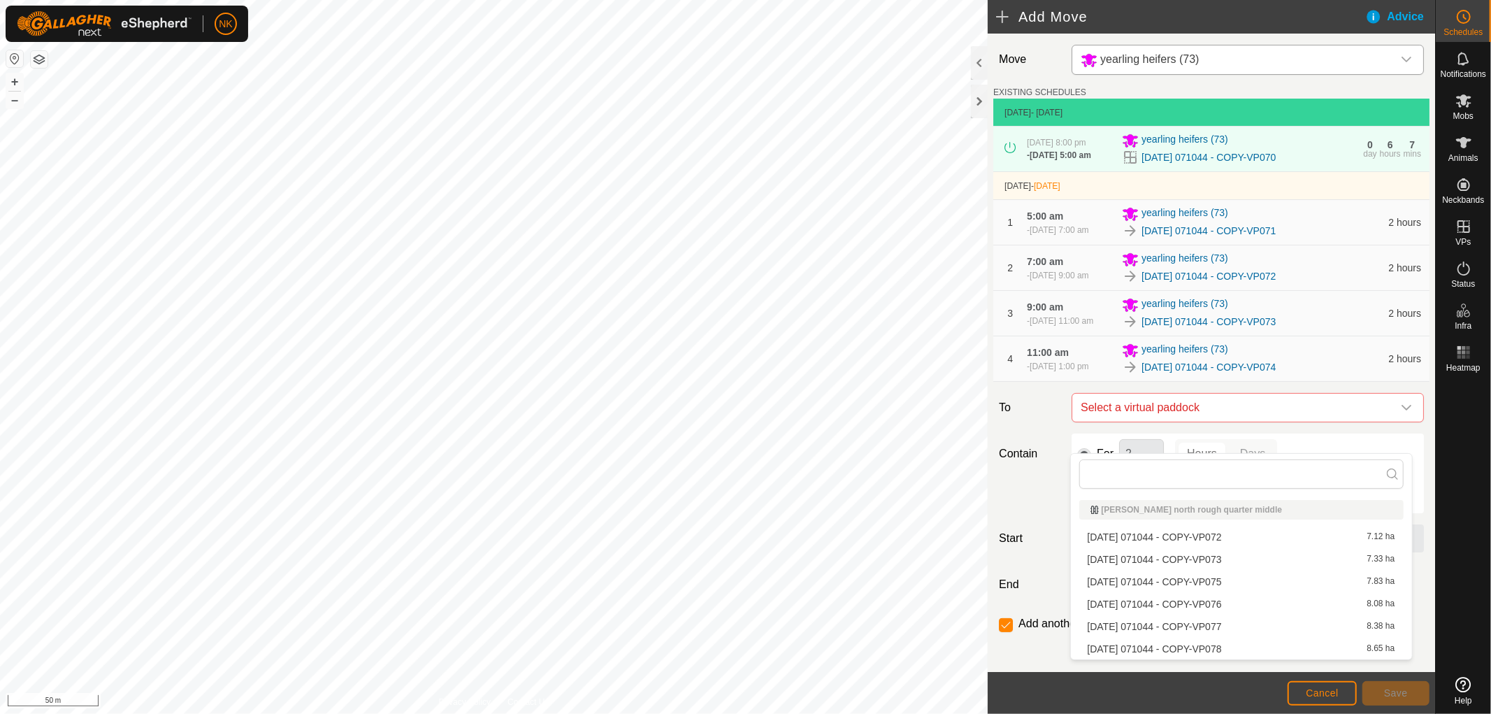
click at [1203, 588] on li "[DATE] 071044 - COPY-VP075 7.83 ha" at bounding box center [1241, 581] width 324 height 21
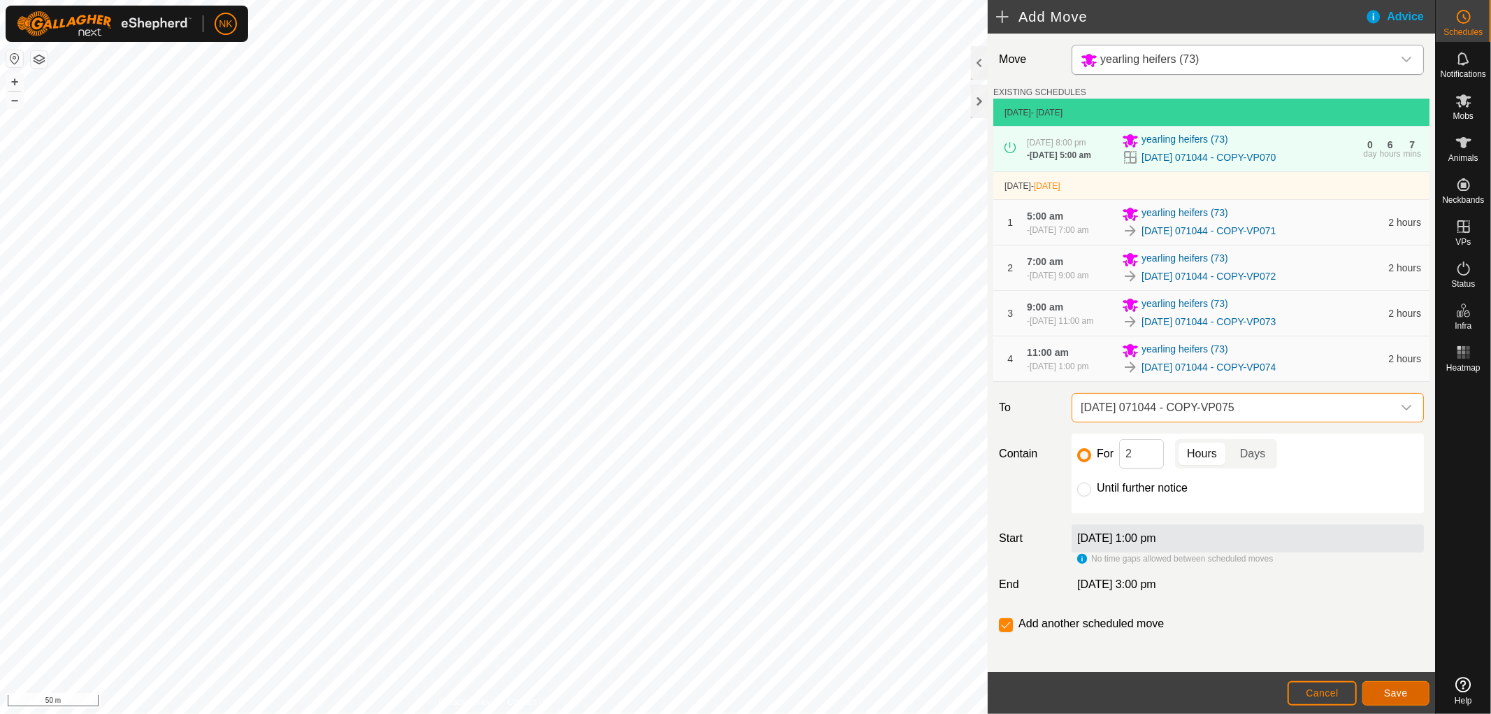
click at [1395, 700] on button "Save" at bounding box center [1395, 693] width 67 height 24
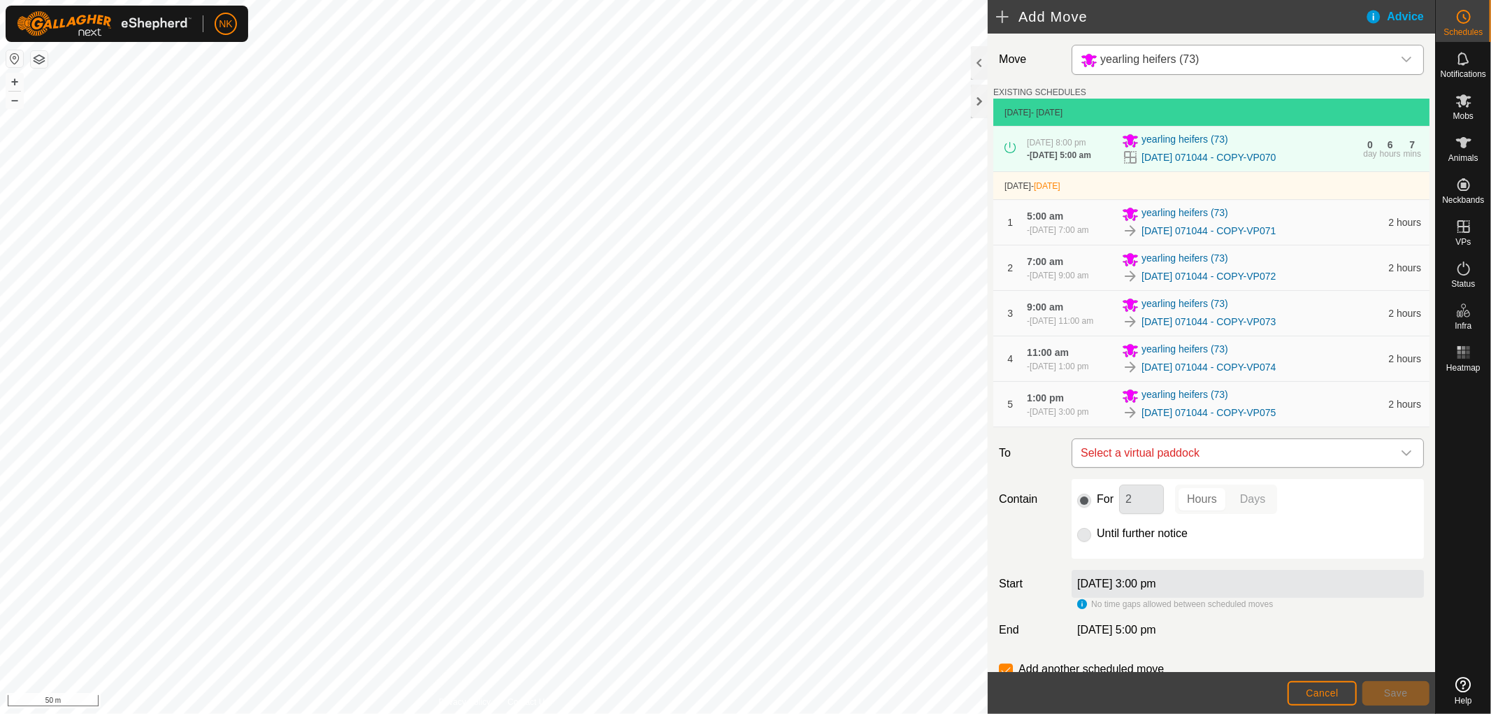
click at [1306, 467] on span "Select a virtual paddock" at bounding box center [1233, 453] width 317 height 28
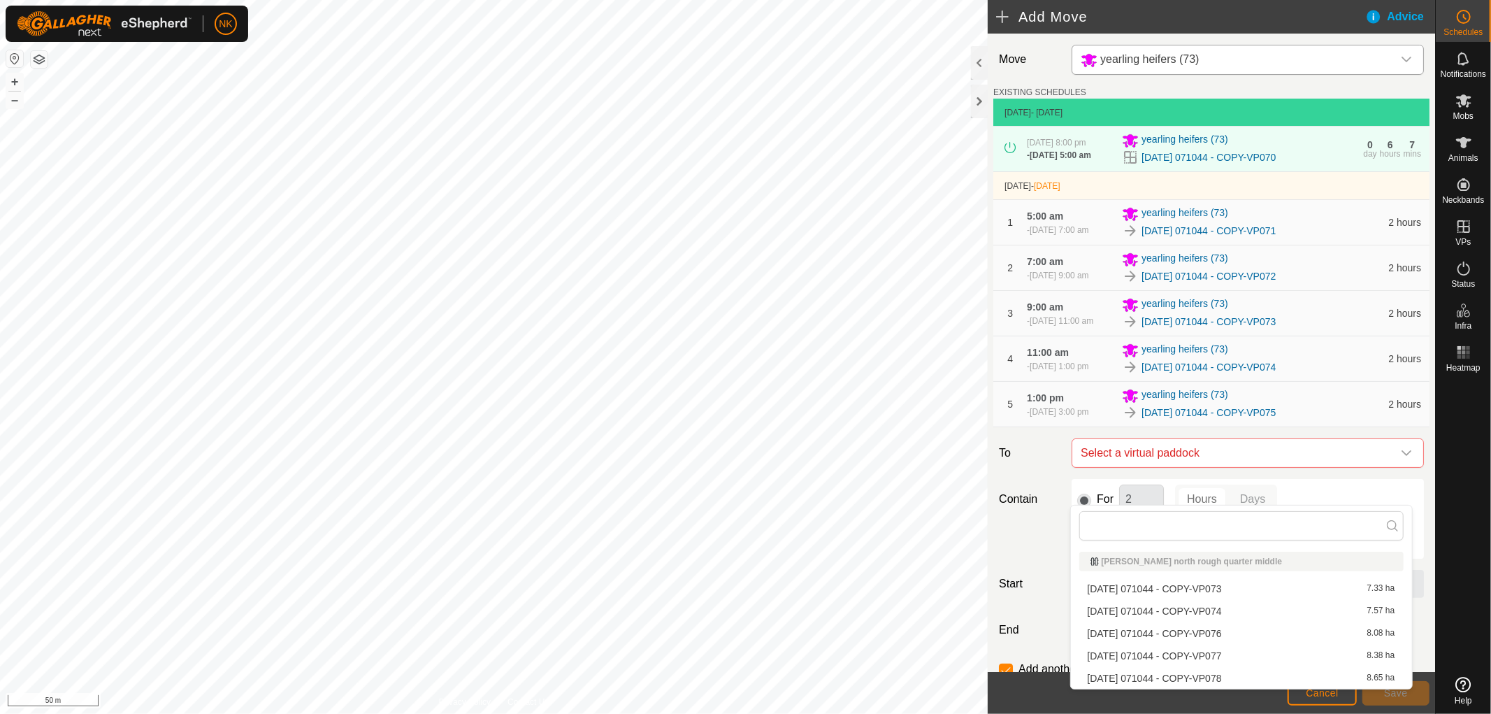
click at [1224, 633] on li "[DATE] 071044 - COPY-VP076 8.08 ha" at bounding box center [1241, 633] width 324 height 21
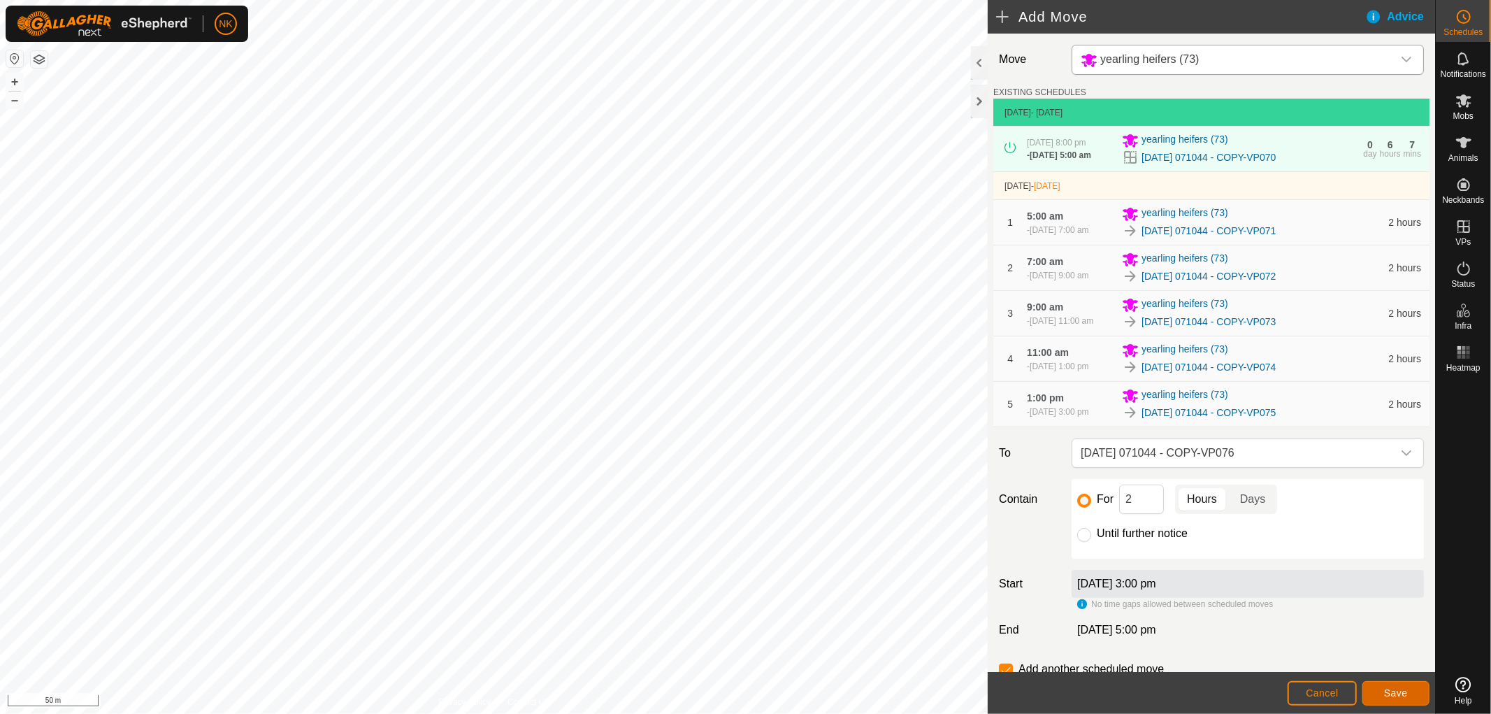
click at [1413, 704] on button "Save" at bounding box center [1395, 693] width 67 height 24
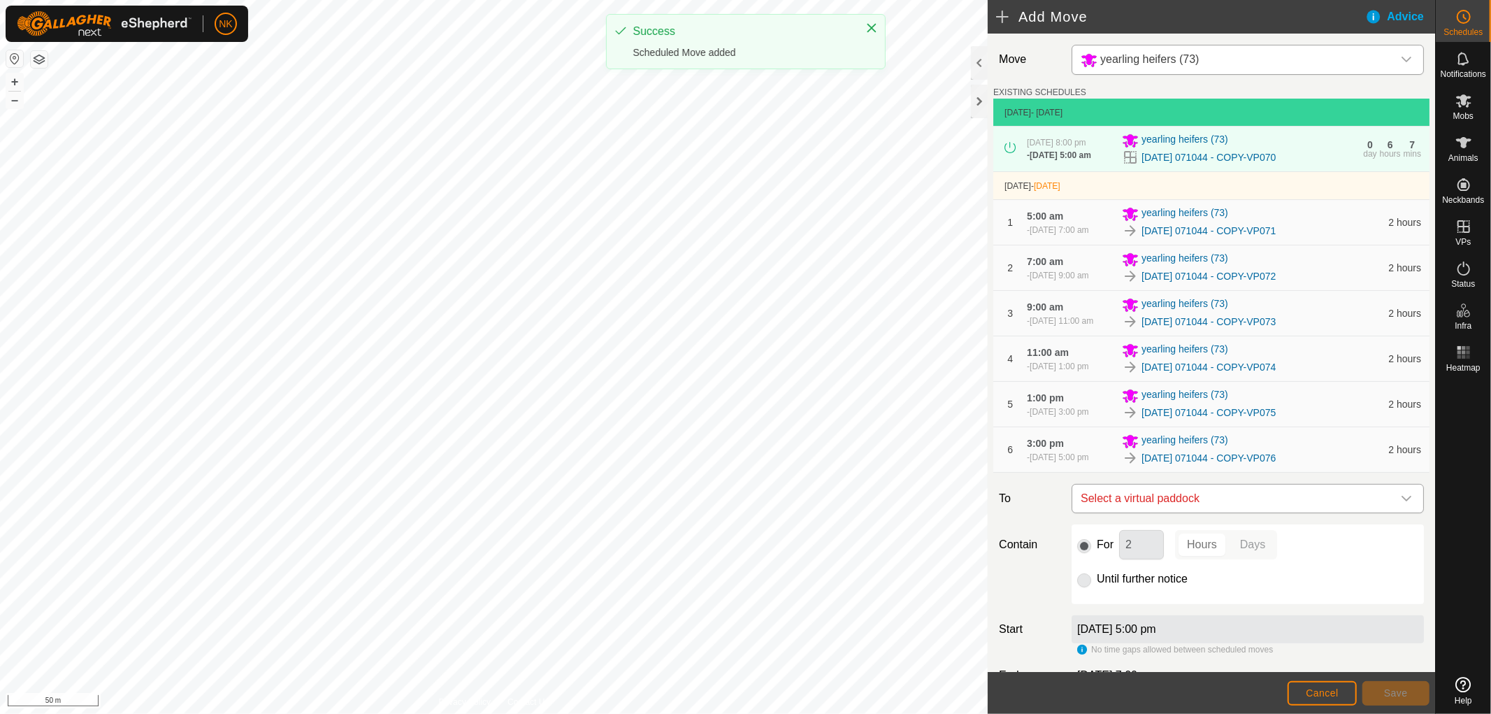
click at [1228, 512] on span "Select a virtual paddock" at bounding box center [1233, 498] width 317 height 28
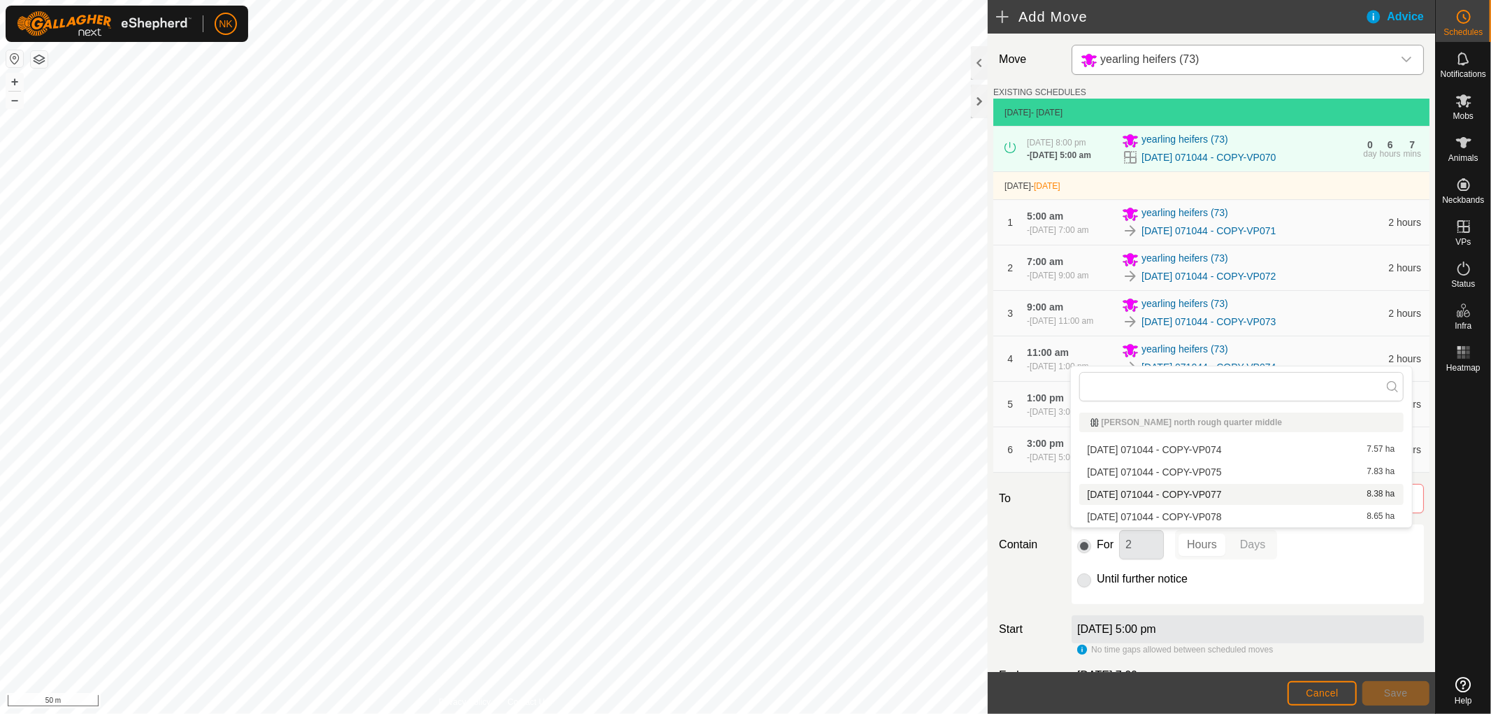
click at [1204, 488] on li "[DATE] 071044 - COPY-VP077 8.38 ha" at bounding box center [1241, 494] width 324 height 21
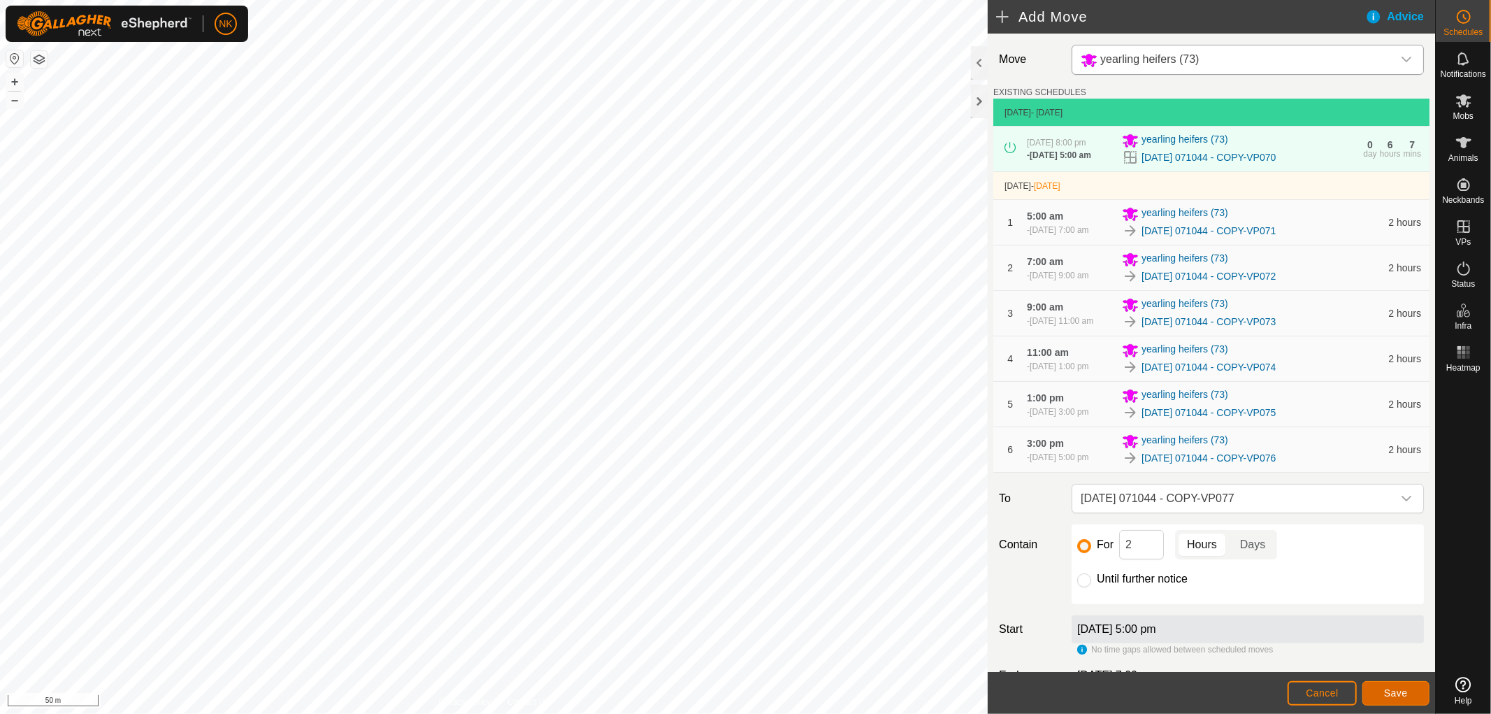
click at [1402, 688] on span "Save" at bounding box center [1396, 692] width 24 height 11
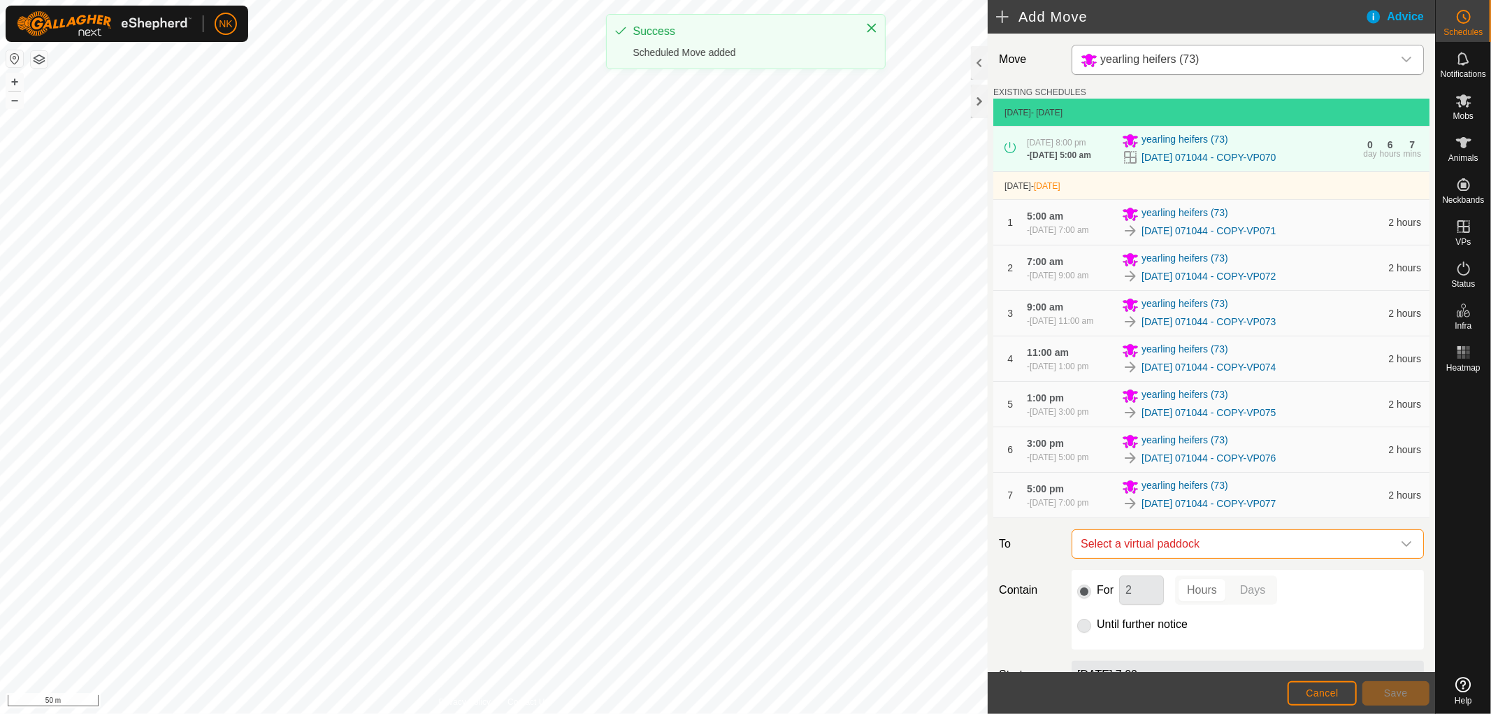
click at [1242, 558] on span "Select a virtual paddock" at bounding box center [1233, 544] width 317 height 28
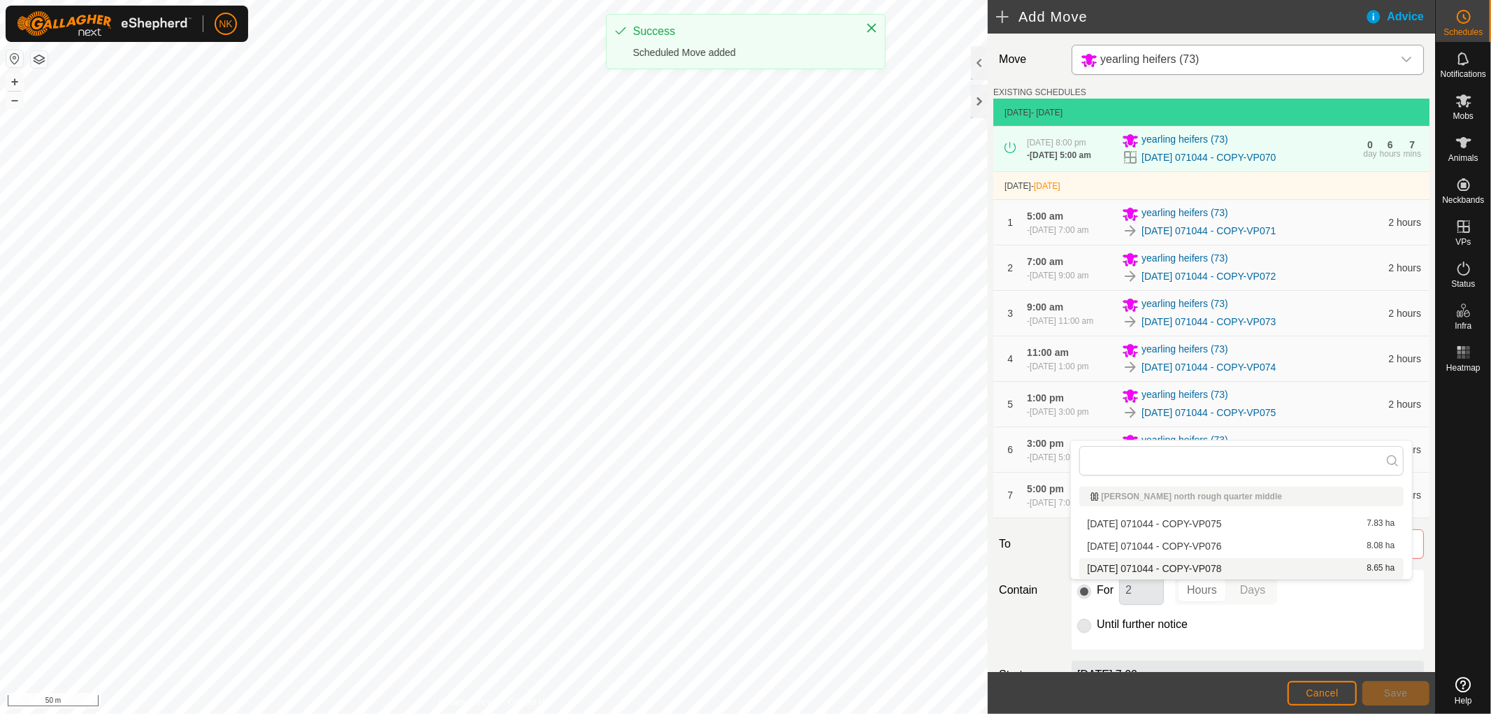
click at [1227, 560] on li "[DATE] 071044 - COPY-VP078 8.65 ha" at bounding box center [1241, 568] width 324 height 21
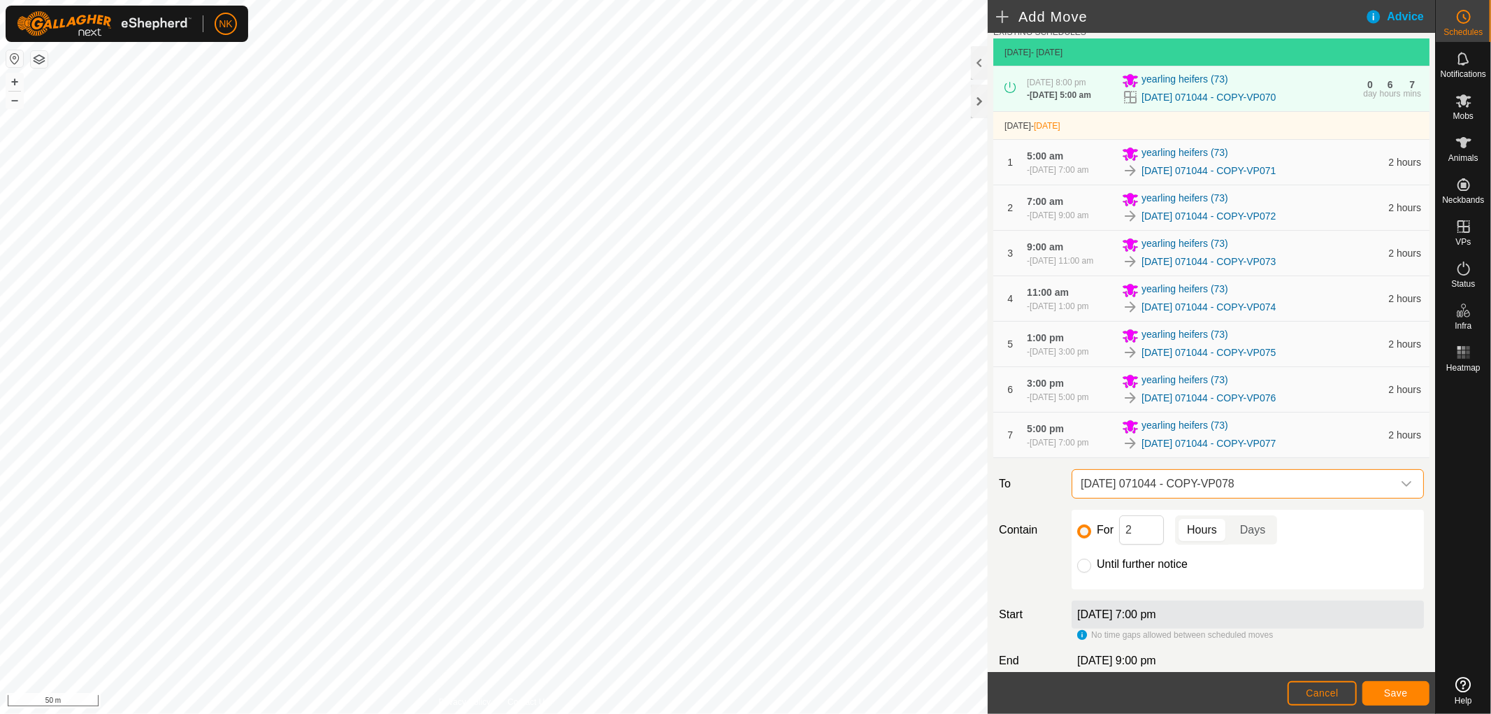
scroll to position [189, 0]
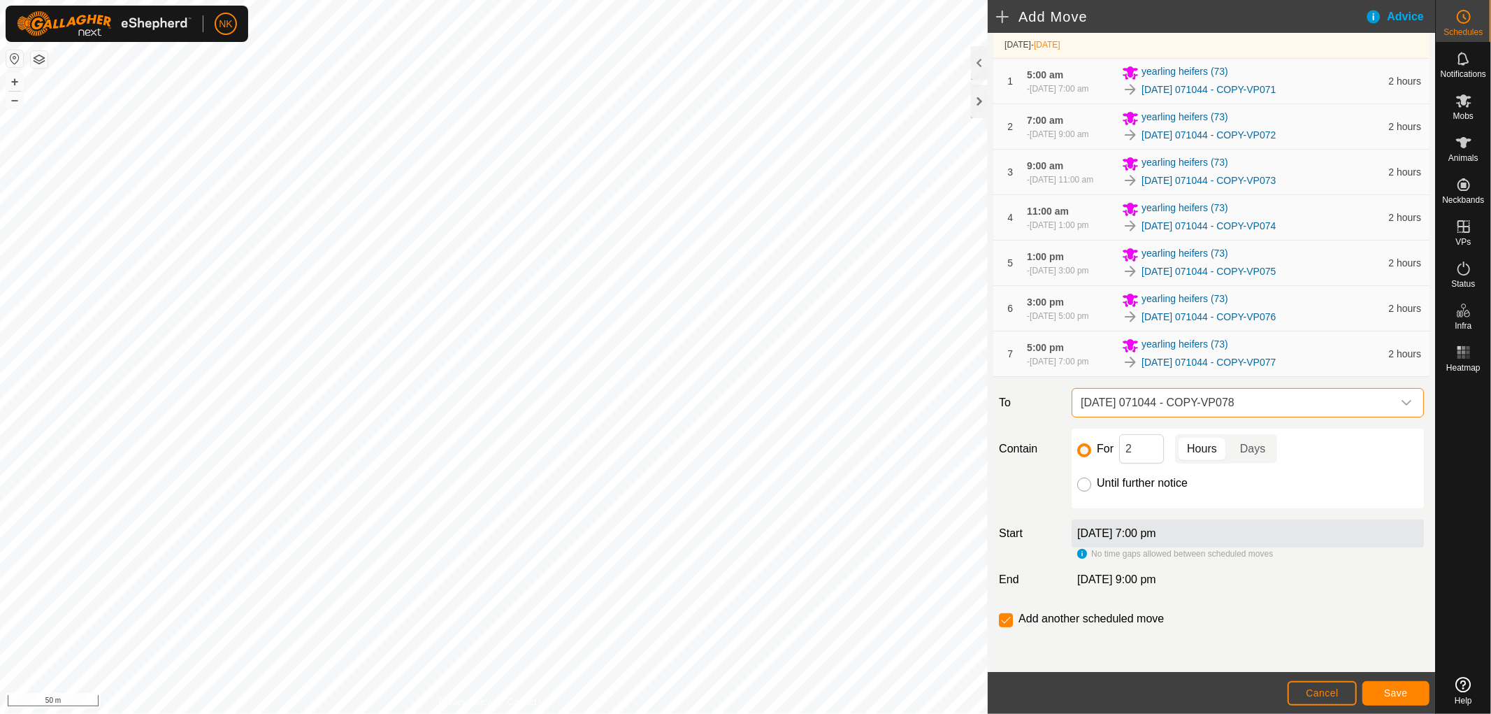
click at [1080, 484] on input "Until further notice" at bounding box center [1084, 484] width 14 height 14
radio input "true"
checkbox input "false"
click at [1408, 698] on button "Save" at bounding box center [1395, 693] width 67 height 24
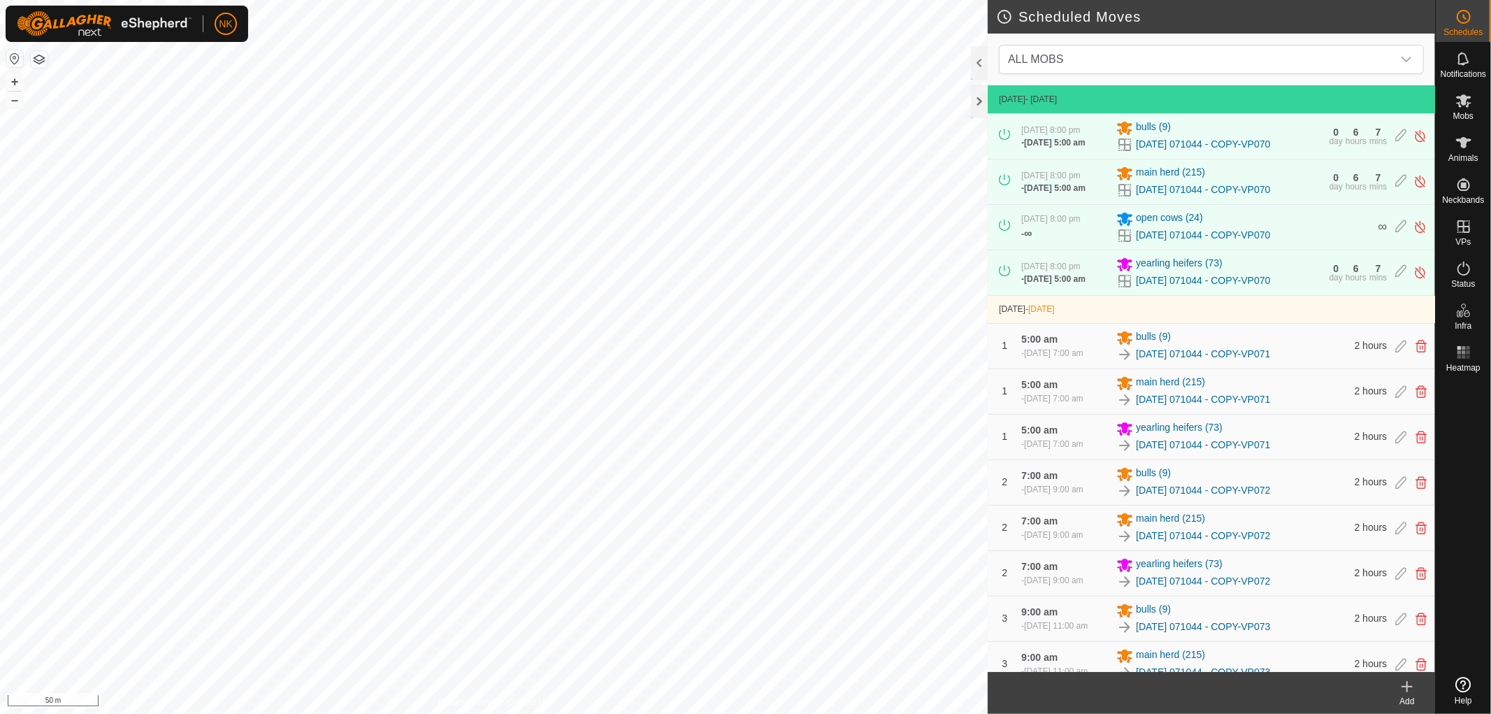
click at [1410, 688] on icon at bounding box center [1407, 686] width 17 height 17
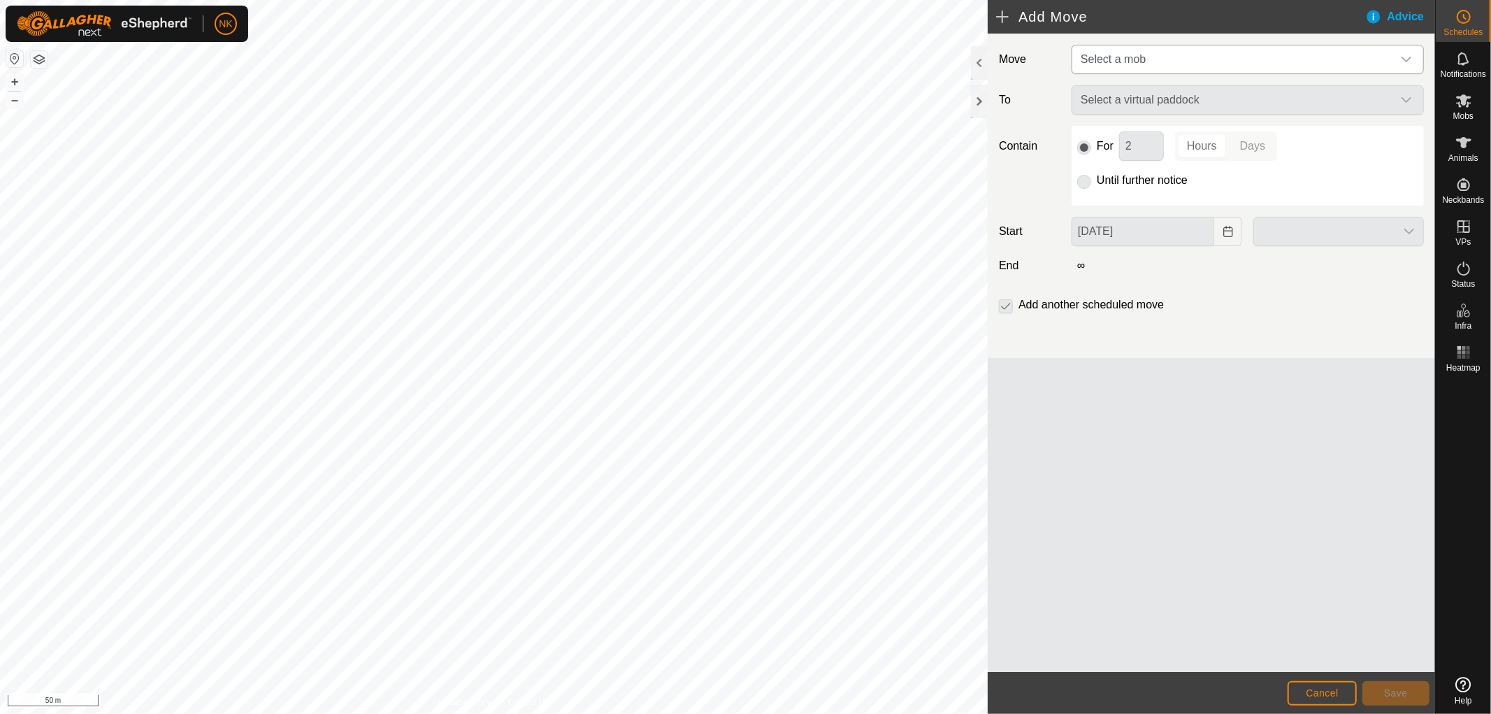
click at [1211, 57] on span "Select a mob" at bounding box center [1233, 59] width 317 height 28
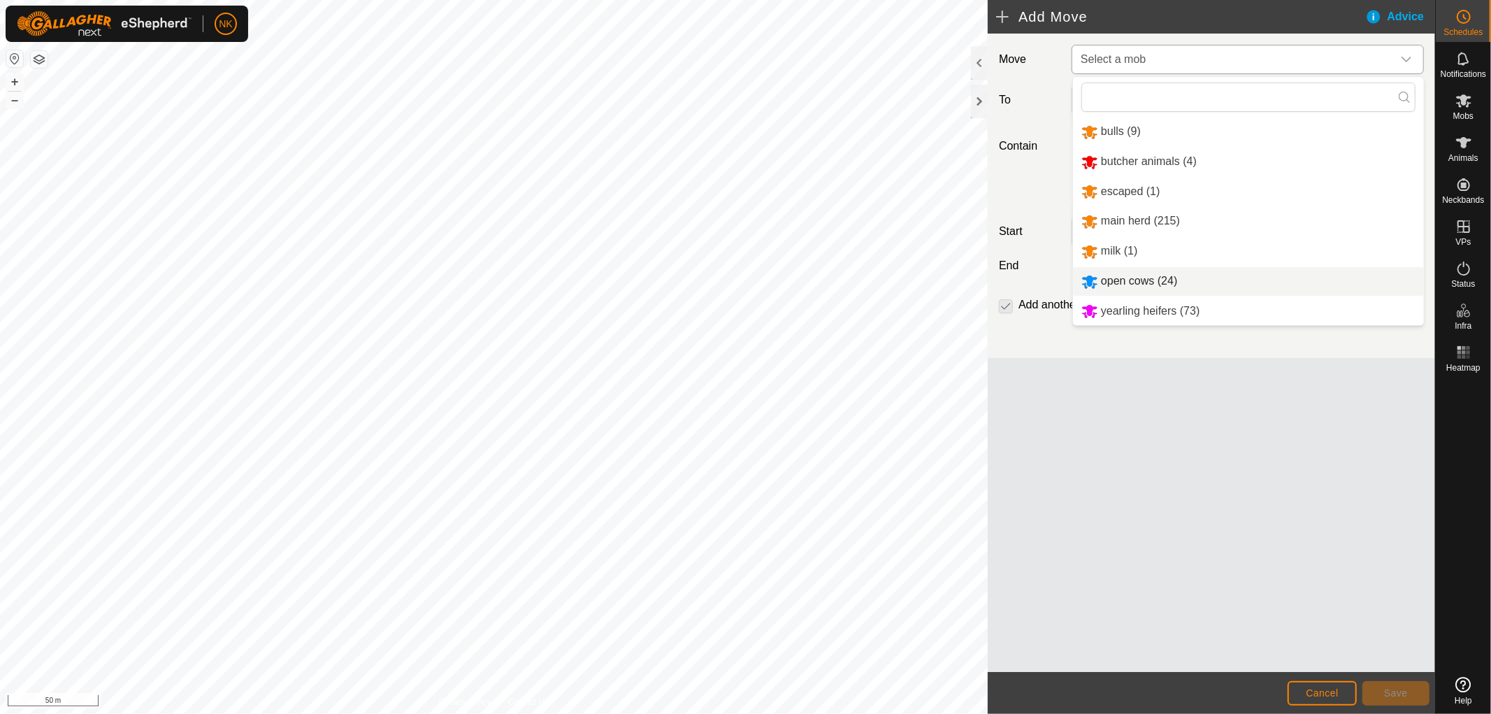
click at [1125, 276] on li "open cows (24)" at bounding box center [1248, 281] width 351 height 29
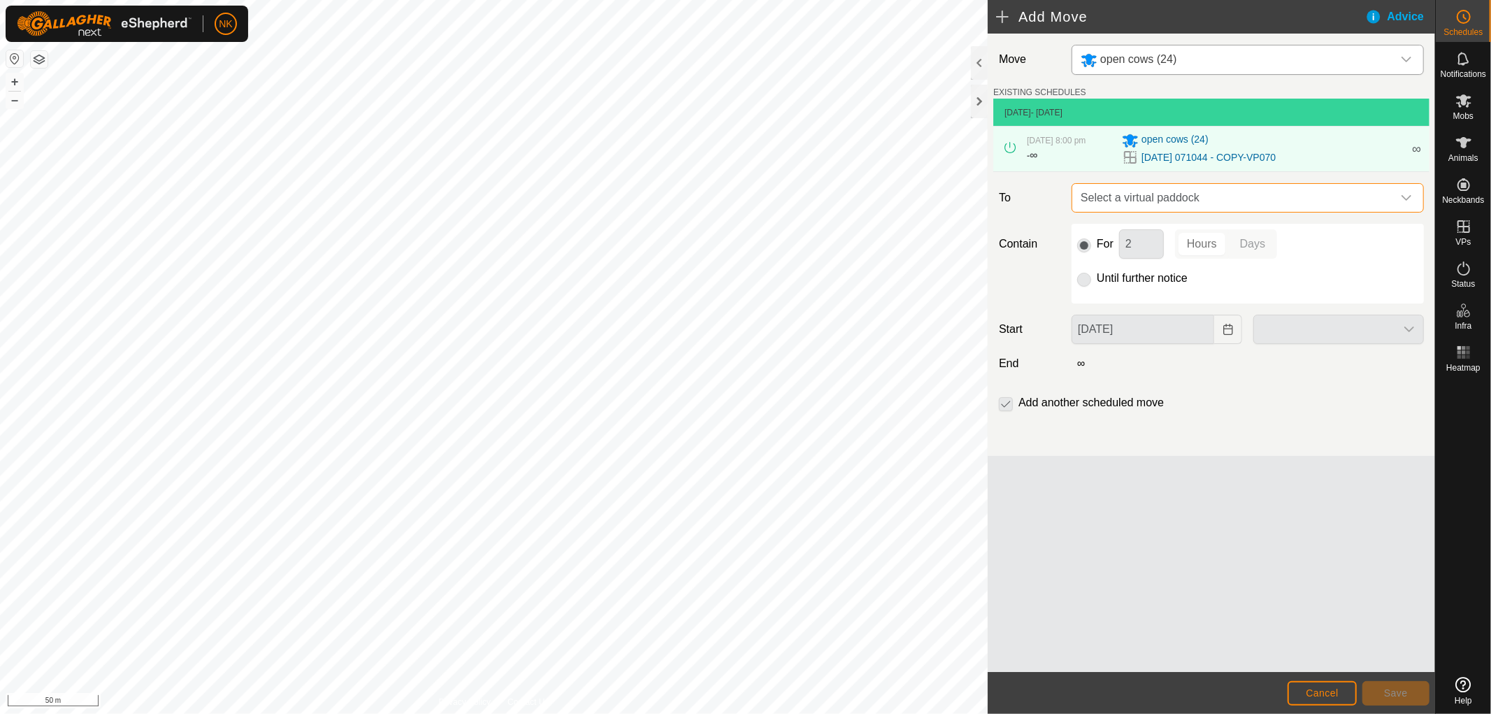
click at [1246, 203] on span "Select a virtual paddock" at bounding box center [1233, 198] width 317 height 28
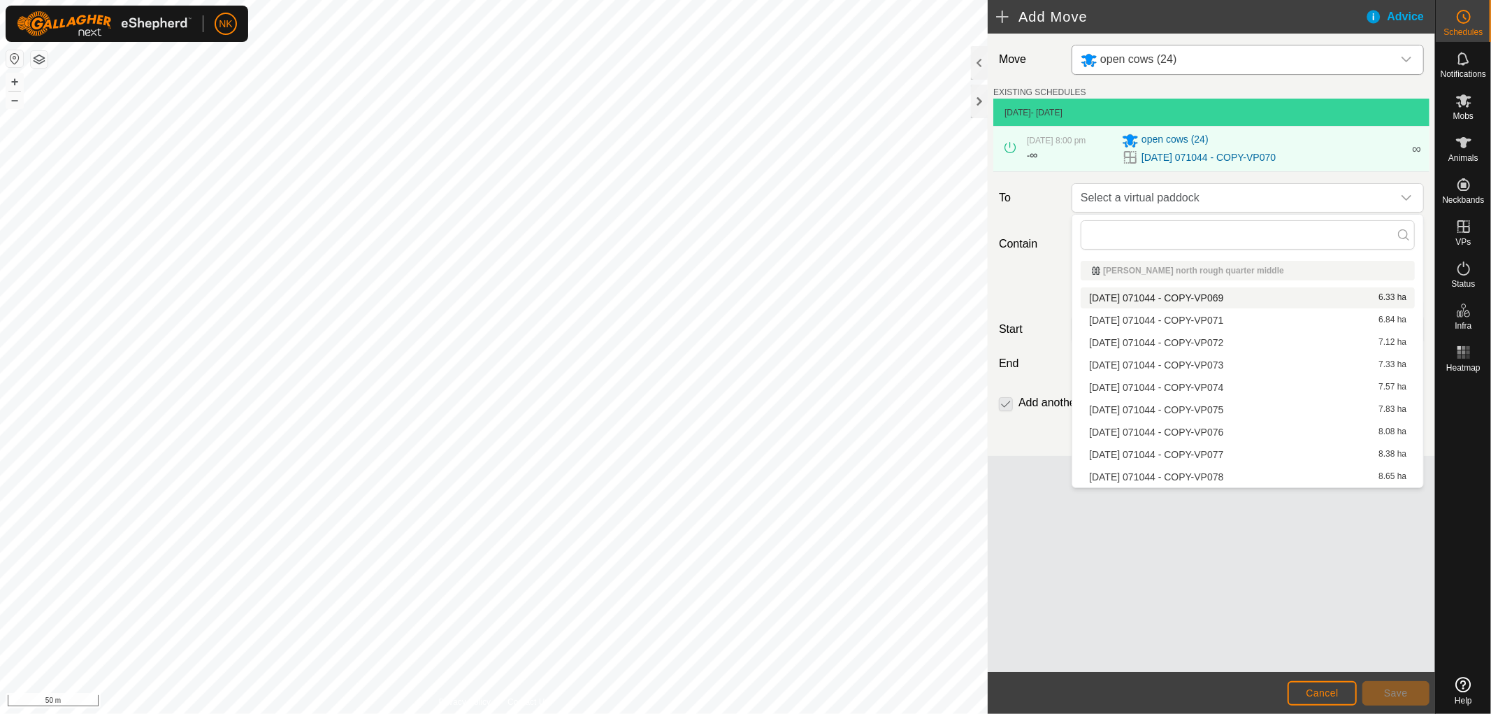
click at [1215, 310] on li "[DATE] 071044 - COPY-VP071 6.84 ha" at bounding box center [1248, 320] width 334 height 21
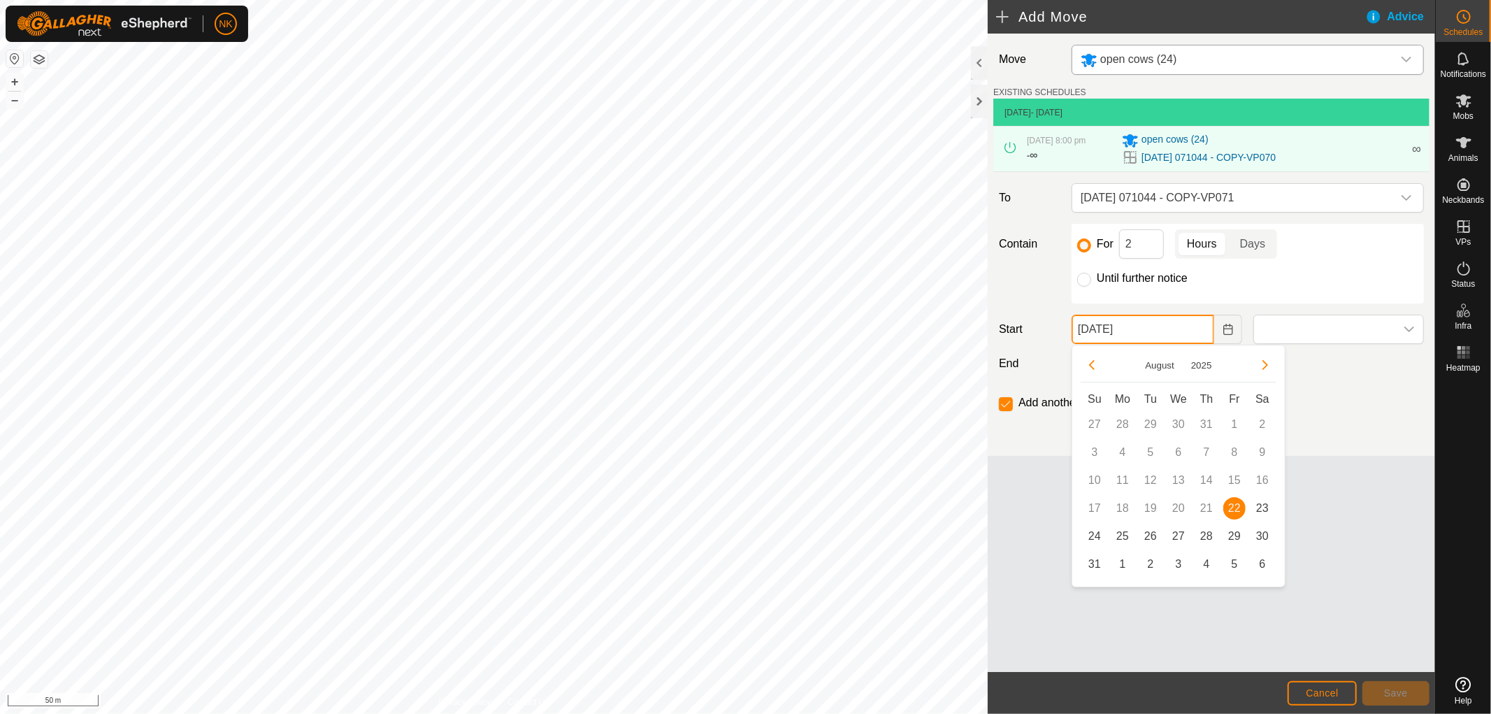
click at [1165, 330] on input "[DATE]" at bounding box center [1143, 329] width 143 height 29
click at [1268, 513] on span "23" at bounding box center [1262, 508] width 22 height 22
type input "[DATE]"
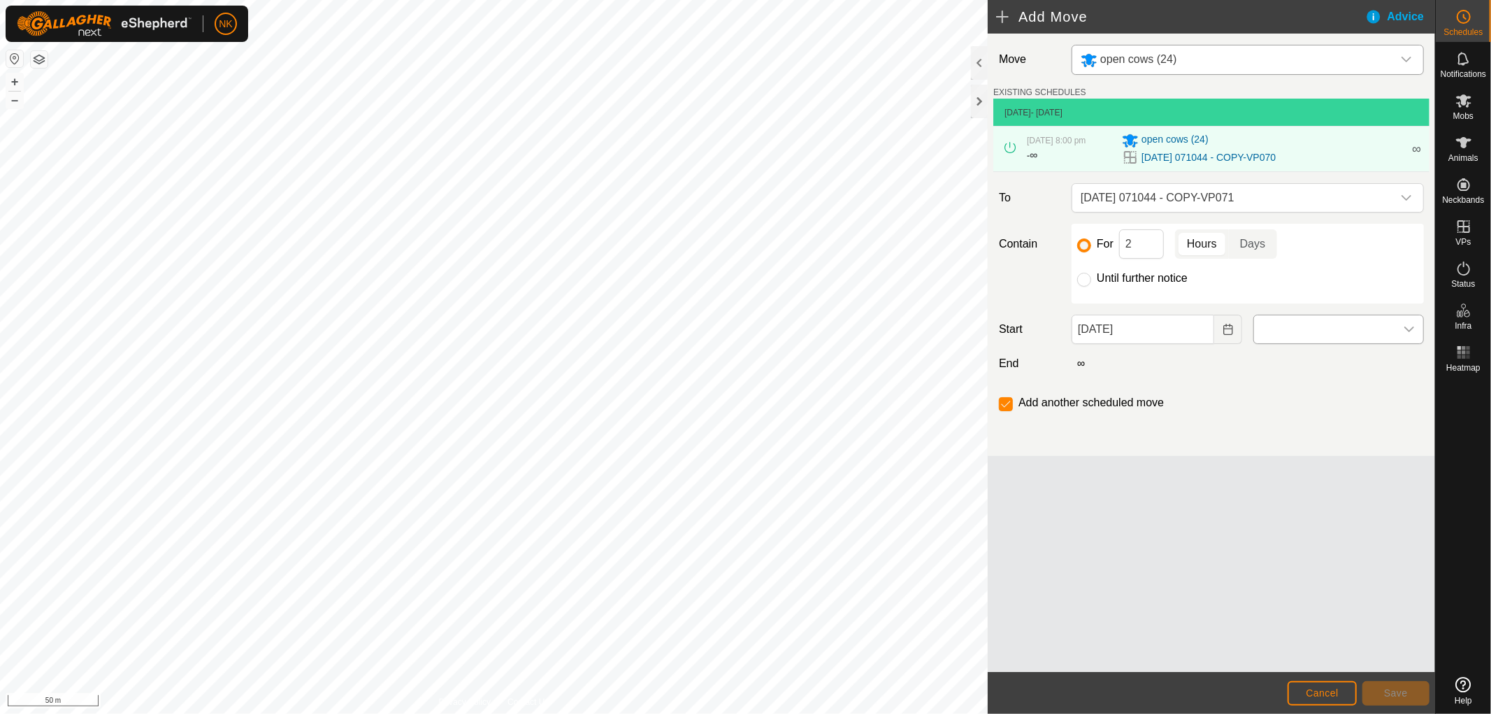
click at [1288, 331] on span at bounding box center [1324, 329] width 141 height 28
click at [1280, 414] on li "5:00 am" at bounding box center [1338, 422] width 169 height 28
click at [1408, 684] on button "Save" at bounding box center [1395, 693] width 67 height 24
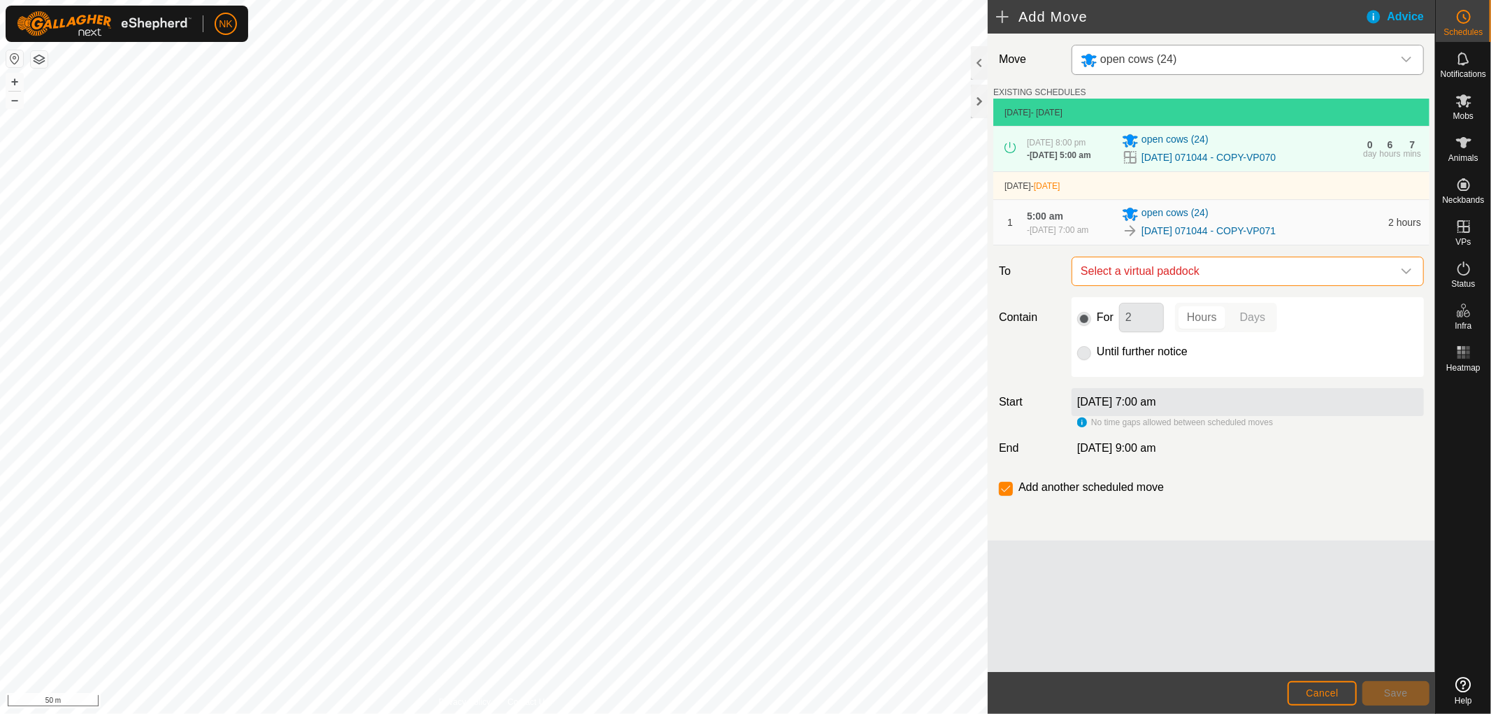
click at [1183, 278] on span "Select a virtual paddock" at bounding box center [1233, 271] width 317 height 28
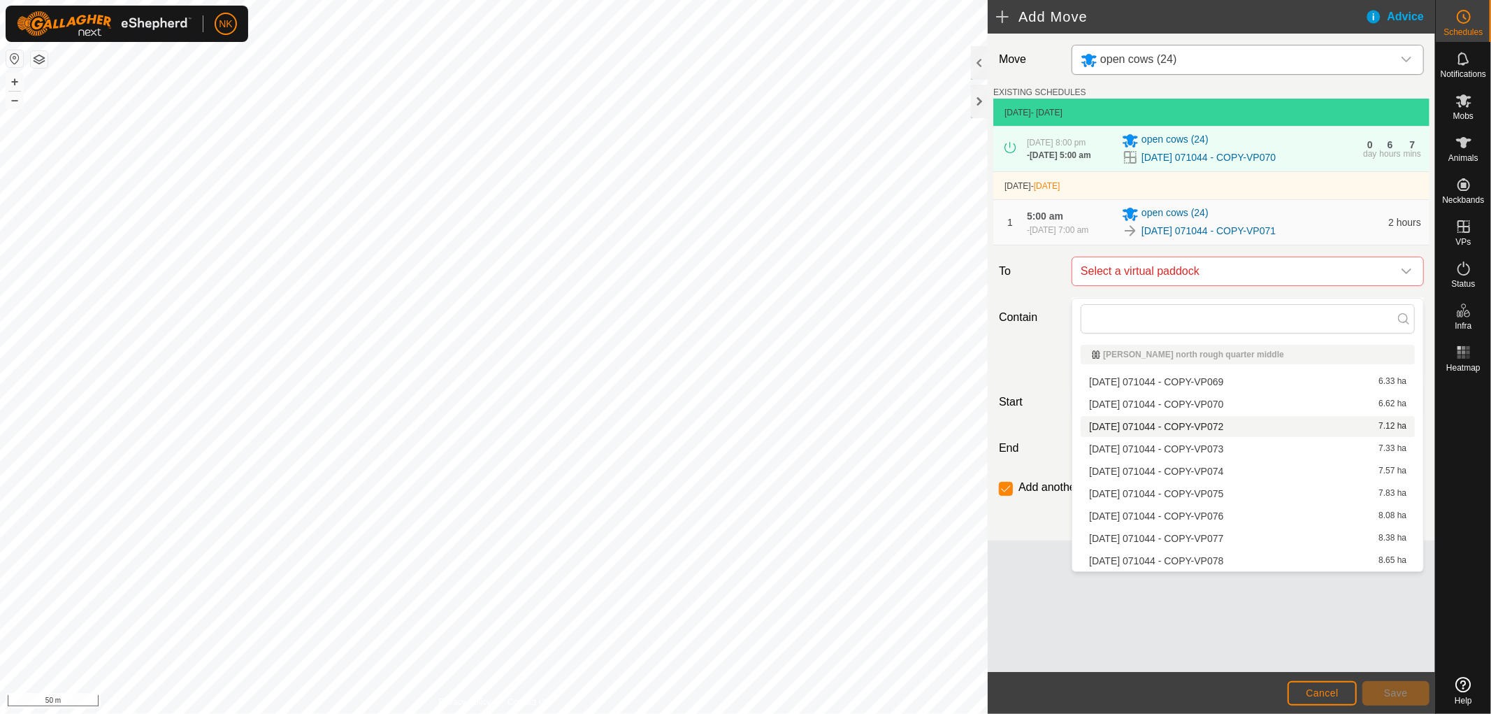
click at [1174, 427] on li "[DATE] 071044 - COPY-VP072 7.12 ha" at bounding box center [1248, 426] width 334 height 21
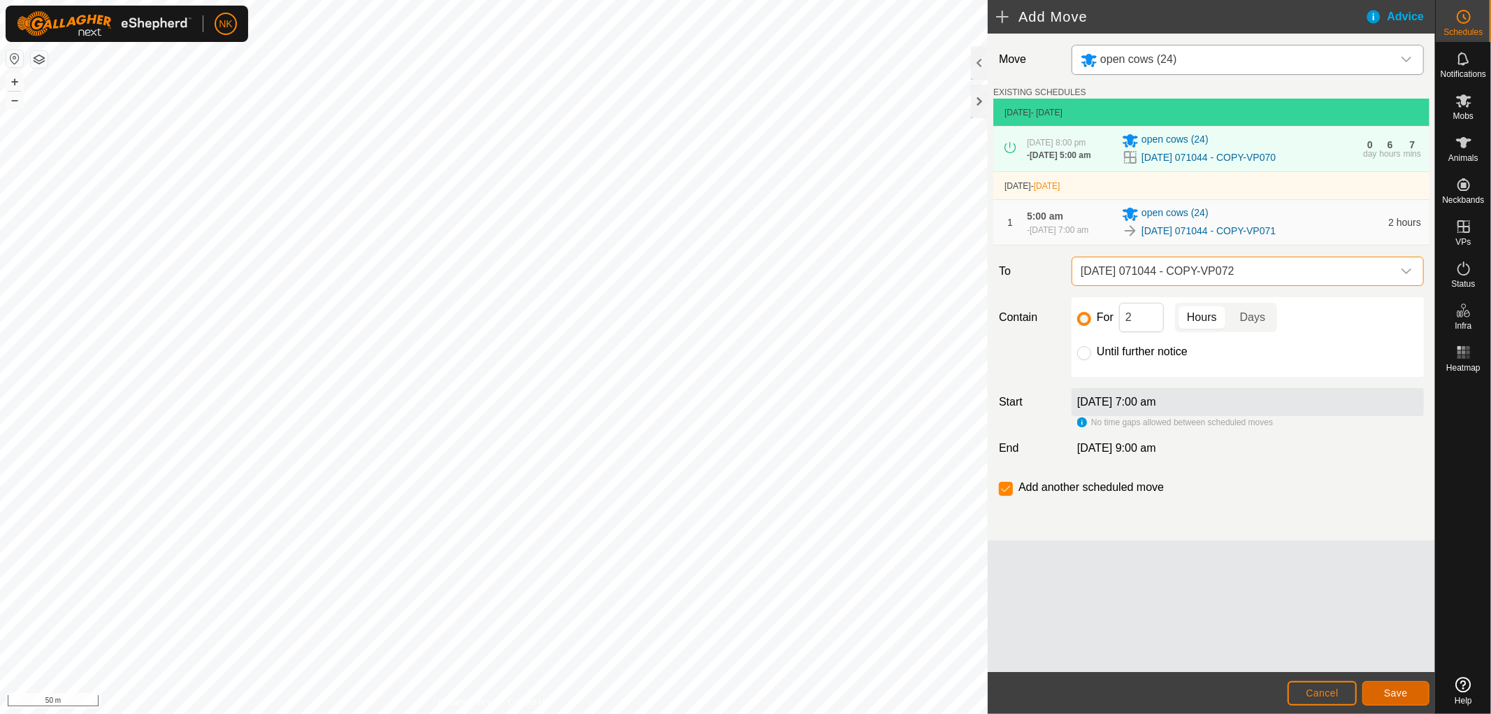
click at [1392, 687] on span "Save" at bounding box center [1396, 692] width 24 height 11
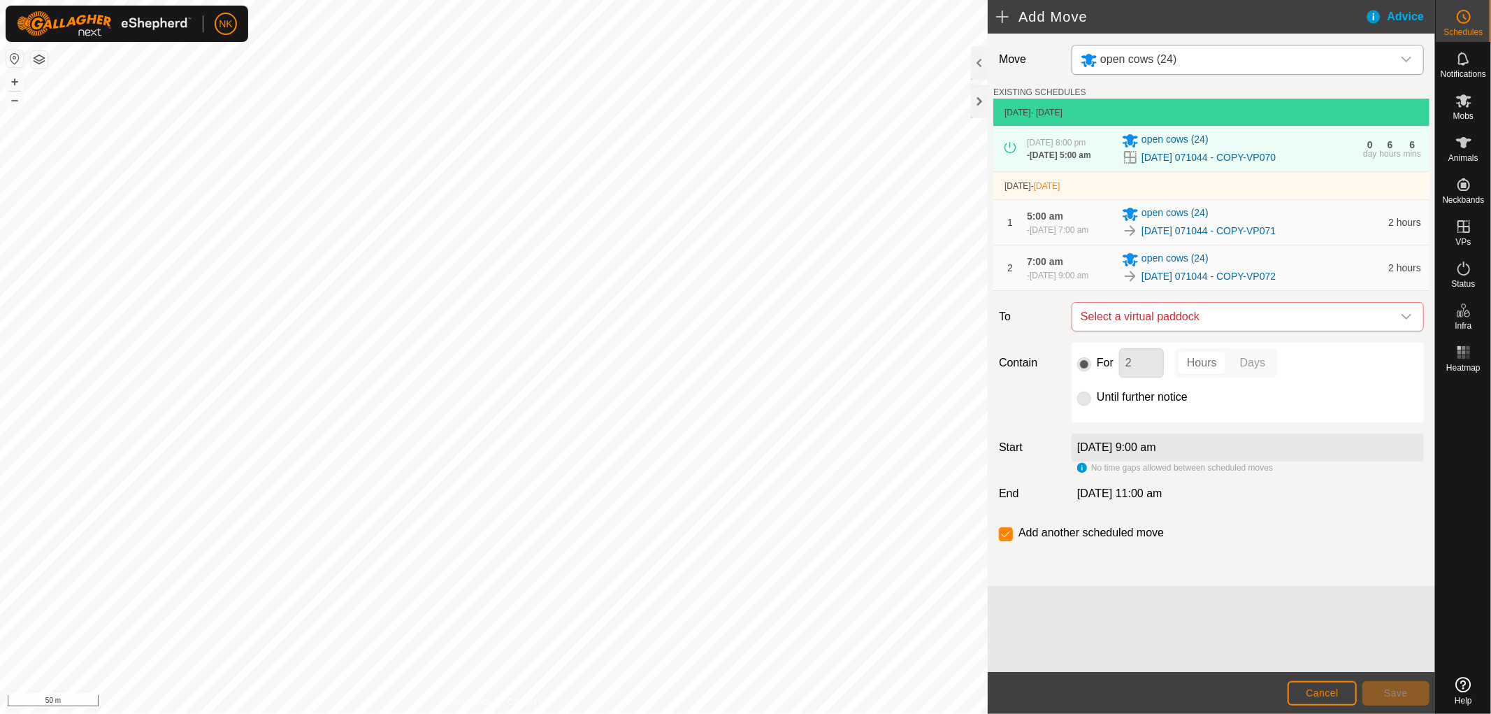
click at [1201, 331] on span "Select a virtual paddock" at bounding box center [1233, 317] width 317 height 28
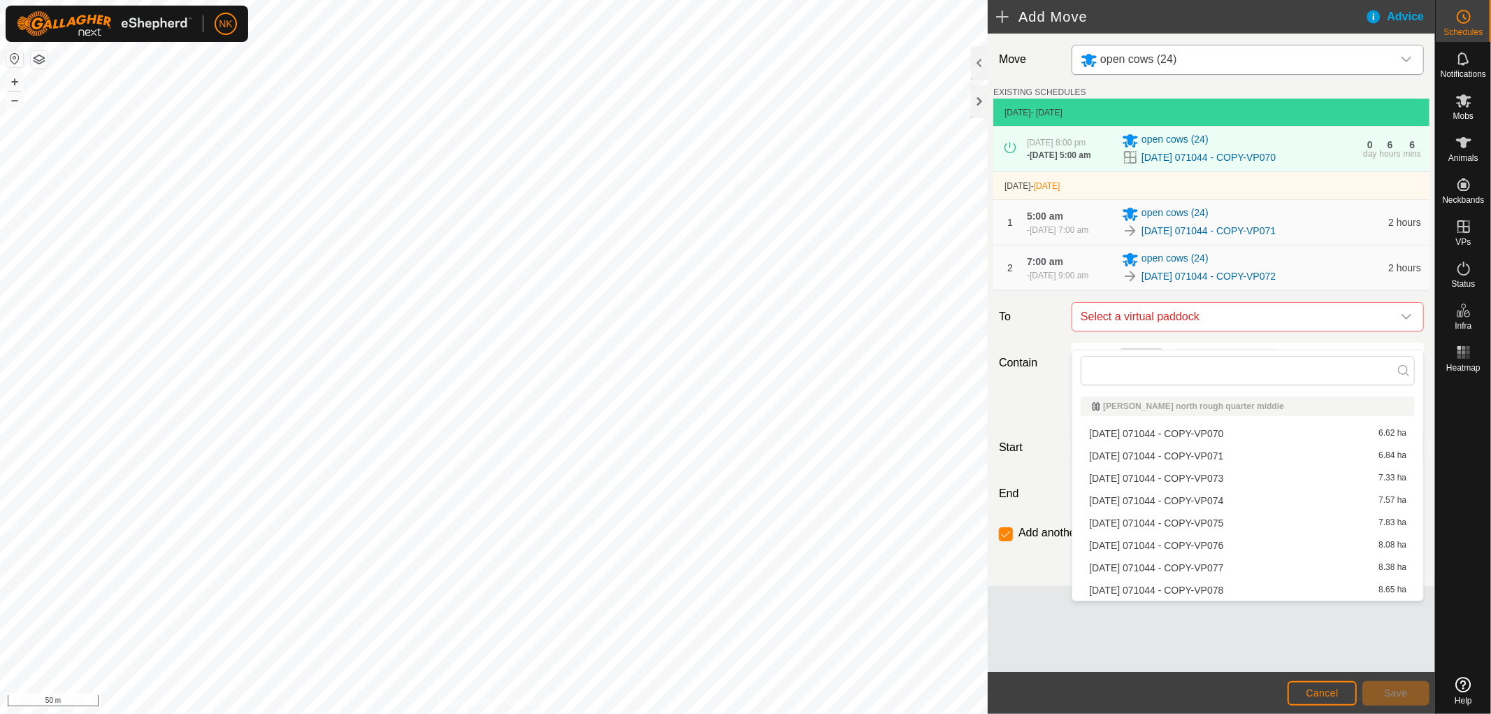
click at [1197, 475] on li "[DATE] 071044 - COPY-VP073 7.33 ha" at bounding box center [1248, 478] width 334 height 21
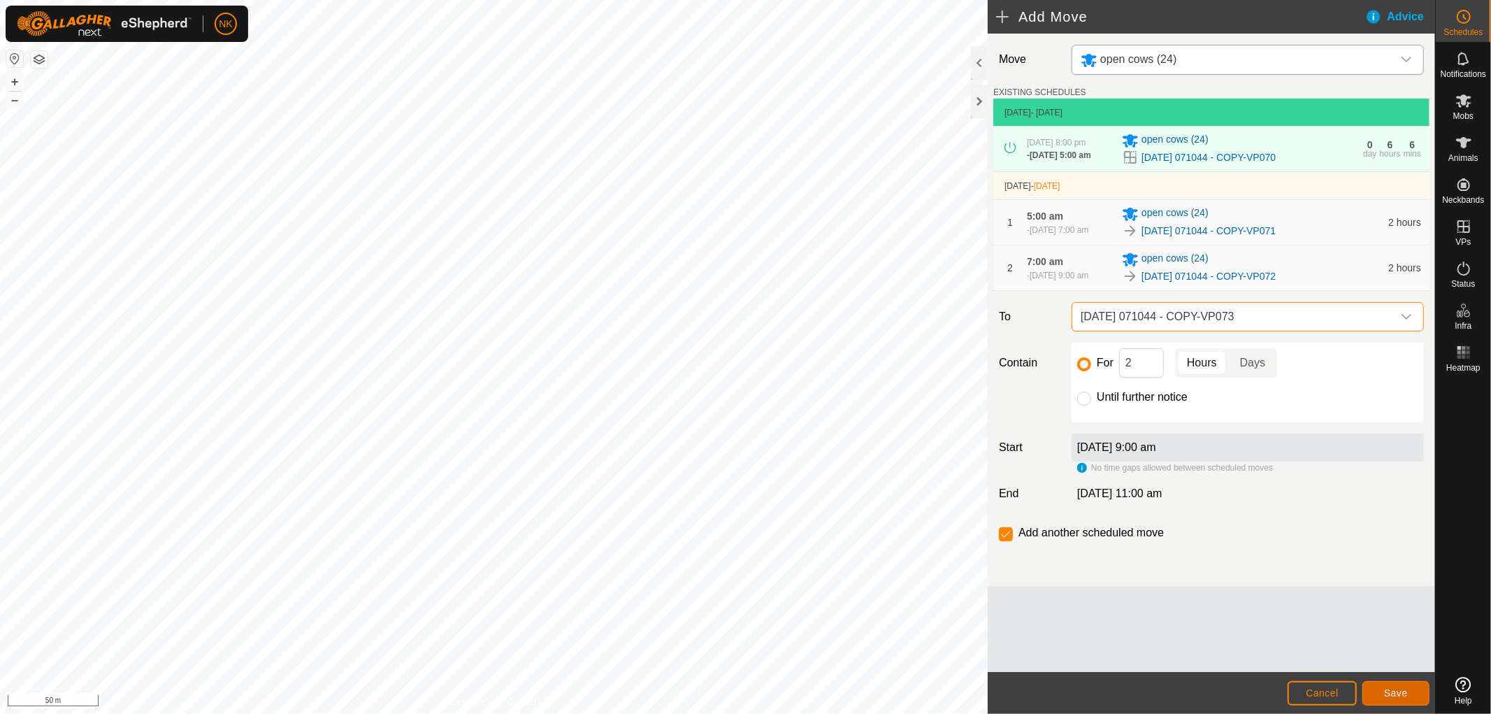
click at [1395, 684] on button "Save" at bounding box center [1395, 693] width 67 height 24
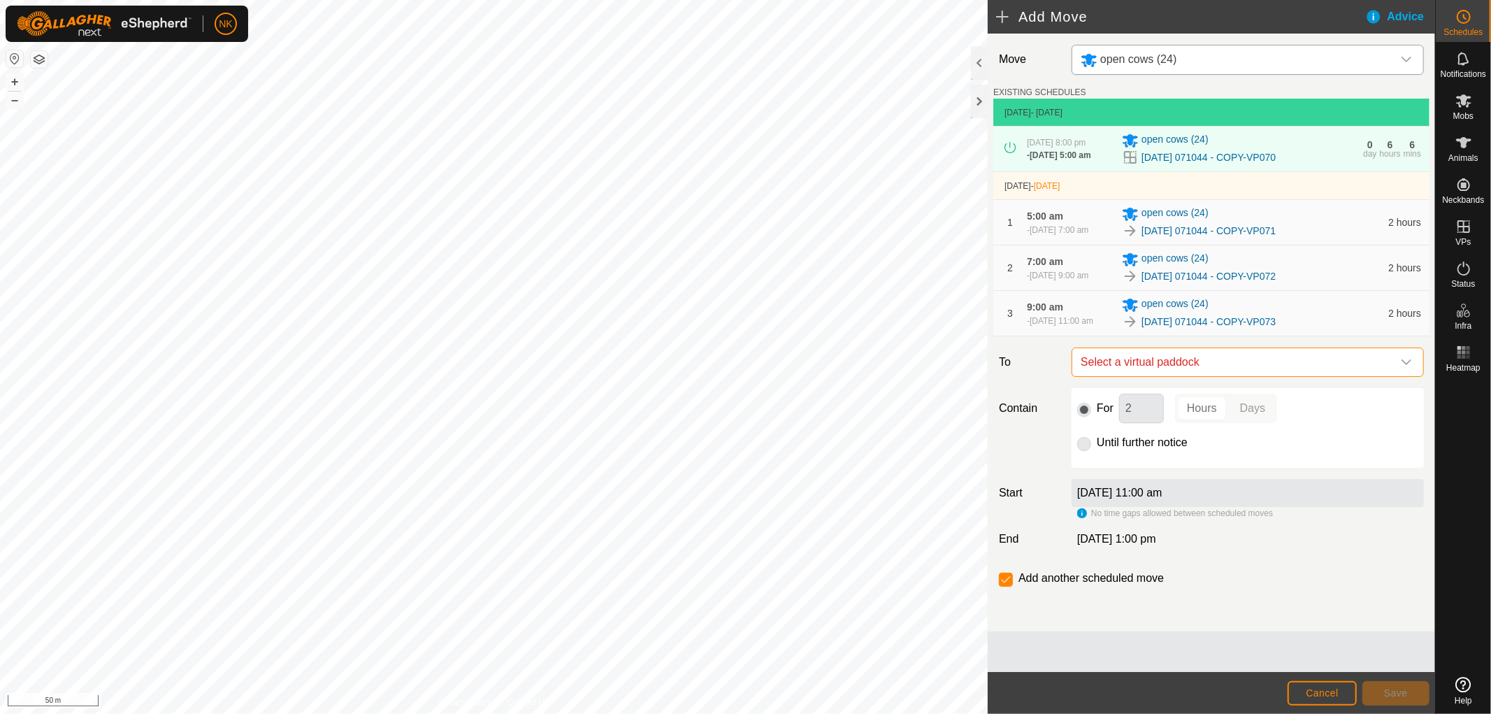
click at [1223, 376] on span "Select a virtual paddock" at bounding box center [1233, 362] width 317 height 28
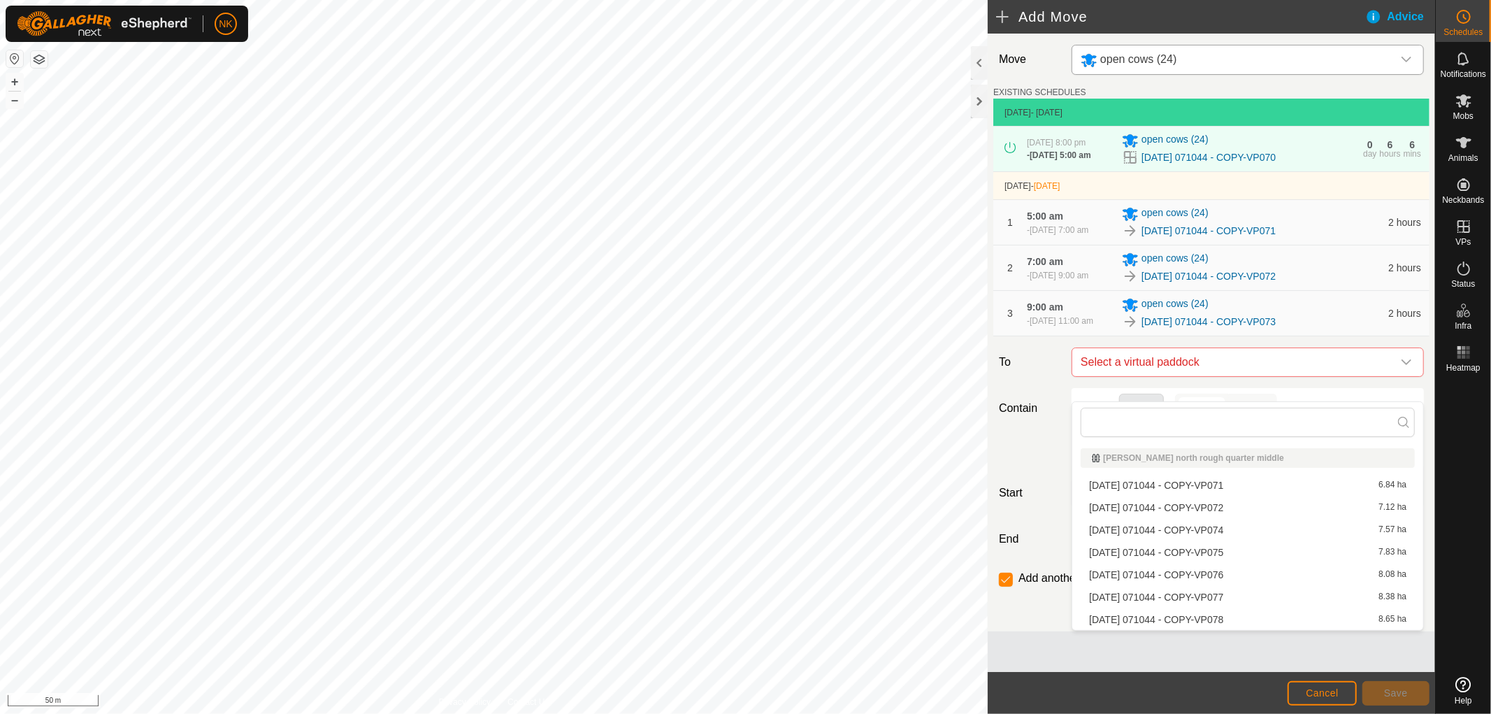
click at [1213, 530] on li "[DATE] 071044 - COPY-VP074 7.57 ha" at bounding box center [1248, 529] width 334 height 21
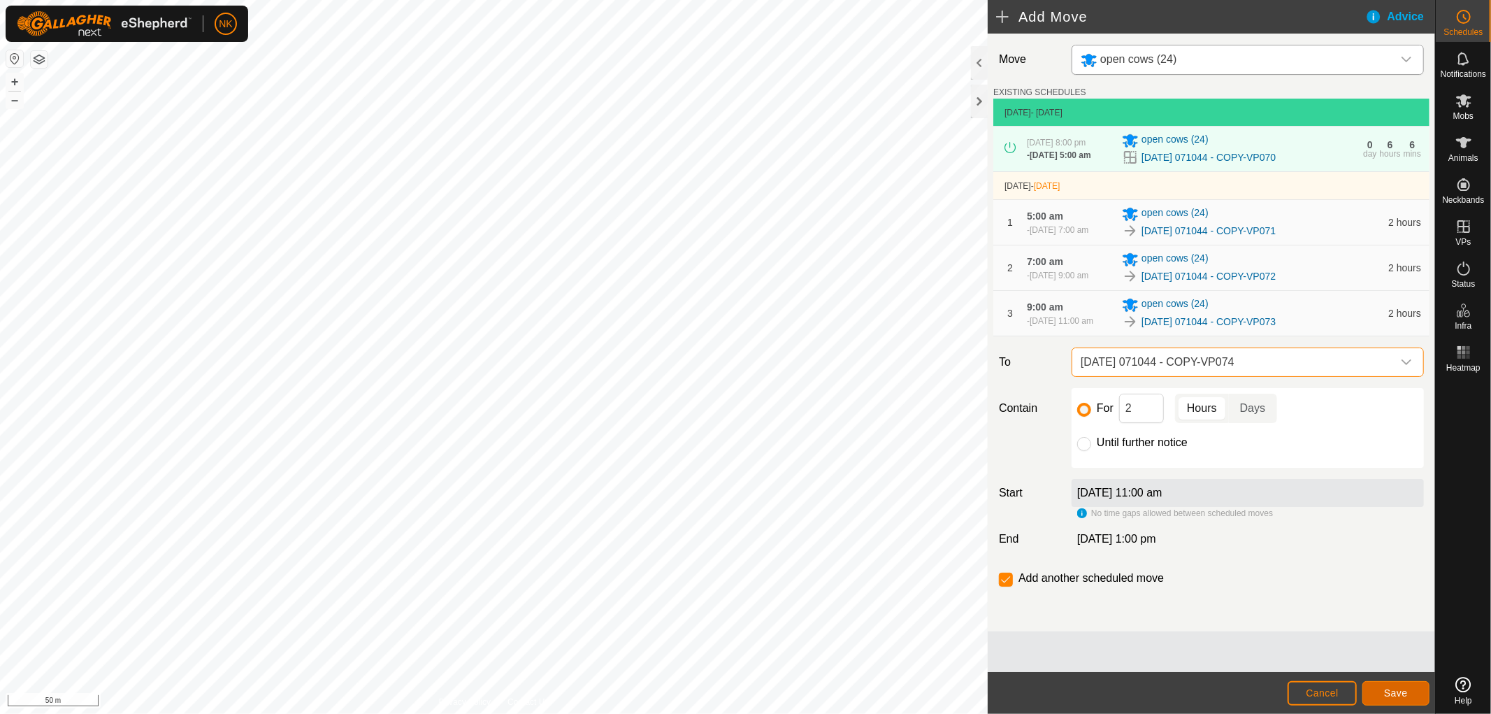
click at [1383, 686] on button "Save" at bounding box center [1395, 693] width 67 height 24
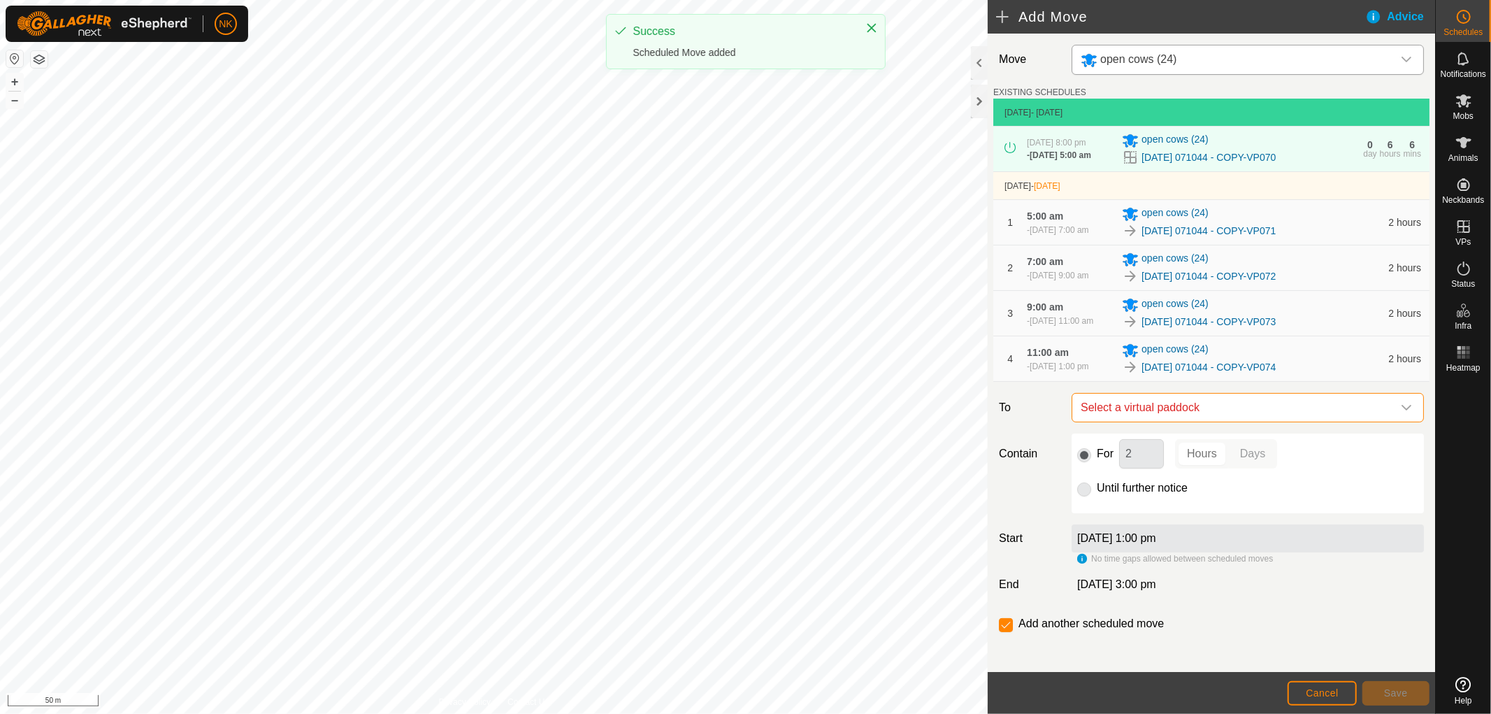
click at [1223, 421] on span "Select a virtual paddock" at bounding box center [1233, 408] width 317 height 28
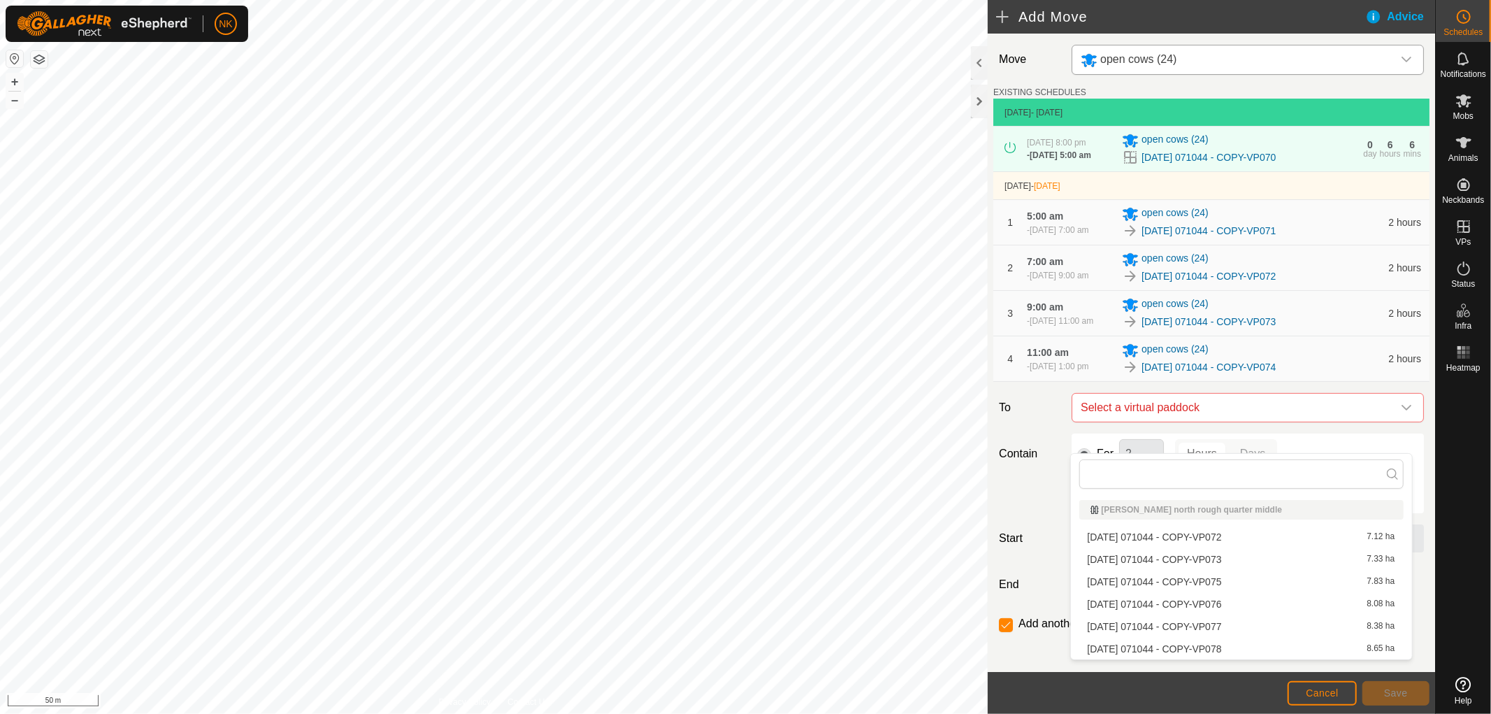
click at [1204, 585] on li "[DATE] 071044 - COPY-VP075 7.83 ha" at bounding box center [1241, 581] width 324 height 21
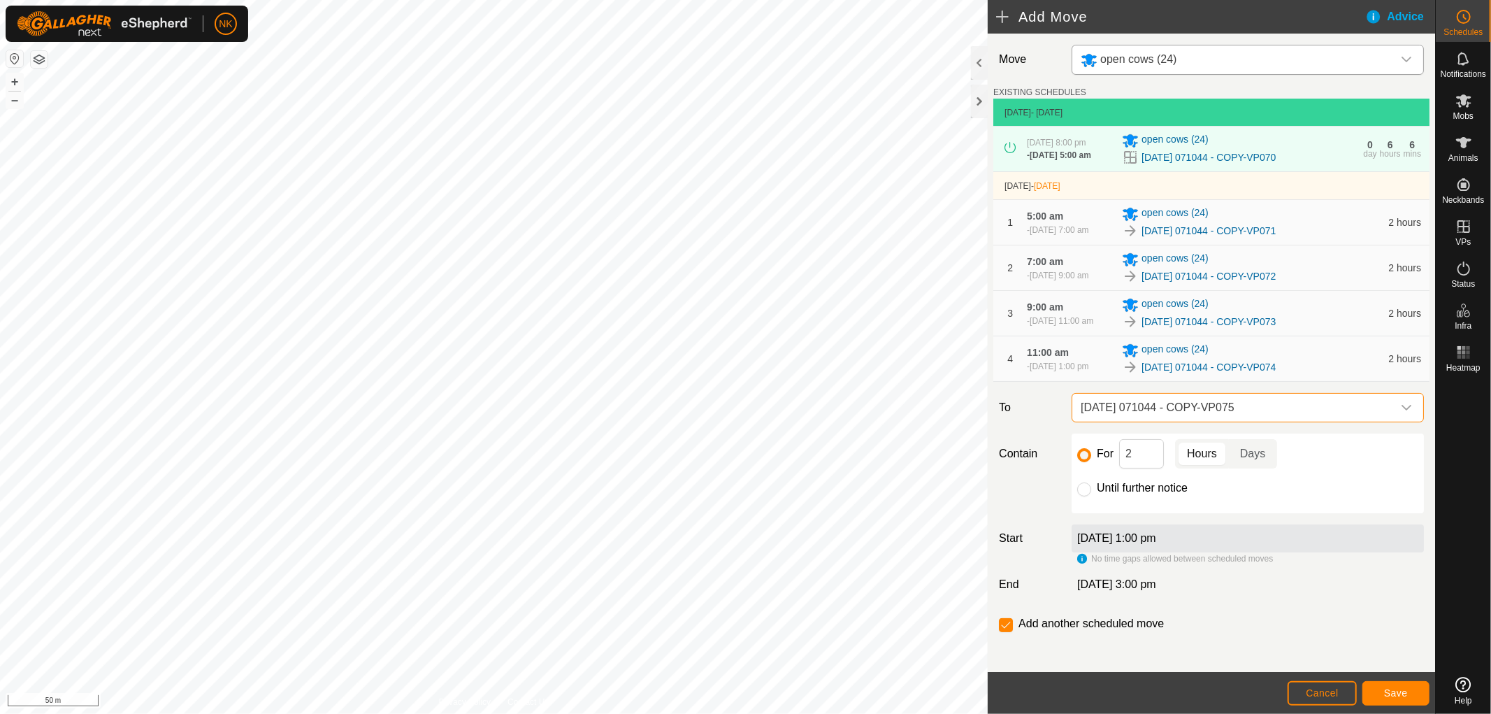
click at [1387, 678] on footer "Cancel Save" at bounding box center [1211, 693] width 447 height 42
click at [1394, 688] on span "Save" at bounding box center [1396, 692] width 24 height 11
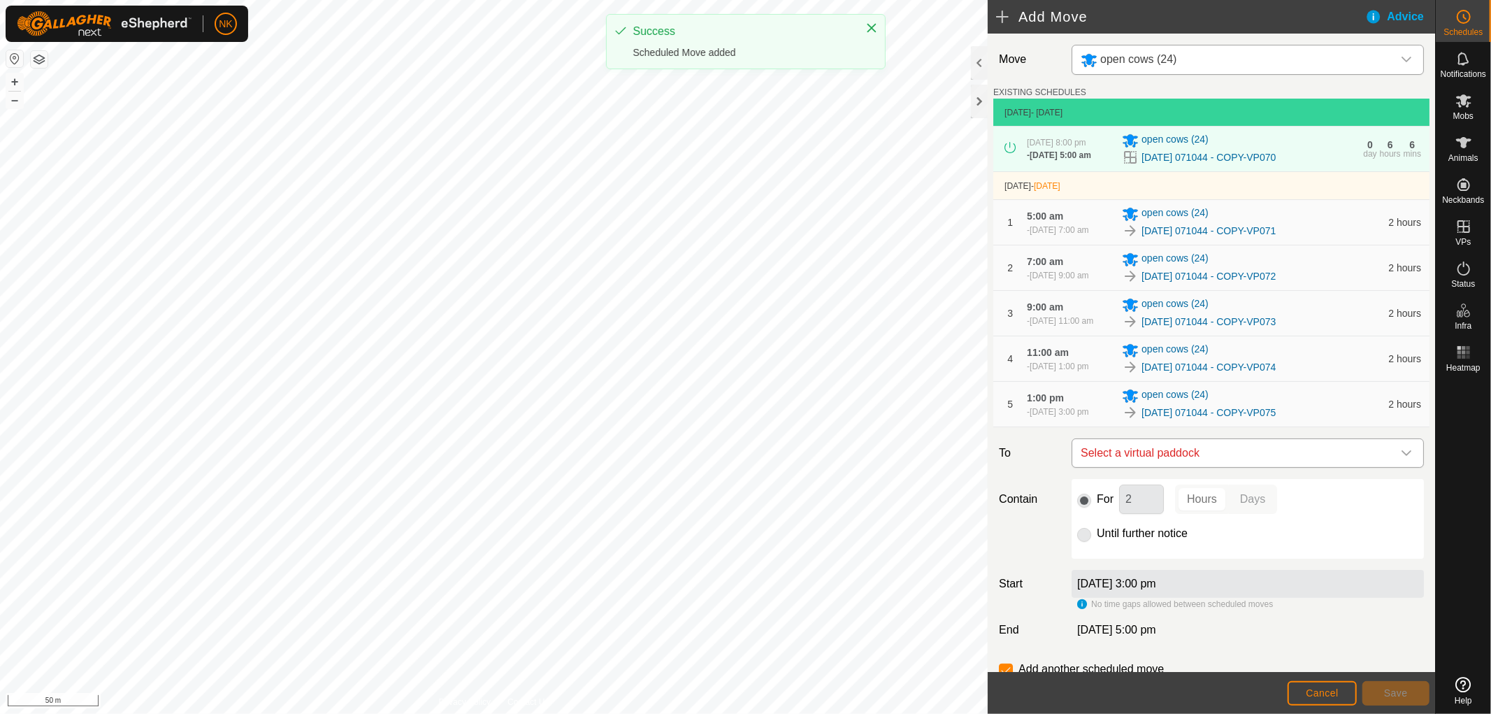
click at [1228, 467] on span "Select a virtual paddock" at bounding box center [1233, 453] width 317 height 28
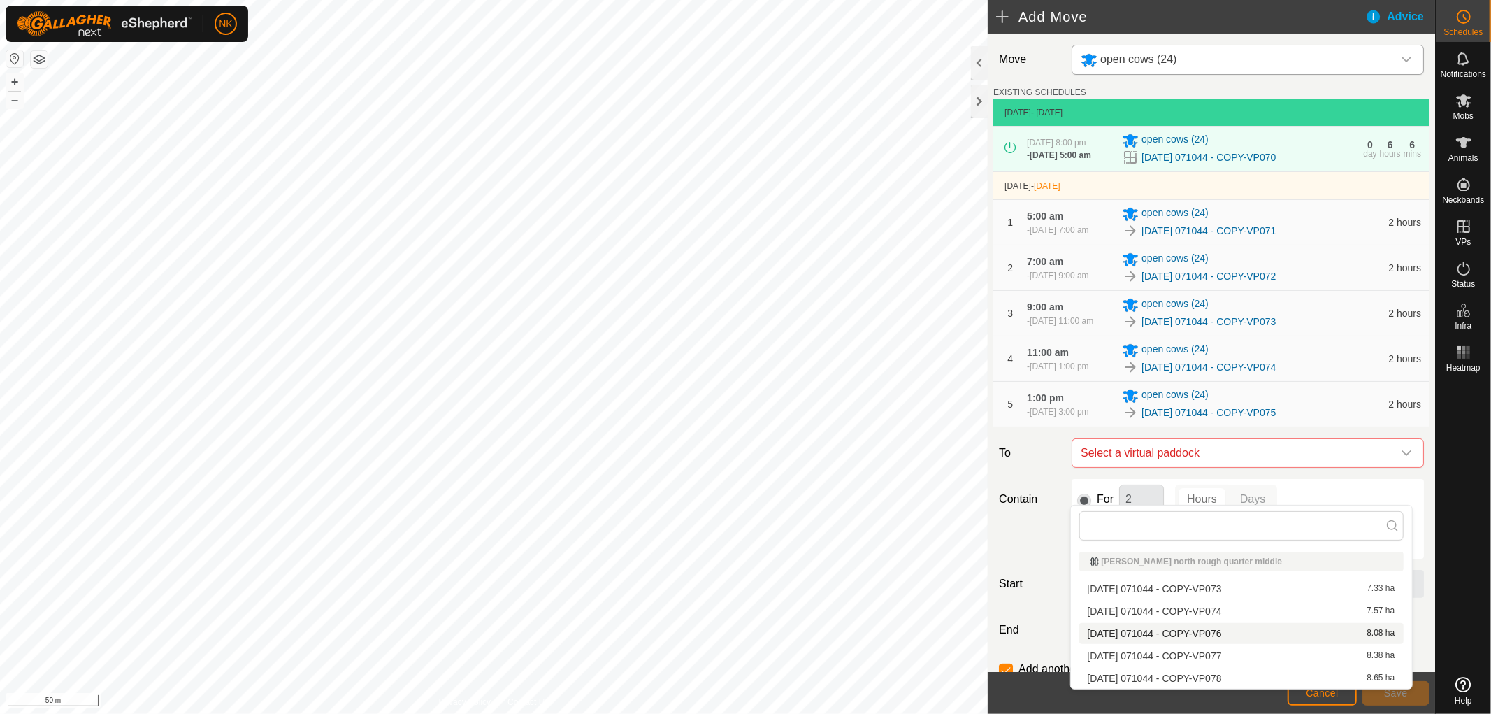
click at [1219, 631] on li "[DATE] 071044 - COPY-VP076 8.08 ha" at bounding box center [1241, 633] width 324 height 21
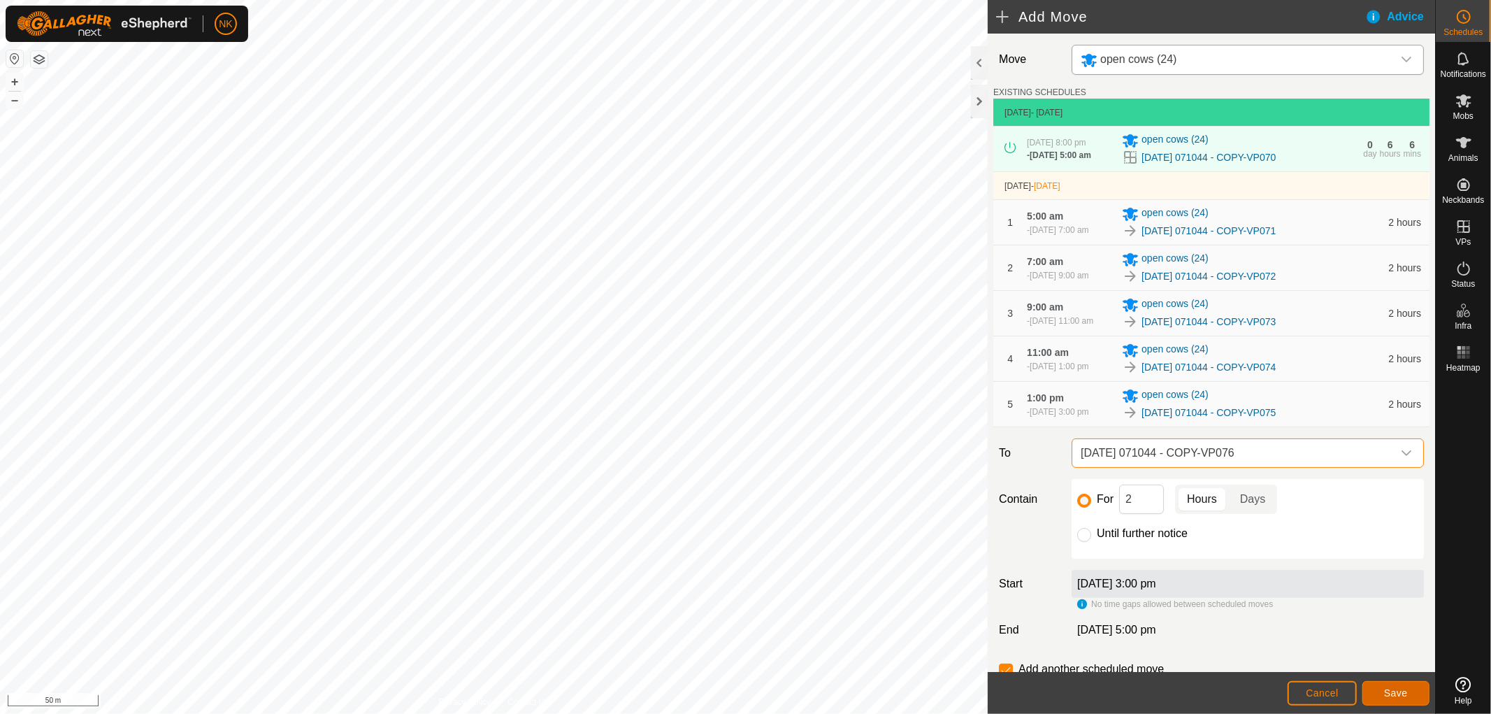
click at [1395, 698] on button "Save" at bounding box center [1395, 693] width 67 height 24
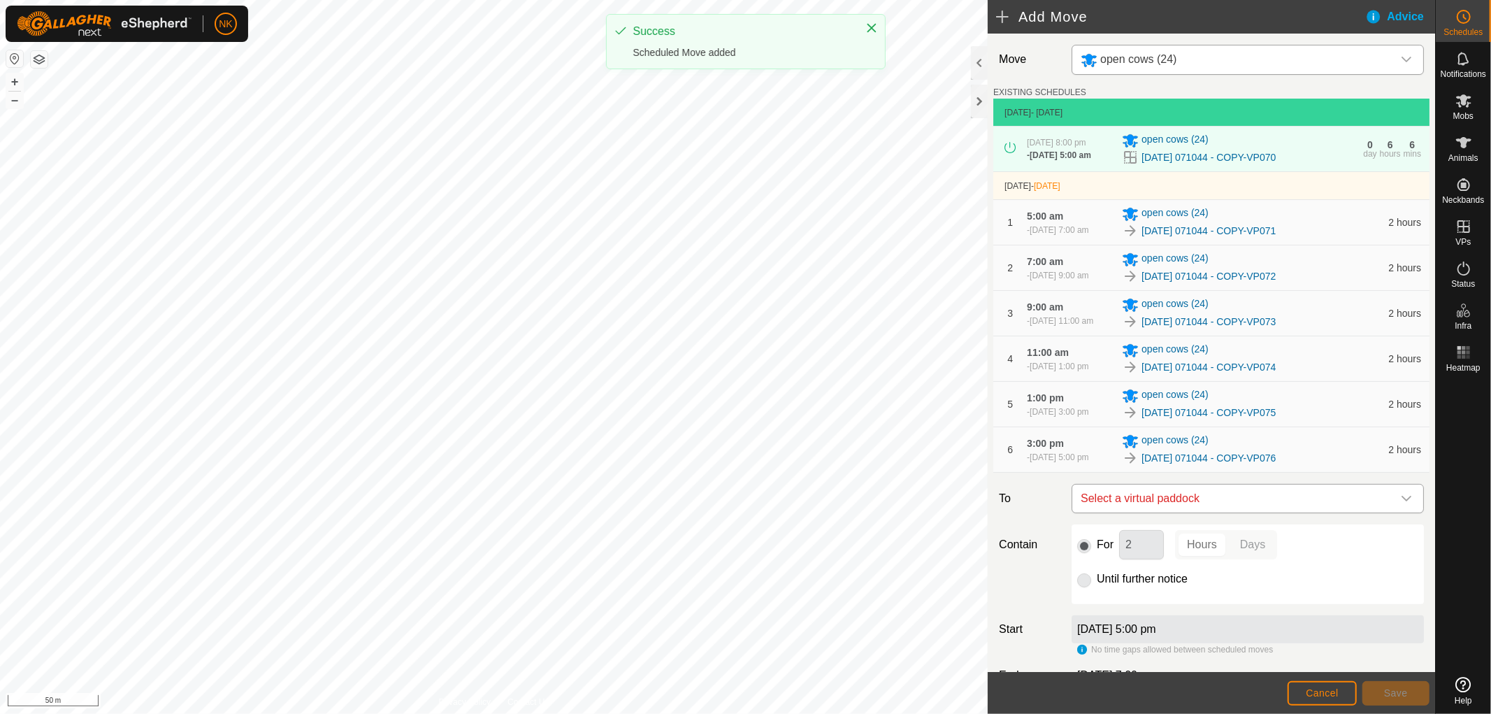
click at [1206, 512] on span "Select a virtual paddock" at bounding box center [1233, 498] width 317 height 28
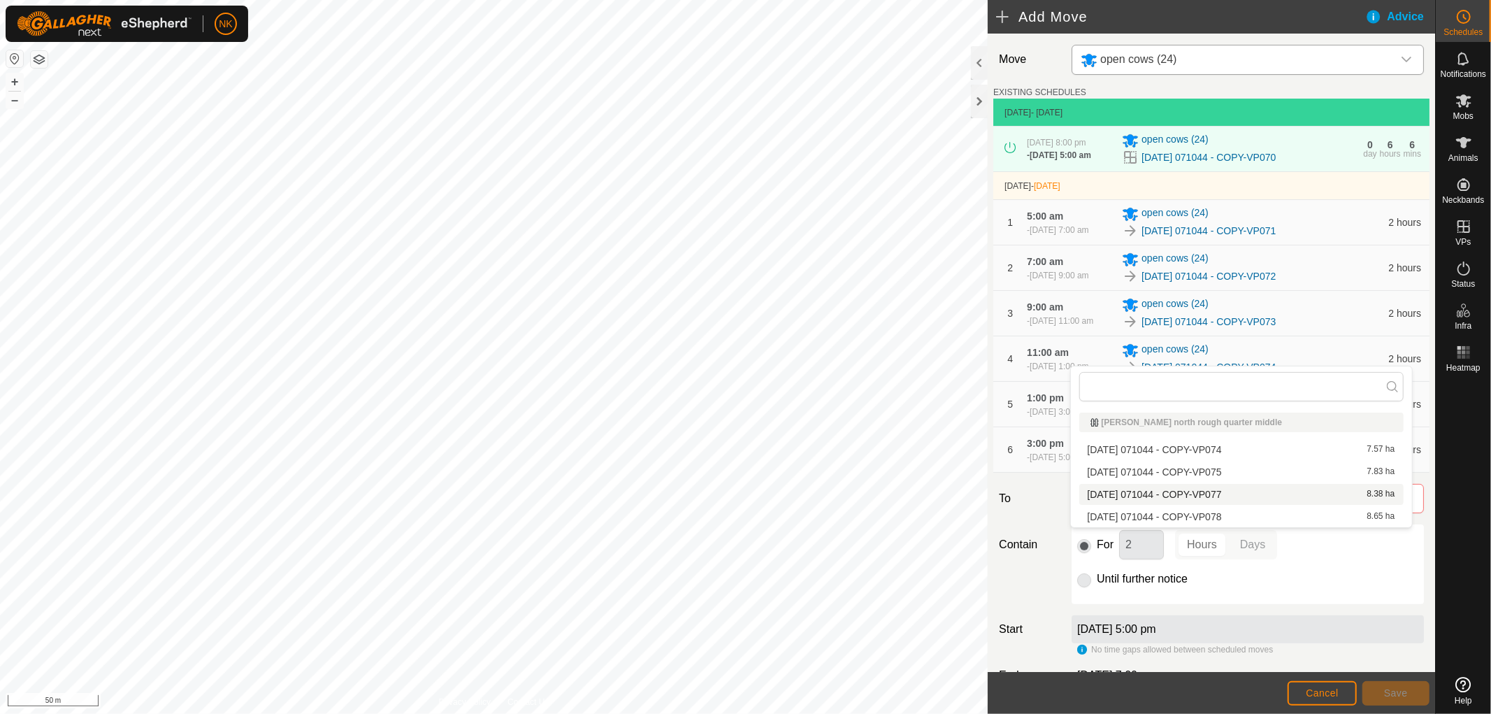
click at [1215, 493] on li "[DATE] 071044 - COPY-VP077 8.38 ha" at bounding box center [1241, 494] width 324 height 21
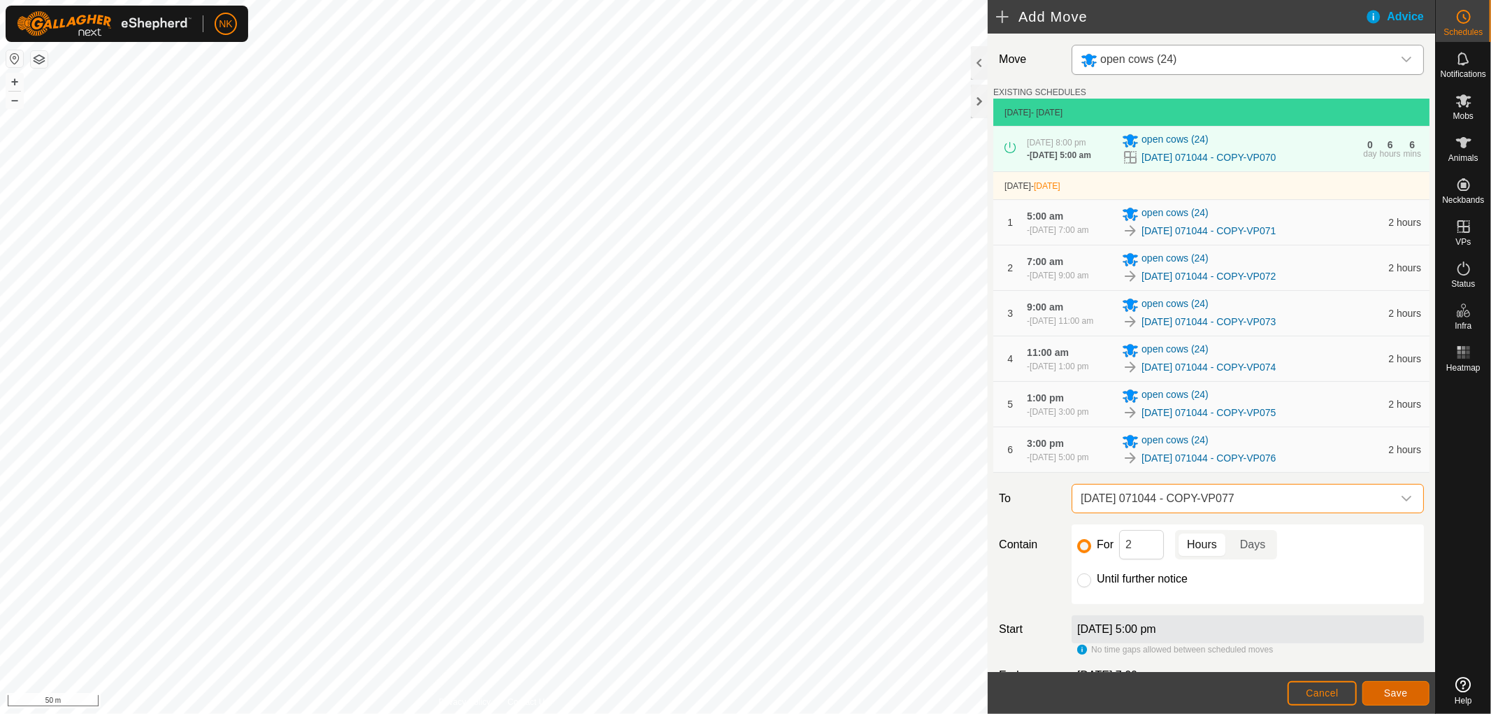
click at [1400, 689] on span "Save" at bounding box center [1396, 692] width 24 height 11
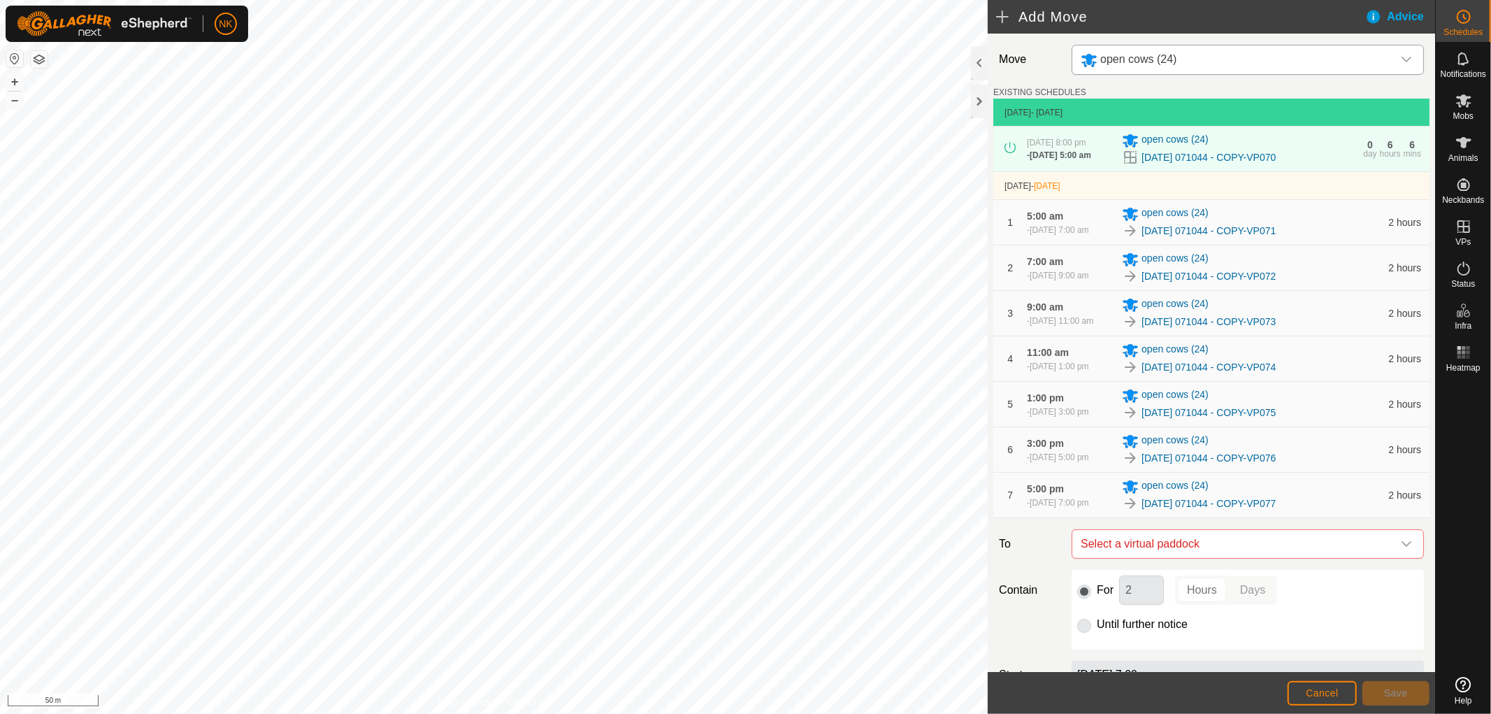
scroll to position [155, 0]
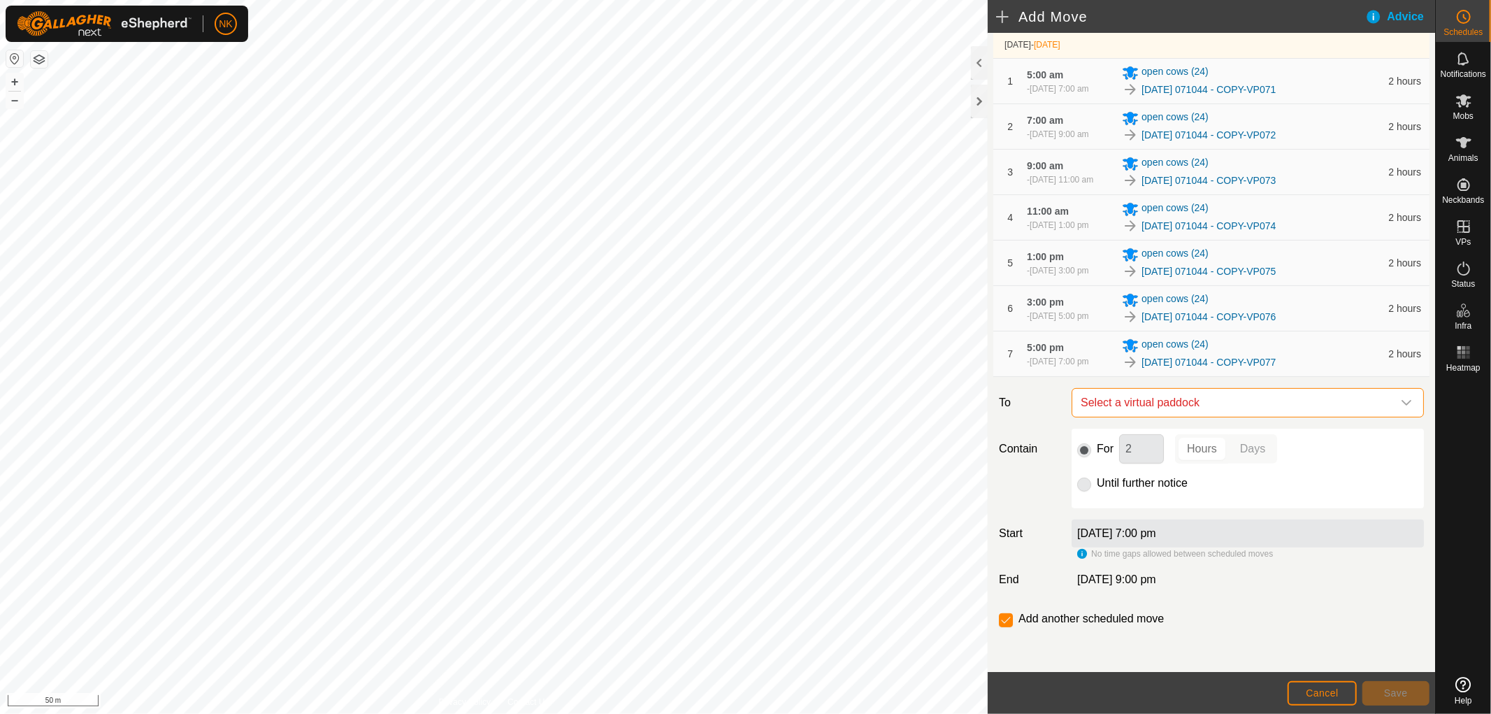
click at [1205, 417] on span "Select a virtual paddock" at bounding box center [1233, 403] width 317 height 28
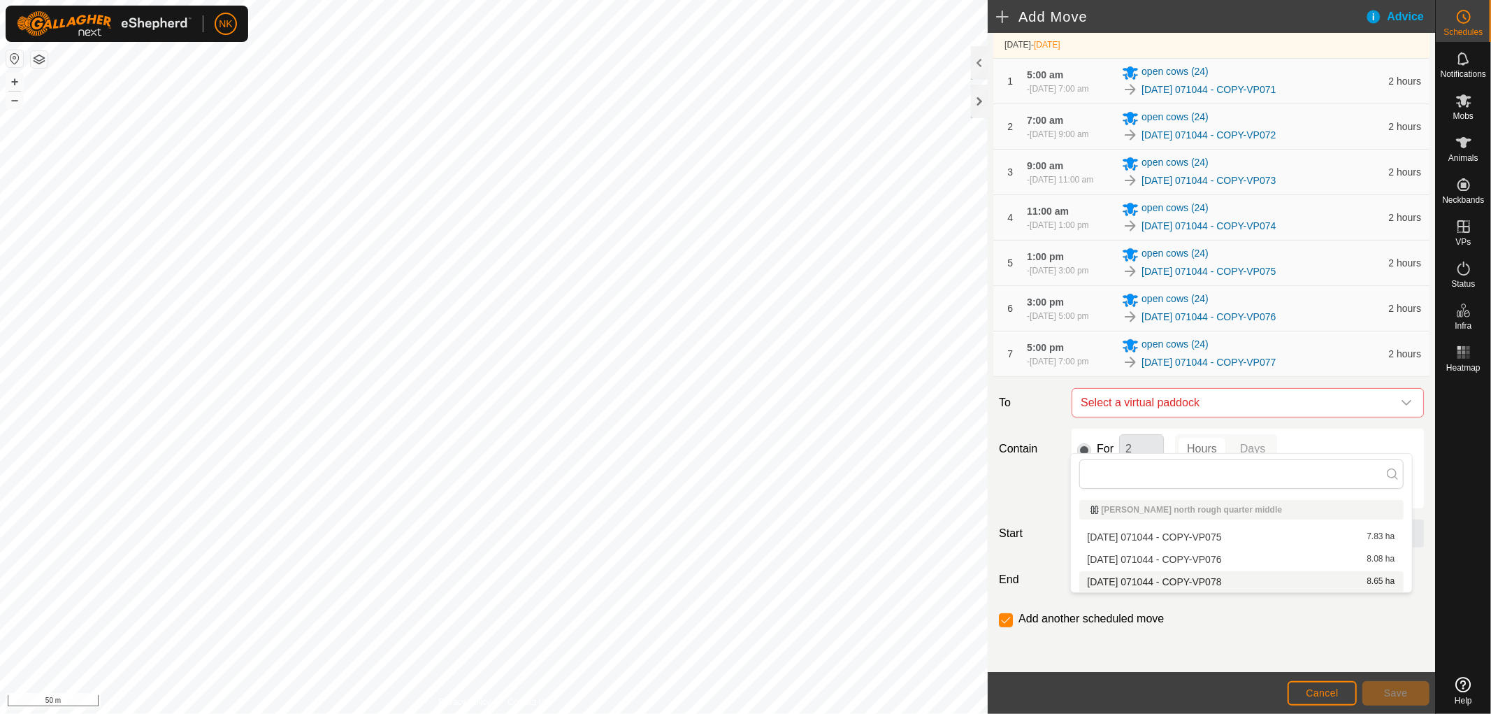
click at [1214, 572] on li "[DATE] 071044 - COPY-VP078 8.65 ha" at bounding box center [1241, 581] width 324 height 21
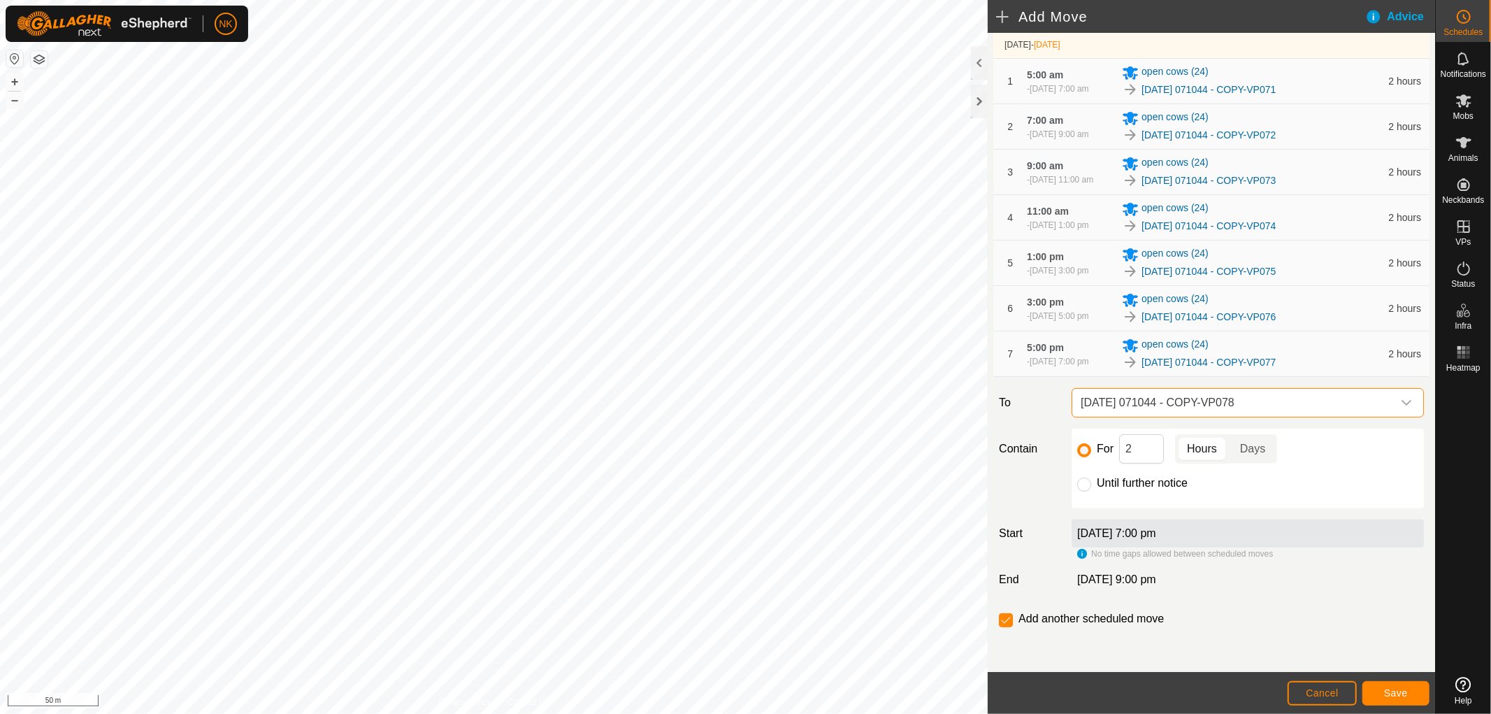
scroll to position [189, 0]
click at [1004, 625] on input "checkbox" at bounding box center [1006, 620] width 14 height 14
checkbox input "false"
click at [1086, 482] on input "Until further notice" at bounding box center [1084, 484] width 14 height 14
radio input "true"
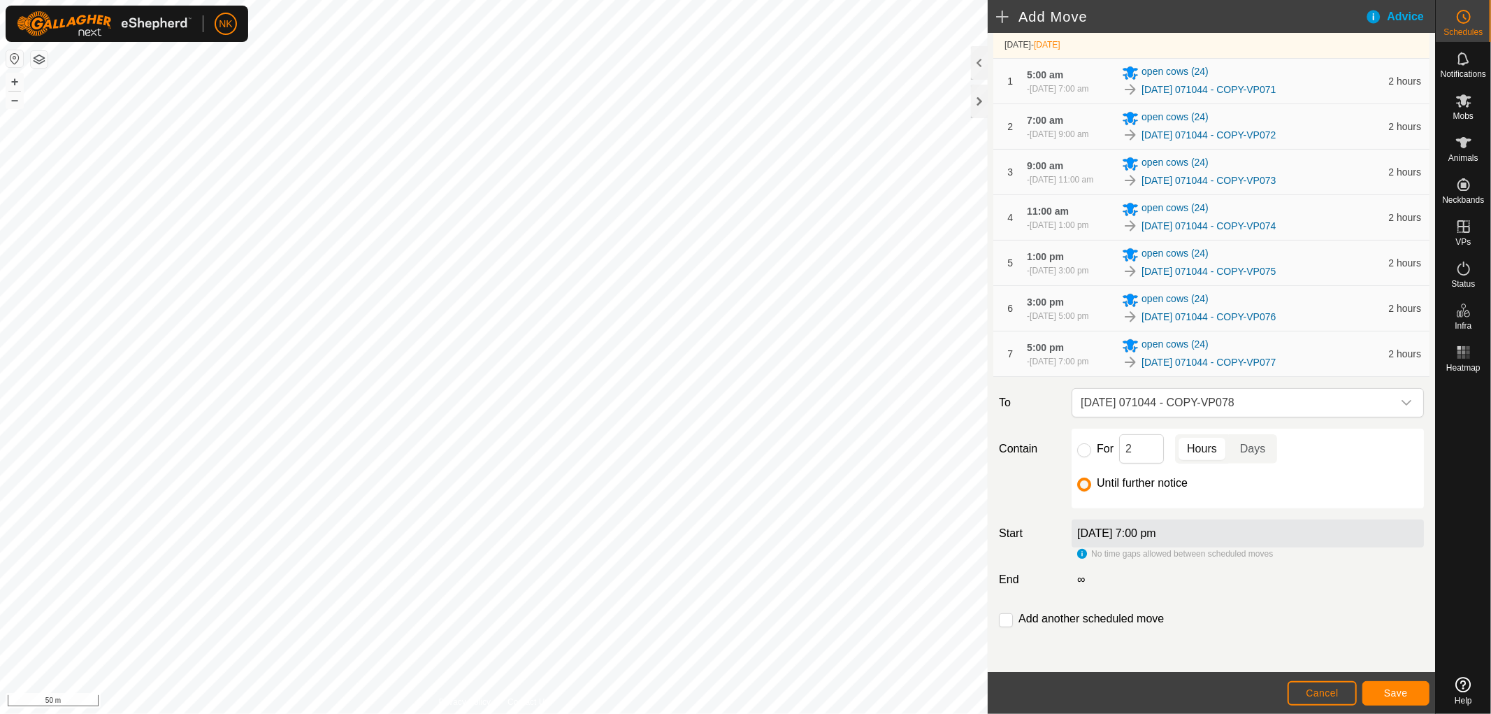
click at [1381, 679] on footer "Cancel Save" at bounding box center [1211, 693] width 447 height 42
click at [1393, 693] on span "Save" at bounding box center [1396, 692] width 24 height 11
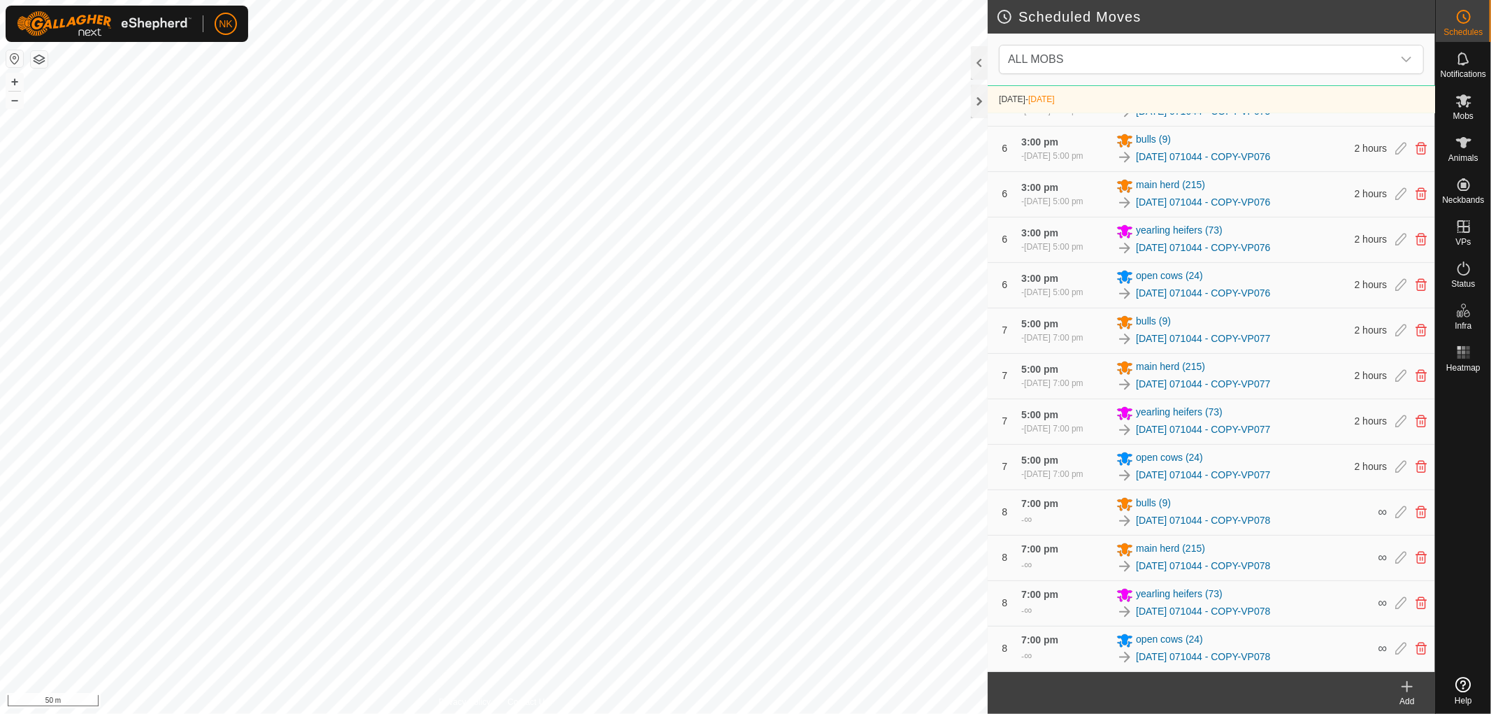
scroll to position [1299, 0]
